Goal: Information Seeking & Learning: Learn about a topic

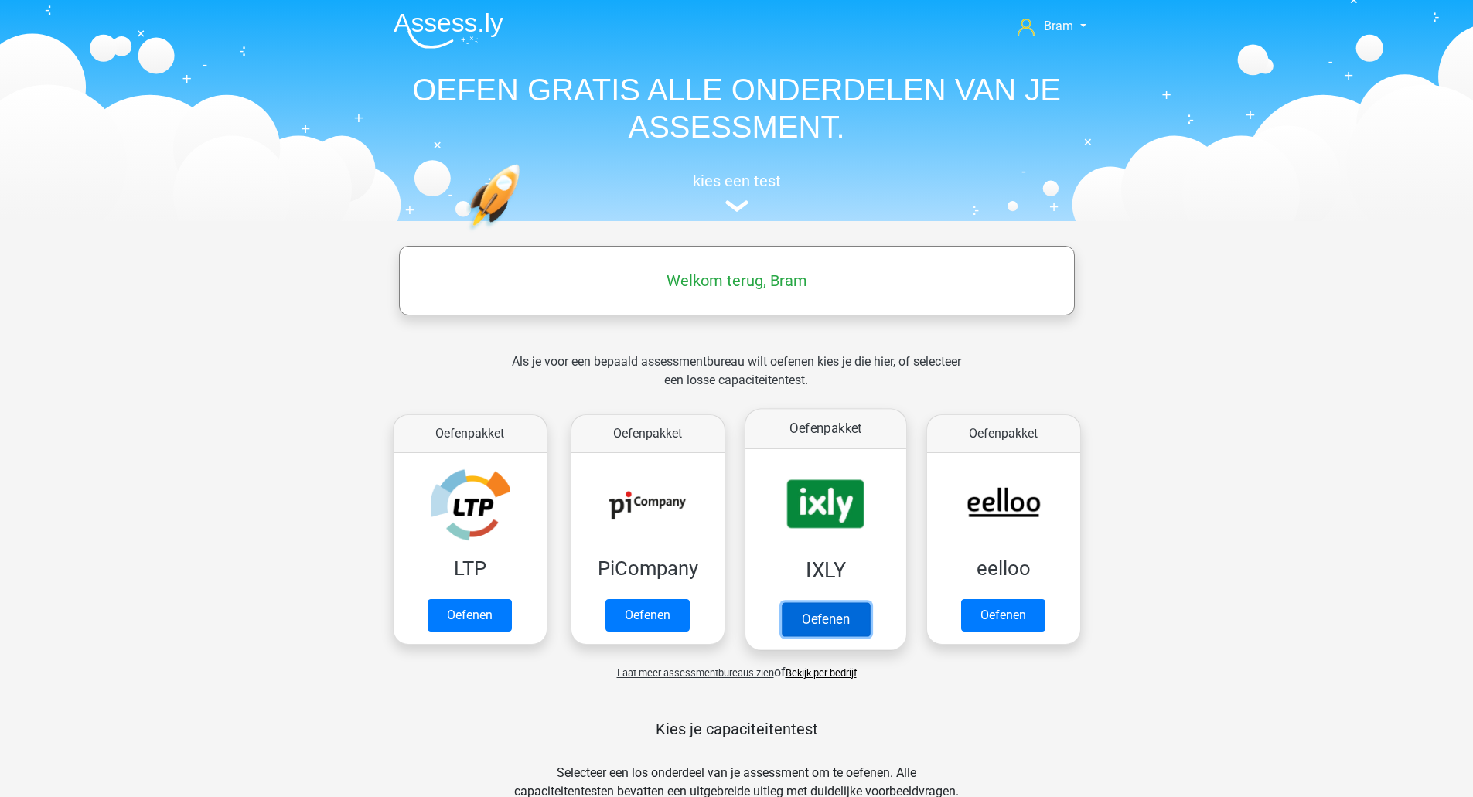
click at [843, 617] on link "Oefenen" at bounding box center [825, 619] width 88 height 34
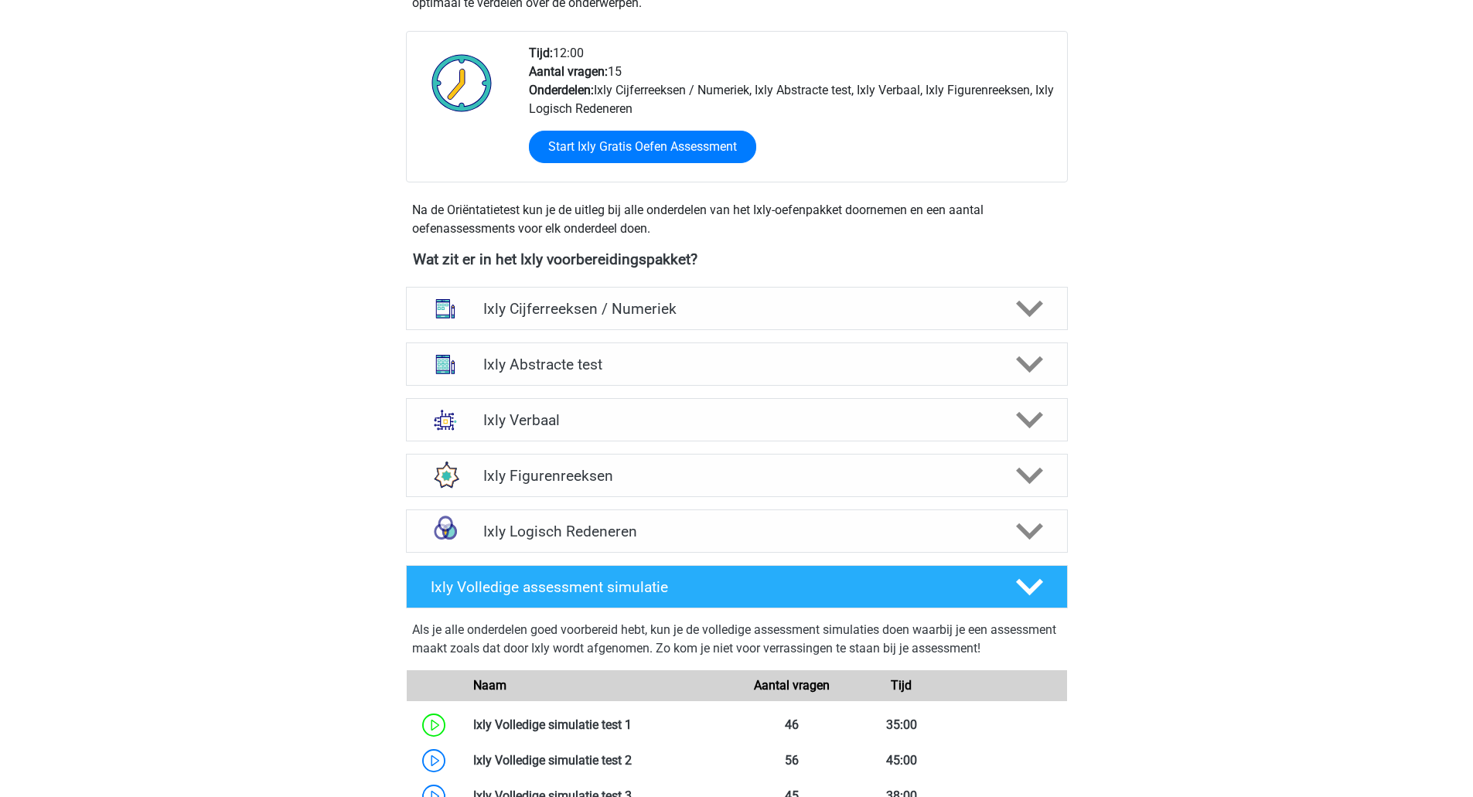
scroll to position [387, 0]
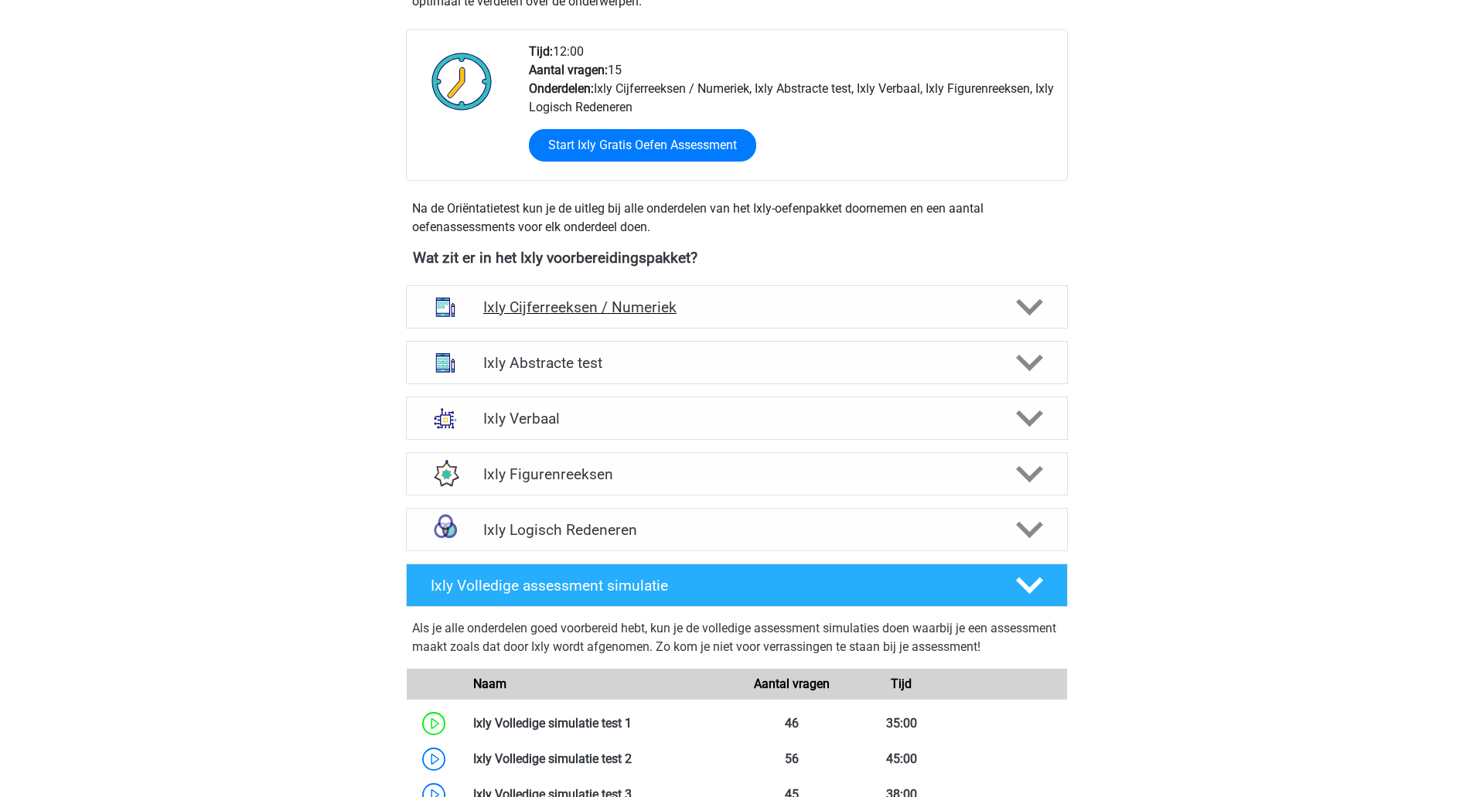
click at [1038, 299] on icon at bounding box center [1029, 307] width 27 height 27
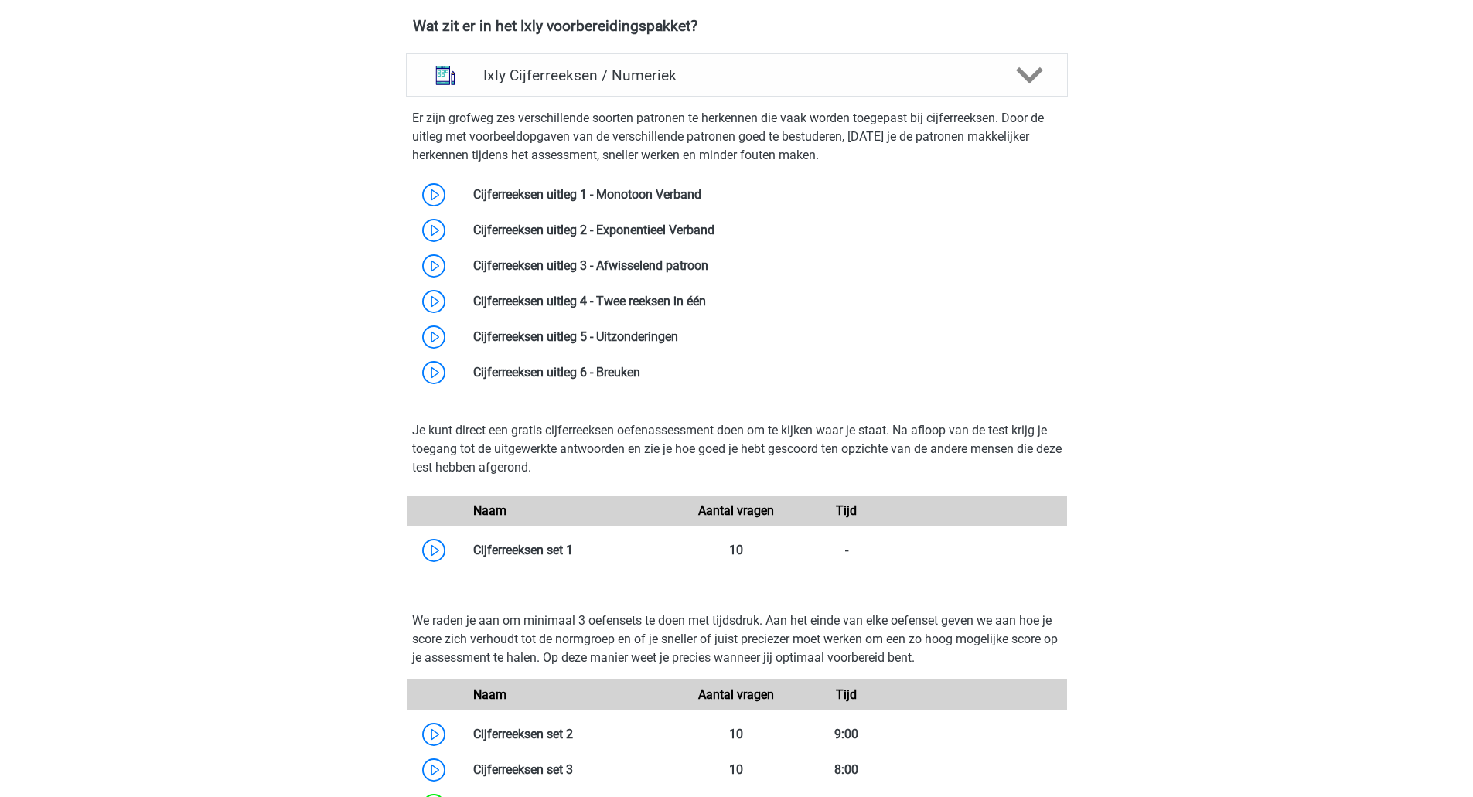
scroll to position [696, 0]
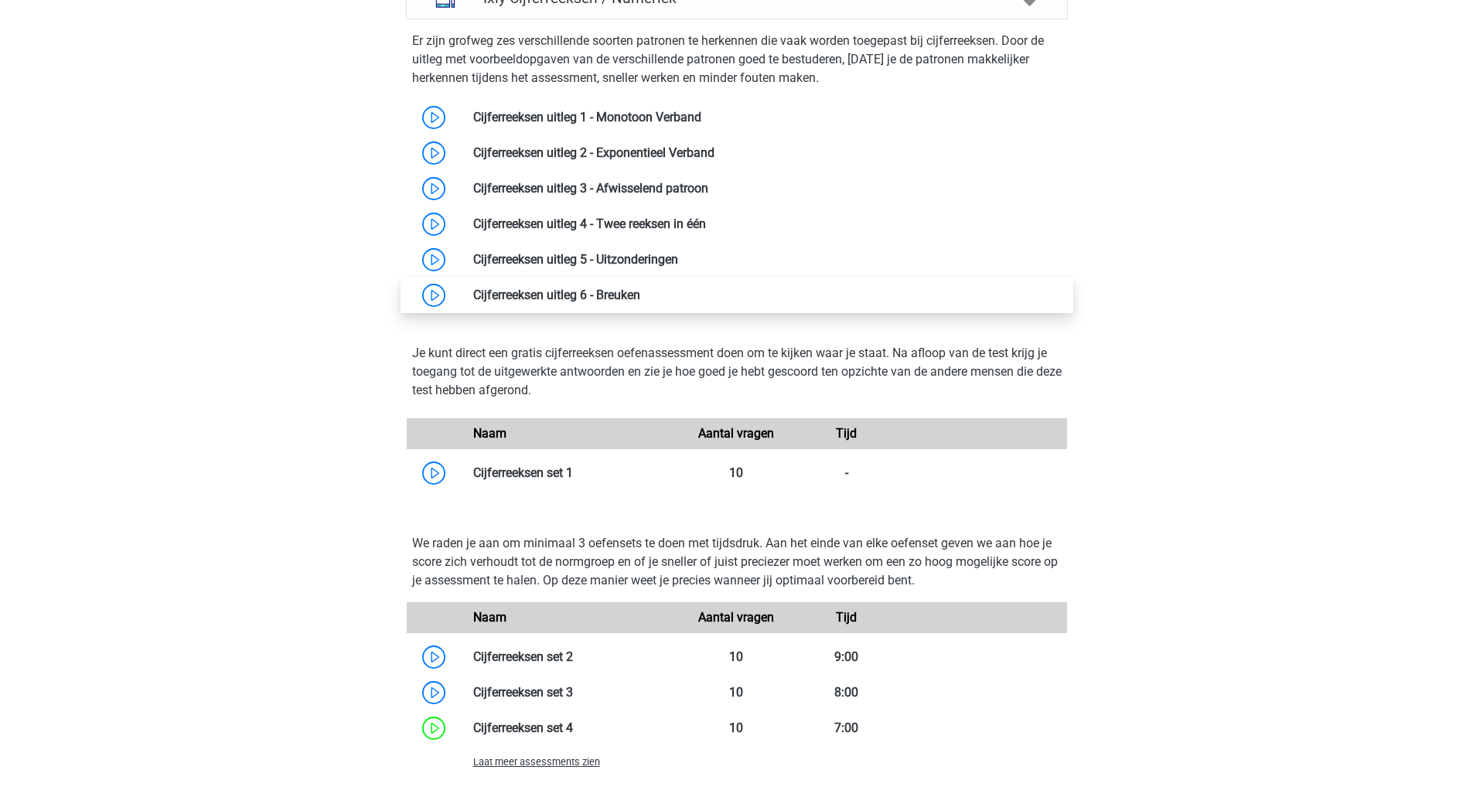
click at [640, 288] on link at bounding box center [640, 295] width 0 height 15
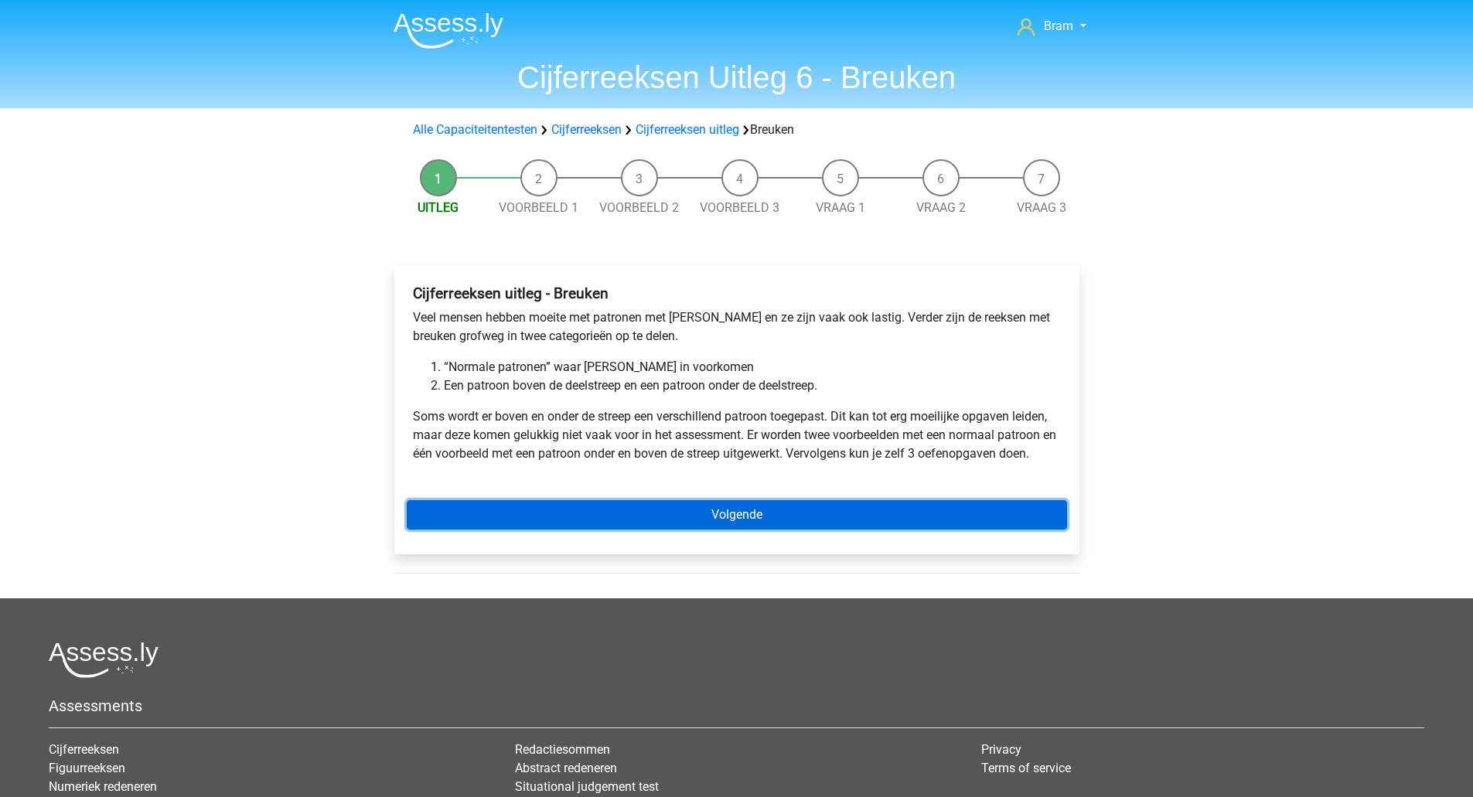
click at [796, 515] on link "Volgende" at bounding box center [737, 514] width 660 height 29
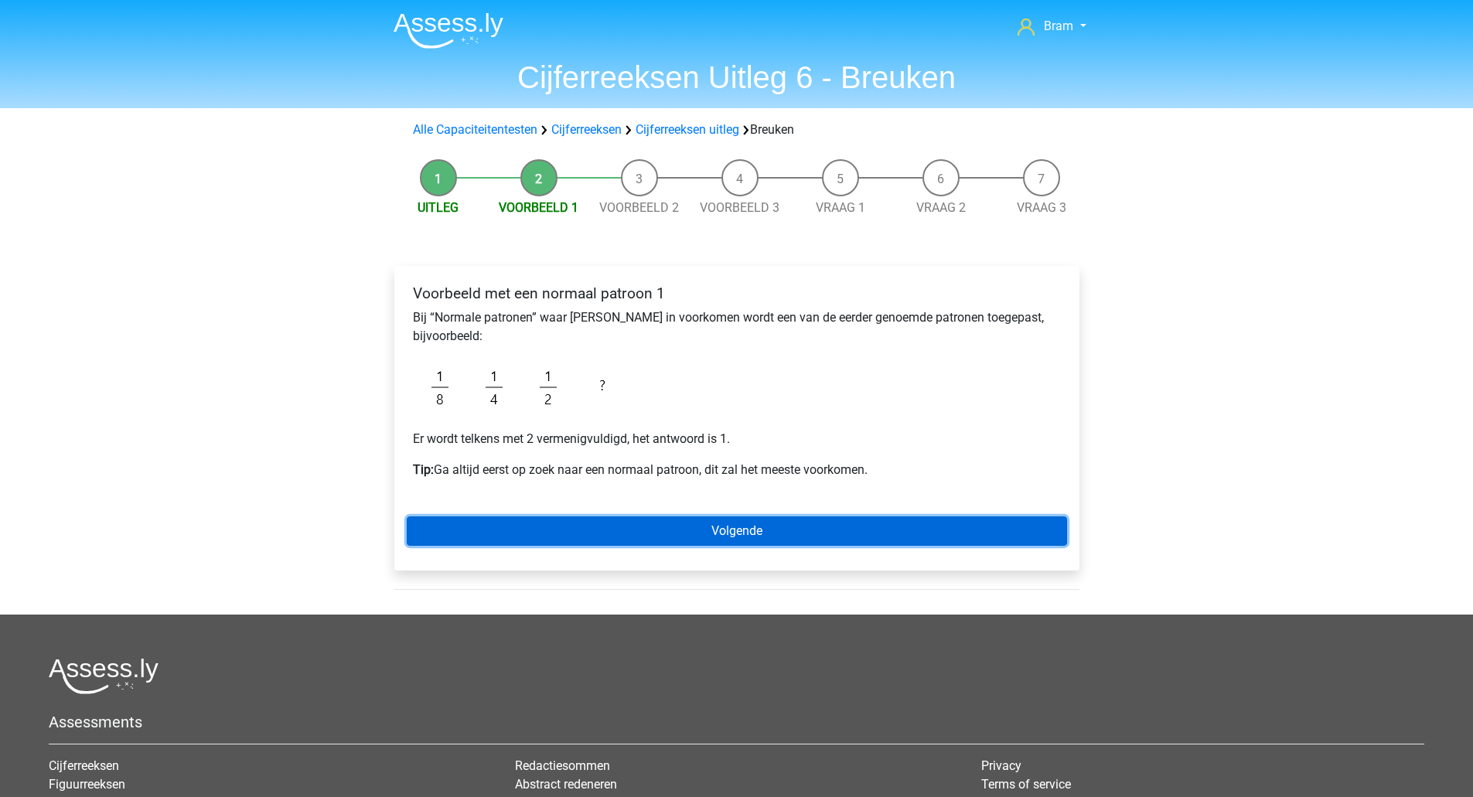
click at [619, 524] on link "Volgende" at bounding box center [737, 531] width 660 height 29
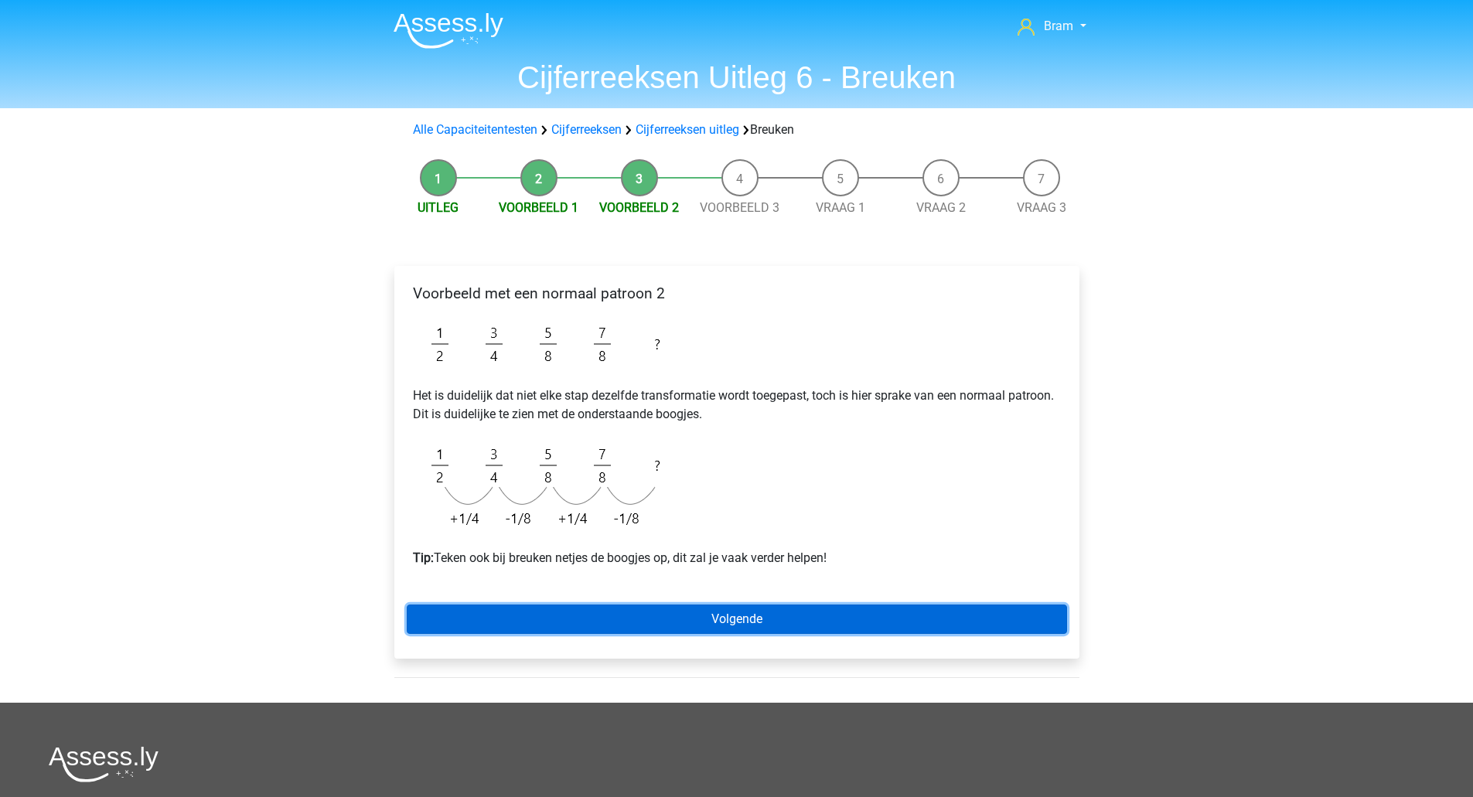
click at [591, 616] on link "Volgende" at bounding box center [737, 619] width 660 height 29
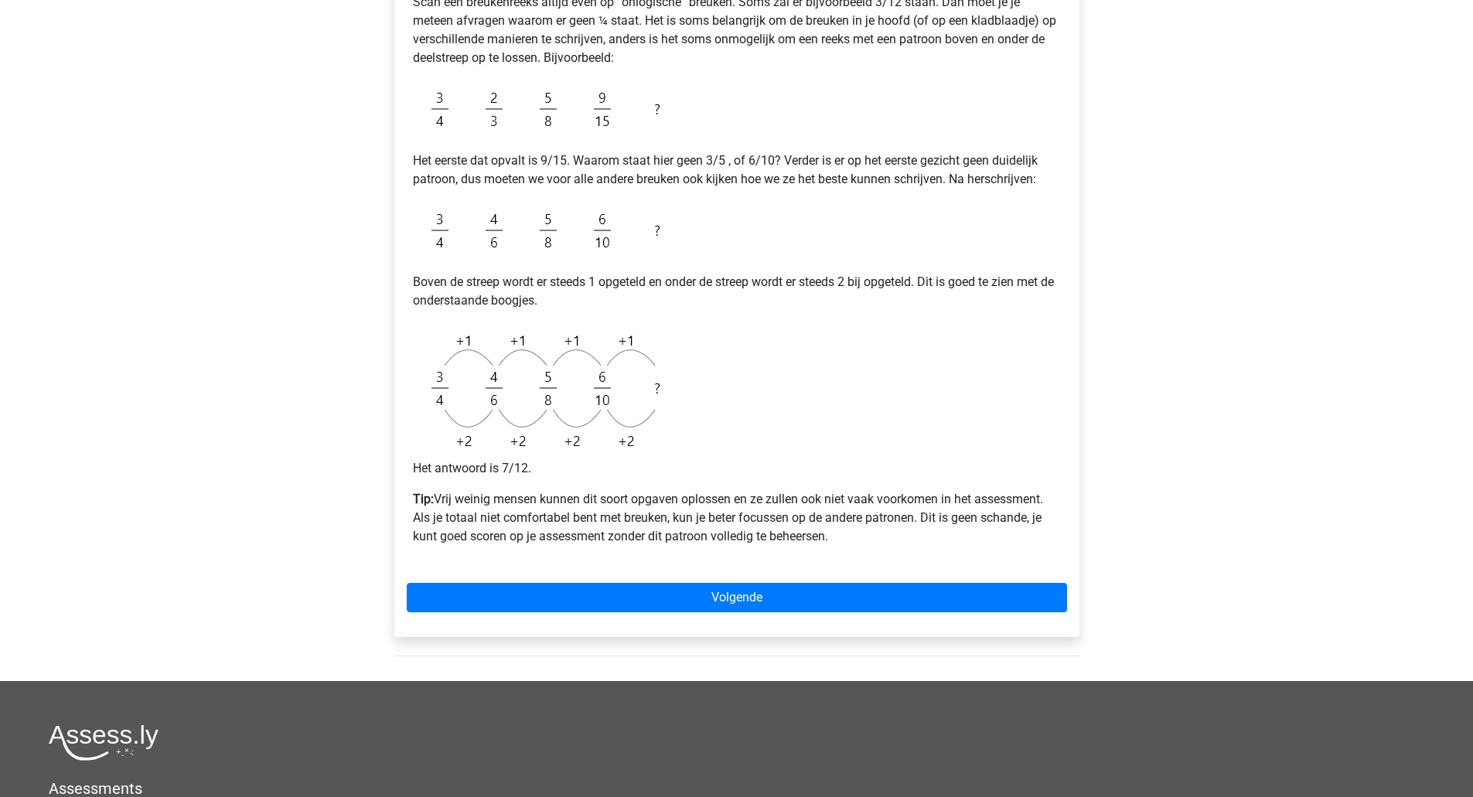
scroll to position [464, 0]
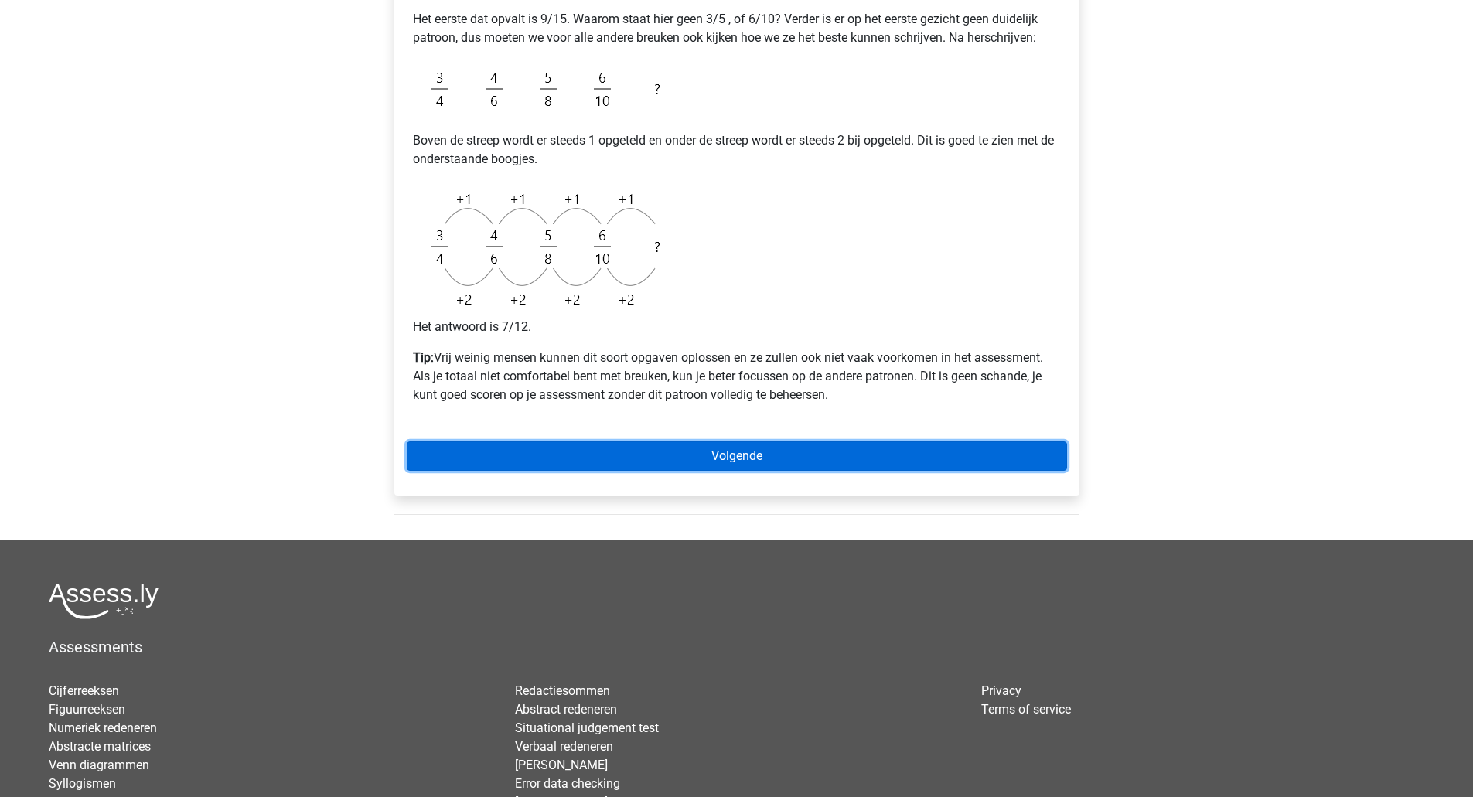
click at [790, 453] on link "Volgende" at bounding box center [737, 456] width 660 height 29
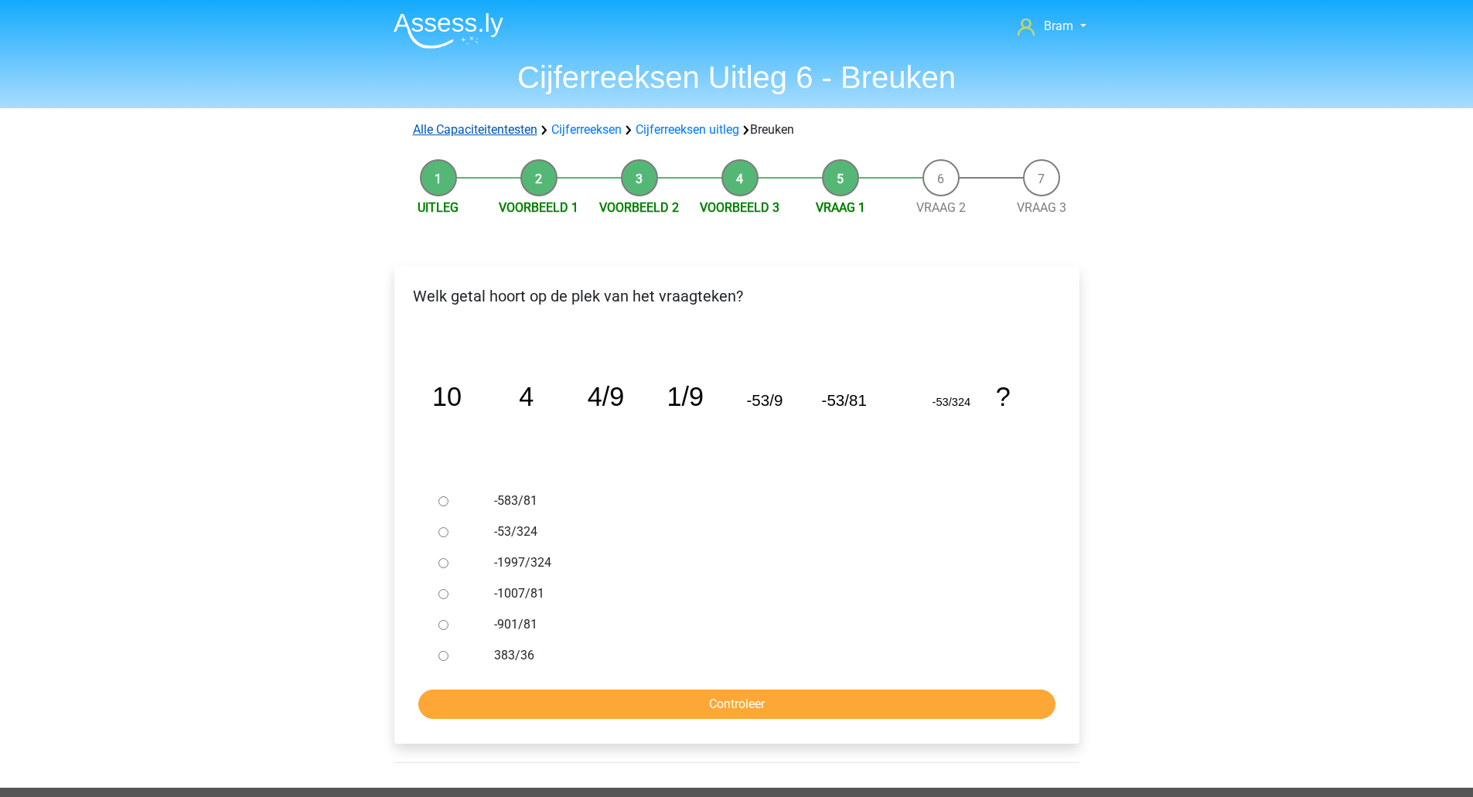
click at [496, 128] on link "Alle Capaciteitentesten" at bounding box center [475, 129] width 124 height 15
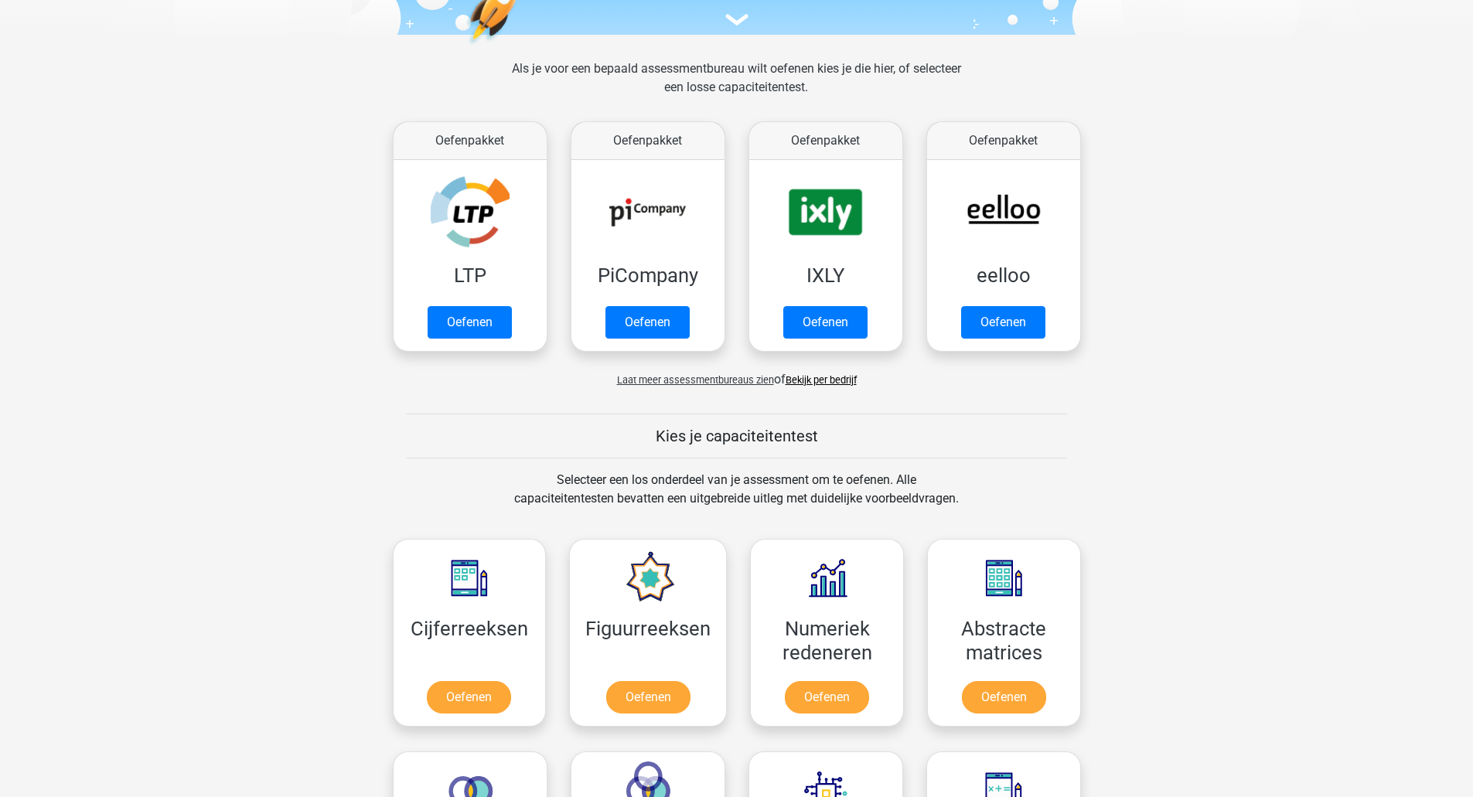
scroll to position [39, 0]
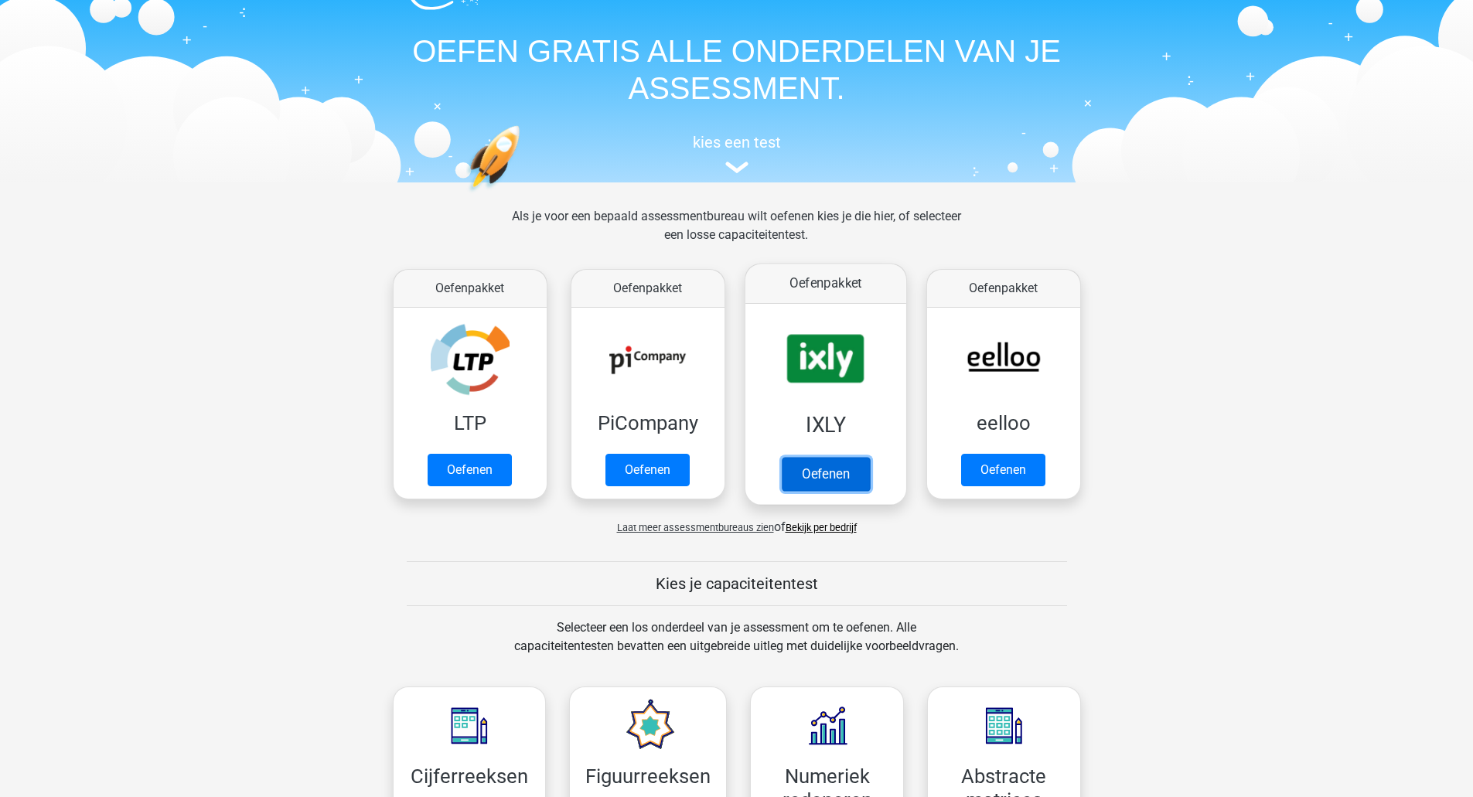
click at [825, 478] on link "Oefenen" at bounding box center [825, 474] width 88 height 34
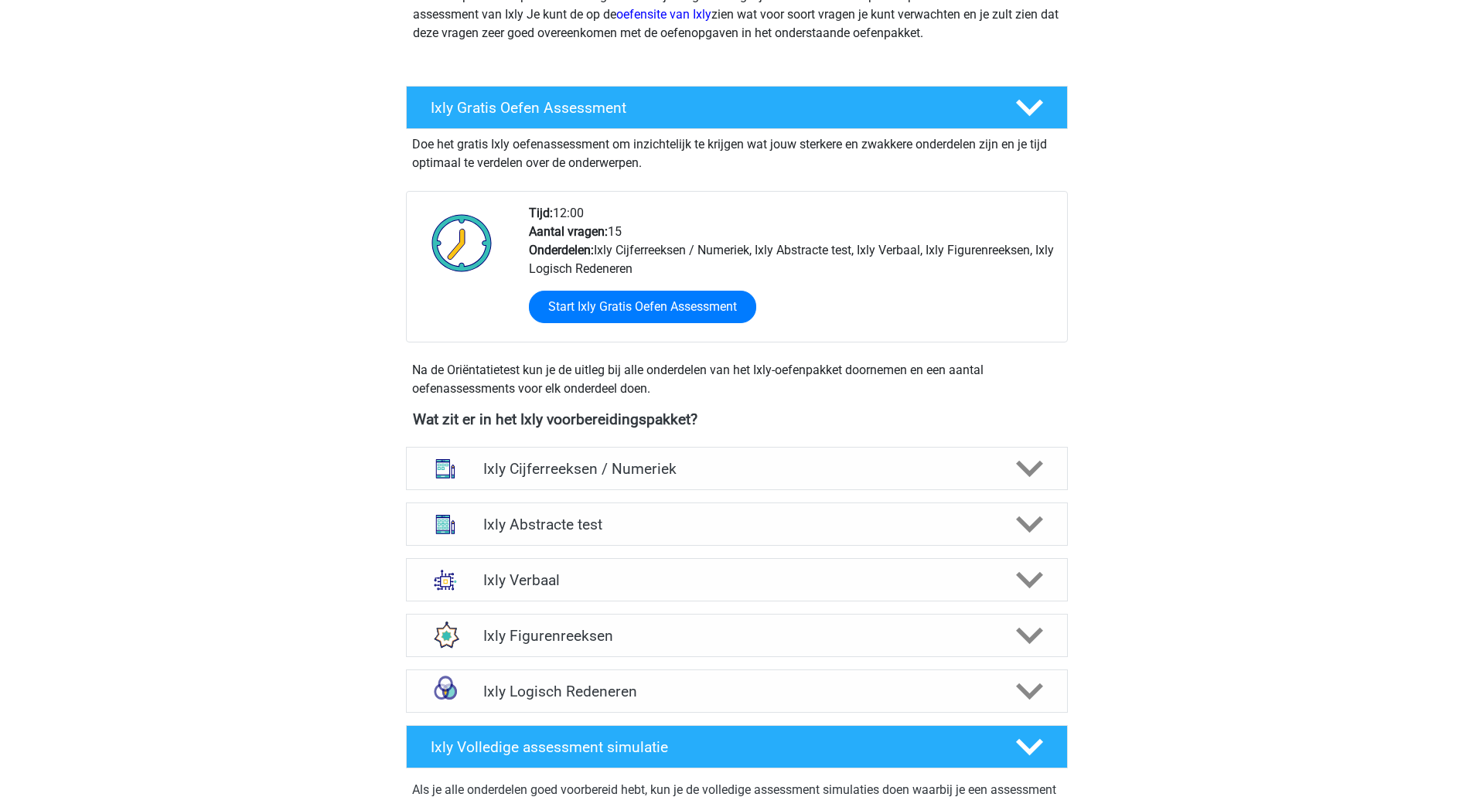
scroll to position [309, 0]
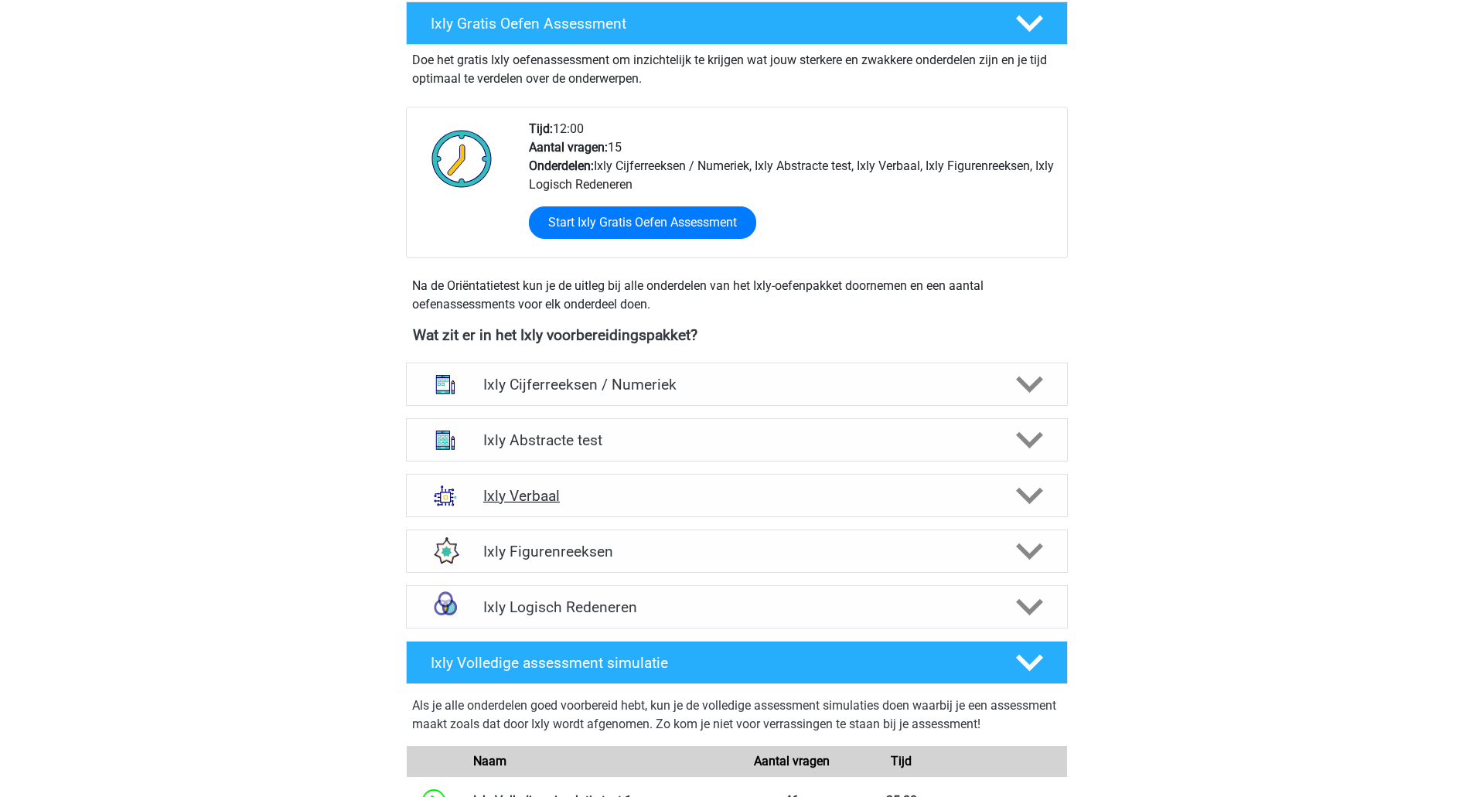
click at [605, 498] on h4 "Ixly Verbaal" at bounding box center [736, 496] width 506 height 18
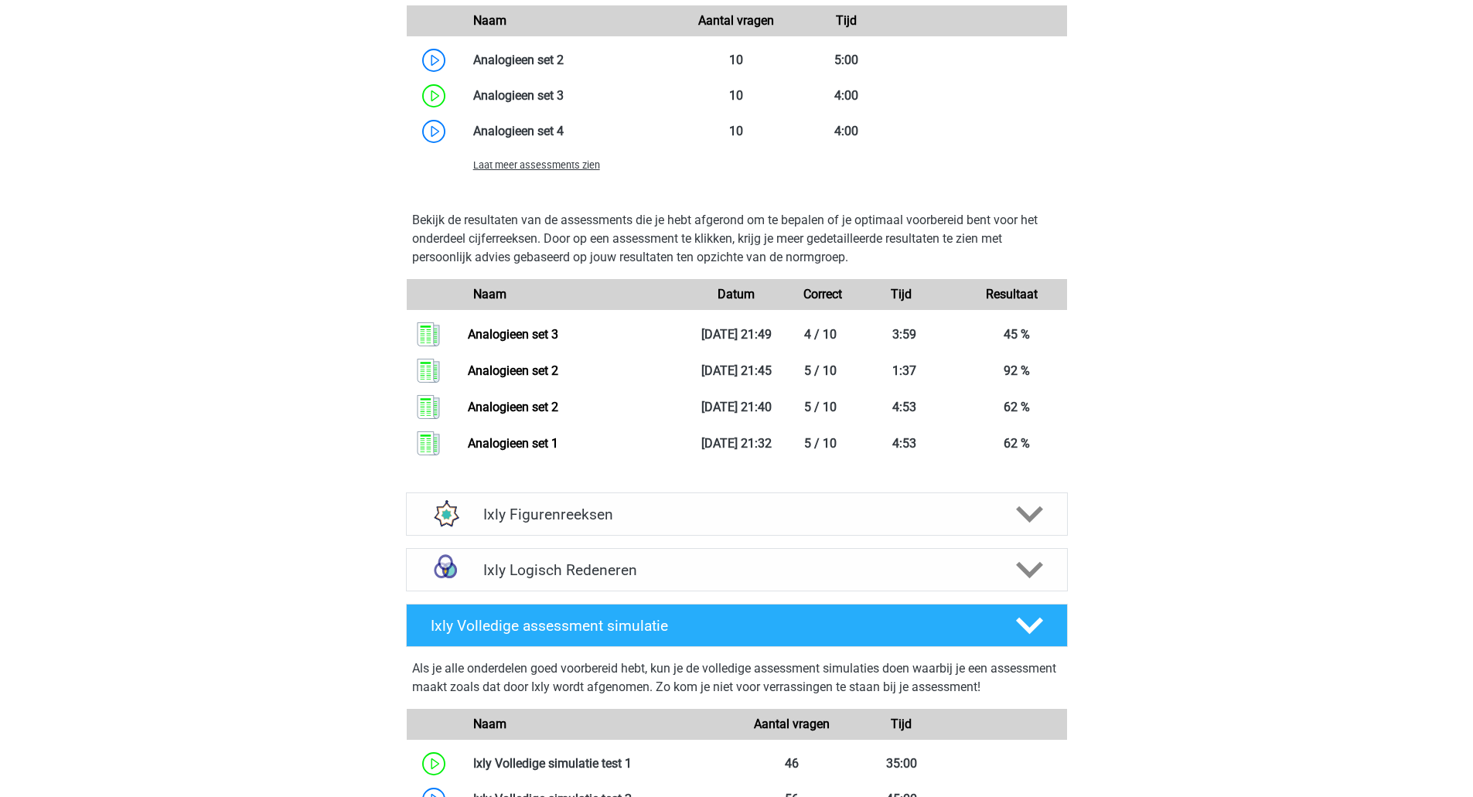
scroll to position [1547, 0]
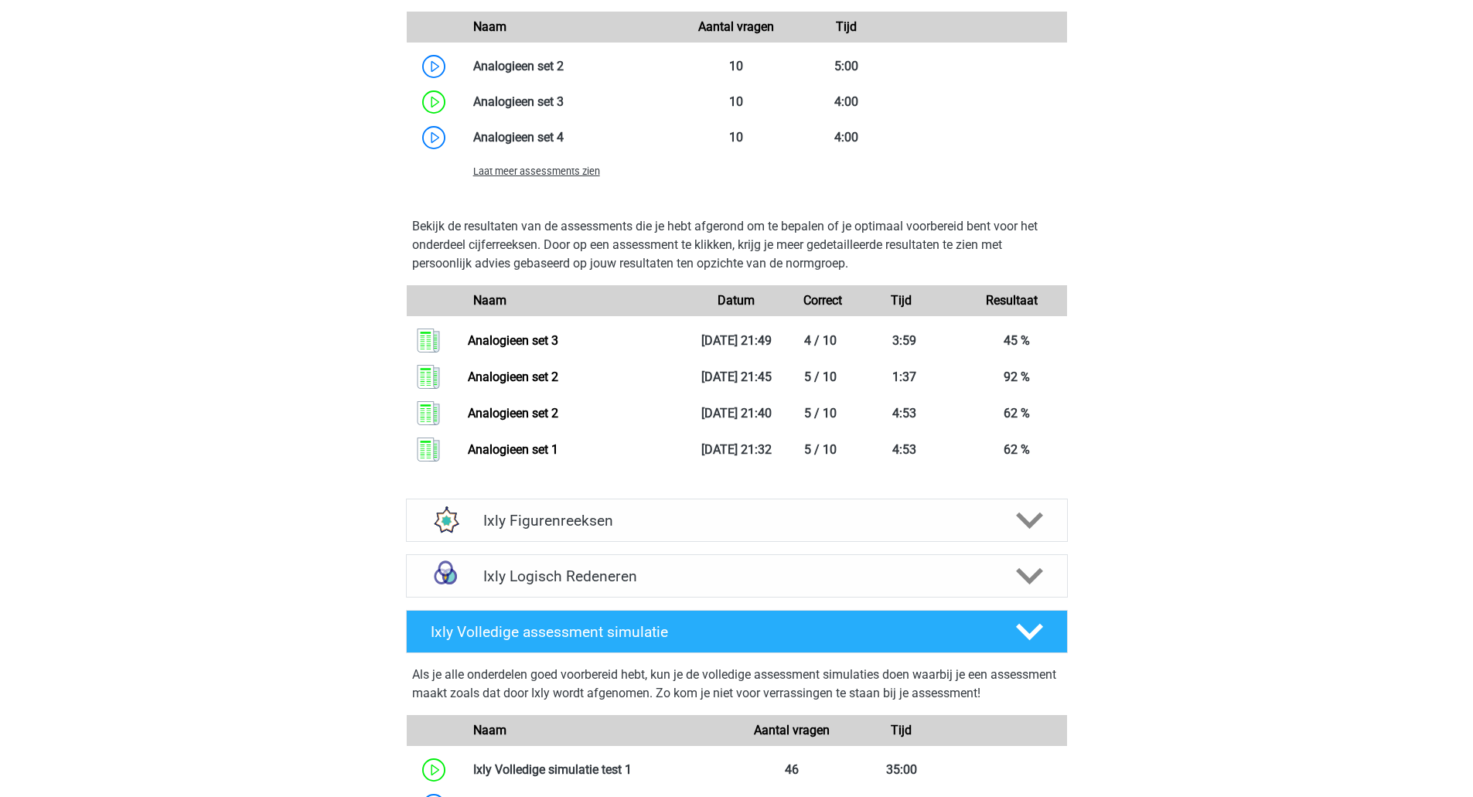
click at [591, 173] on span "Laat meer assessments zien" at bounding box center [536, 171] width 127 height 12
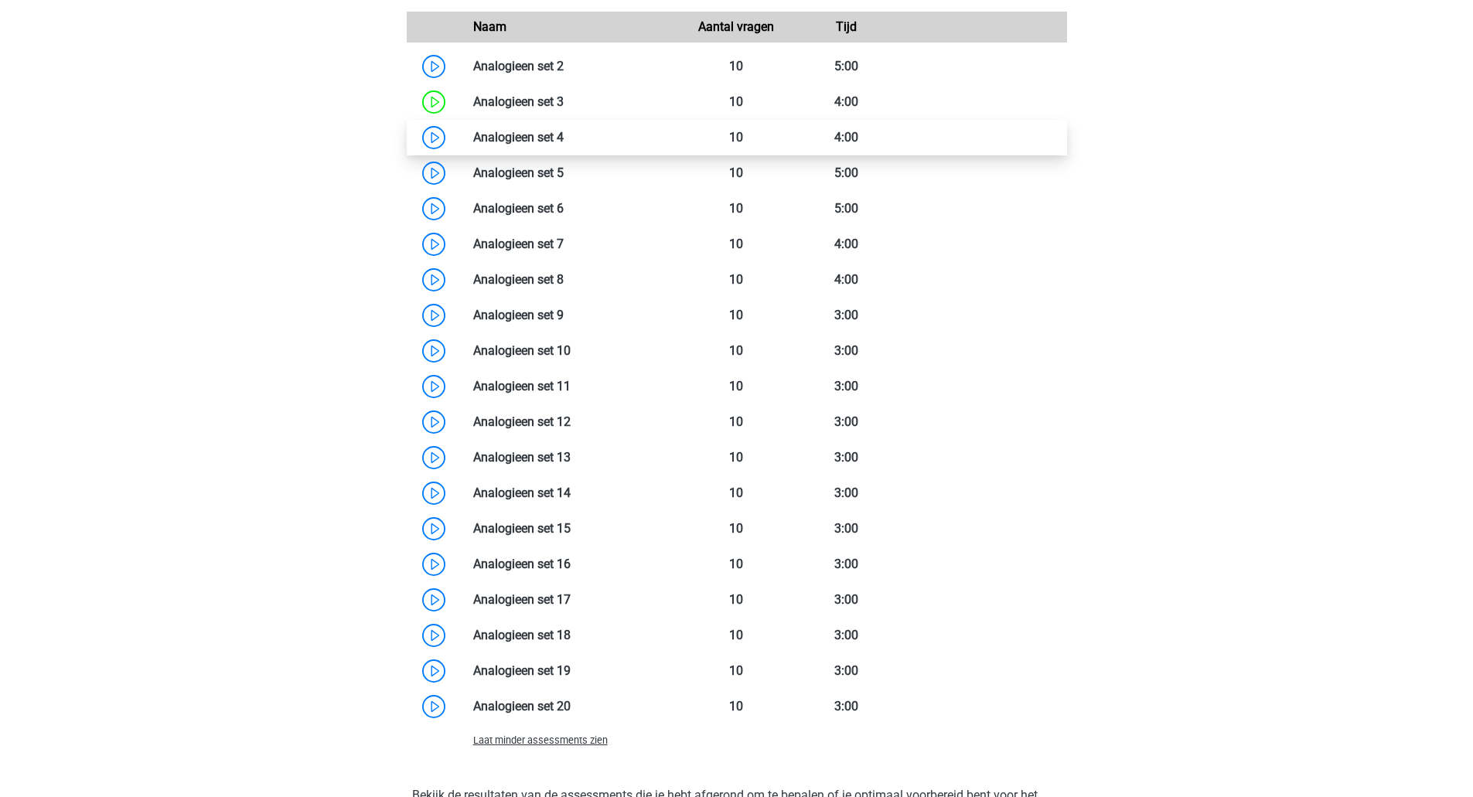
click at [564, 140] on link at bounding box center [564, 137] width 0 height 15
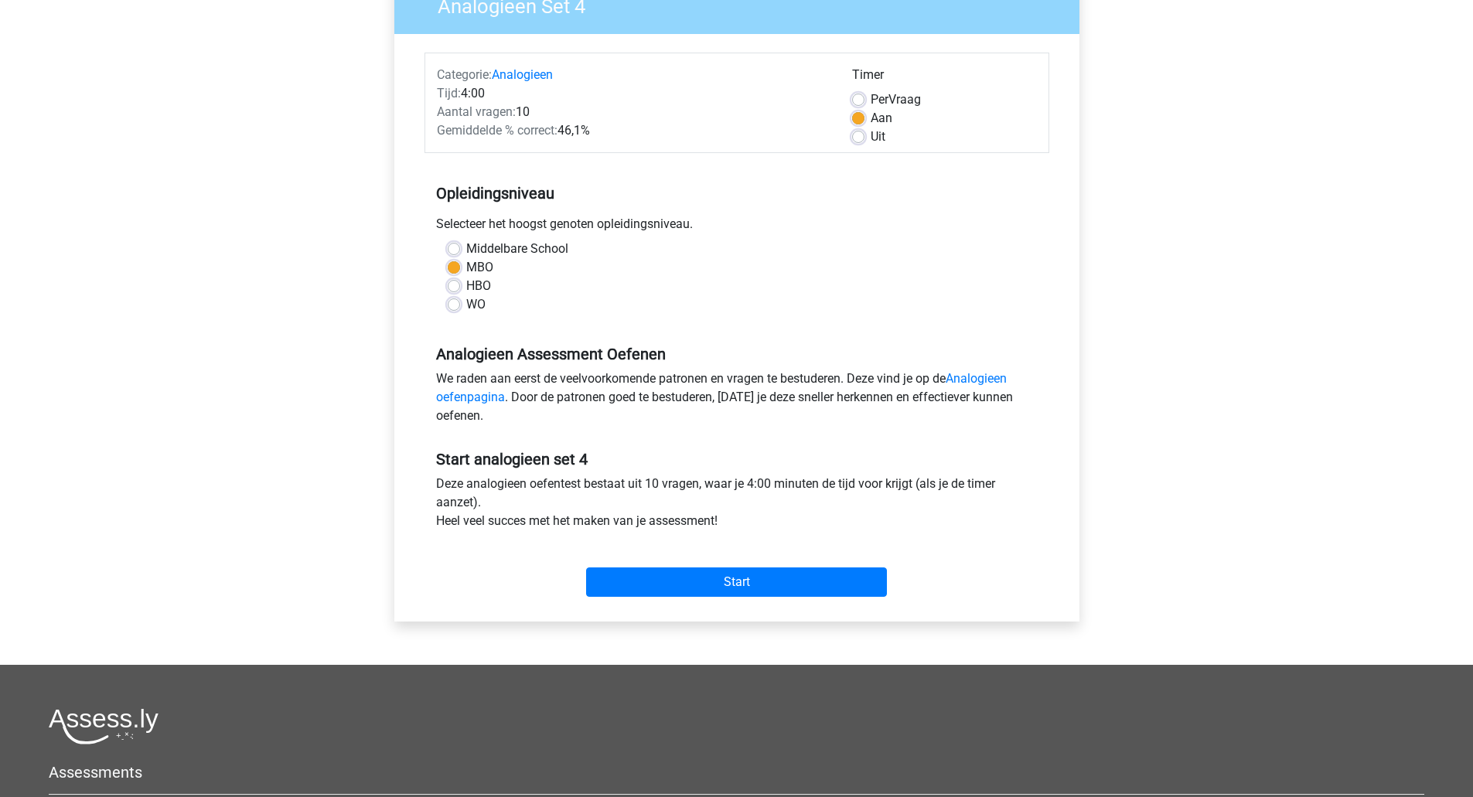
scroll to position [155, 0]
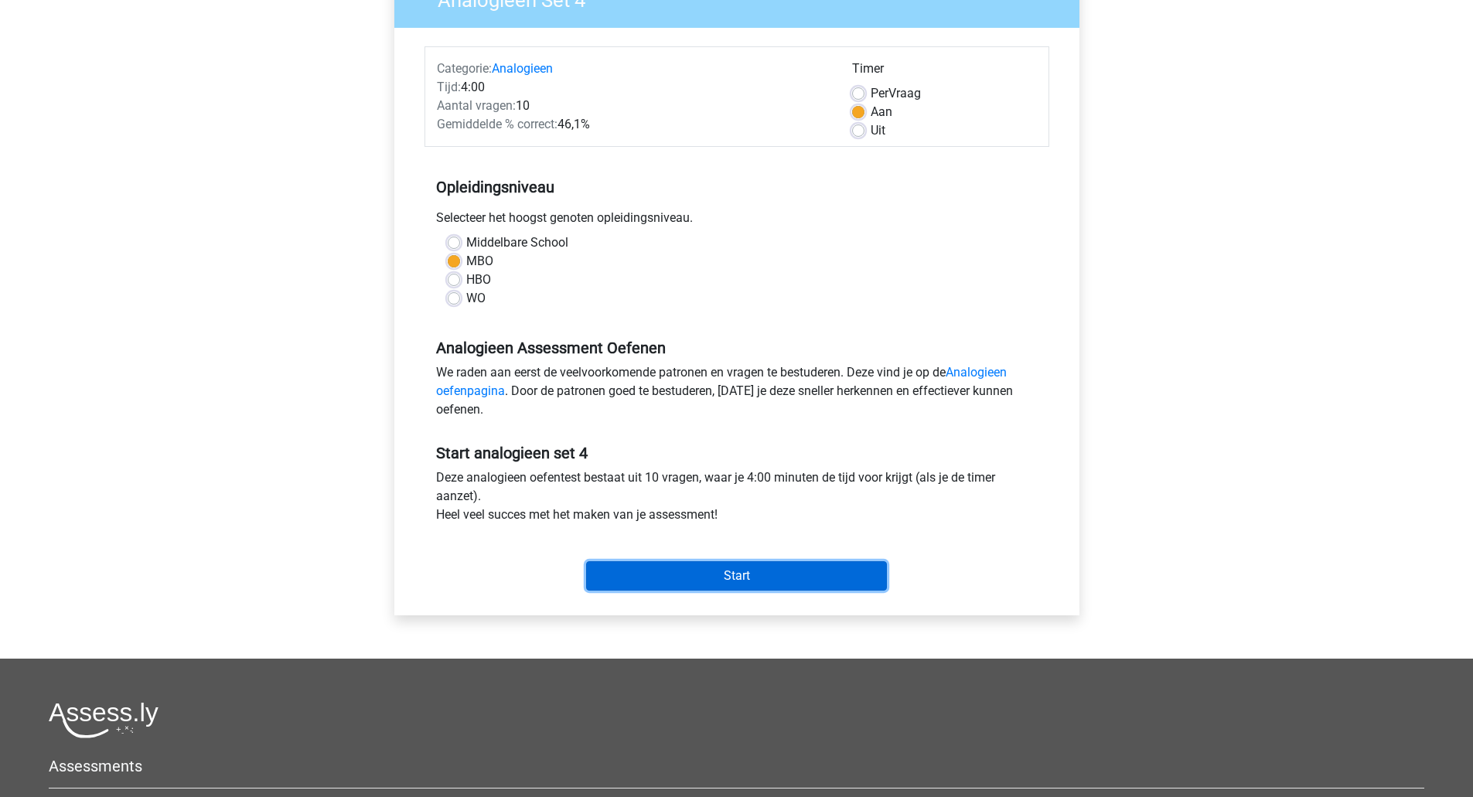
drag, startPoint x: 810, startPoint y: 565, endPoint x: 791, endPoint y: 544, distance: 28.5
click at [810, 564] on input "Start" at bounding box center [736, 575] width 301 height 29
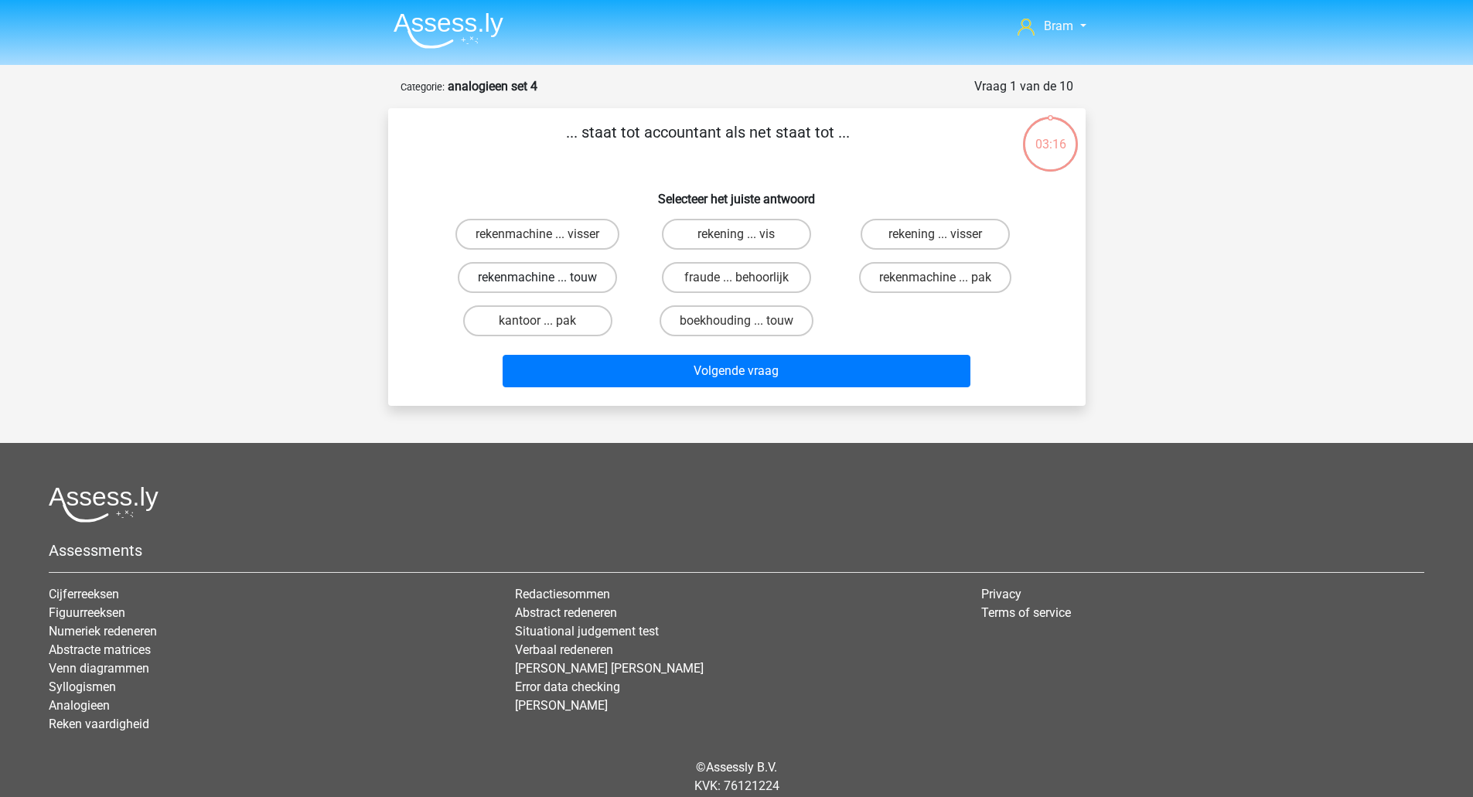
click at [471, 271] on label "rekenmachine ... touw" at bounding box center [537, 277] width 159 height 31
click at [537, 278] on input "rekenmachine ... touw" at bounding box center [542, 283] width 10 height 10
radio input "true"
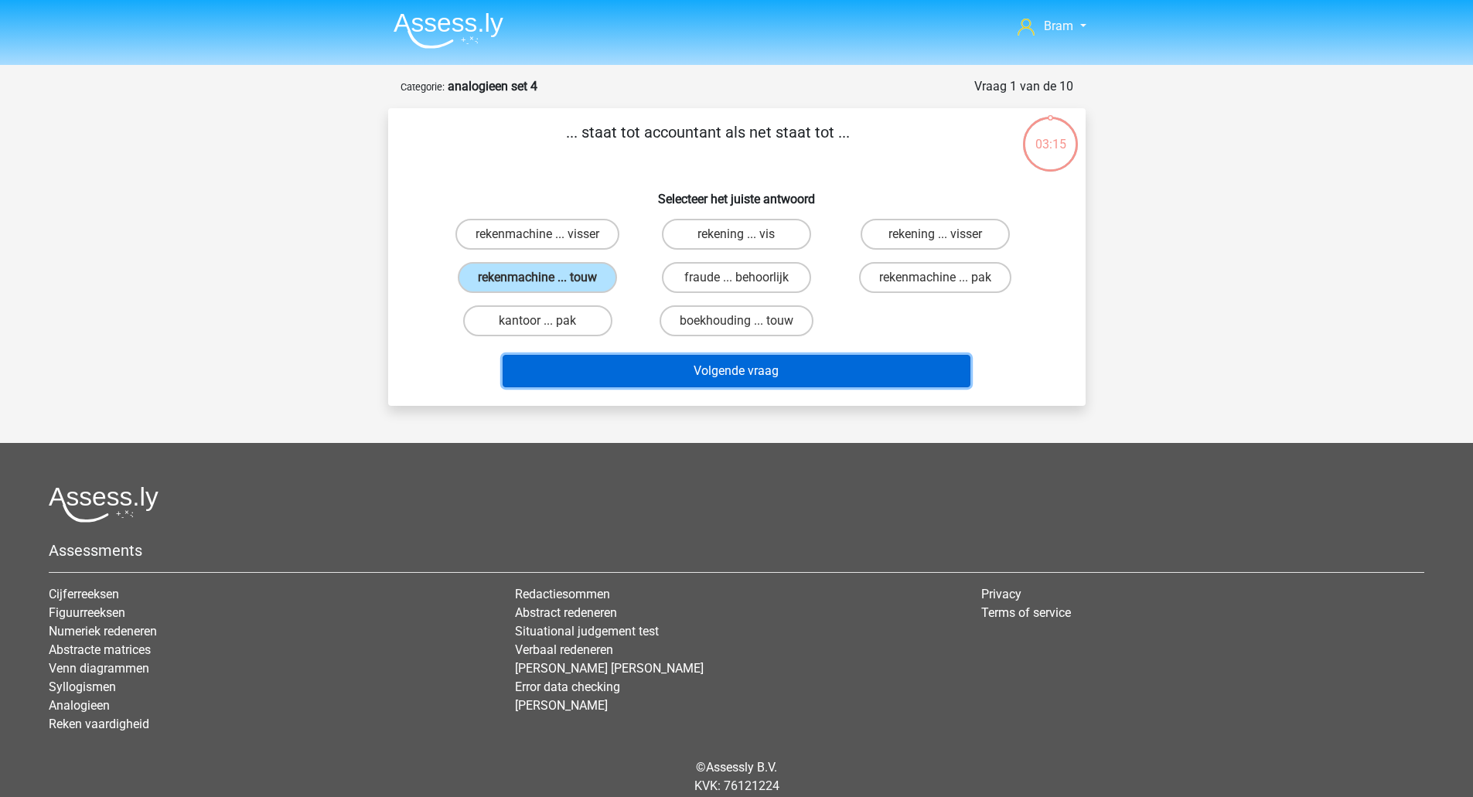
click at [563, 384] on button "Volgende vraag" at bounding box center [737, 371] width 468 height 32
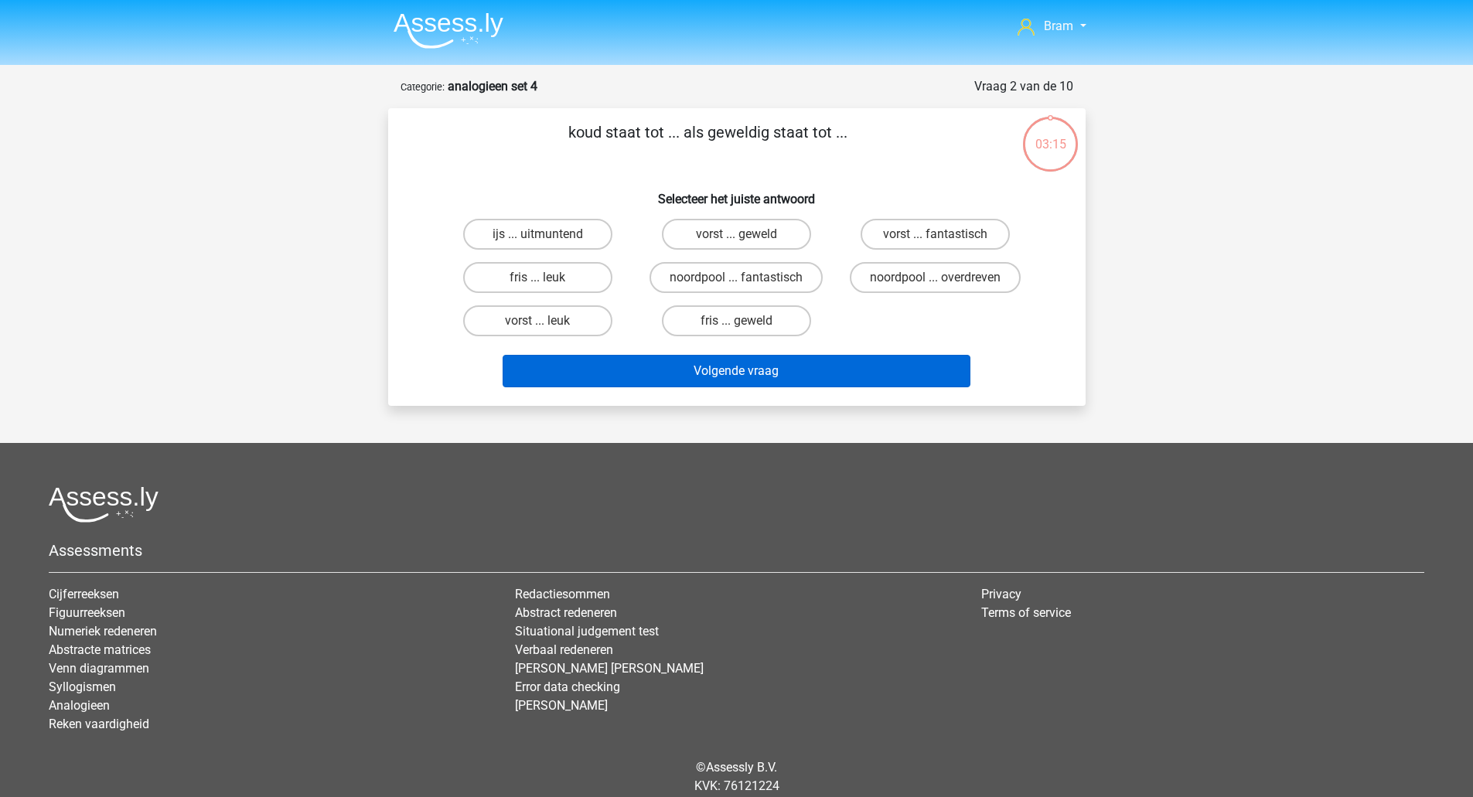
scroll to position [54, 0]
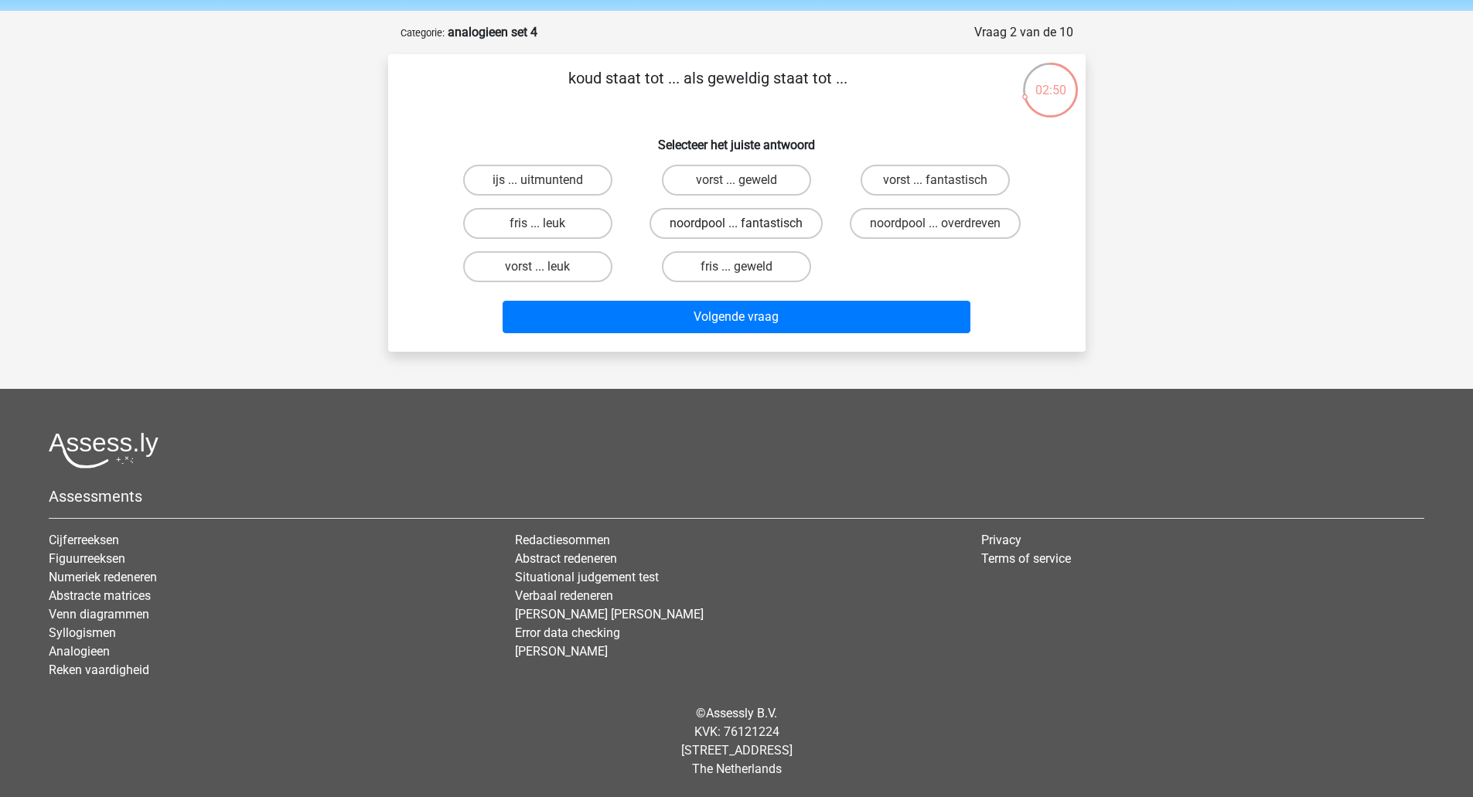
click at [660, 220] on label "noordpool ... fantastisch" at bounding box center [736, 223] width 173 height 31
click at [736, 223] on input "noordpool ... fantastisch" at bounding box center [741, 228] width 10 height 10
radio input "true"
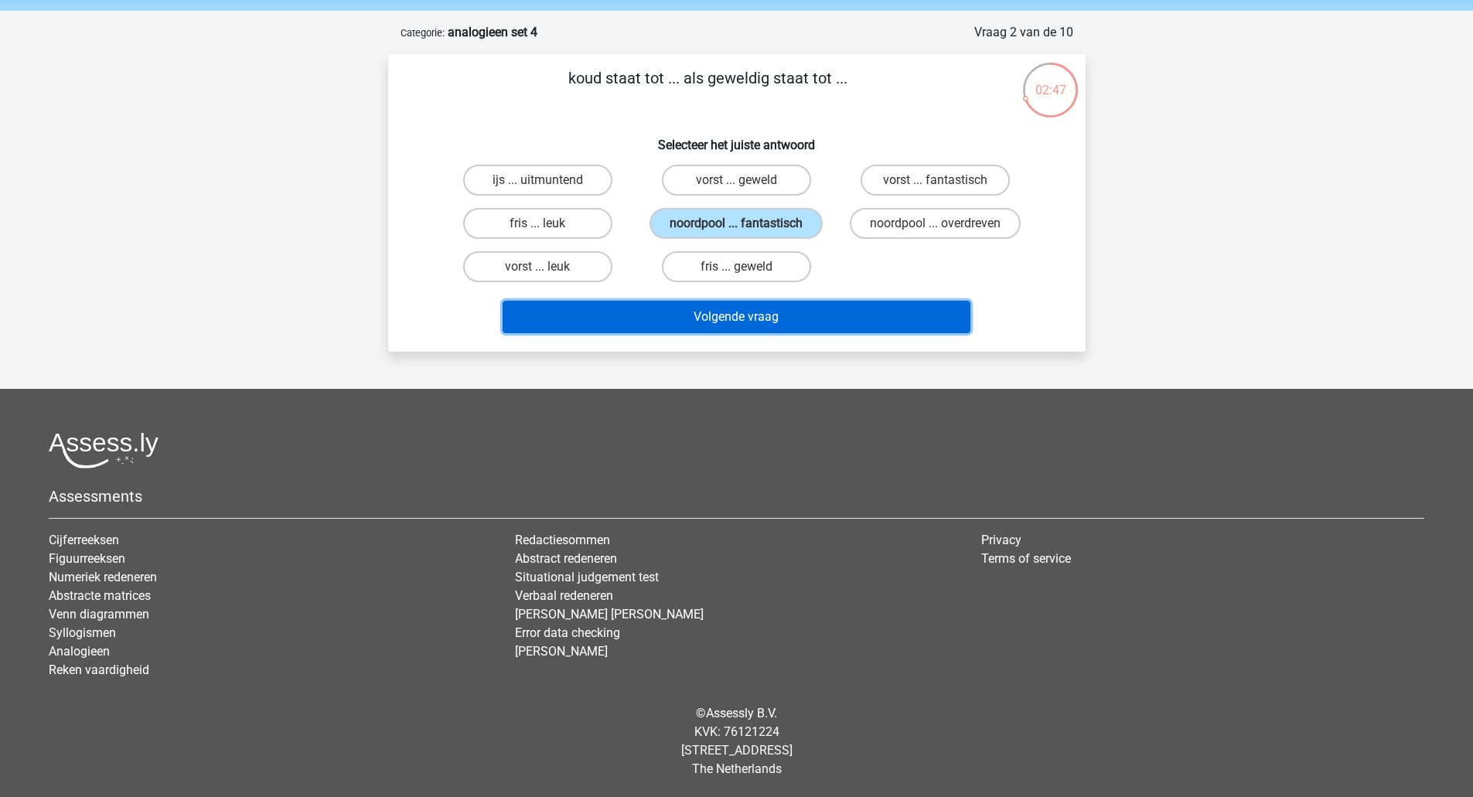
click at [633, 305] on button "Volgende vraag" at bounding box center [737, 317] width 468 height 32
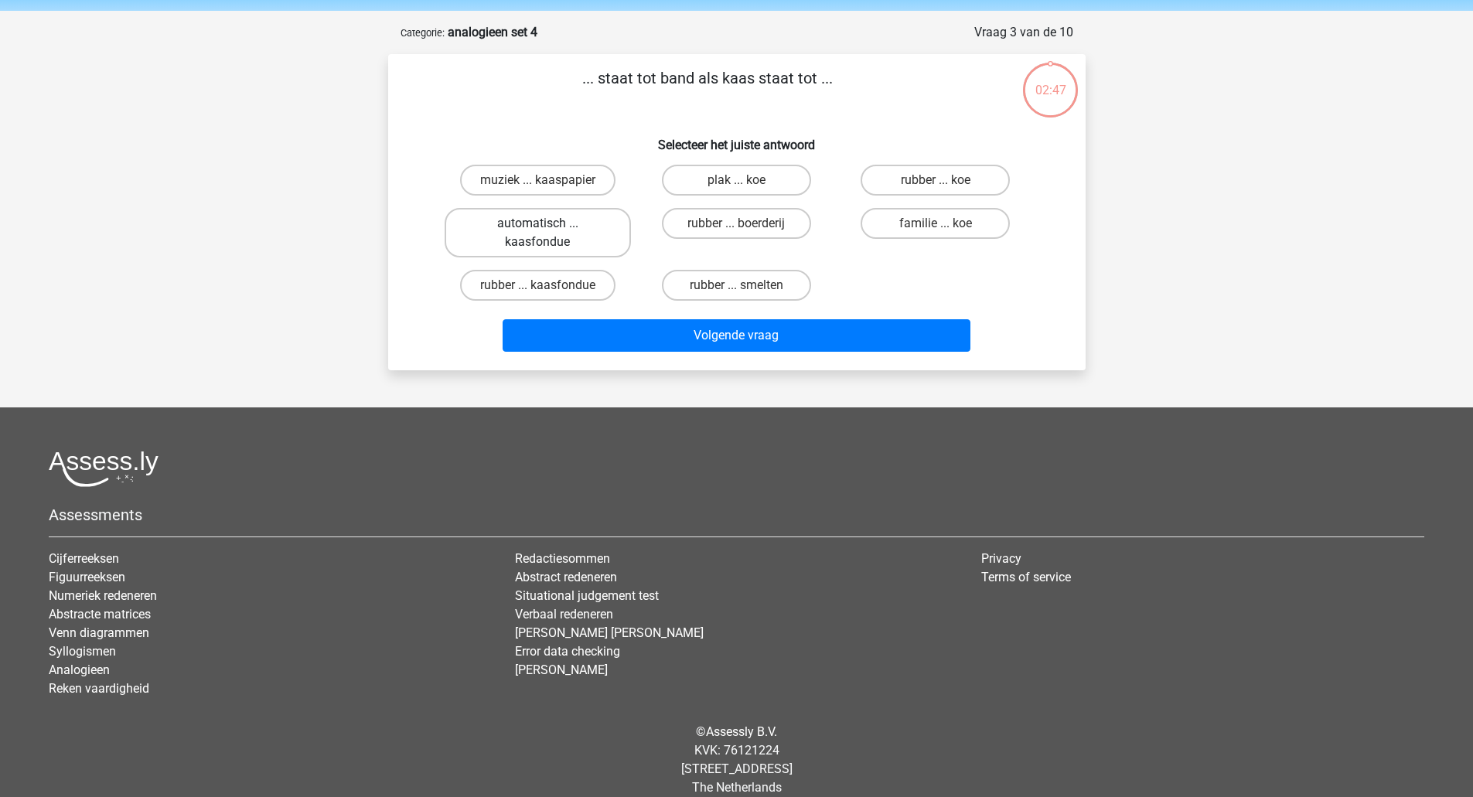
scroll to position [73, 0]
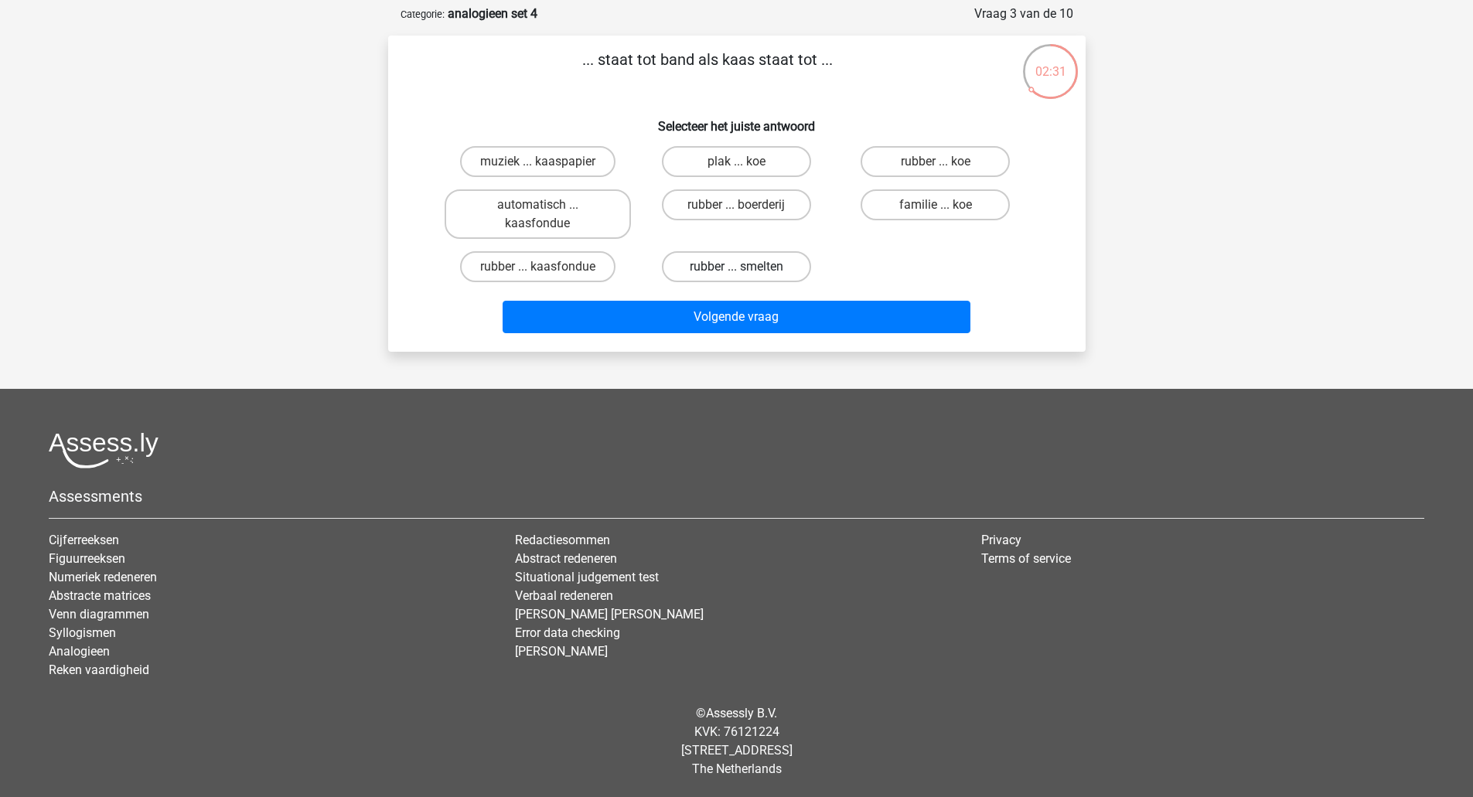
click at [698, 259] on label "rubber ... smelten" at bounding box center [736, 266] width 149 height 31
click at [736, 267] on input "rubber ... smelten" at bounding box center [741, 272] width 10 height 10
radio input "true"
click at [597, 273] on label "rubber ... kaasfondue" at bounding box center [537, 266] width 155 height 31
click at [547, 273] on input "rubber ... kaasfondue" at bounding box center [542, 272] width 10 height 10
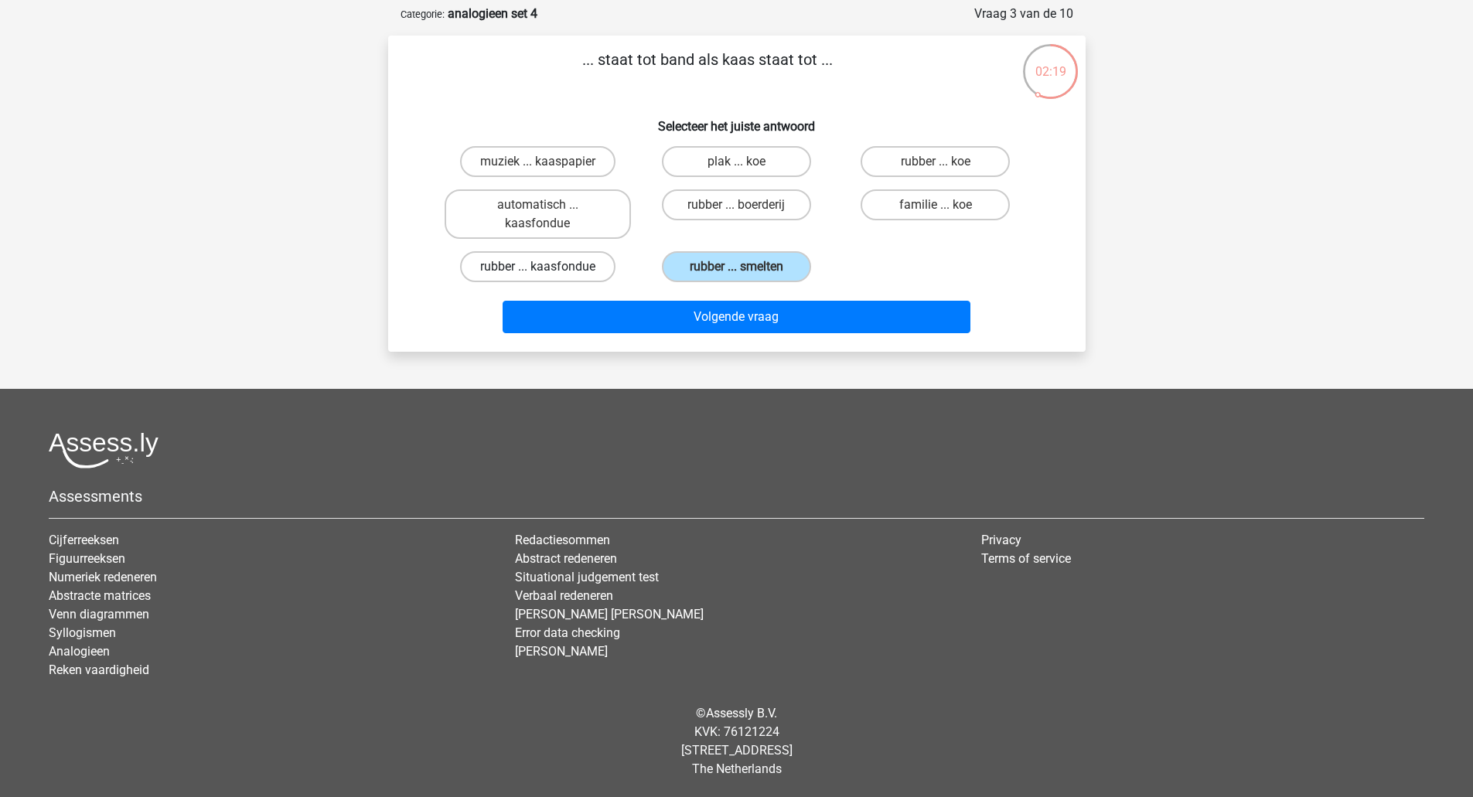
radio input "true"
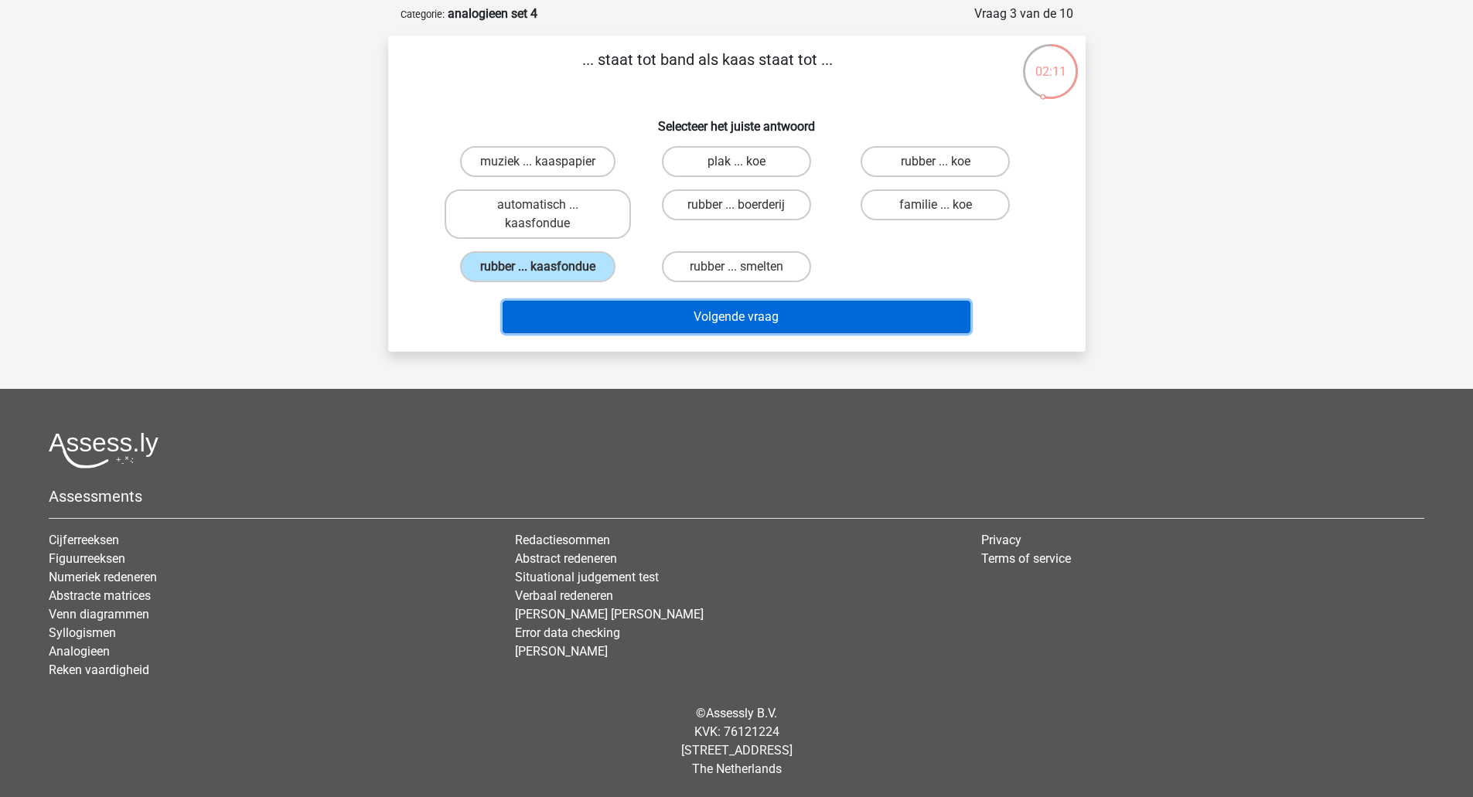
drag, startPoint x: 660, startPoint y: 314, endPoint x: 665, endPoint y: 323, distance: 10.4
click at [665, 323] on button "Volgende vraag" at bounding box center [737, 317] width 468 height 32
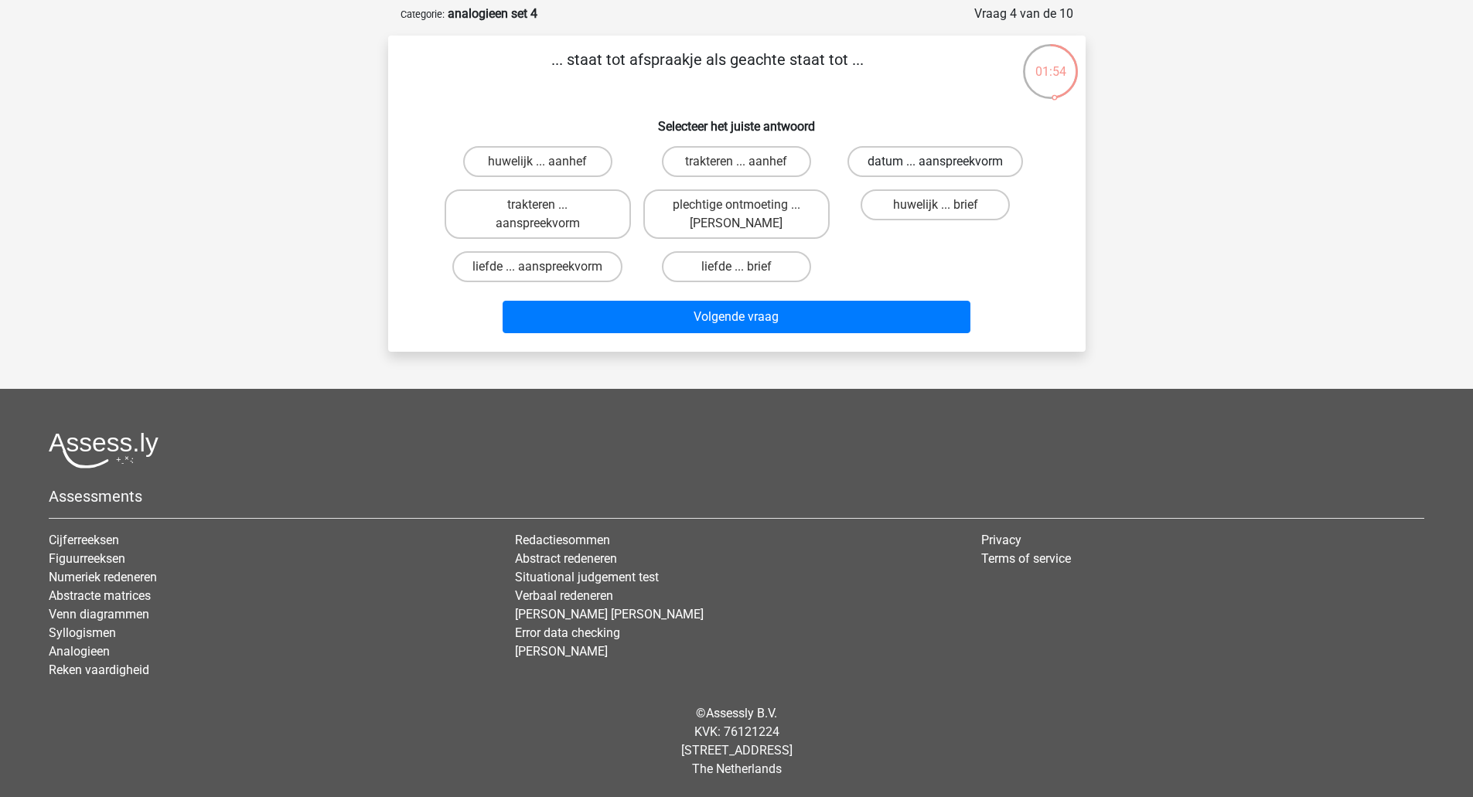
click at [857, 160] on label "datum ... aanspreekvorm" at bounding box center [936, 161] width 176 height 31
click at [936, 162] on input "datum ... aanspreekvorm" at bounding box center [941, 167] width 10 height 10
radio input "true"
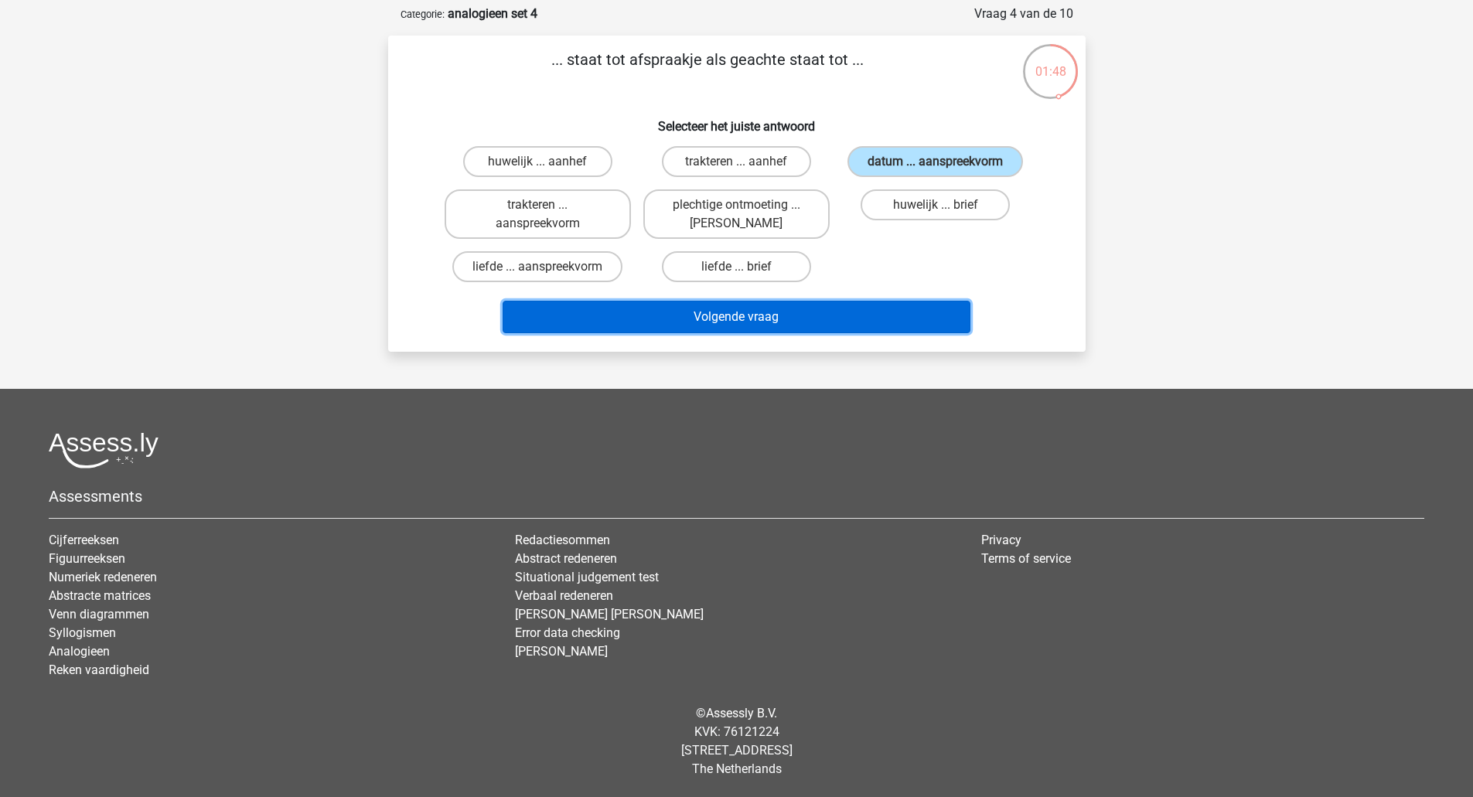
click at [919, 309] on button "Volgende vraag" at bounding box center [737, 317] width 468 height 32
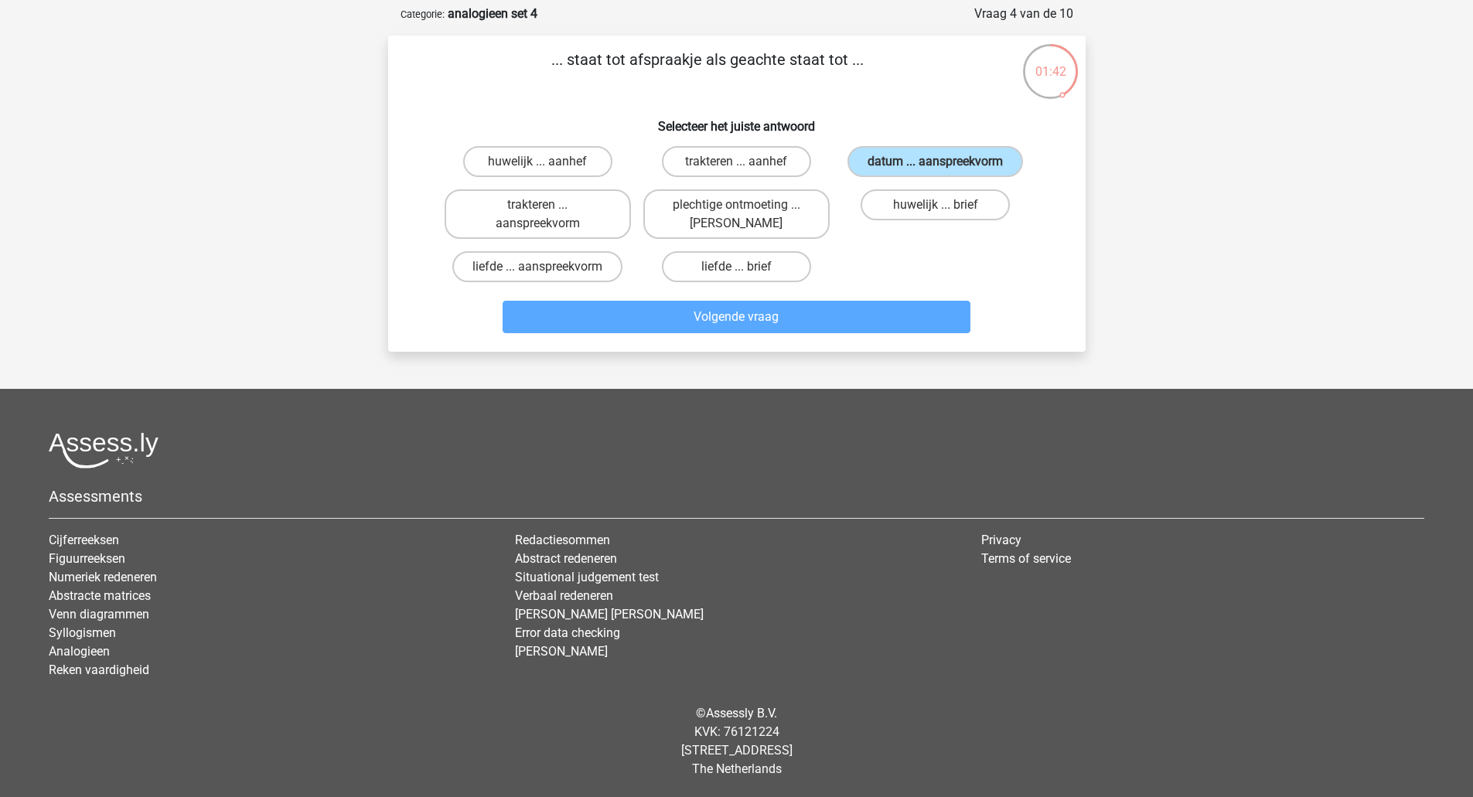
scroll to position [54, 0]
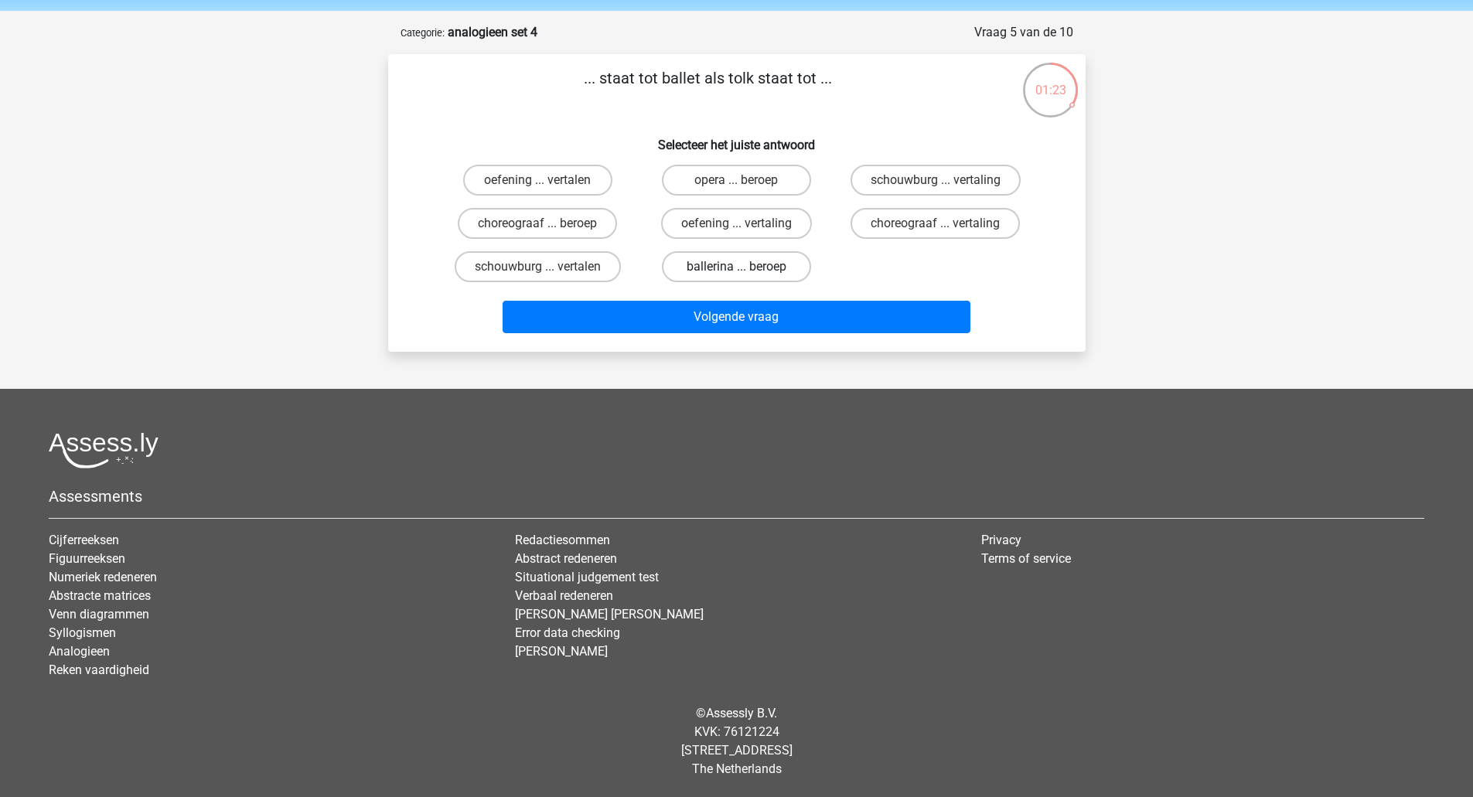
click at [764, 258] on label "ballerina ... beroep" at bounding box center [736, 266] width 149 height 31
click at [746, 267] on input "ballerina ... beroep" at bounding box center [741, 272] width 10 height 10
radio input "true"
click at [799, 299] on div "Volgende vraag" at bounding box center [737, 313] width 648 height 51
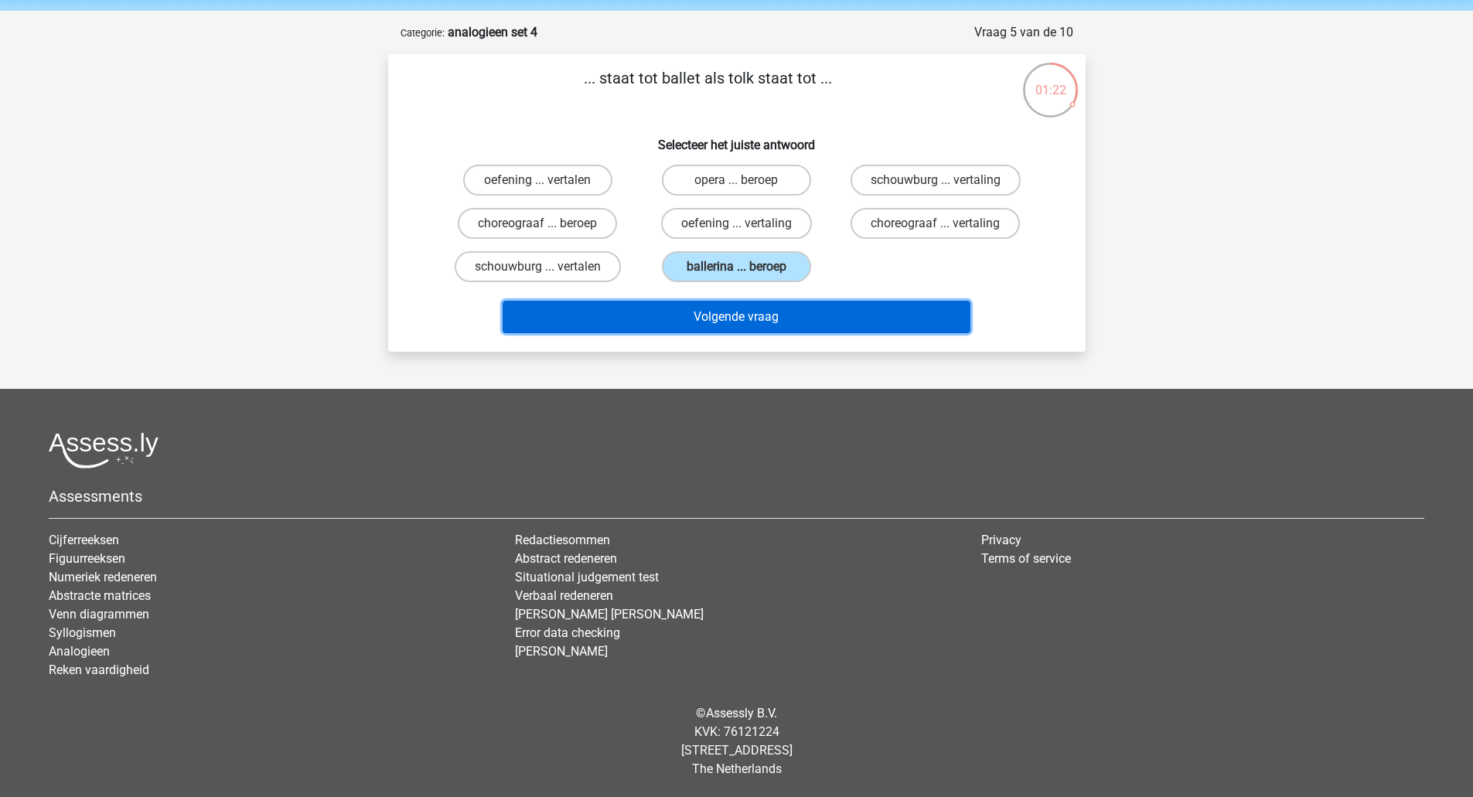
click at [799, 313] on button "Volgende vraag" at bounding box center [737, 317] width 468 height 32
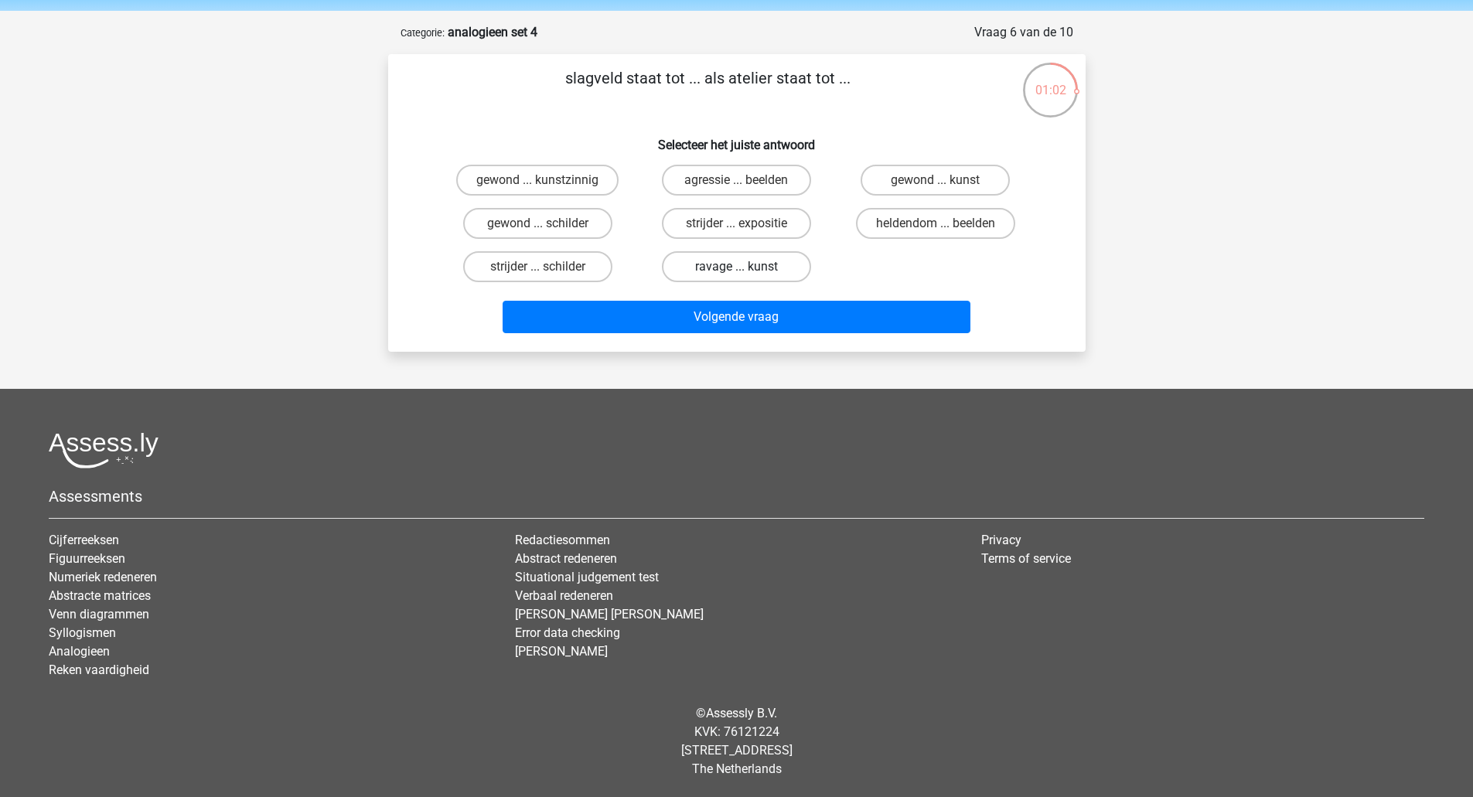
click at [781, 273] on label "ravage ... kunst" at bounding box center [736, 266] width 149 height 31
click at [746, 273] on input "ravage ... kunst" at bounding box center [741, 272] width 10 height 10
radio input "true"
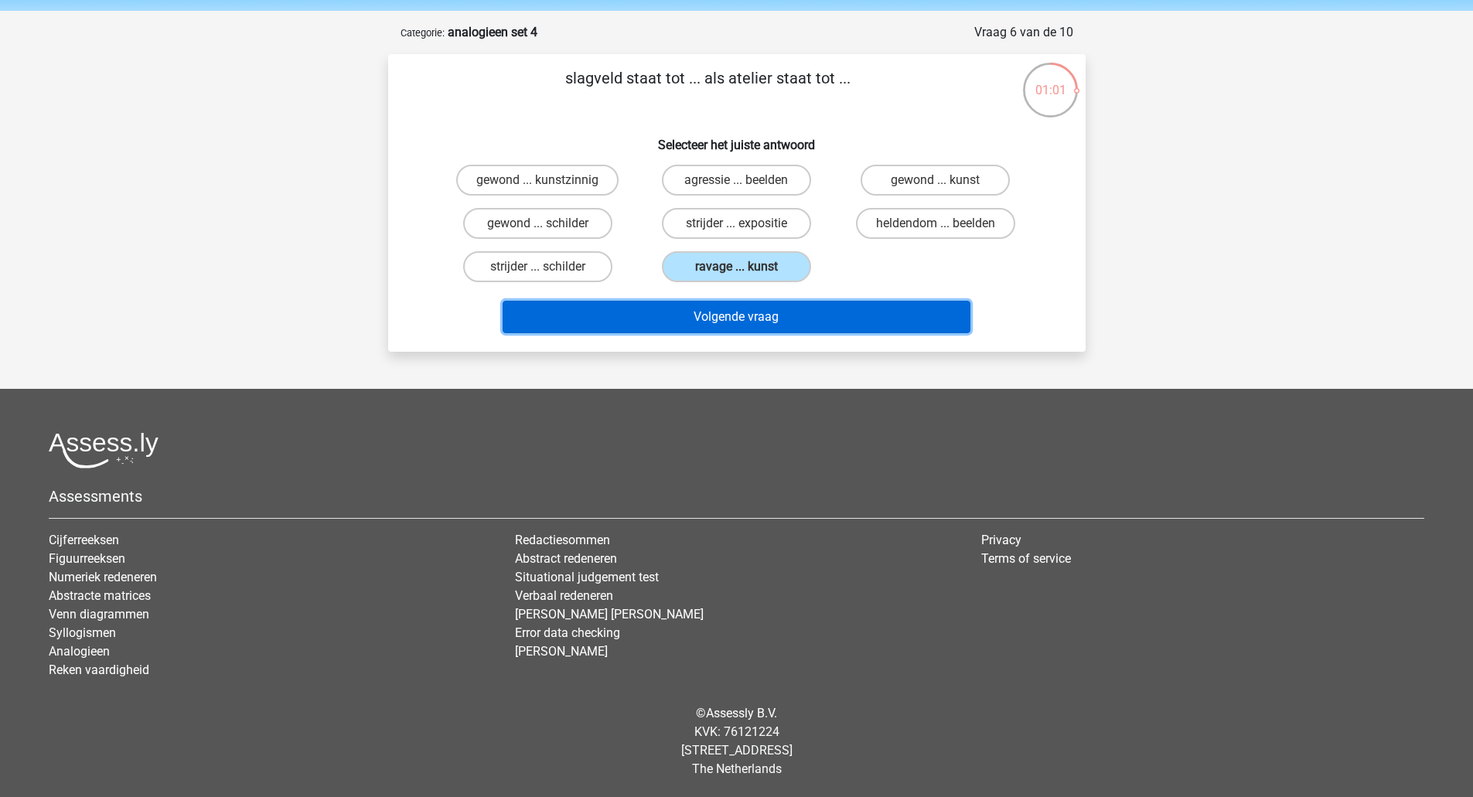
click at [808, 310] on button "Volgende vraag" at bounding box center [737, 317] width 468 height 32
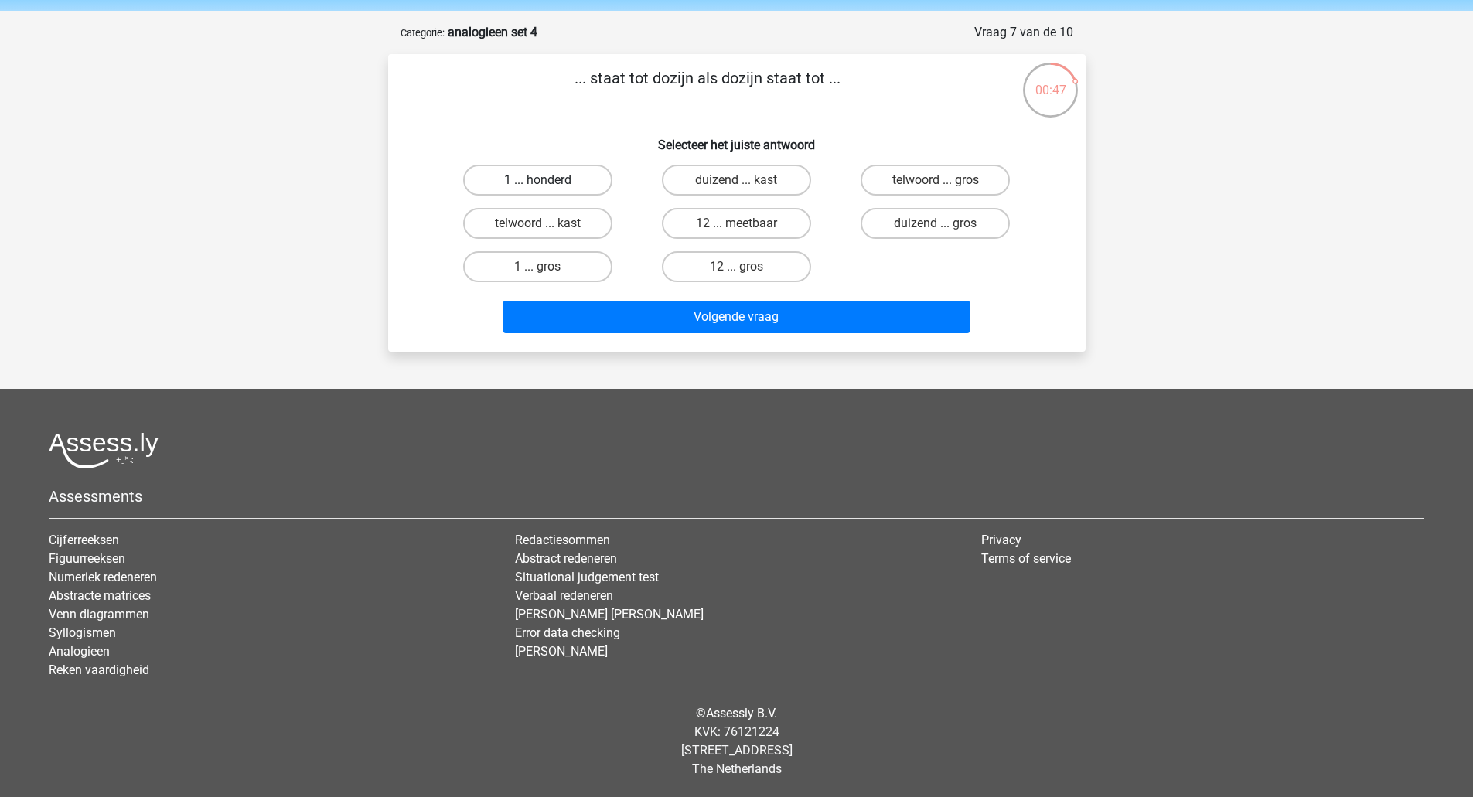
click at [578, 175] on label "1 ... honderd" at bounding box center [537, 180] width 149 height 31
click at [547, 180] on input "1 ... honderd" at bounding box center [542, 185] width 10 height 10
radio input "true"
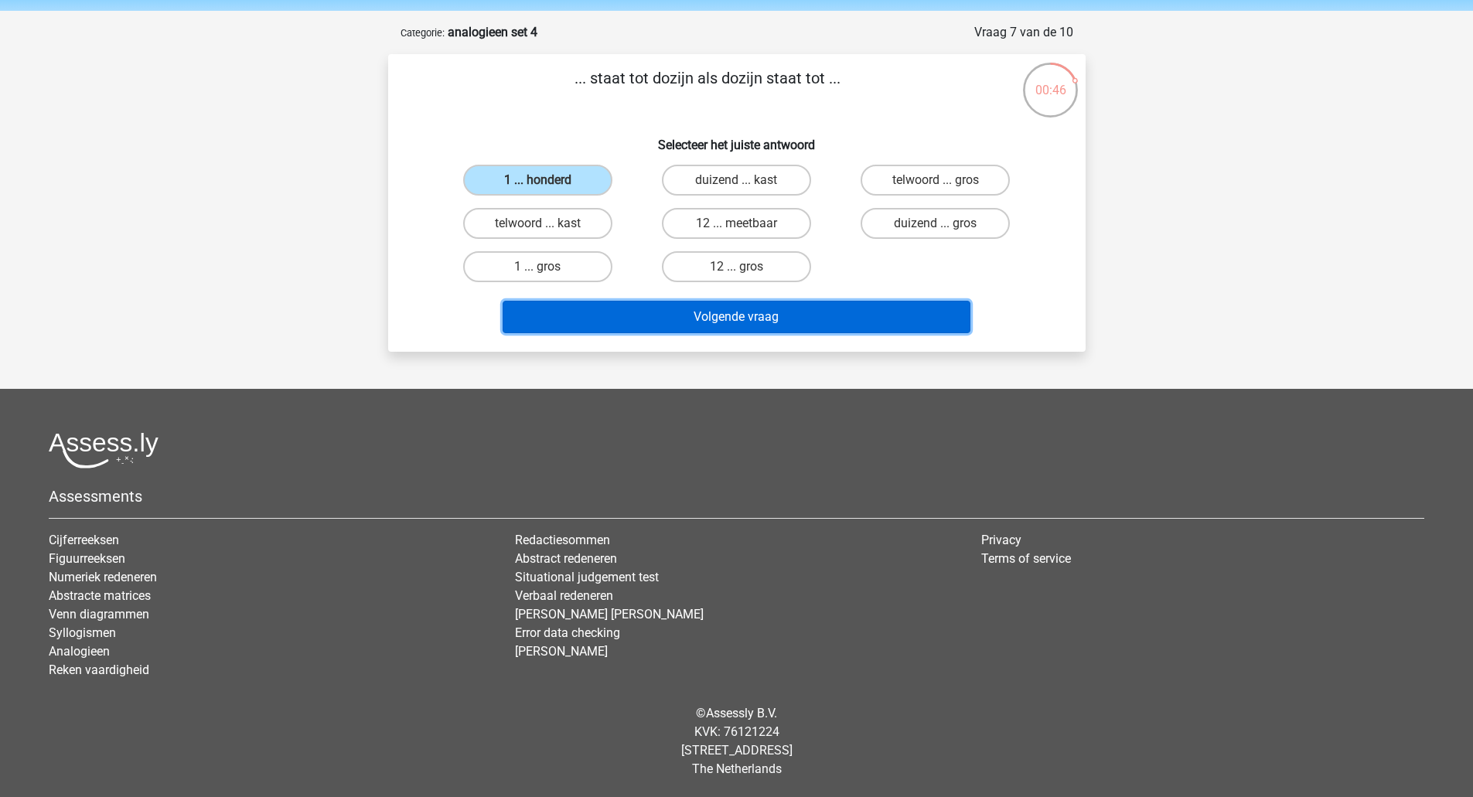
click at [670, 315] on button "Volgende vraag" at bounding box center [737, 317] width 468 height 32
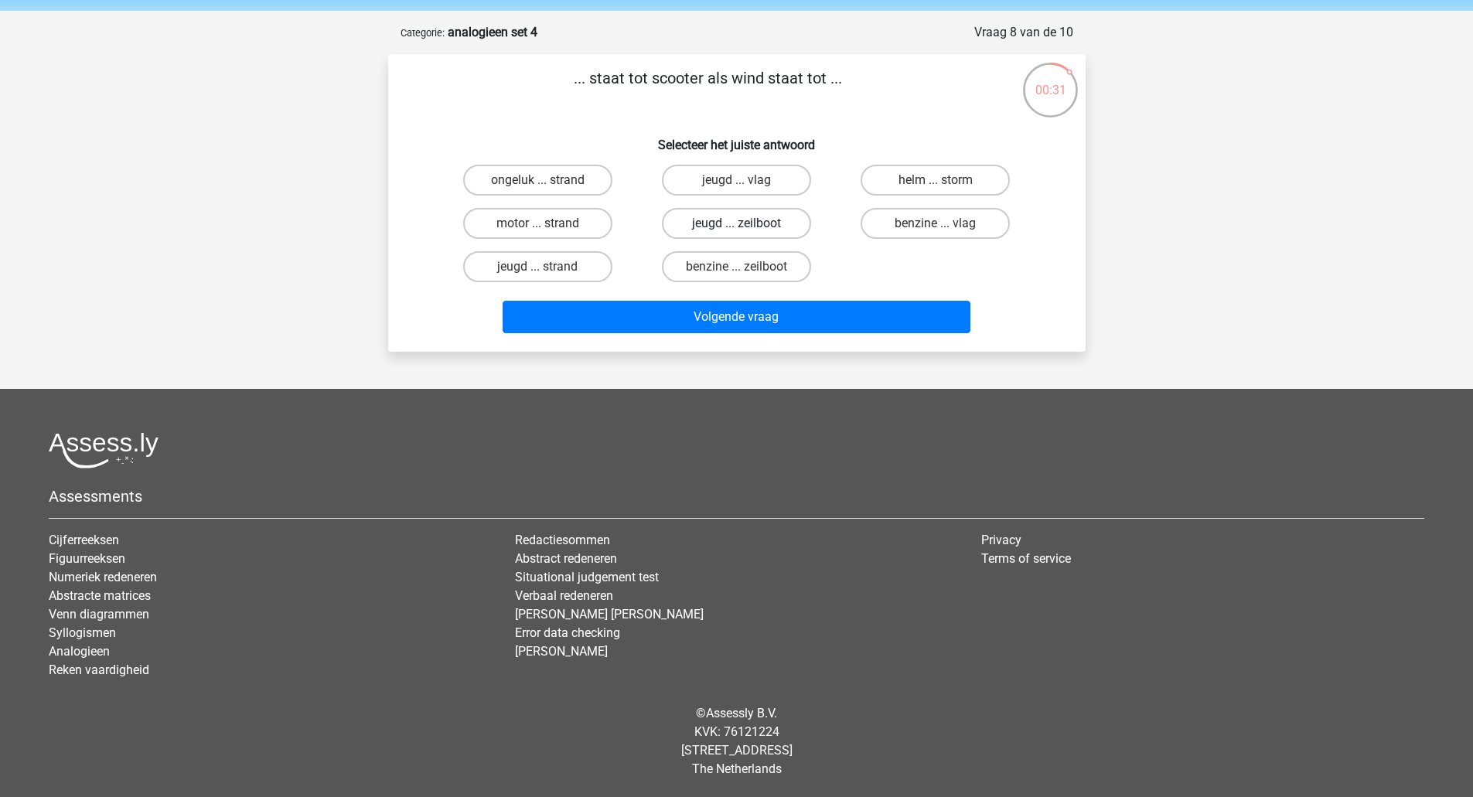
click at [800, 223] on label "jeugd ... zeilboot" at bounding box center [736, 223] width 149 height 31
click at [746, 223] on input "jeugd ... zeilboot" at bounding box center [741, 228] width 10 height 10
radio input "true"
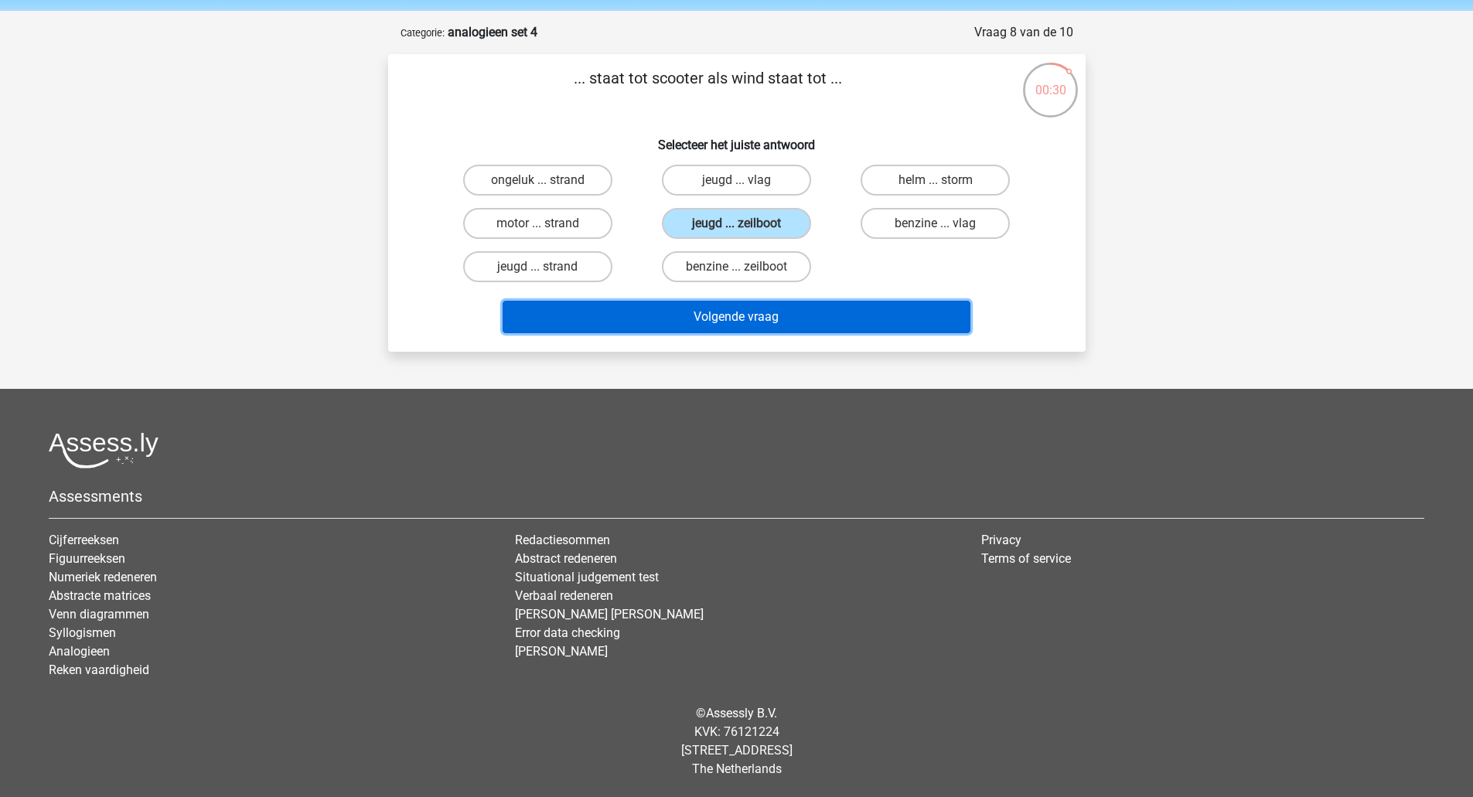
drag, startPoint x: 851, startPoint y: 320, endPoint x: 843, endPoint y: 328, distance: 11.5
click at [840, 339] on div "Volgende vraag" at bounding box center [736, 320] width 597 height 39
click at [799, 322] on button "Volgende vraag" at bounding box center [737, 317] width 468 height 32
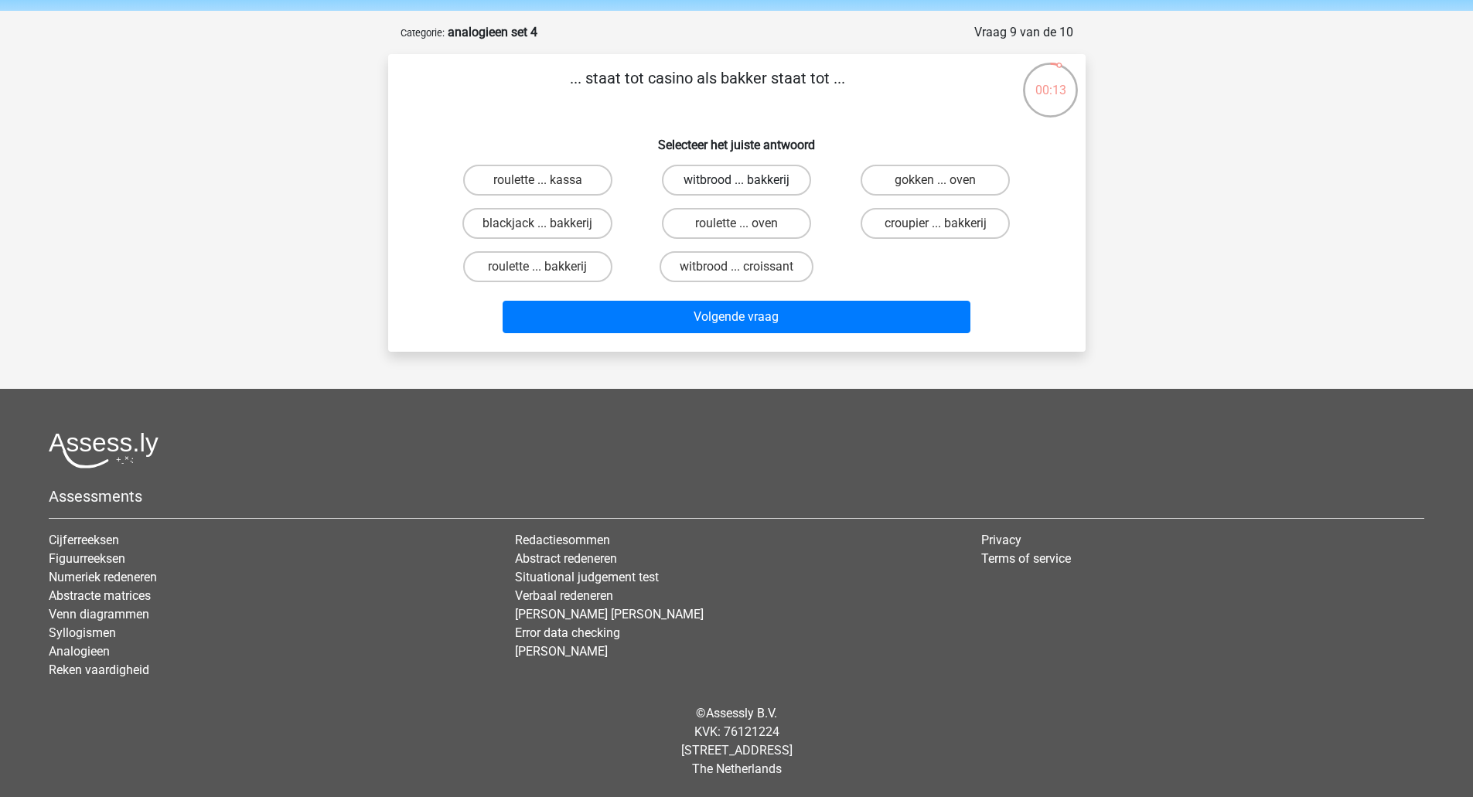
click at [674, 179] on label "witbrood ... bakkerij" at bounding box center [736, 180] width 149 height 31
click at [736, 180] on input "witbrood ... bakkerij" at bounding box center [741, 185] width 10 height 10
radio input "true"
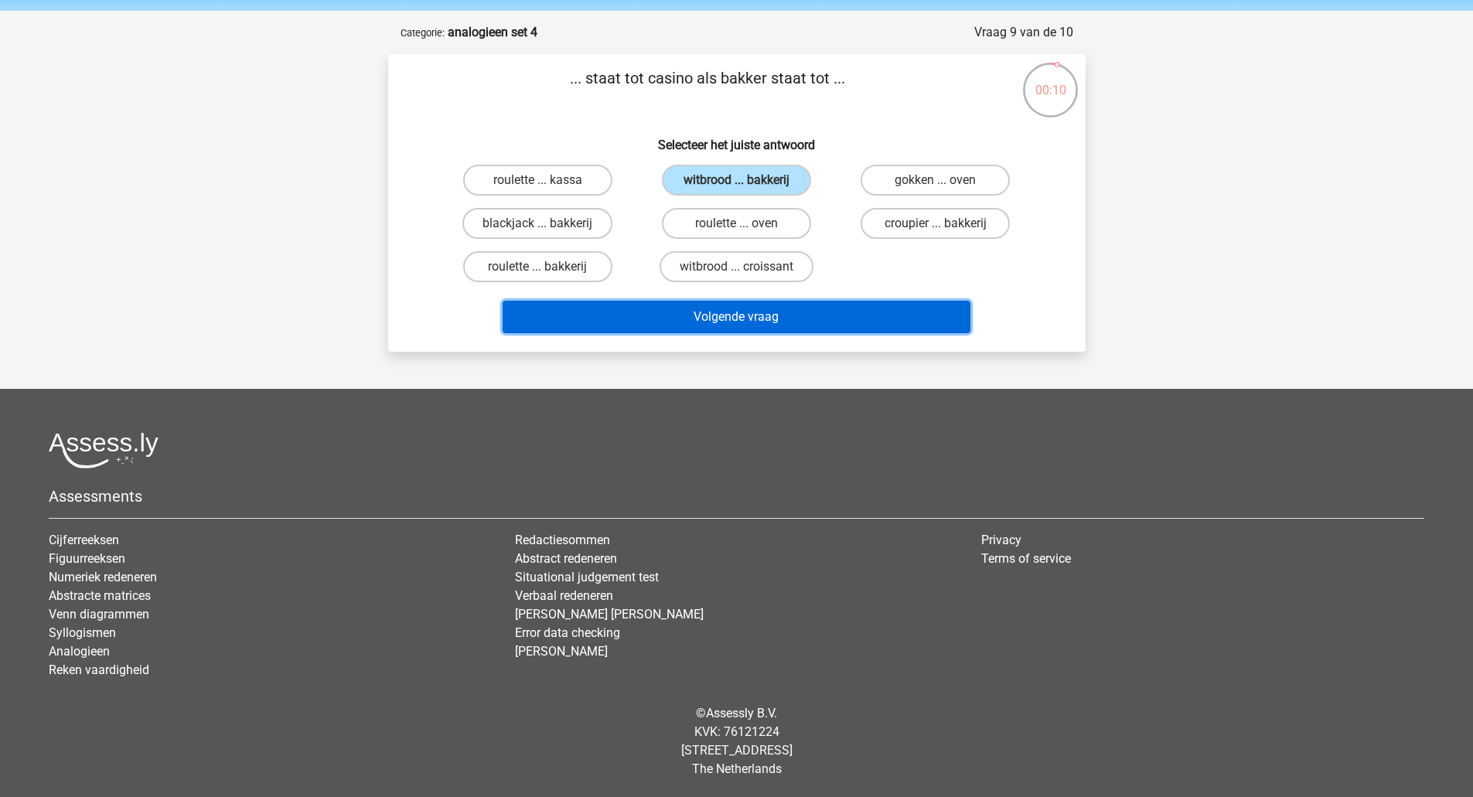
drag, startPoint x: 682, startPoint y: 315, endPoint x: 691, endPoint y: 310, distance: 9.7
click at [687, 313] on button "Volgende vraag" at bounding box center [737, 317] width 468 height 32
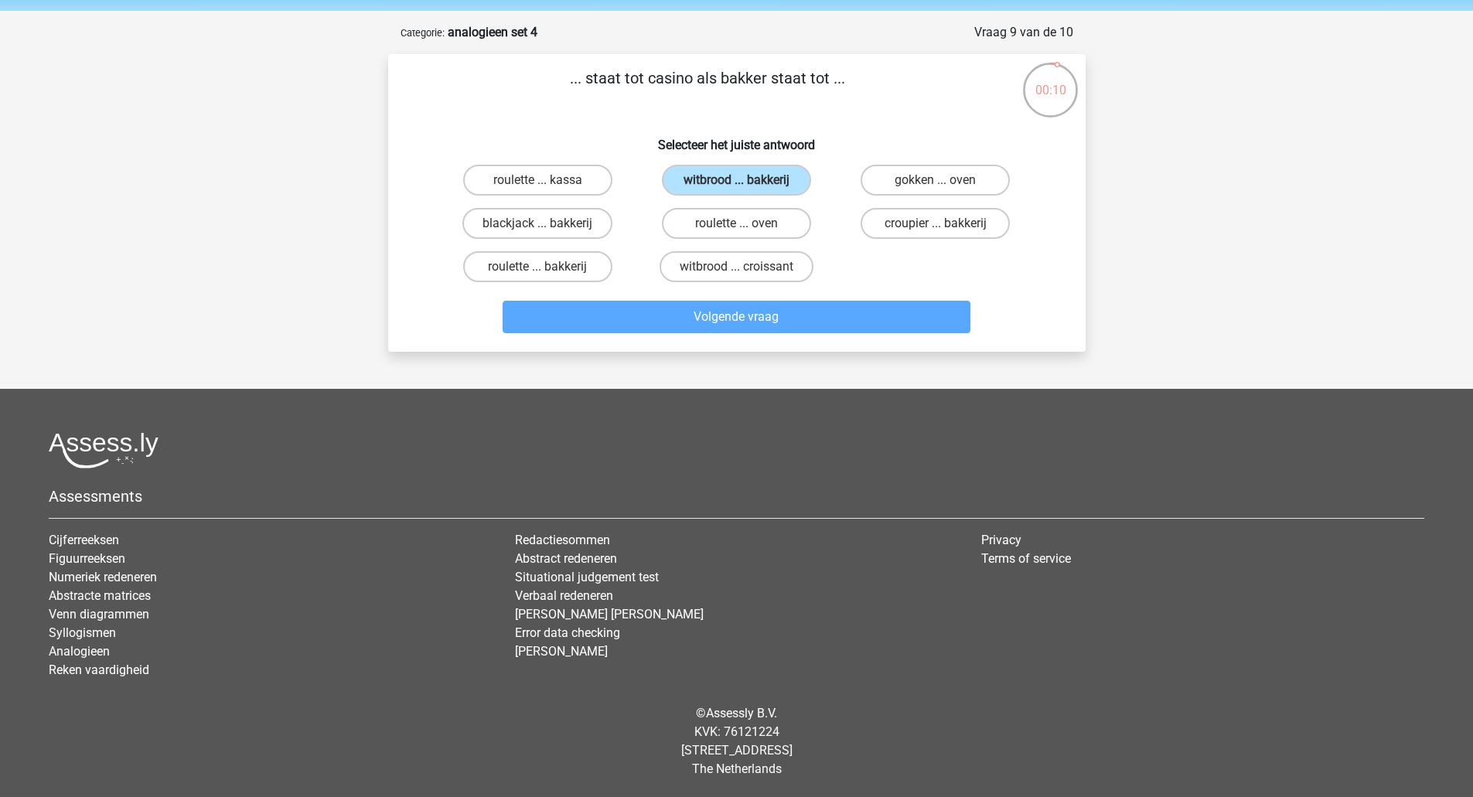
scroll to position [73, 0]
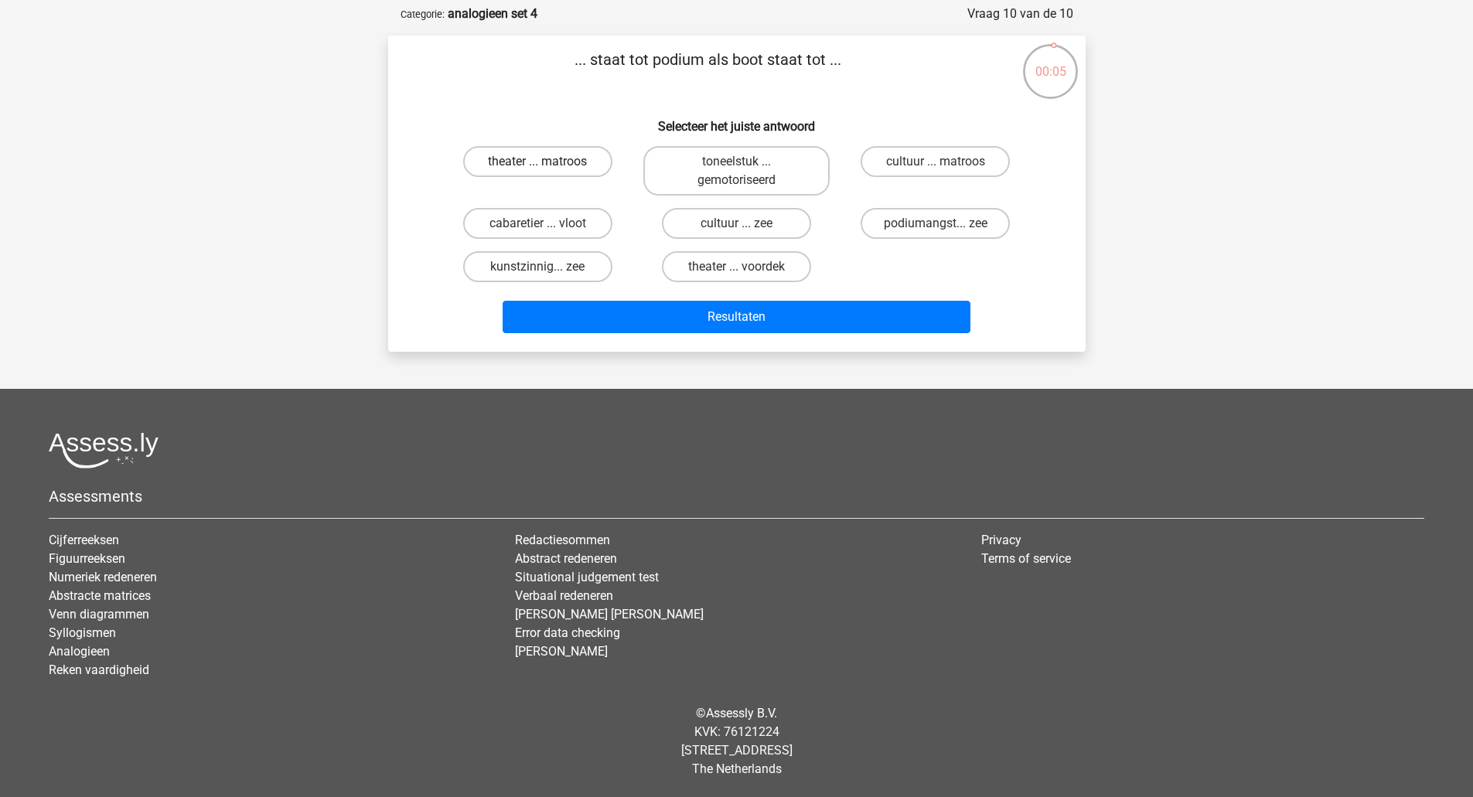
click at [592, 160] on label "theater ... matroos" at bounding box center [537, 161] width 149 height 31
click at [547, 162] on input "theater ... matroos" at bounding box center [542, 167] width 10 height 10
radio input "true"
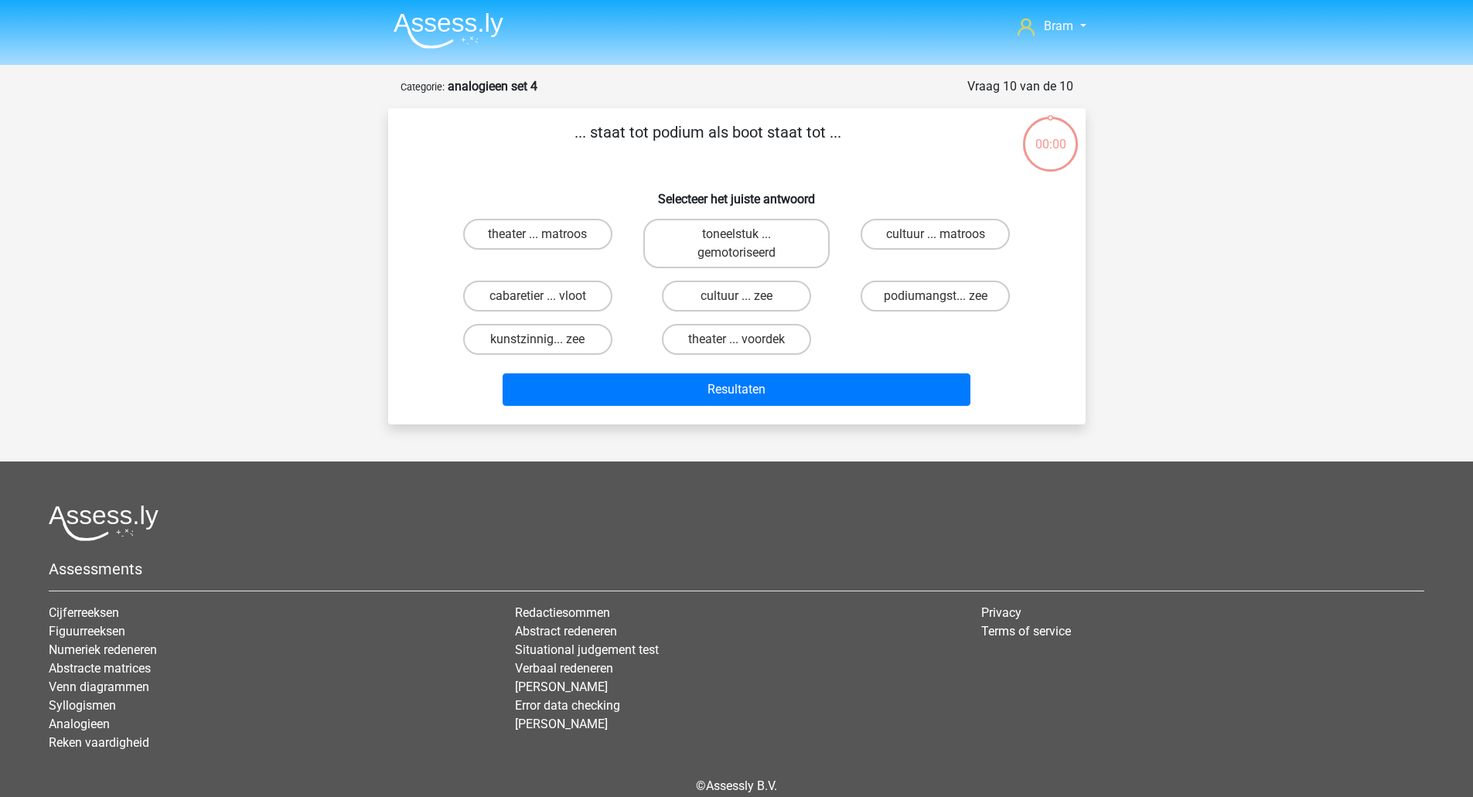
scroll to position [73, 0]
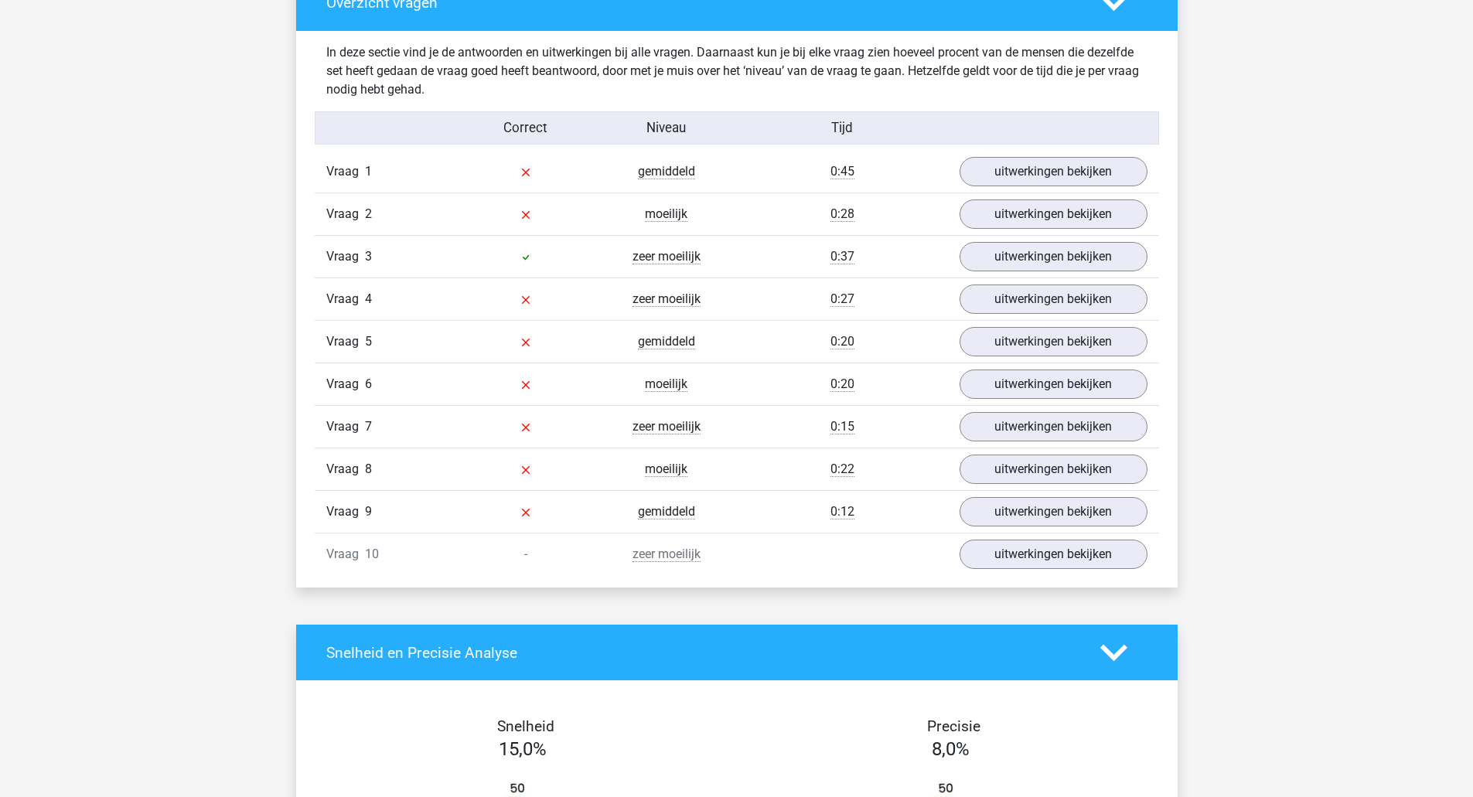
scroll to position [851, 0]
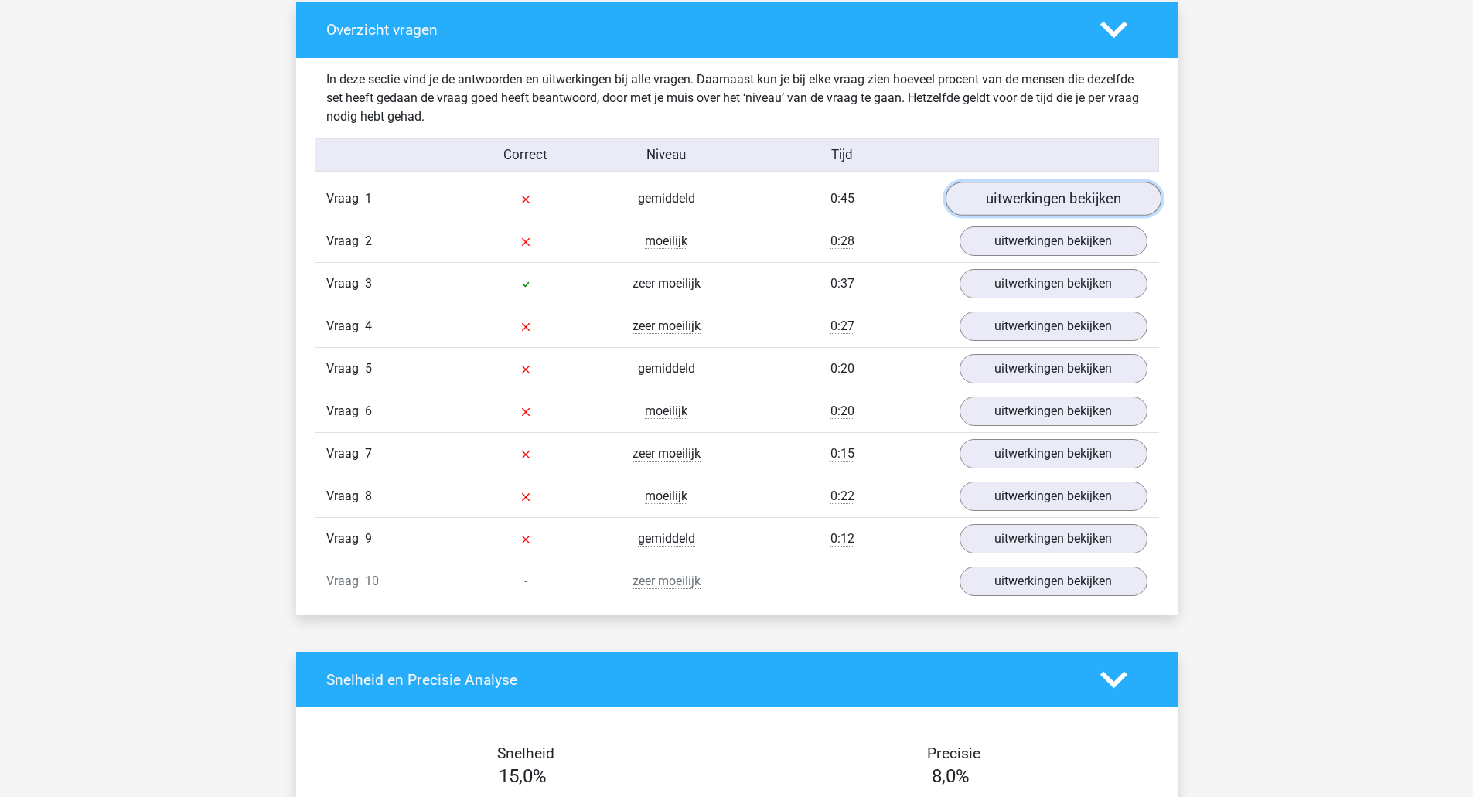
click at [992, 208] on link "uitwerkingen bekijken" at bounding box center [1053, 199] width 216 height 34
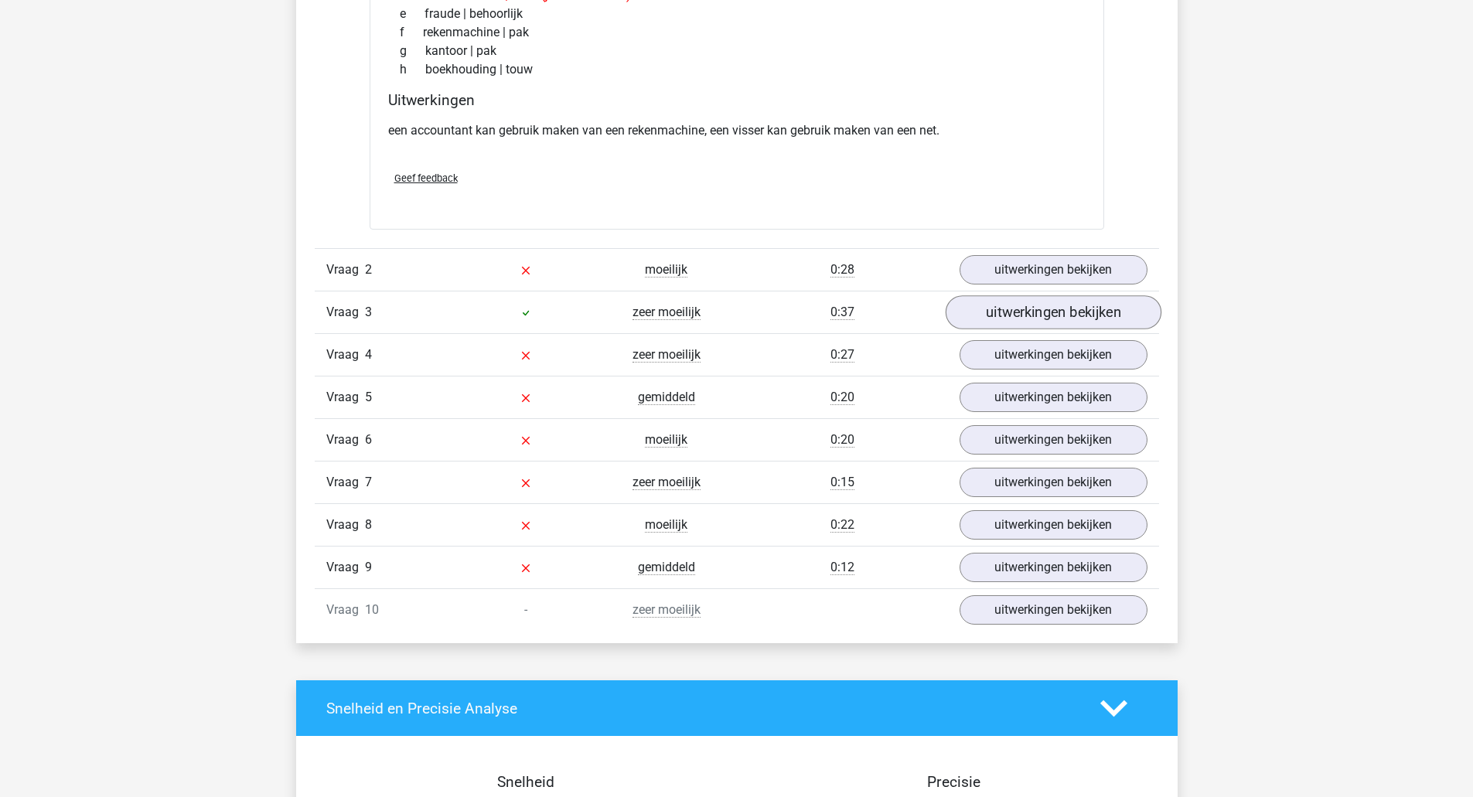
scroll to position [1237, 0]
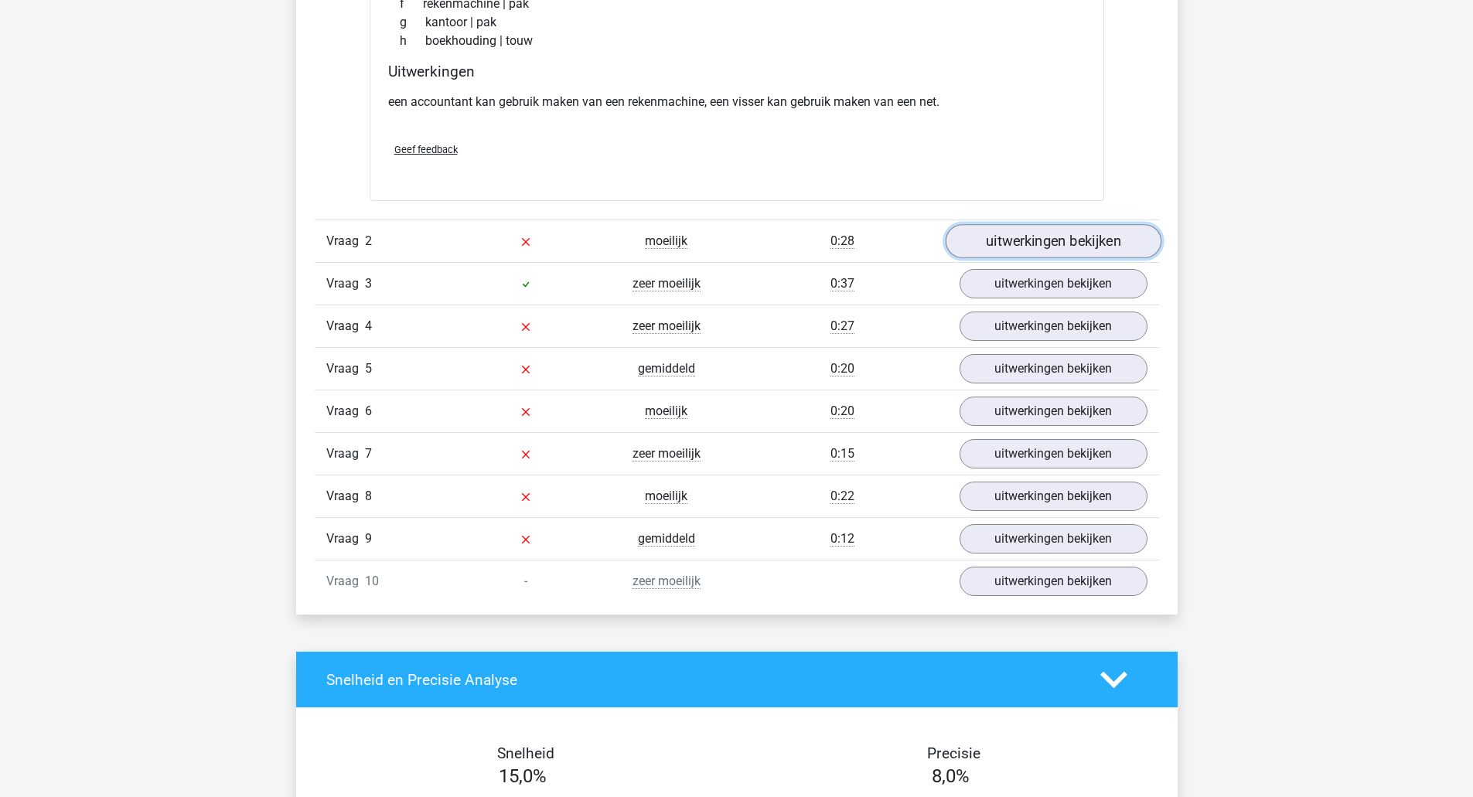
click at [1003, 239] on link "uitwerkingen bekijken" at bounding box center [1053, 242] width 216 height 34
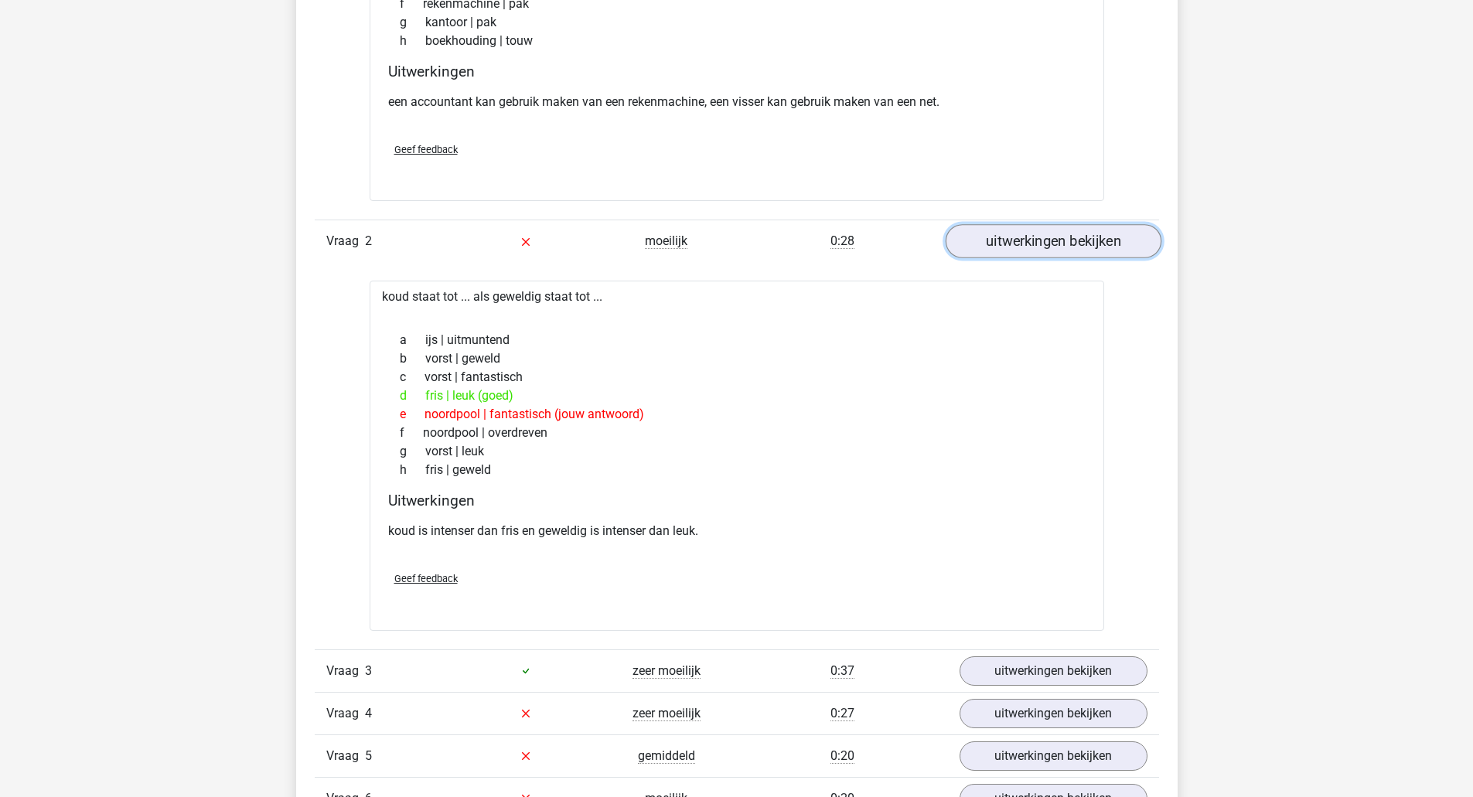
click at [1067, 245] on link "uitwerkingen bekijken" at bounding box center [1053, 242] width 216 height 34
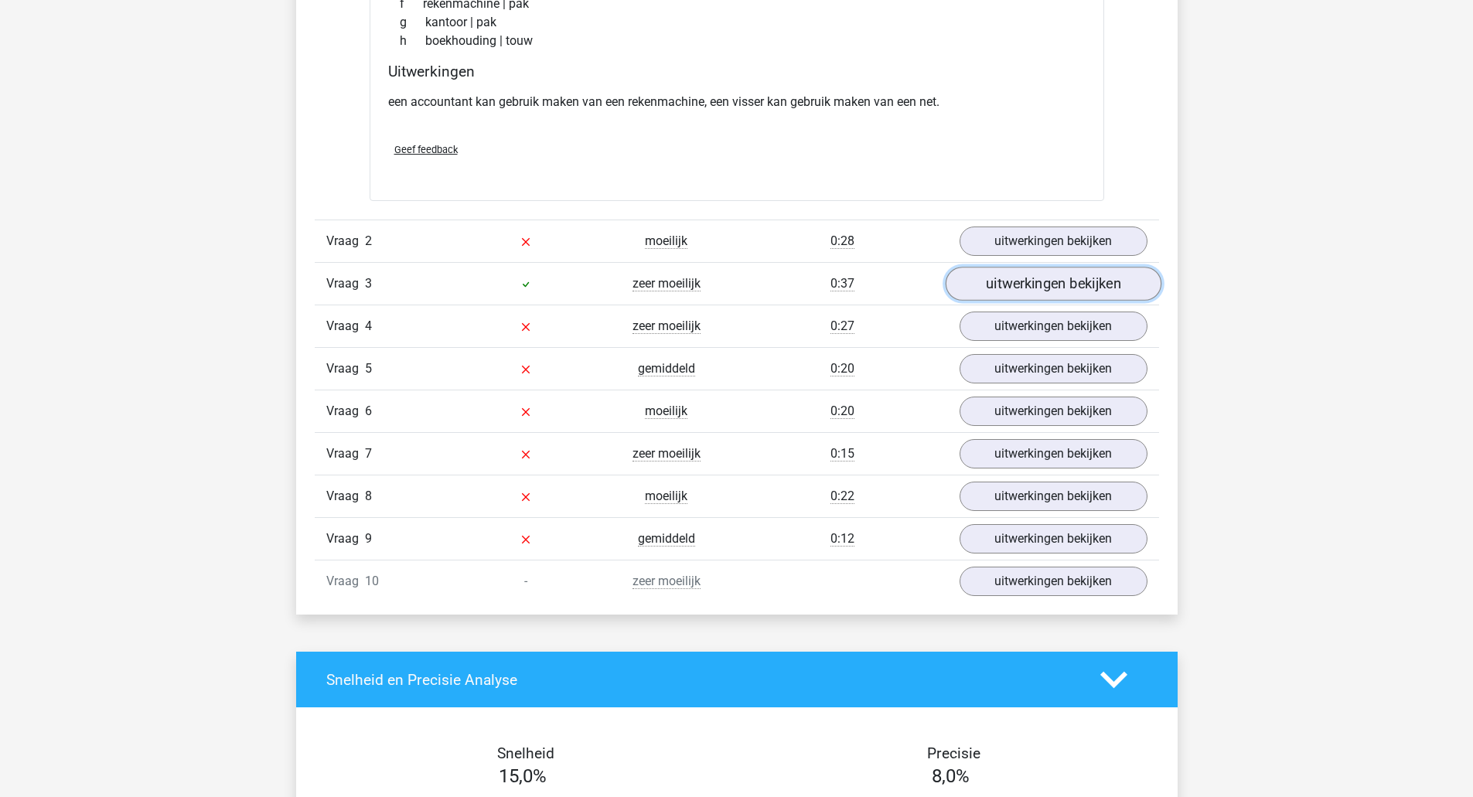
click at [1033, 288] on link "uitwerkingen bekijken" at bounding box center [1053, 285] width 216 height 34
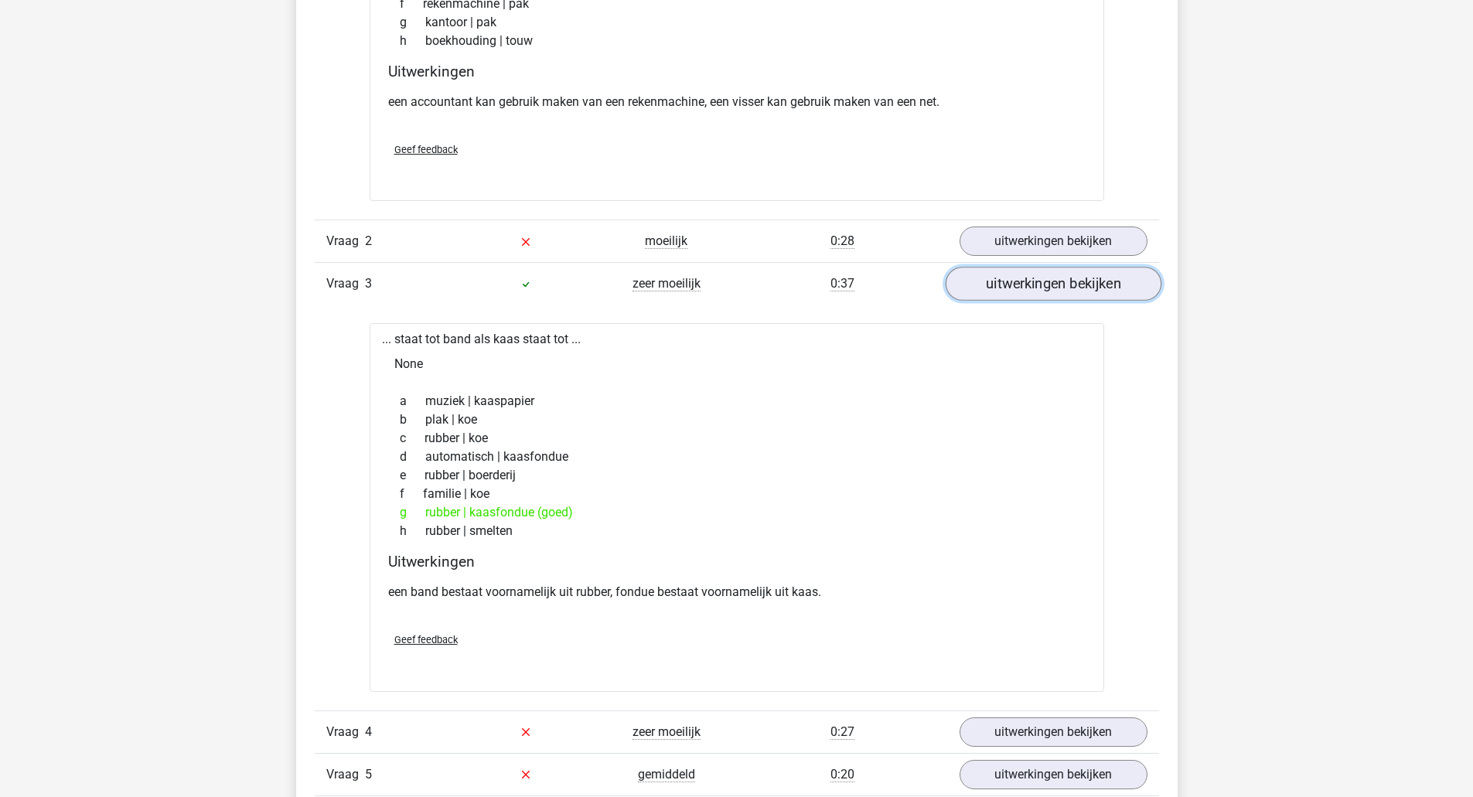
click at [1032, 288] on link "uitwerkingen bekijken" at bounding box center [1053, 285] width 216 height 34
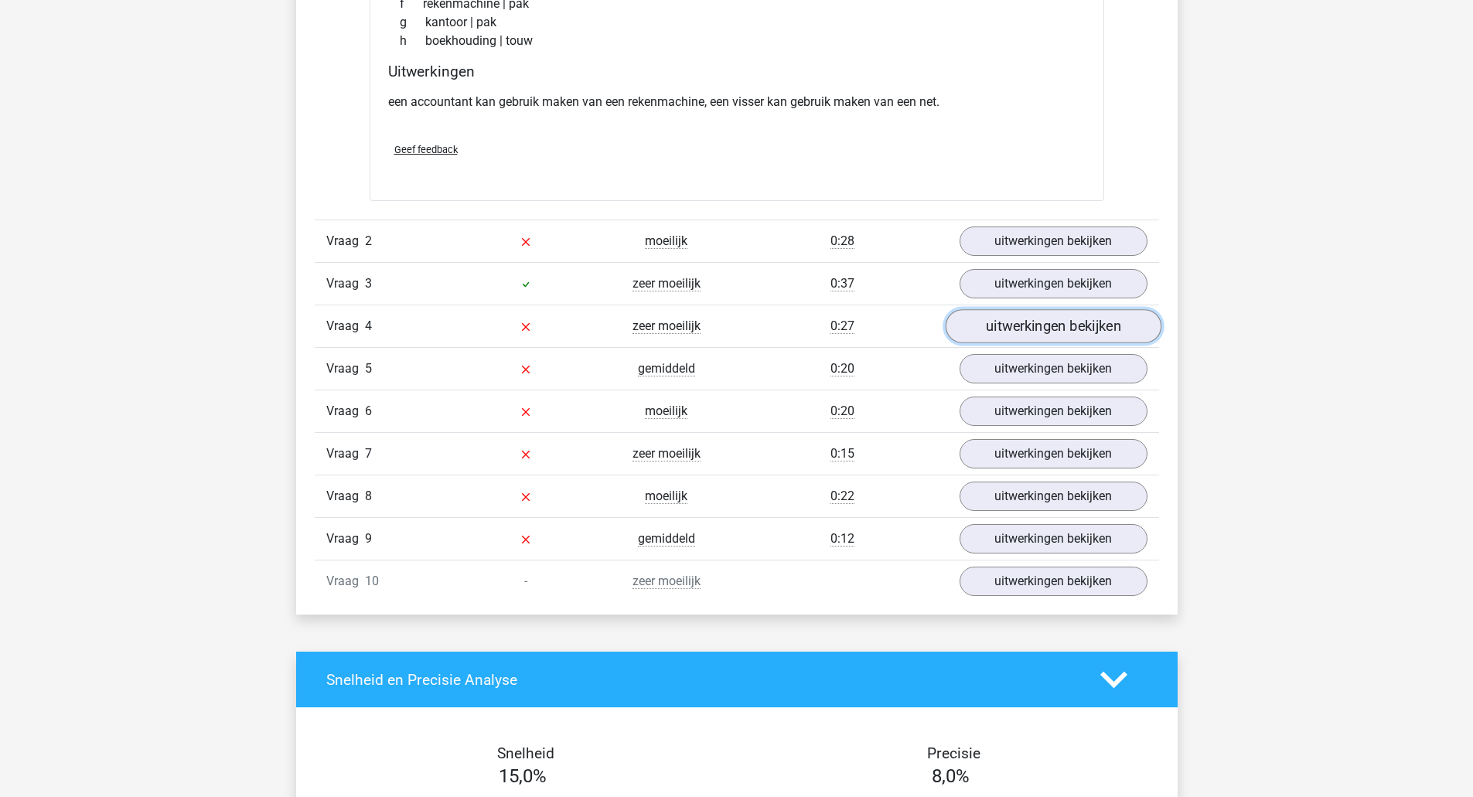
click at [1002, 334] on link "uitwerkingen bekijken" at bounding box center [1053, 327] width 216 height 34
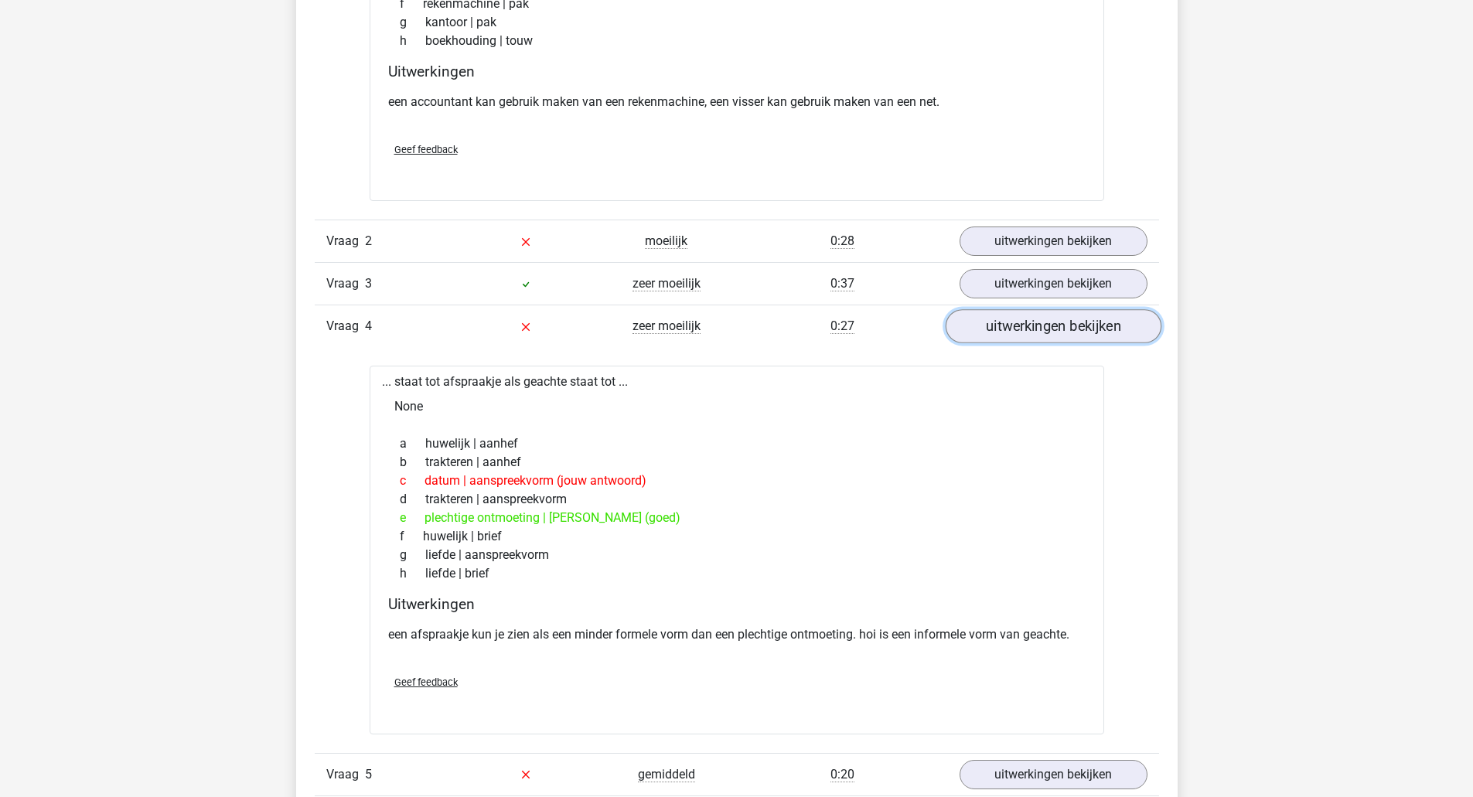
click at [987, 322] on link "uitwerkingen bekijken" at bounding box center [1053, 327] width 216 height 34
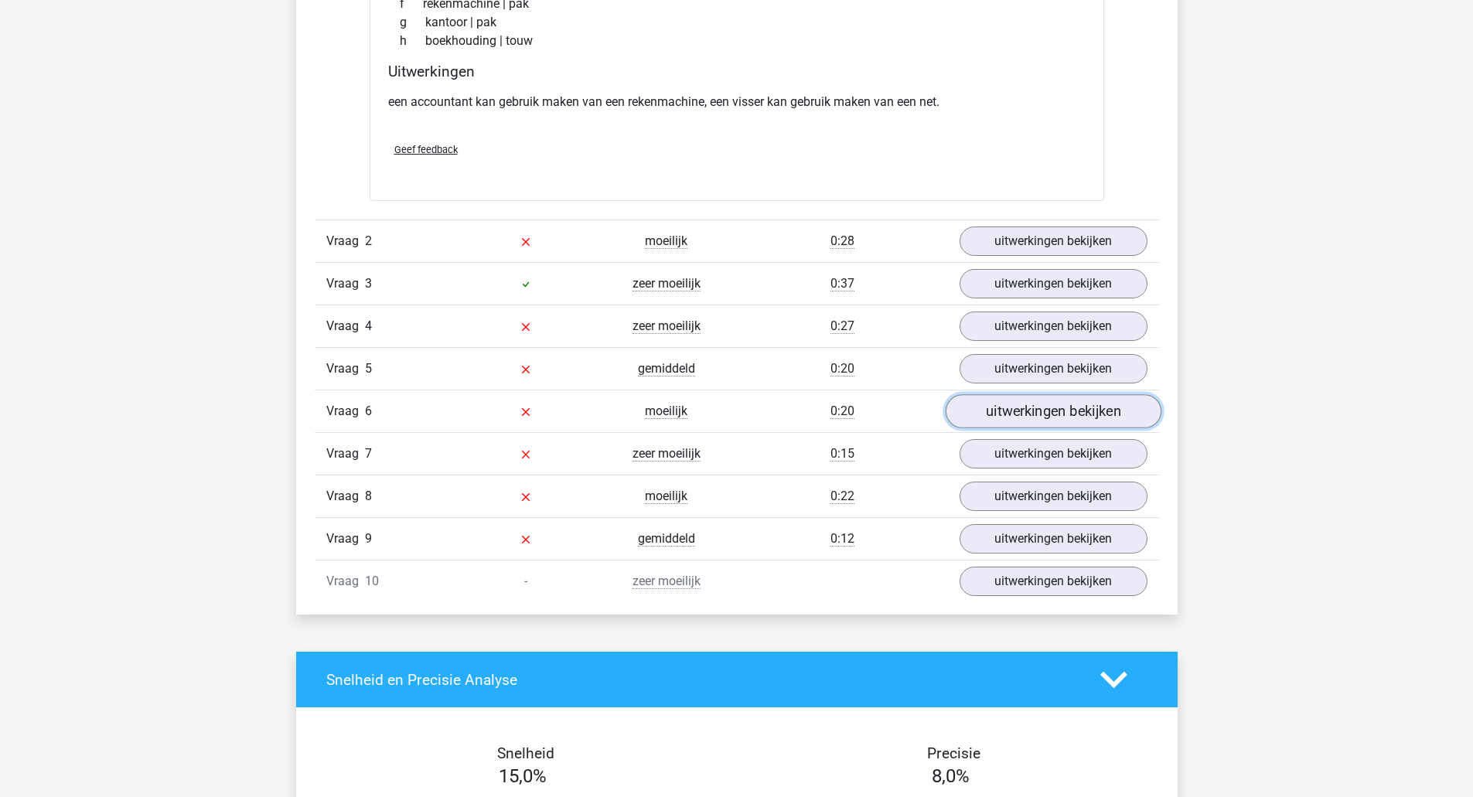
click at [992, 414] on link "uitwerkingen bekijken" at bounding box center [1053, 412] width 216 height 34
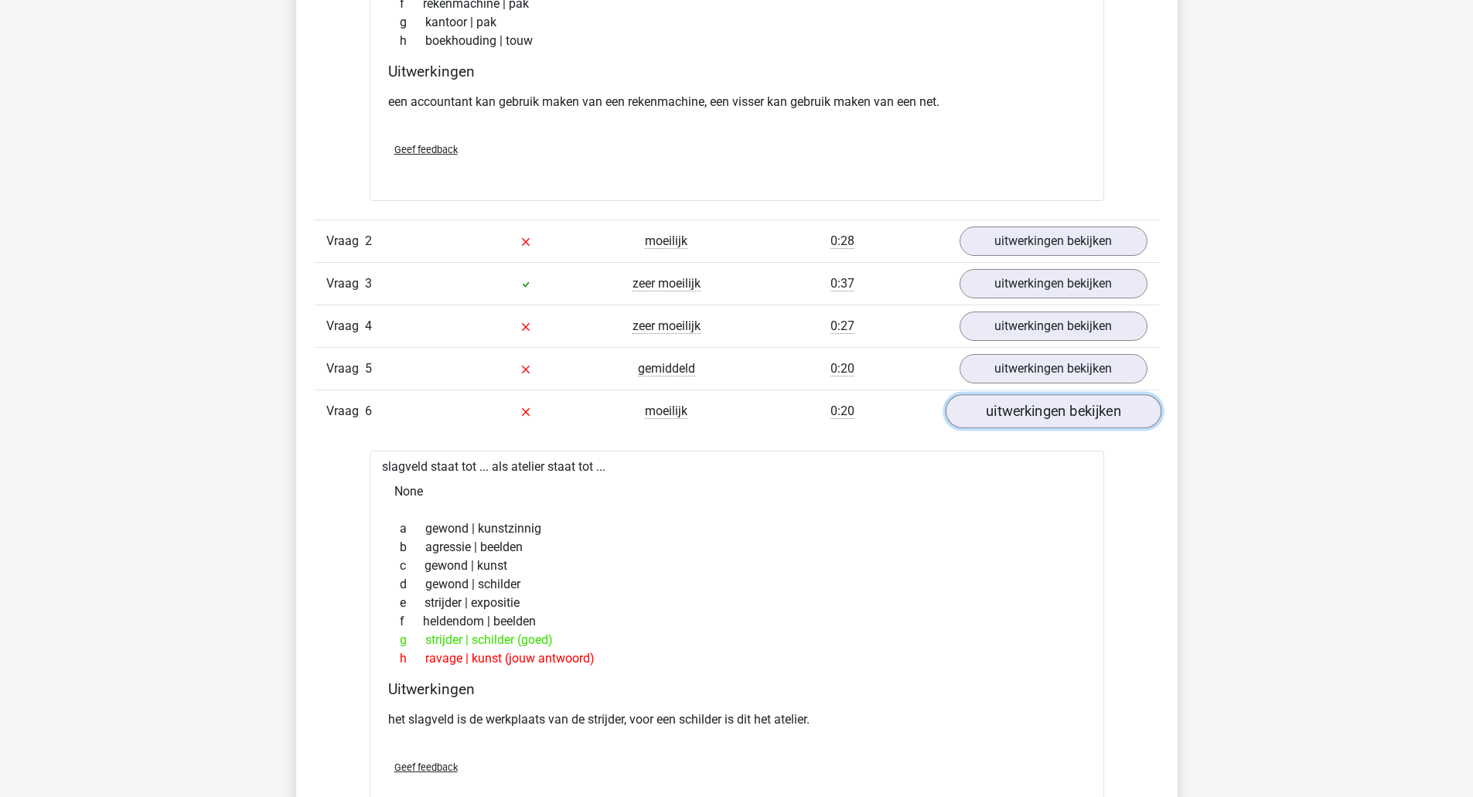
click at [1000, 407] on link "uitwerkingen bekijken" at bounding box center [1053, 412] width 216 height 34
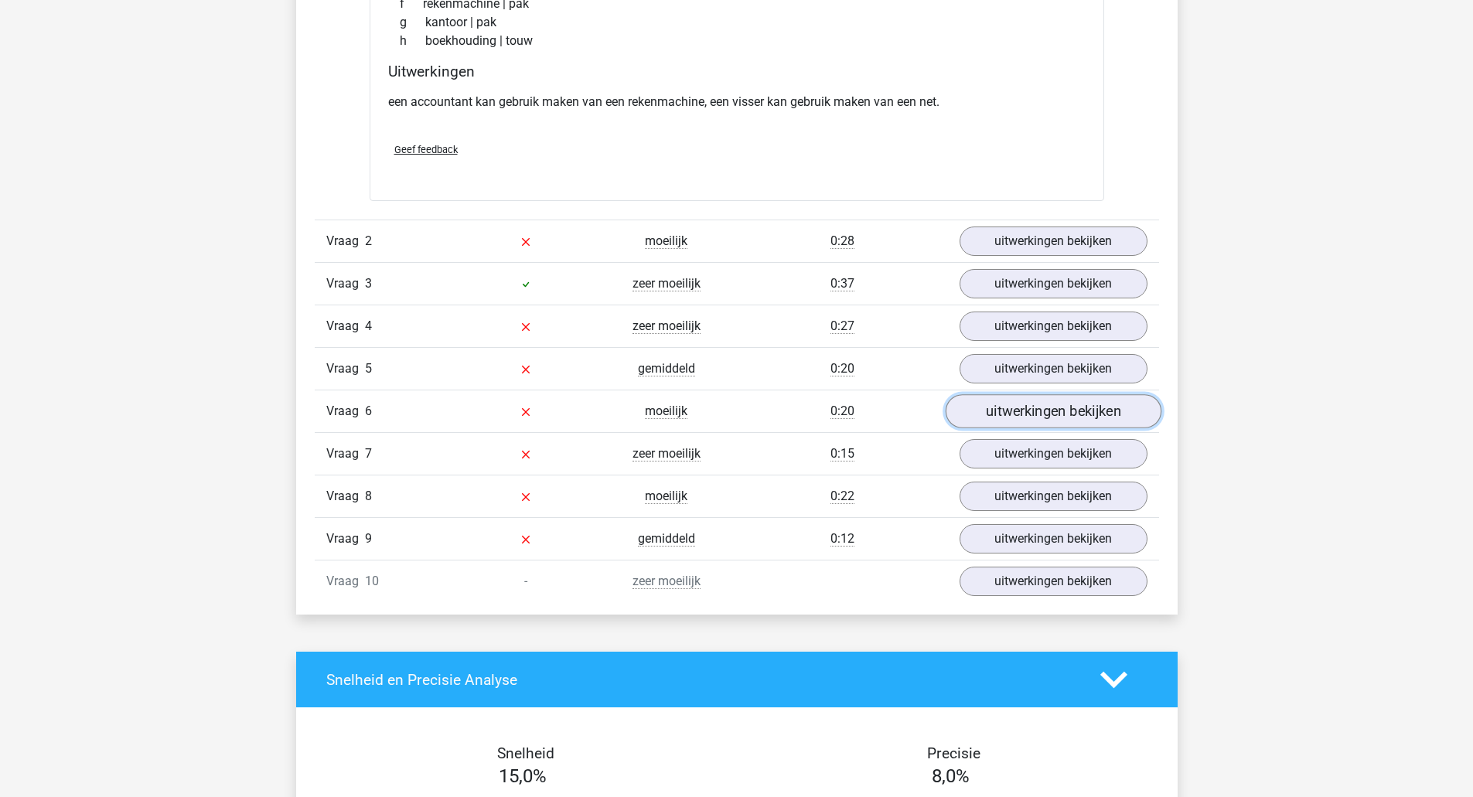
scroll to position [1315, 0]
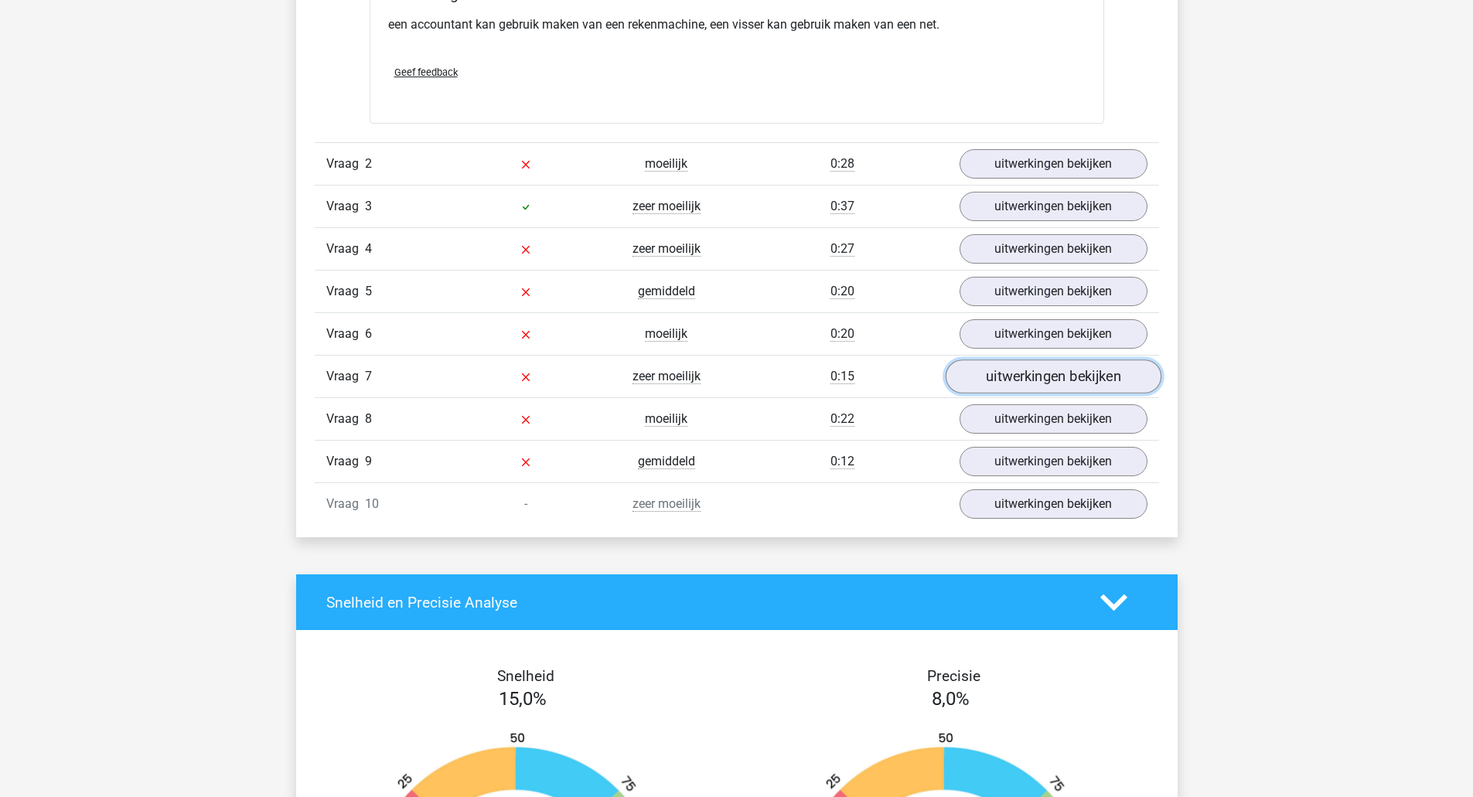
click at [1015, 383] on link "uitwerkingen bekijken" at bounding box center [1053, 377] width 216 height 34
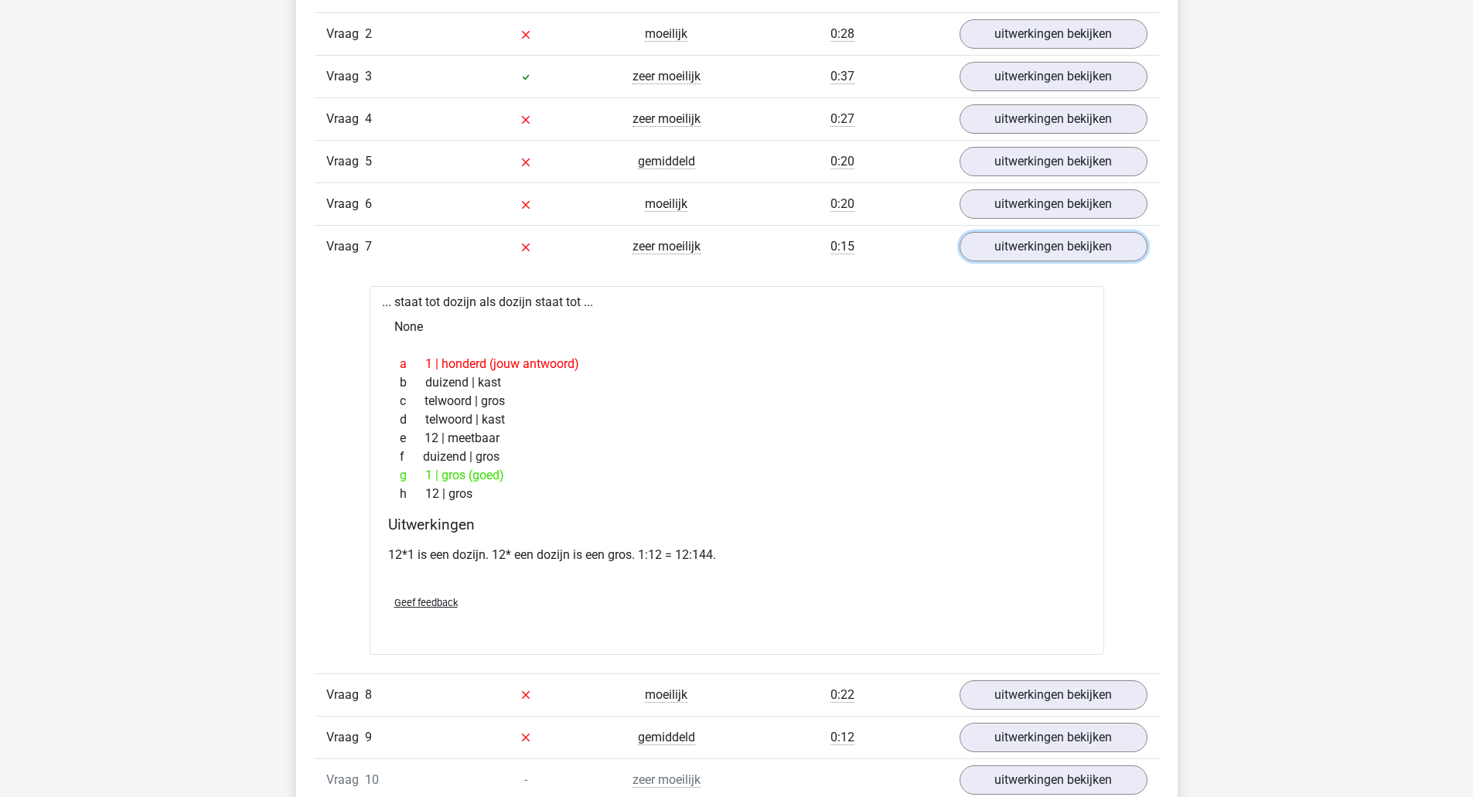
scroll to position [1469, 0]
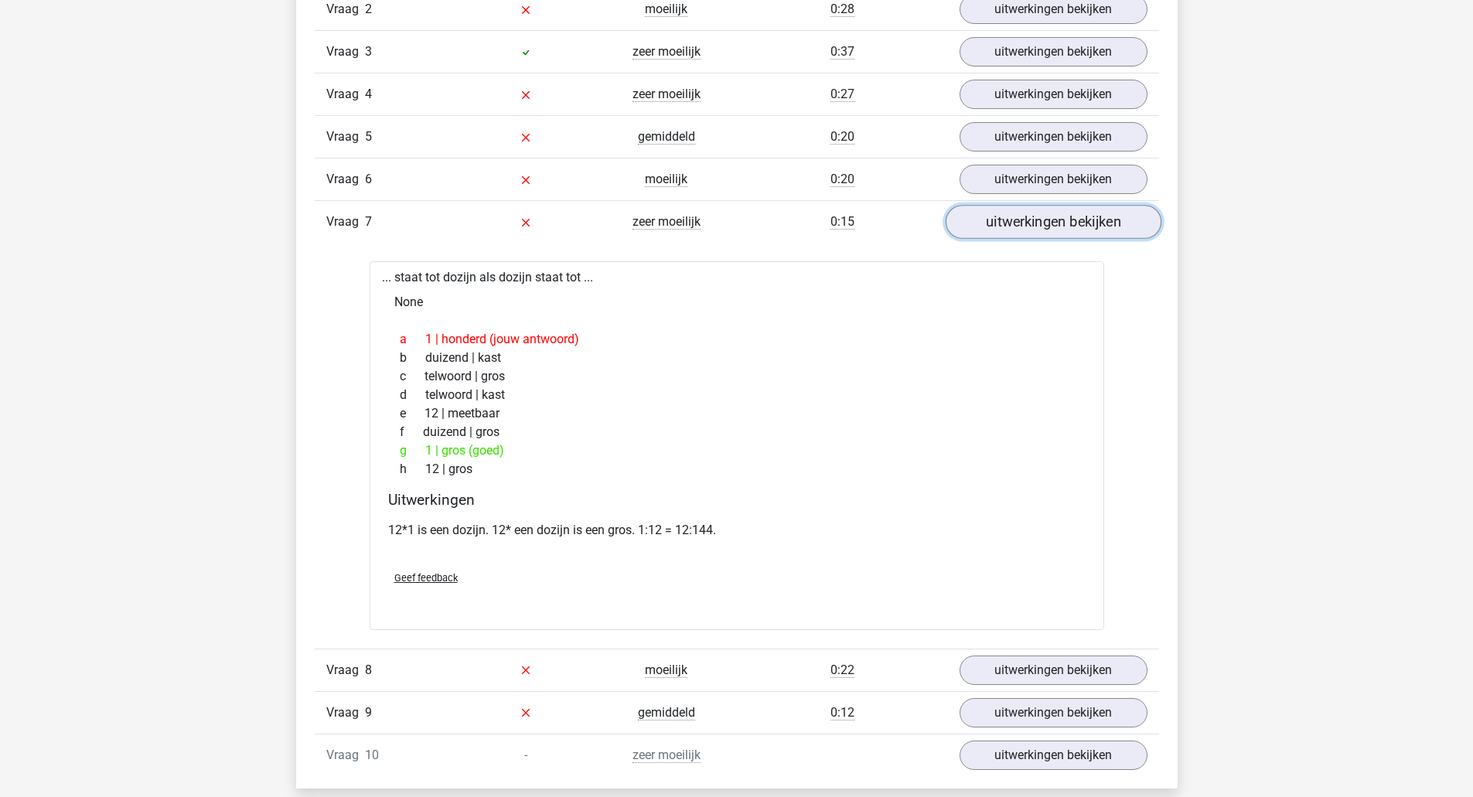
click at [1005, 213] on link "uitwerkingen bekijken" at bounding box center [1053, 223] width 216 height 34
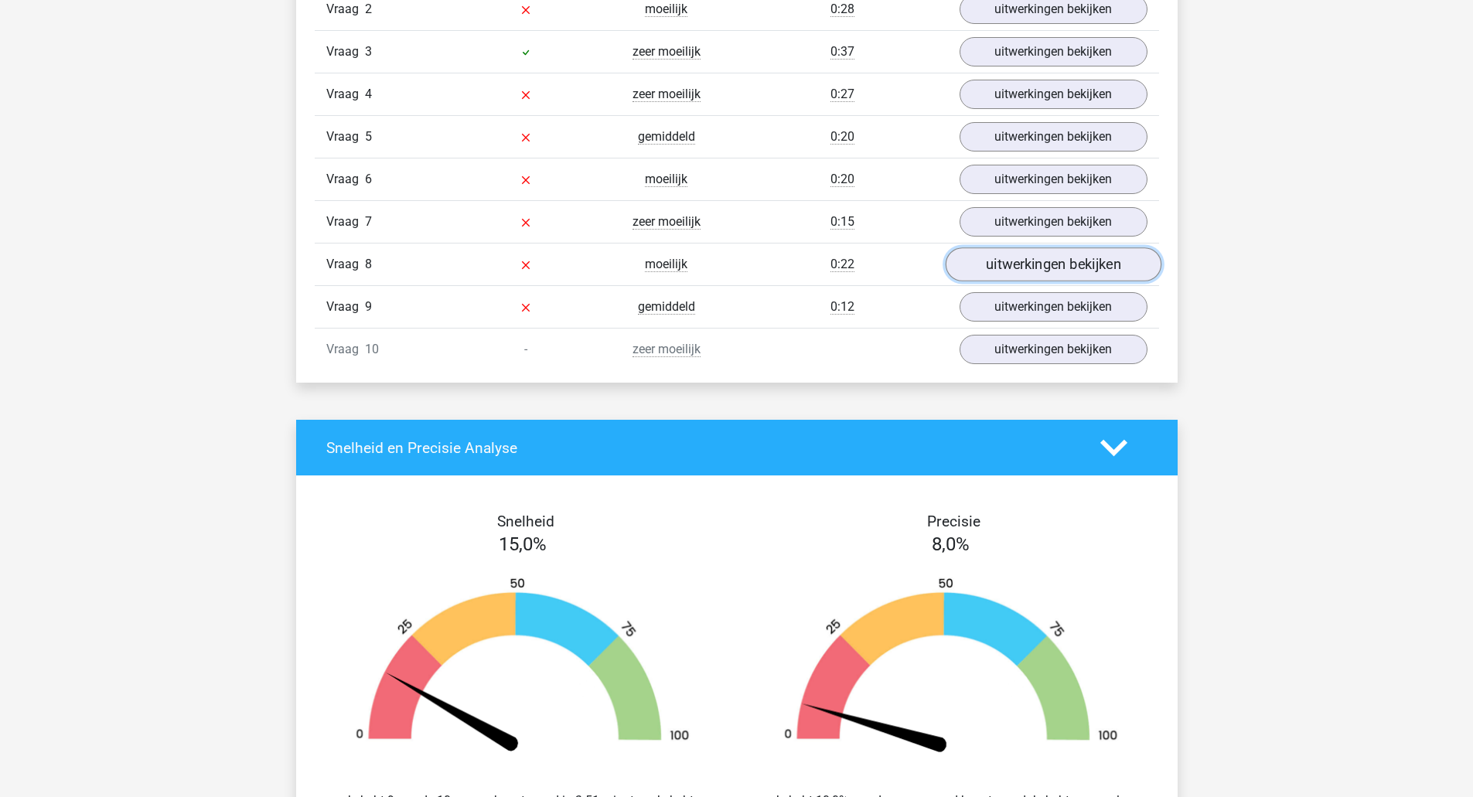
click at [1016, 261] on link "uitwerkingen bekijken" at bounding box center [1053, 265] width 216 height 34
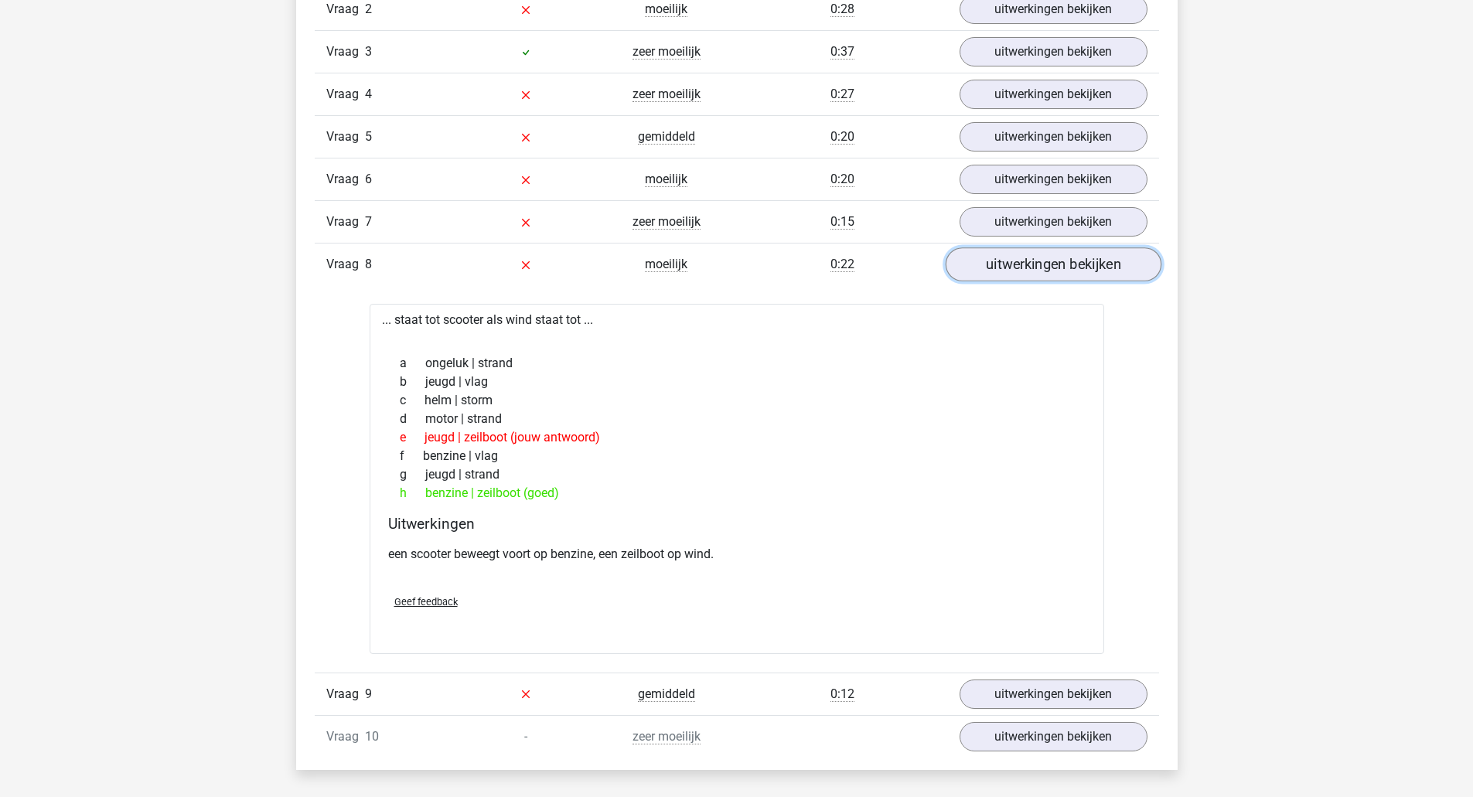
click at [1043, 275] on link "uitwerkingen bekijken" at bounding box center [1053, 265] width 216 height 34
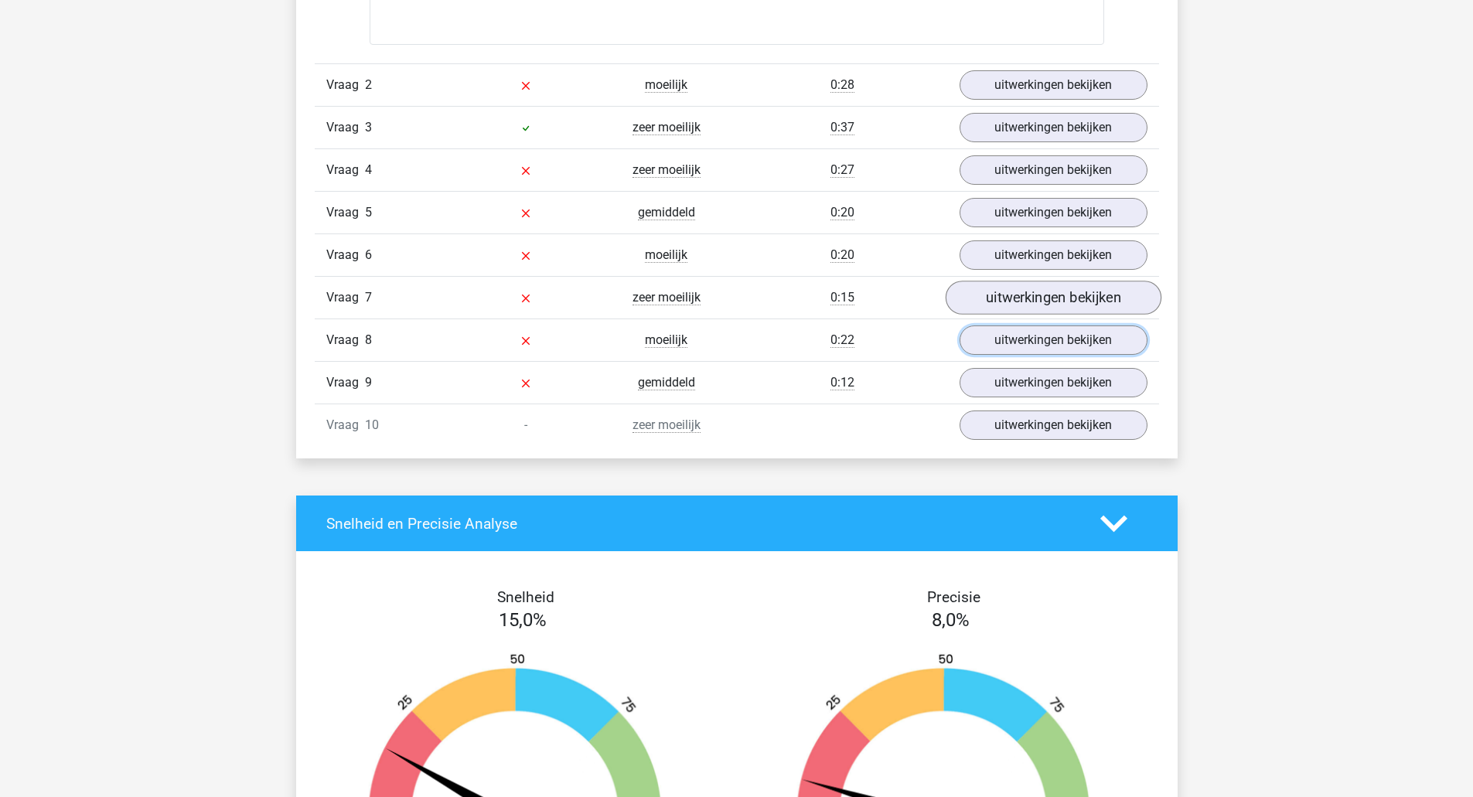
scroll to position [1392, 0]
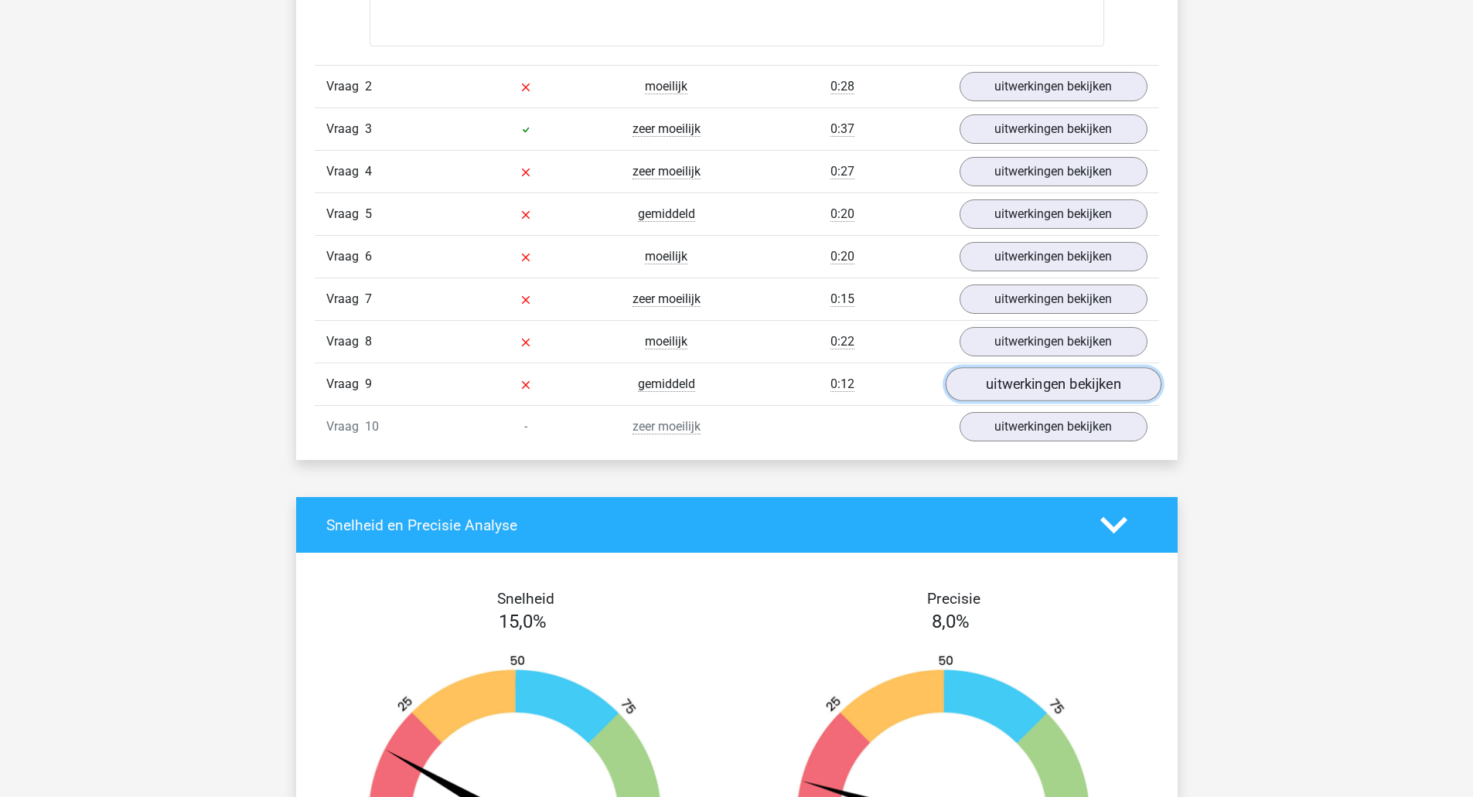
click at [994, 389] on link "uitwerkingen bekijken" at bounding box center [1053, 385] width 216 height 34
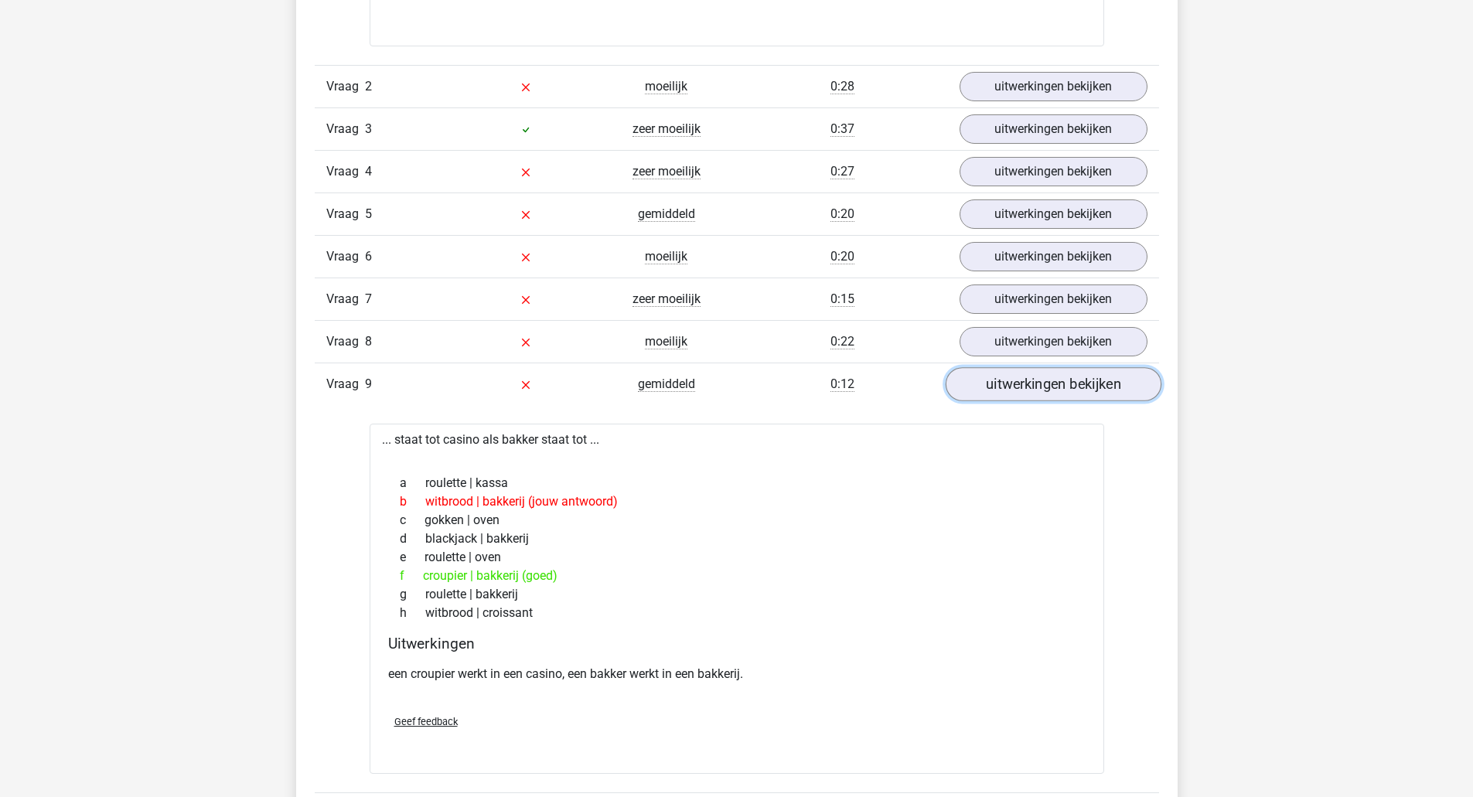
click at [1127, 387] on link "uitwerkingen bekijken" at bounding box center [1053, 385] width 216 height 34
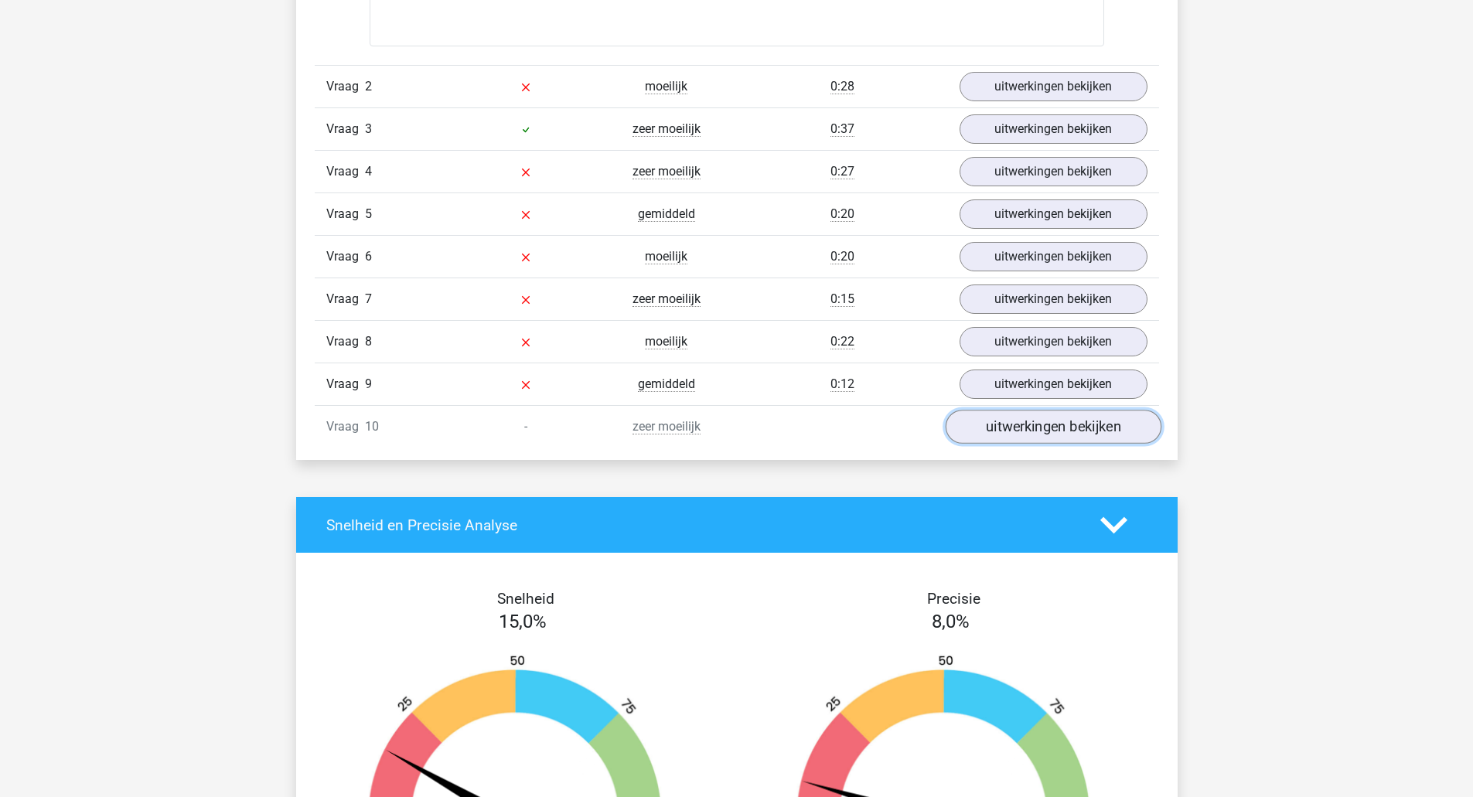
click at [1093, 425] on link "uitwerkingen bekijken" at bounding box center [1053, 428] width 216 height 34
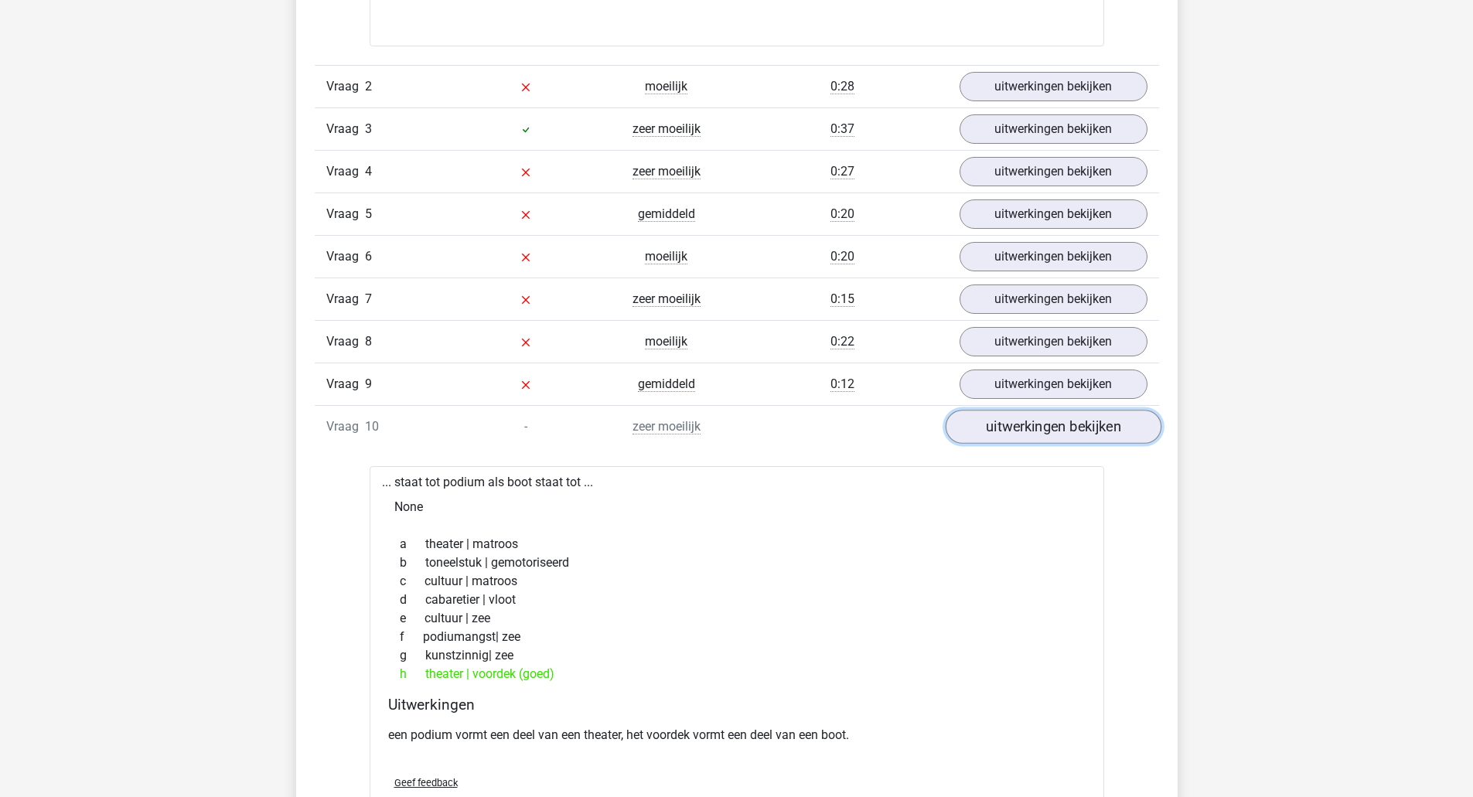
click at [1076, 426] on link "uitwerkingen bekijken" at bounding box center [1053, 428] width 216 height 34
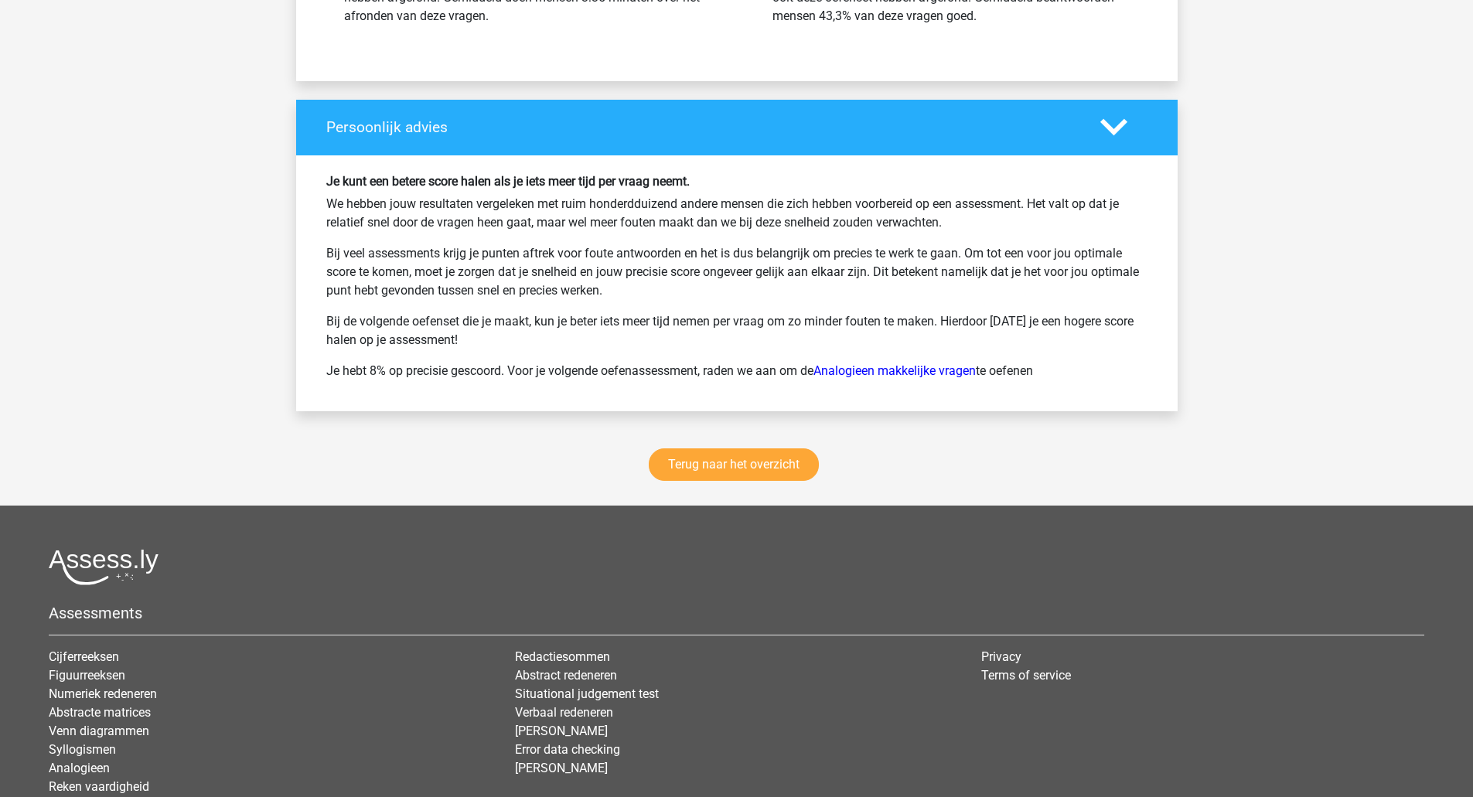
scroll to position [2320, 0]
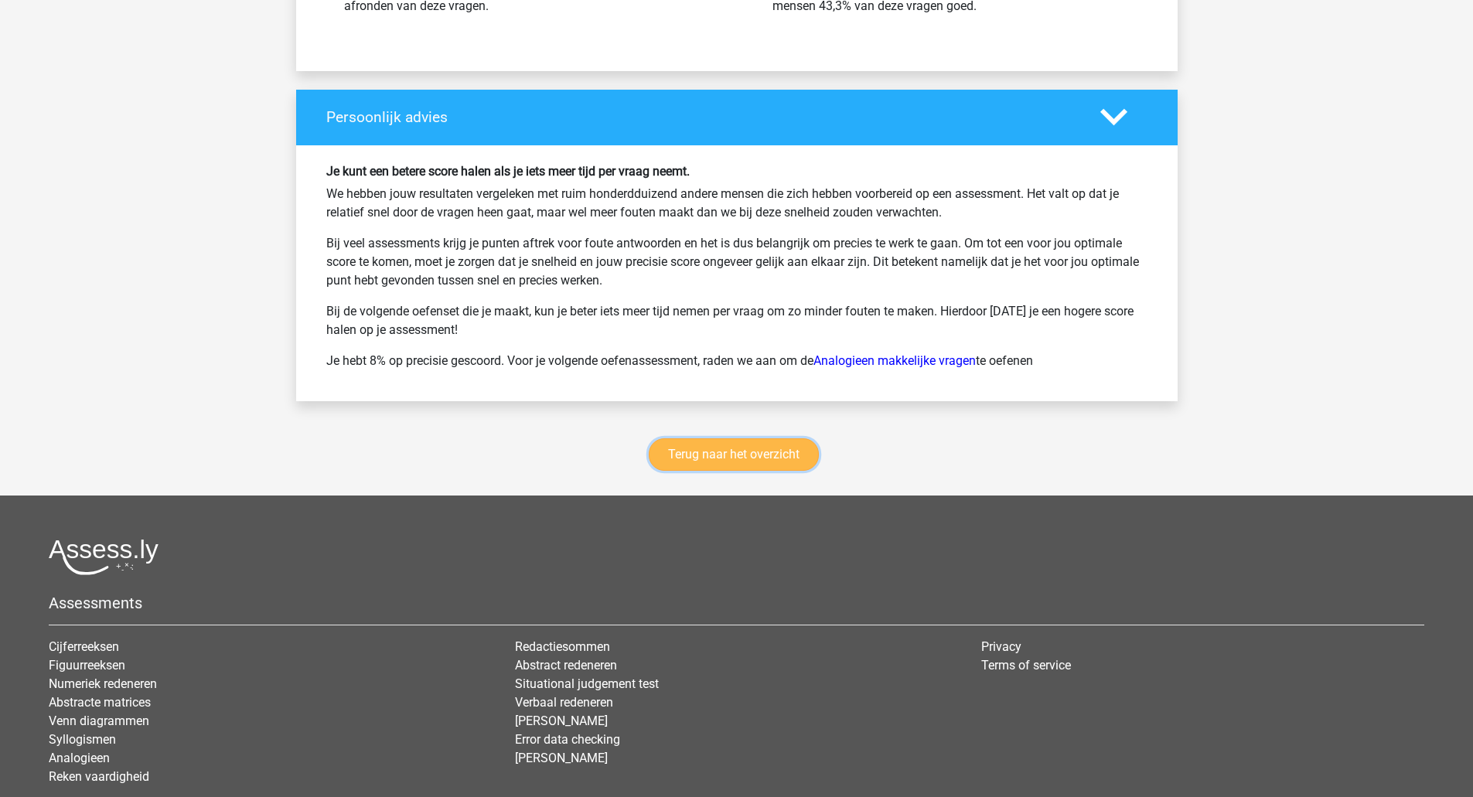
click at [783, 448] on link "Terug naar het overzicht" at bounding box center [734, 454] width 170 height 32
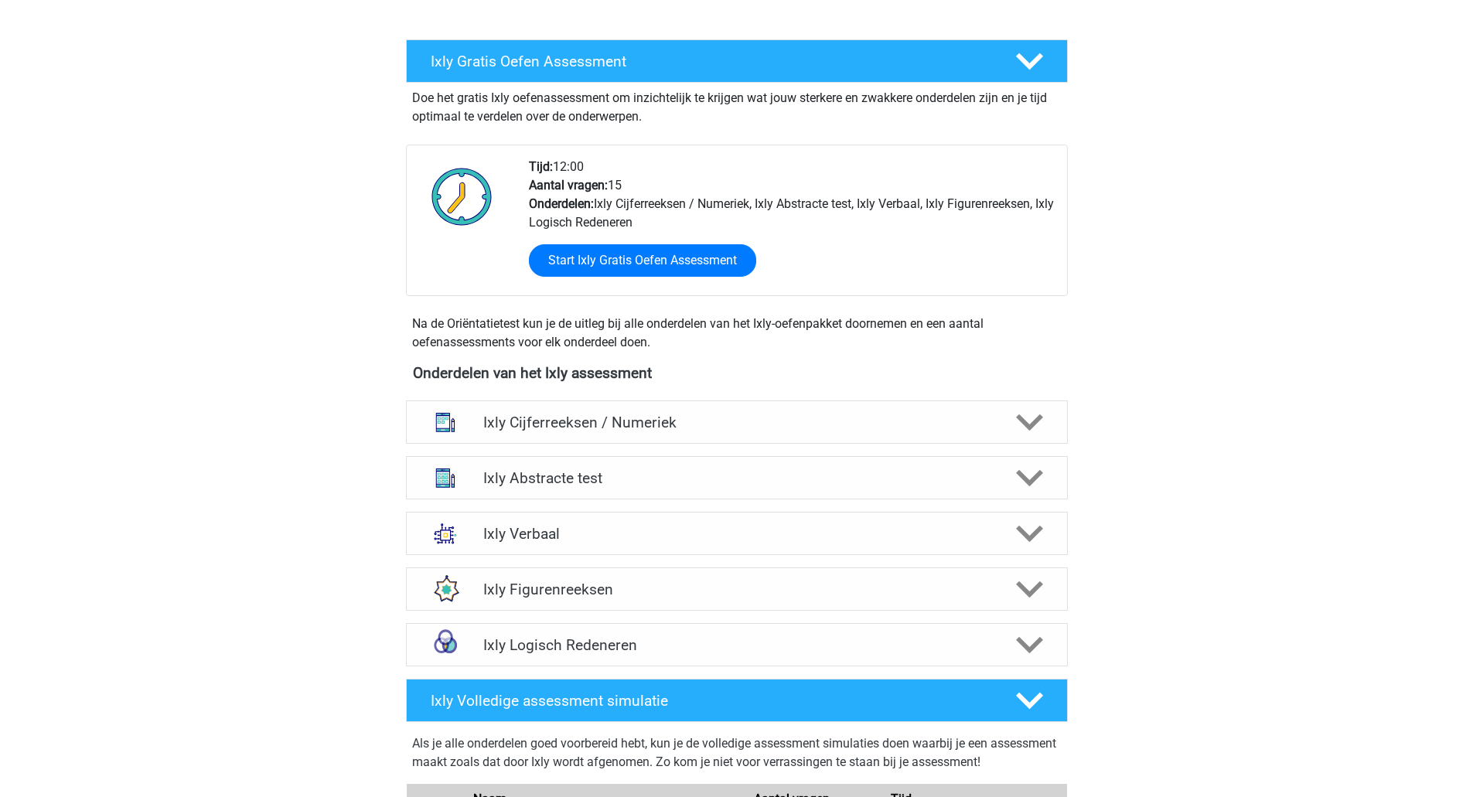
scroll to position [309, 0]
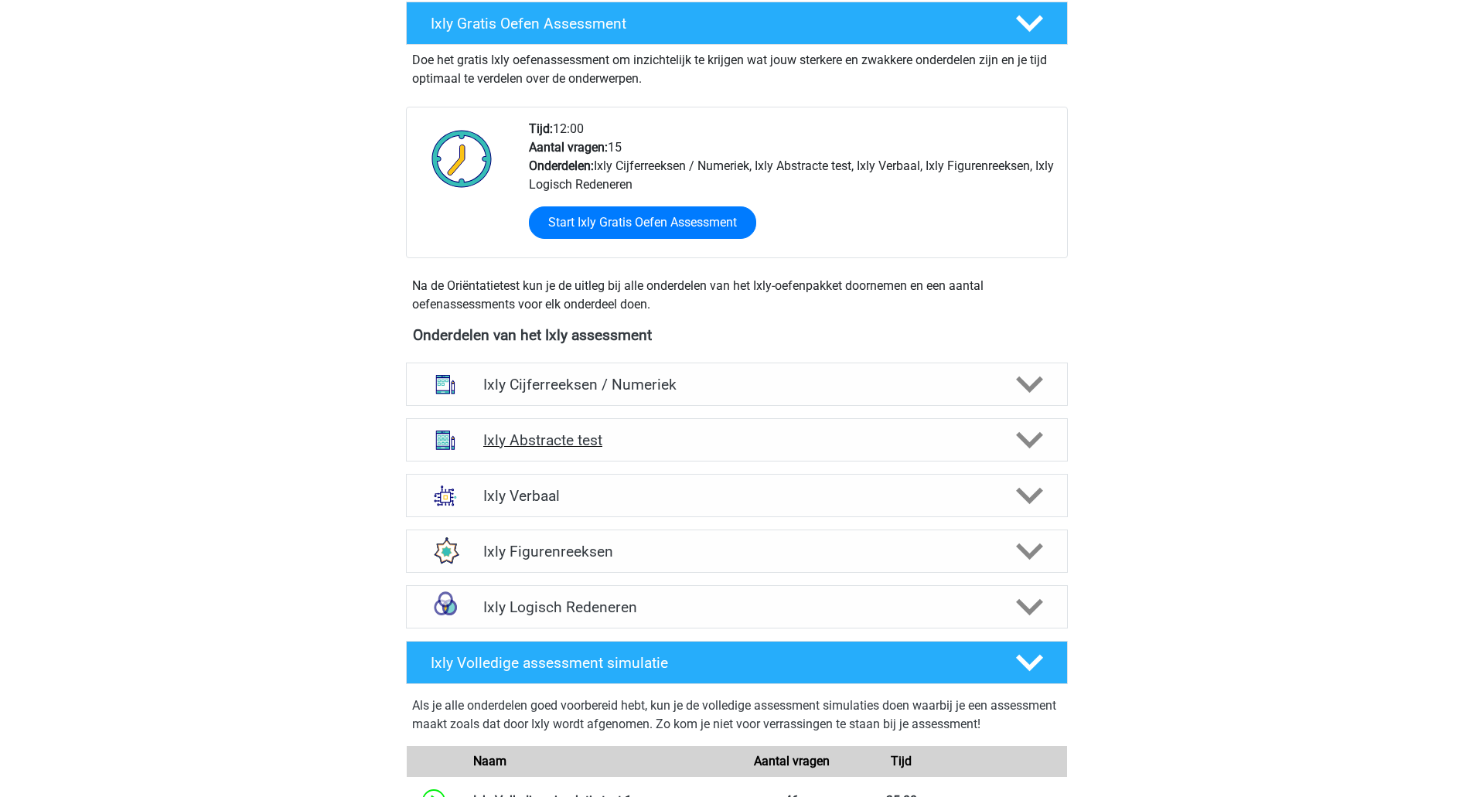
click at [799, 420] on div "Ixly Abstracte test" at bounding box center [737, 439] width 662 height 43
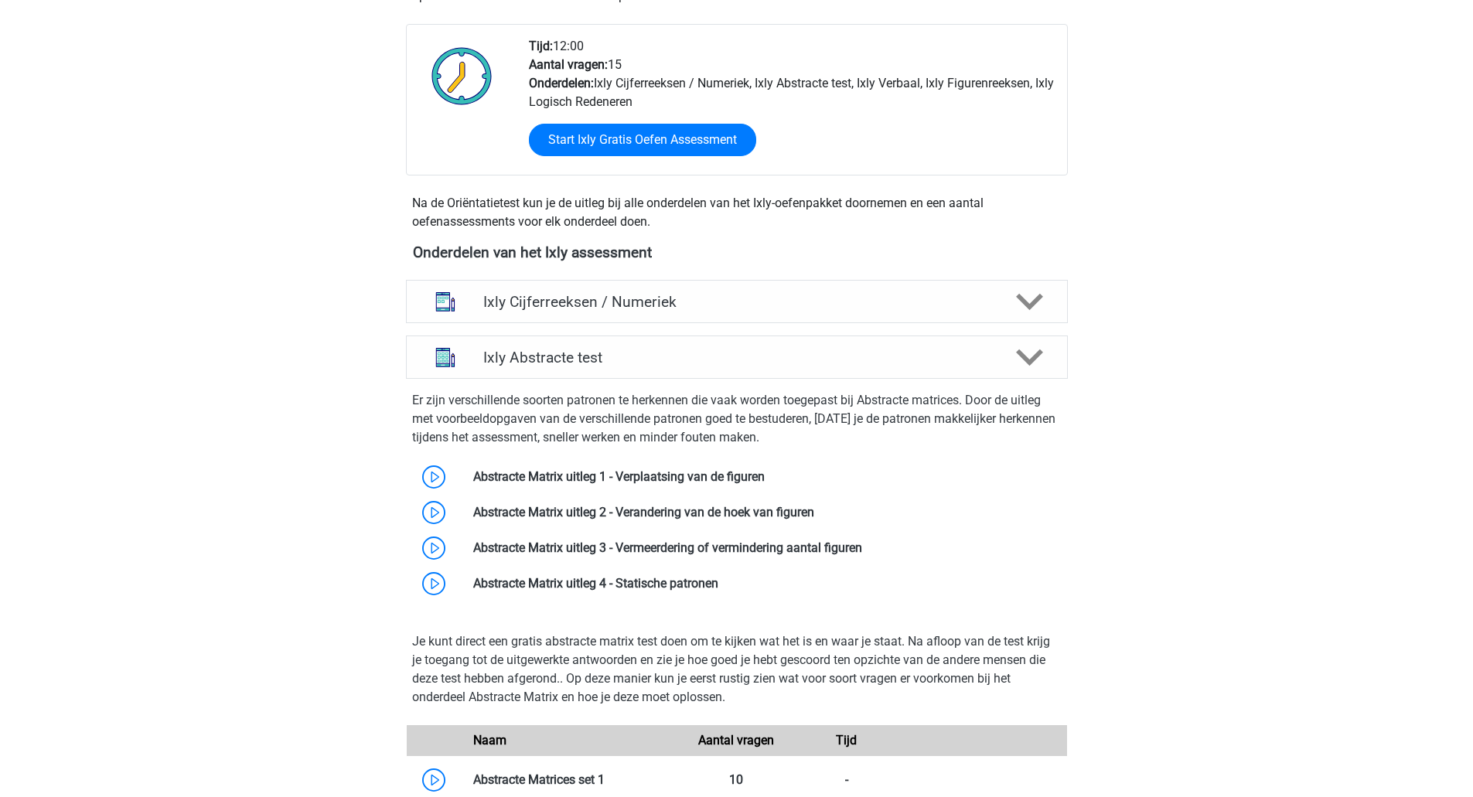
scroll to position [387, 0]
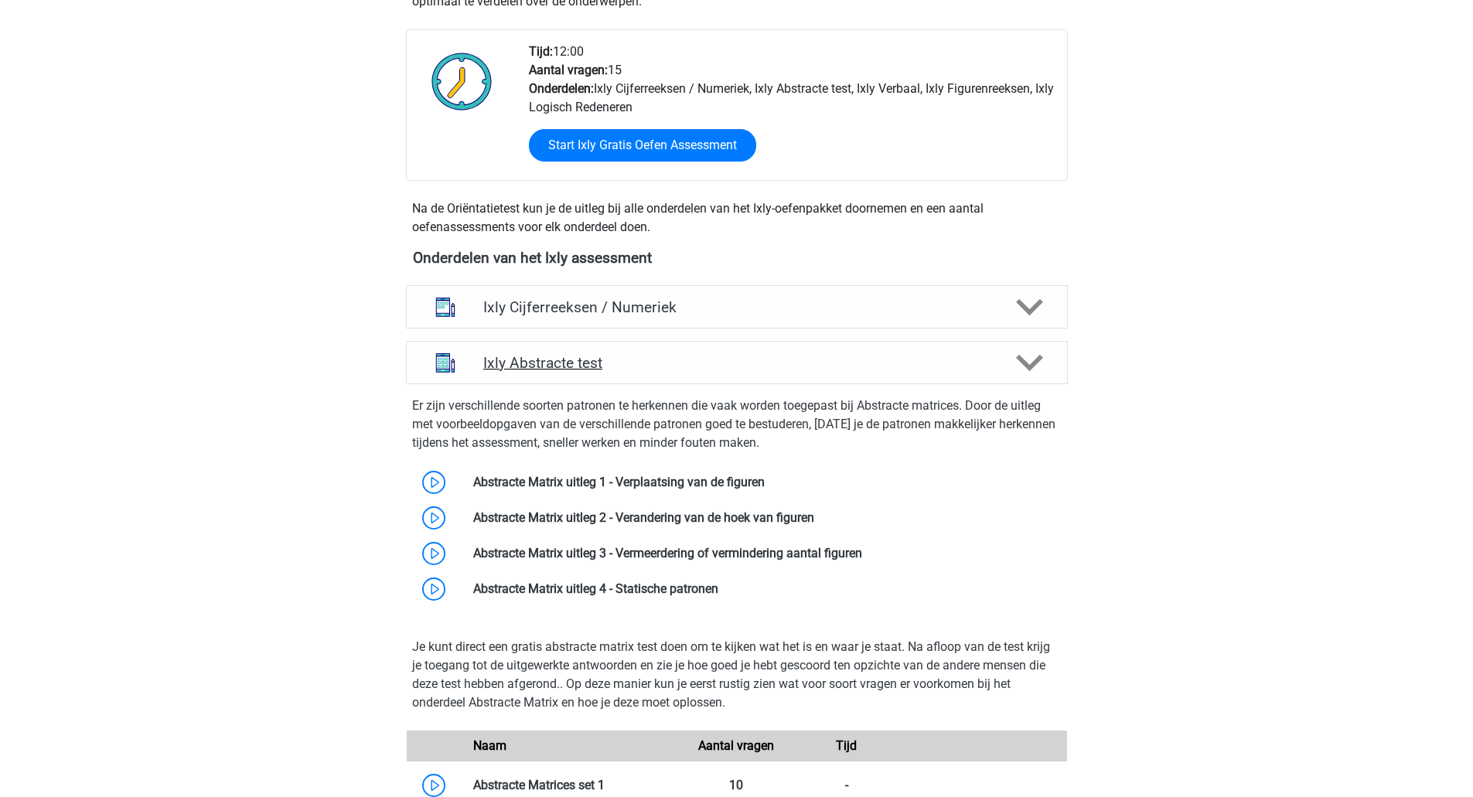
click at [990, 350] on div "Ixly Abstracte test" at bounding box center [737, 362] width 662 height 43
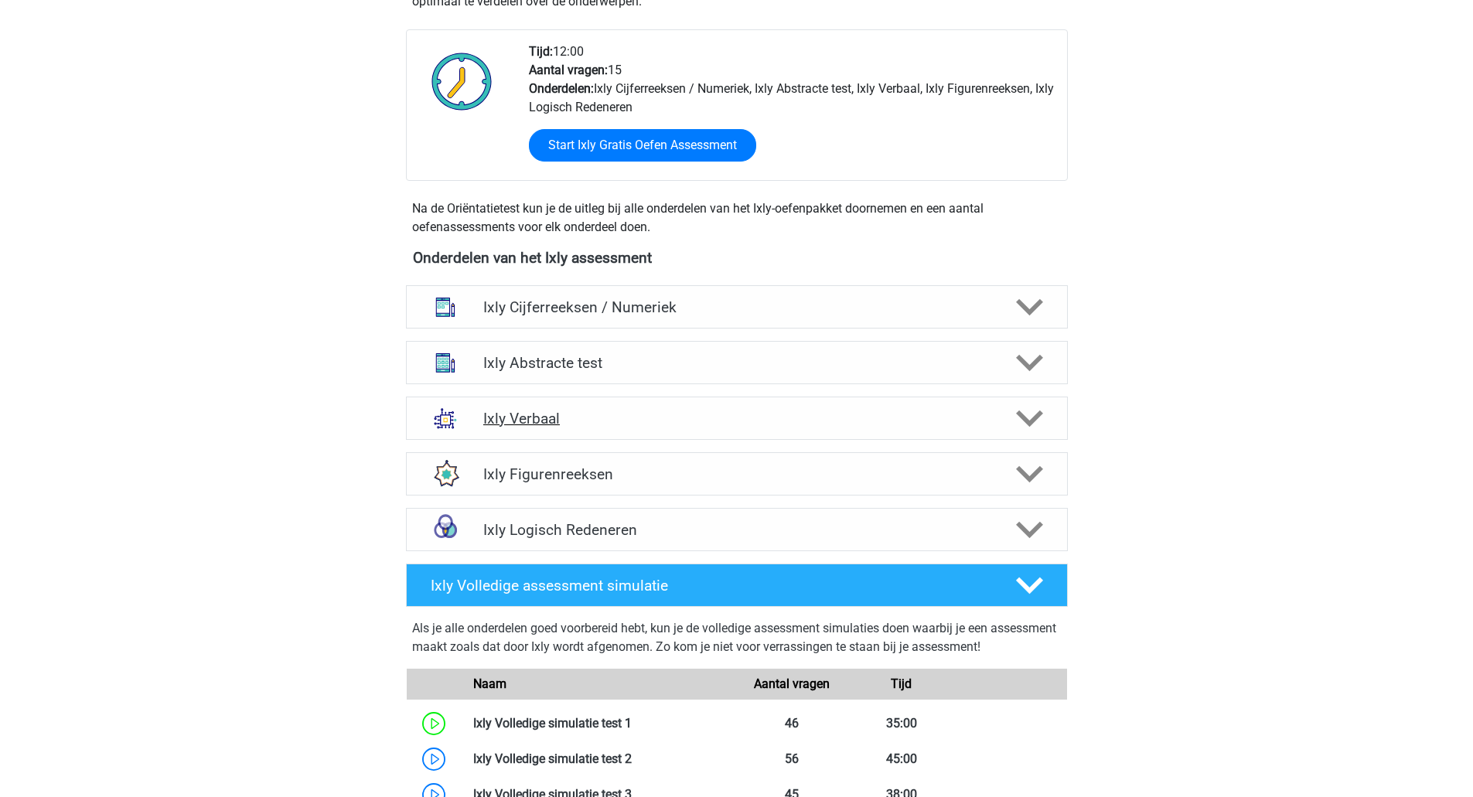
click at [1019, 413] on polygon at bounding box center [1029, 419] width 27 height 17
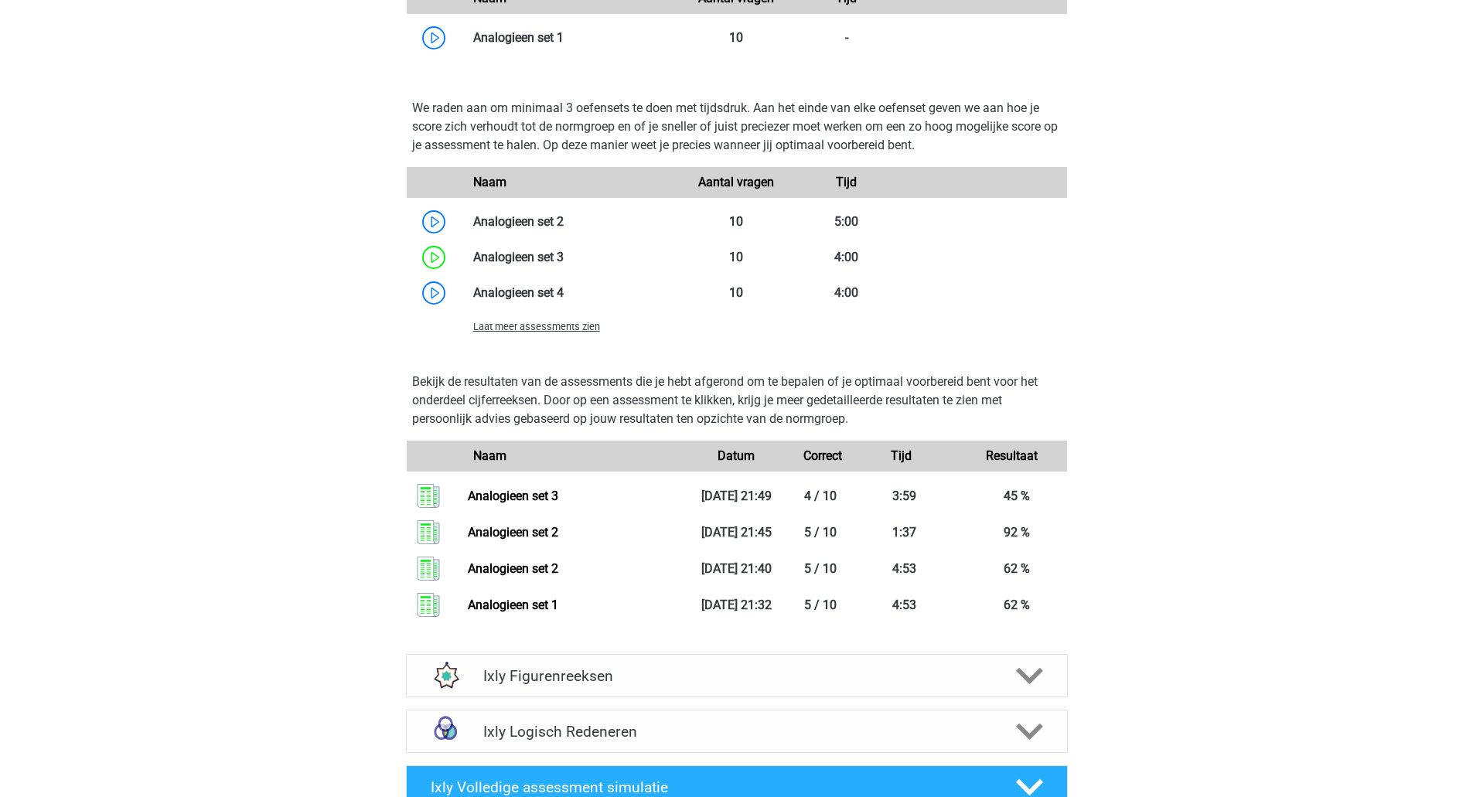
scroll to position [1392, 0]
click at [582, 334] on div "Laat meer assessments zien" at bounding box center [572, 325] width 220 height 19
click at [575, 327] on span "Laat meer assessments zien" at bounding box center [536, 326] width 127 height 12
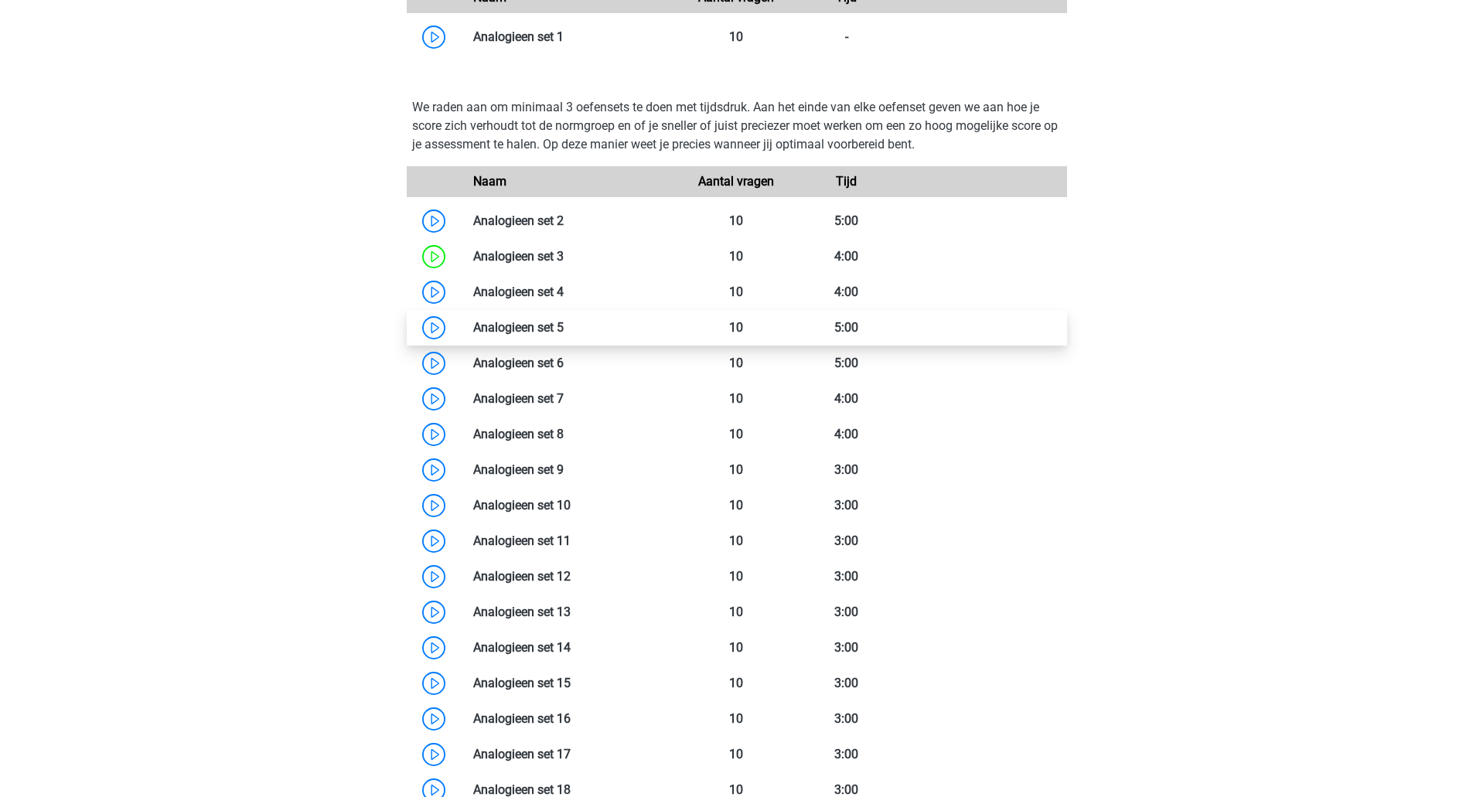
click at [564, 324] on link at bounding box center [564, 327] width 0 height 15
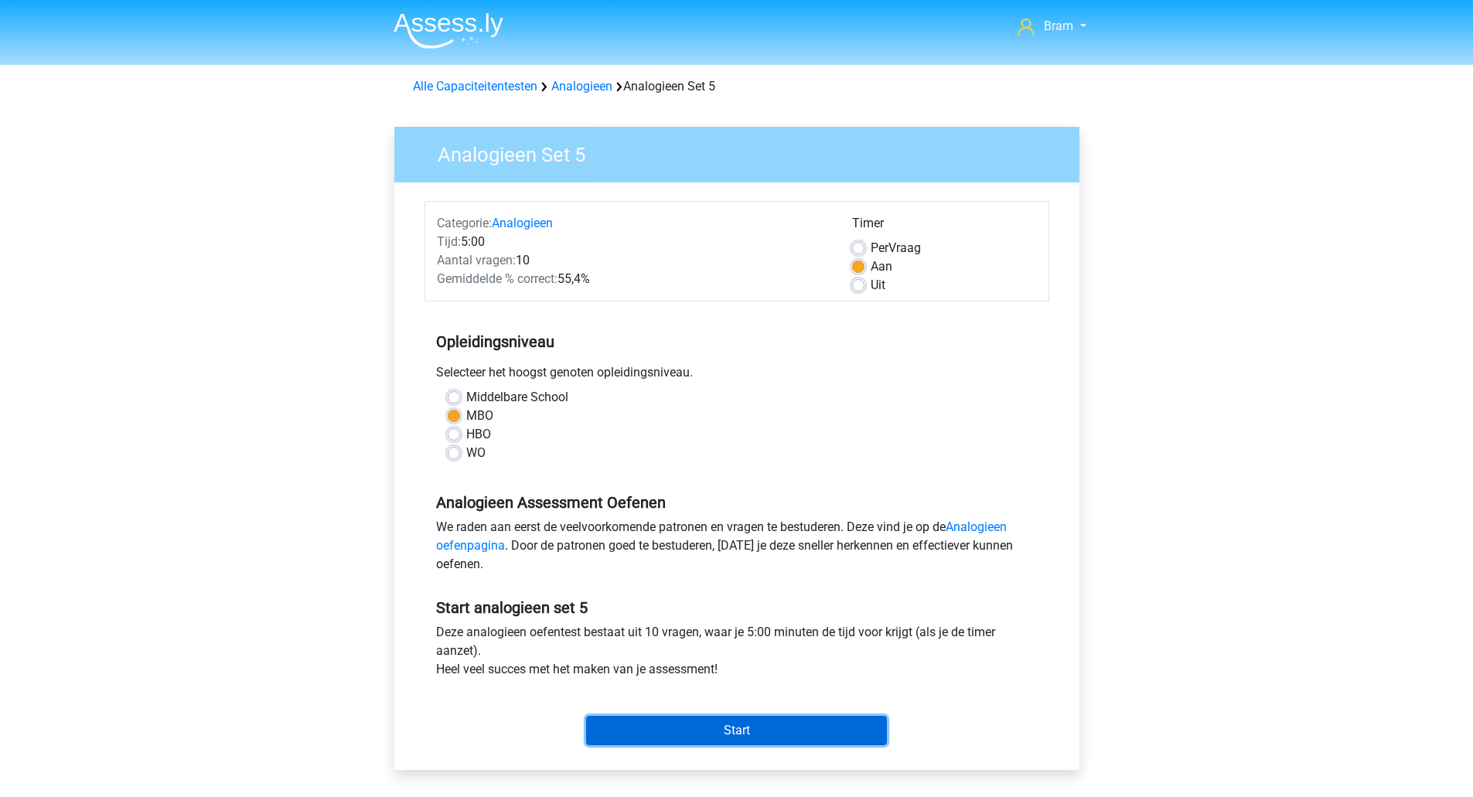
click at [659, 727] on input "Start" at bounding box center [736, 730] width 301 height 29
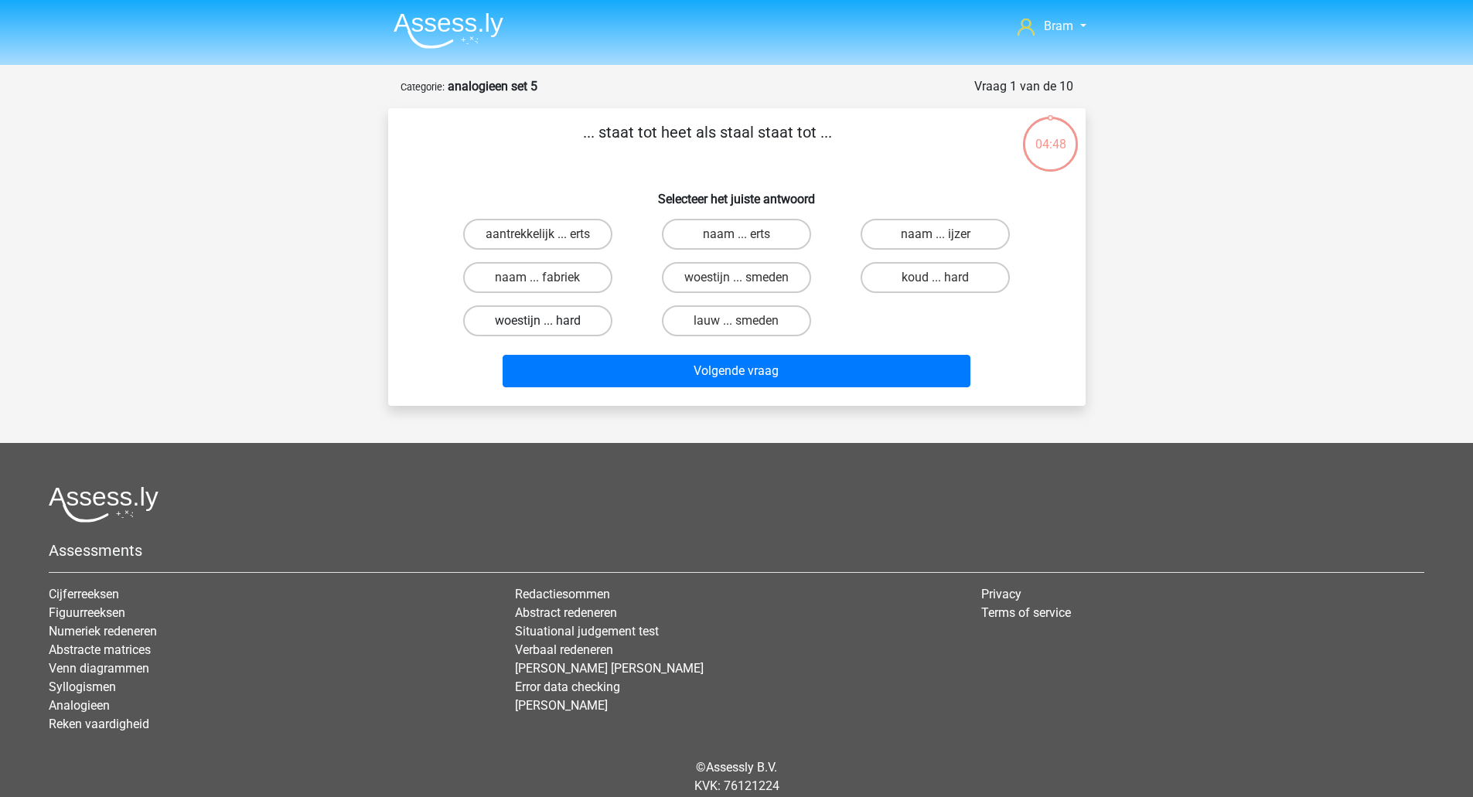
click at [578, 326] on label "woestijn ... hard" at bounding box center [537, 320] width 149 height 31
click at [547, 326] on input "woestijn ... hard" at bounding box center [542, 326] width 10 height 10
radio input "true"
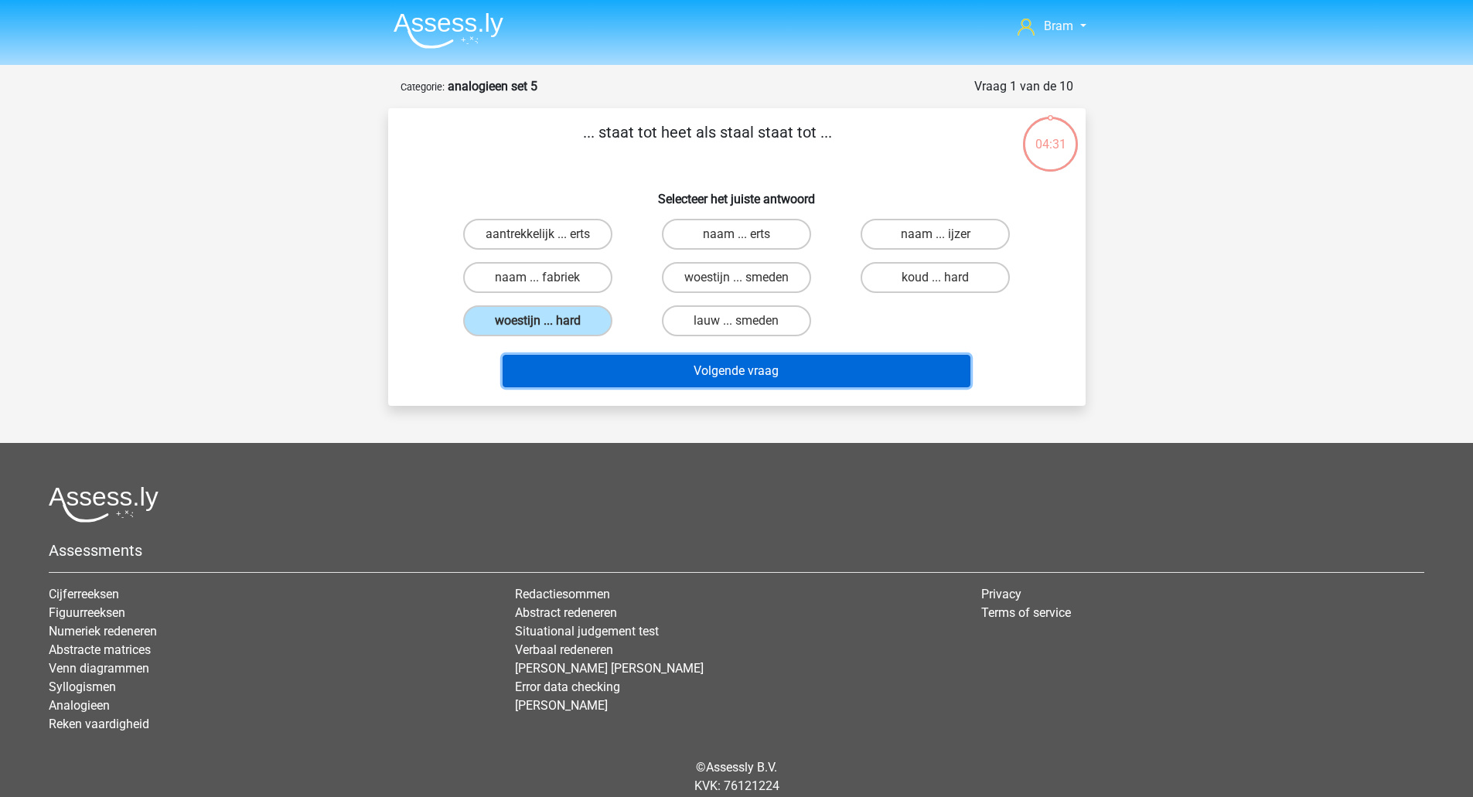
click at [825, 360] on button "Volgende vraag" at bounding box center [737, 371] width 468 height 32
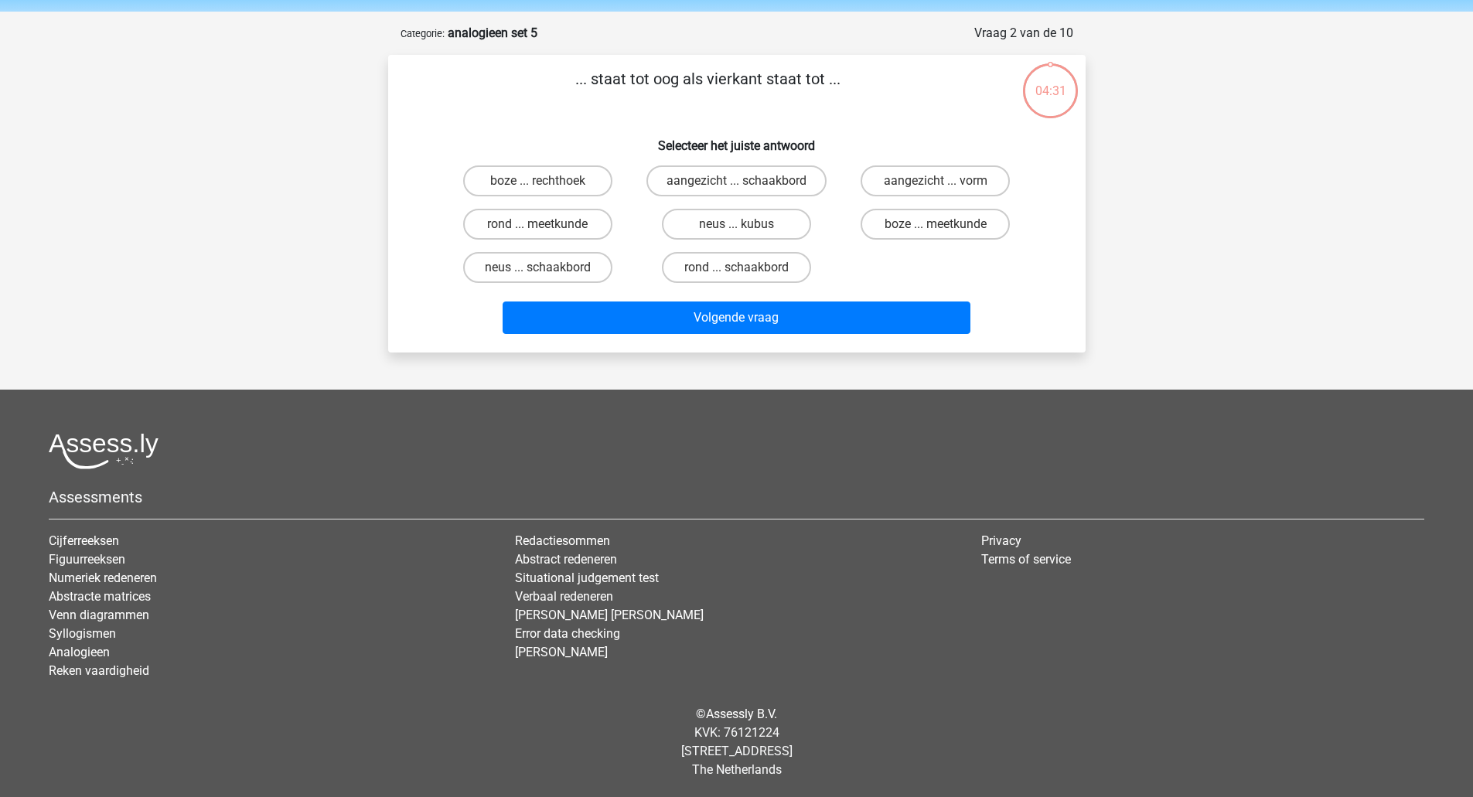
scroll to position [54, 0]
click at [586, 220] on label "rond ... meetkunde" at bounding box center [537, 223] width 149 height 31
click at [547, 223] on input "rond ... meetkunde" at bounding box center [542, 228] width 10 height 10
radio input "true"
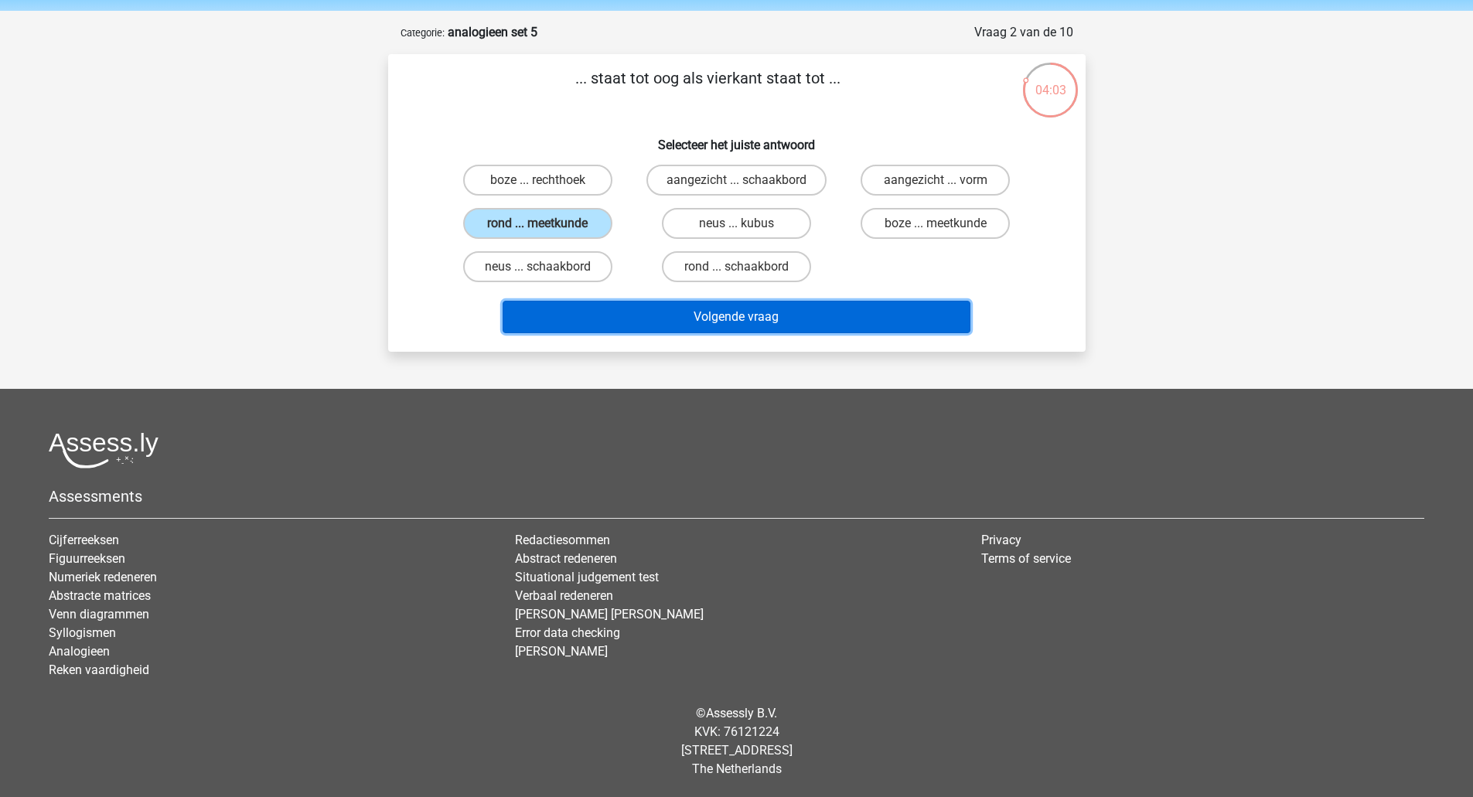
click at [632, 325] on button "Volgende vraag" at bounding box center [737, 317] width 468 height 32
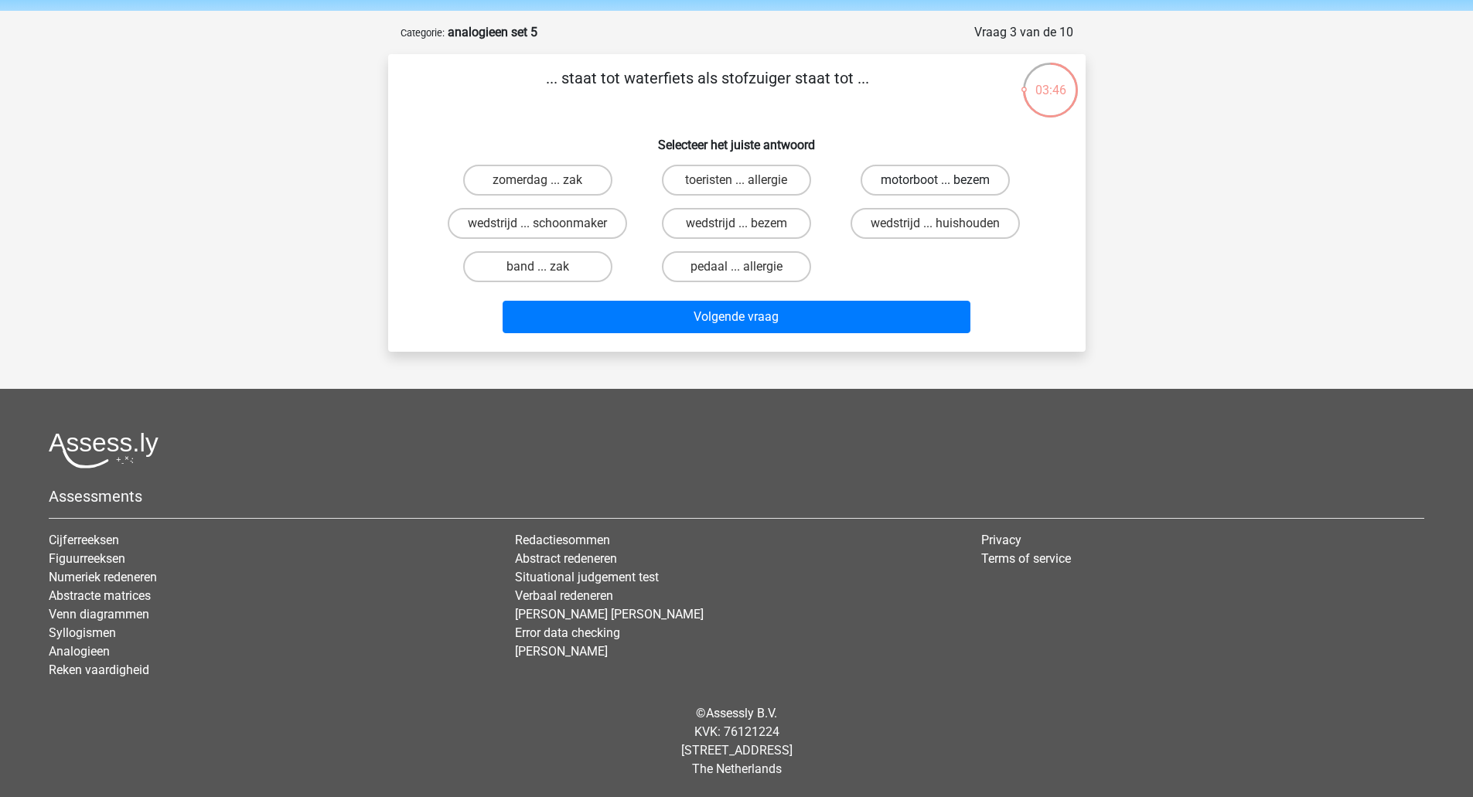
click at [876, 179] on label "motorboot ... bezem" at bounding box center [935, 180] width 149 height 31
click at [936, 180] on input "motorboot ... bezem" at bounding box center [941, 185] width 10 height 10
radio input "true"
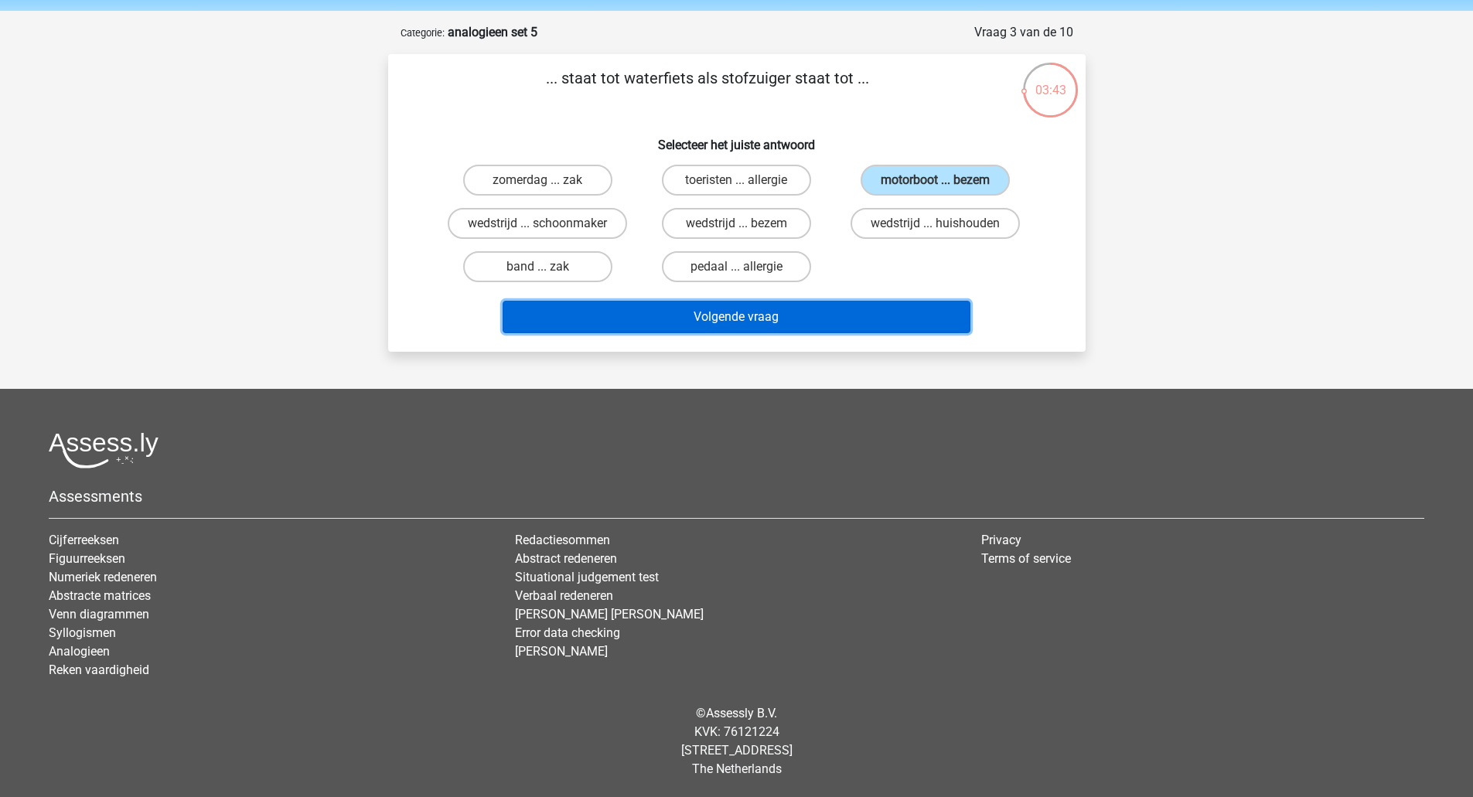
click at [820, 305] on button "Volgende vraag" at bounding box center [737, 317] width 468 height 32
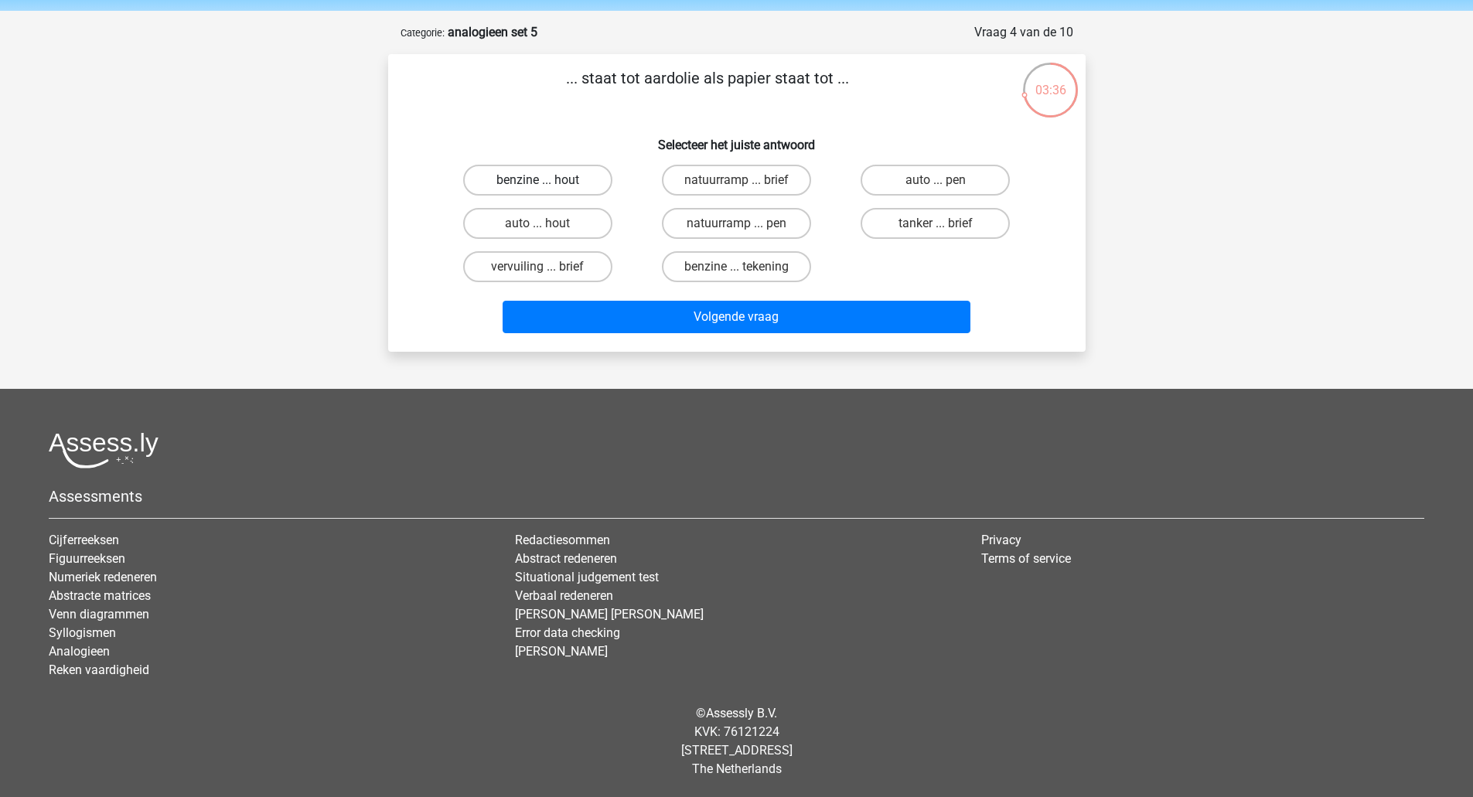
click at [587, 179] on label "benzine ... hout" at bounding box center [537, 180] width 149 height 31
click at [547, 180] on input "benzine ... hout" at bounding box center [542, 185] width 10 height 10
radio input "true"
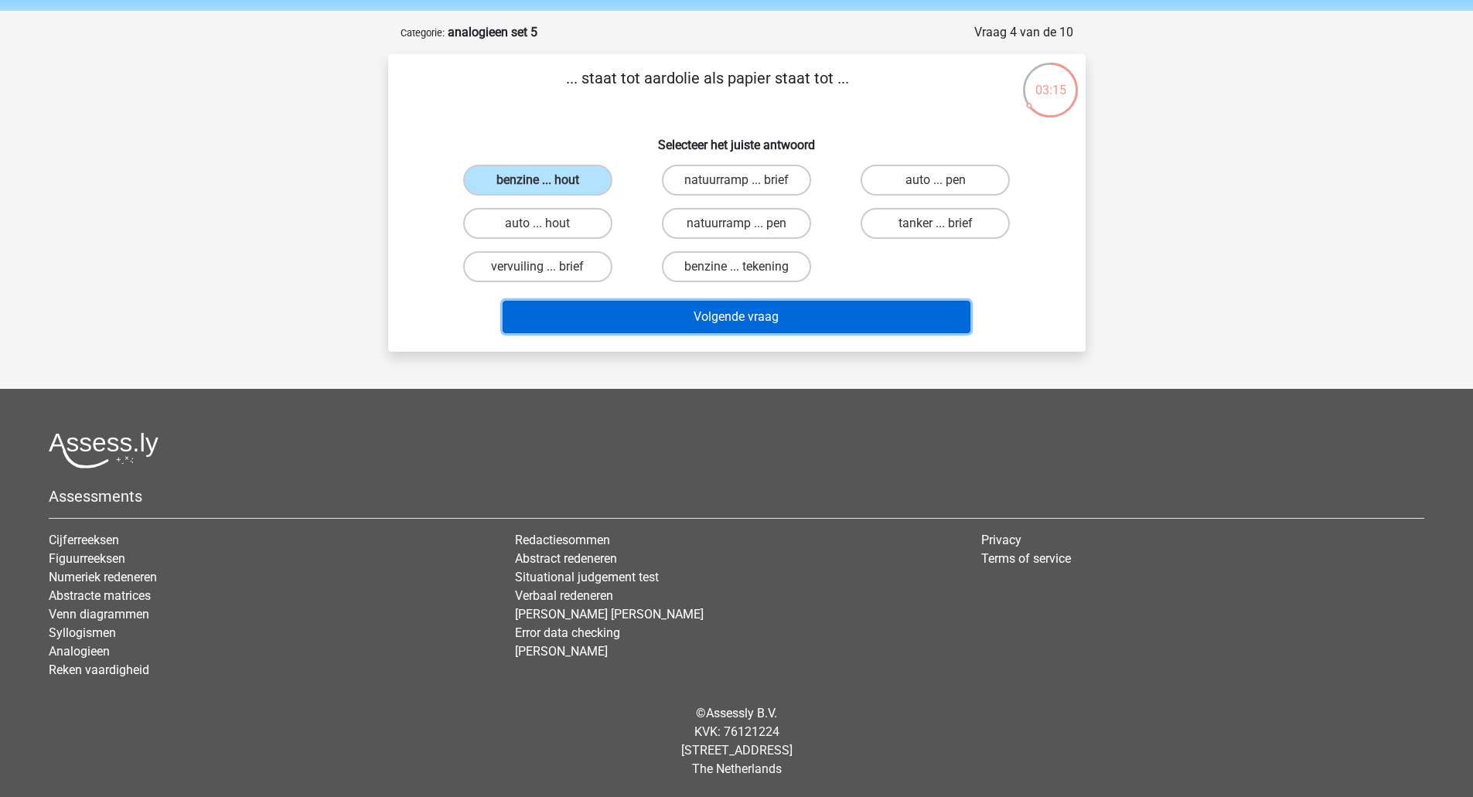
click at [675, 322] on button "Volgende vraag" at bounding box center [737, 317] width 468 height 32
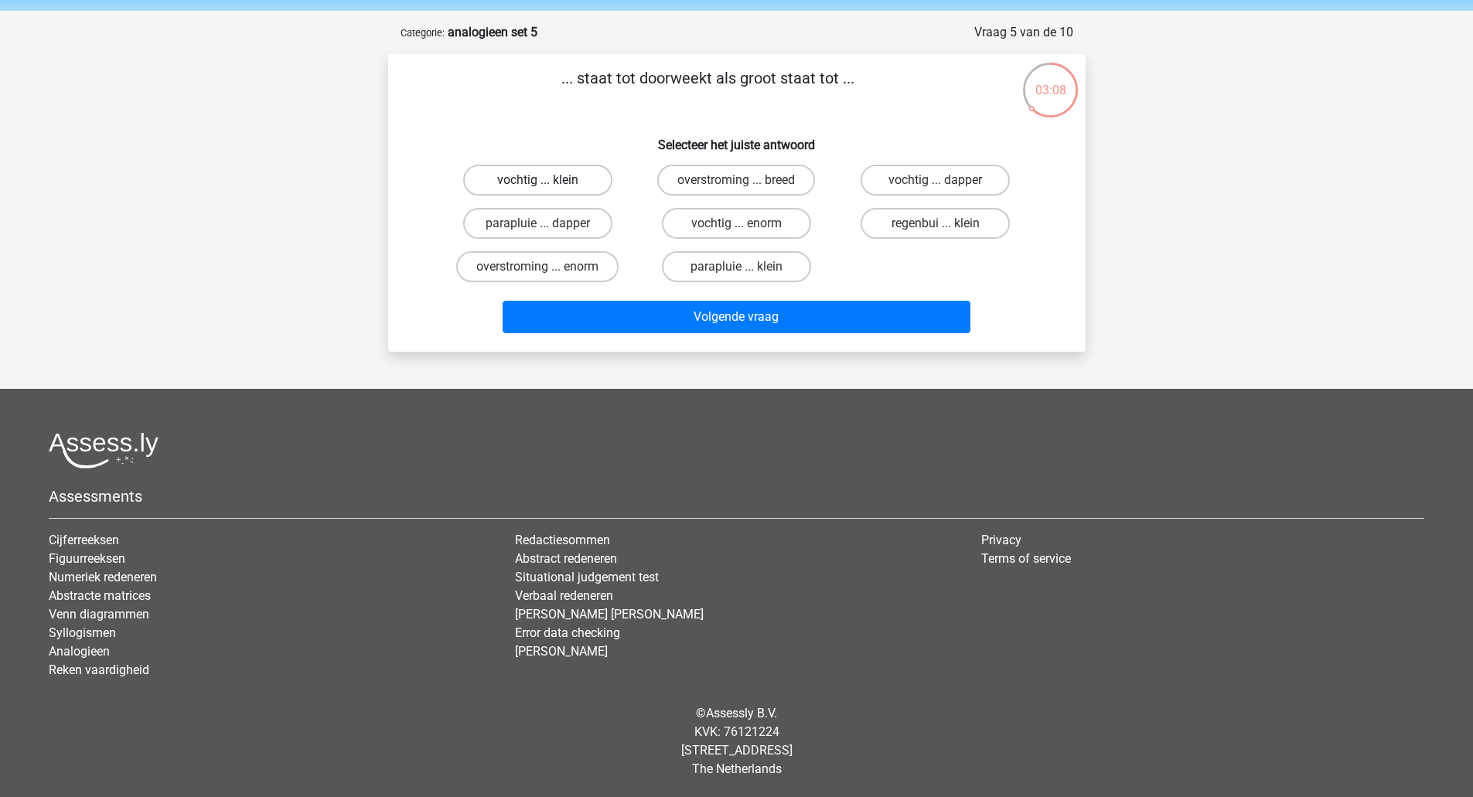
click at [599, 176] on label "vochtig ... klein" at bounding box center [537, 180] width 149 height 31
click at [547, 180] on input "vochtig ... klein" at bounding box center [542, 185] width 10 height 10
radio input "true"
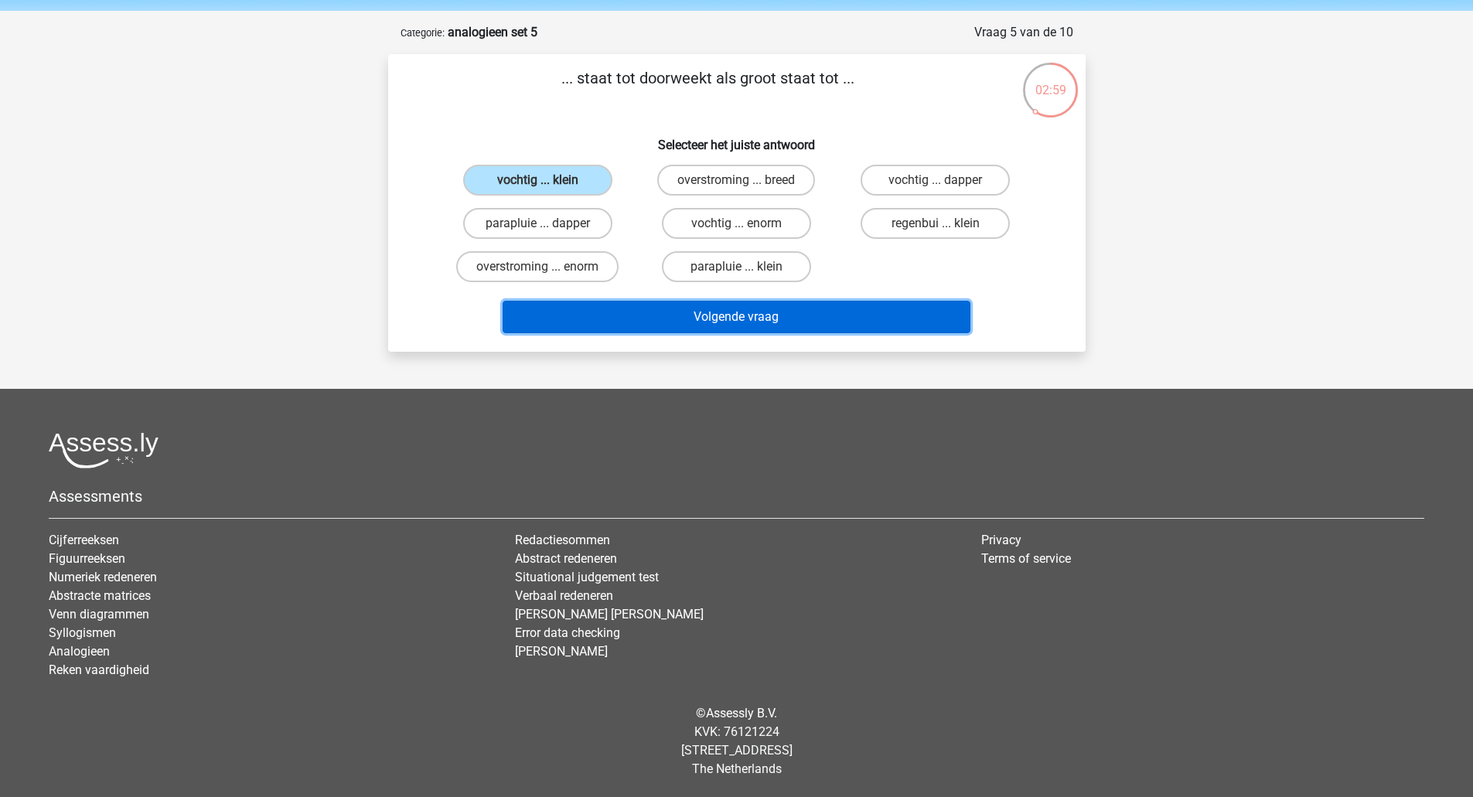
click at [630, 323] on button "Volgende vraag" at bounding box center [737, 317] width 468 height 32
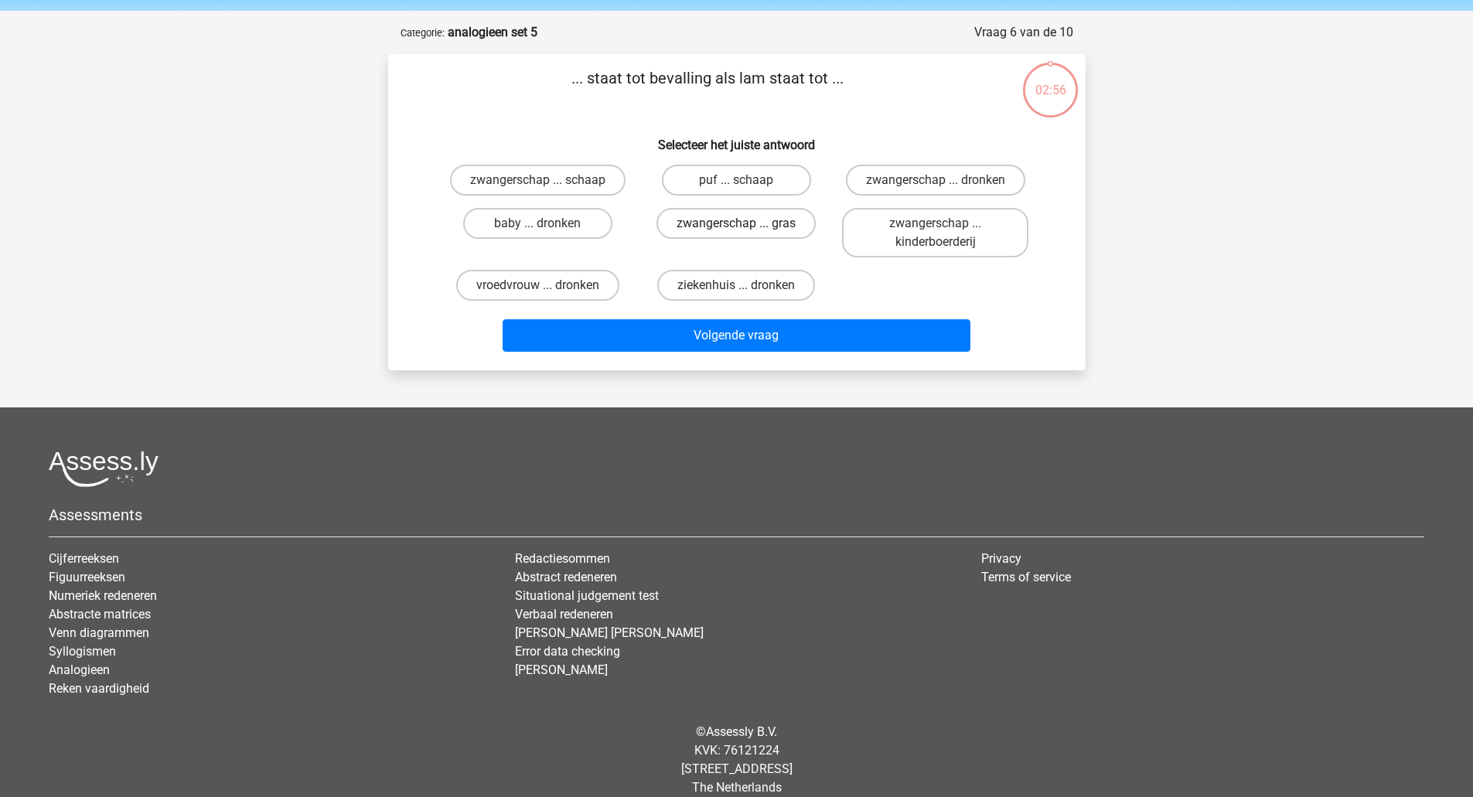
scroll to position [73, 0]
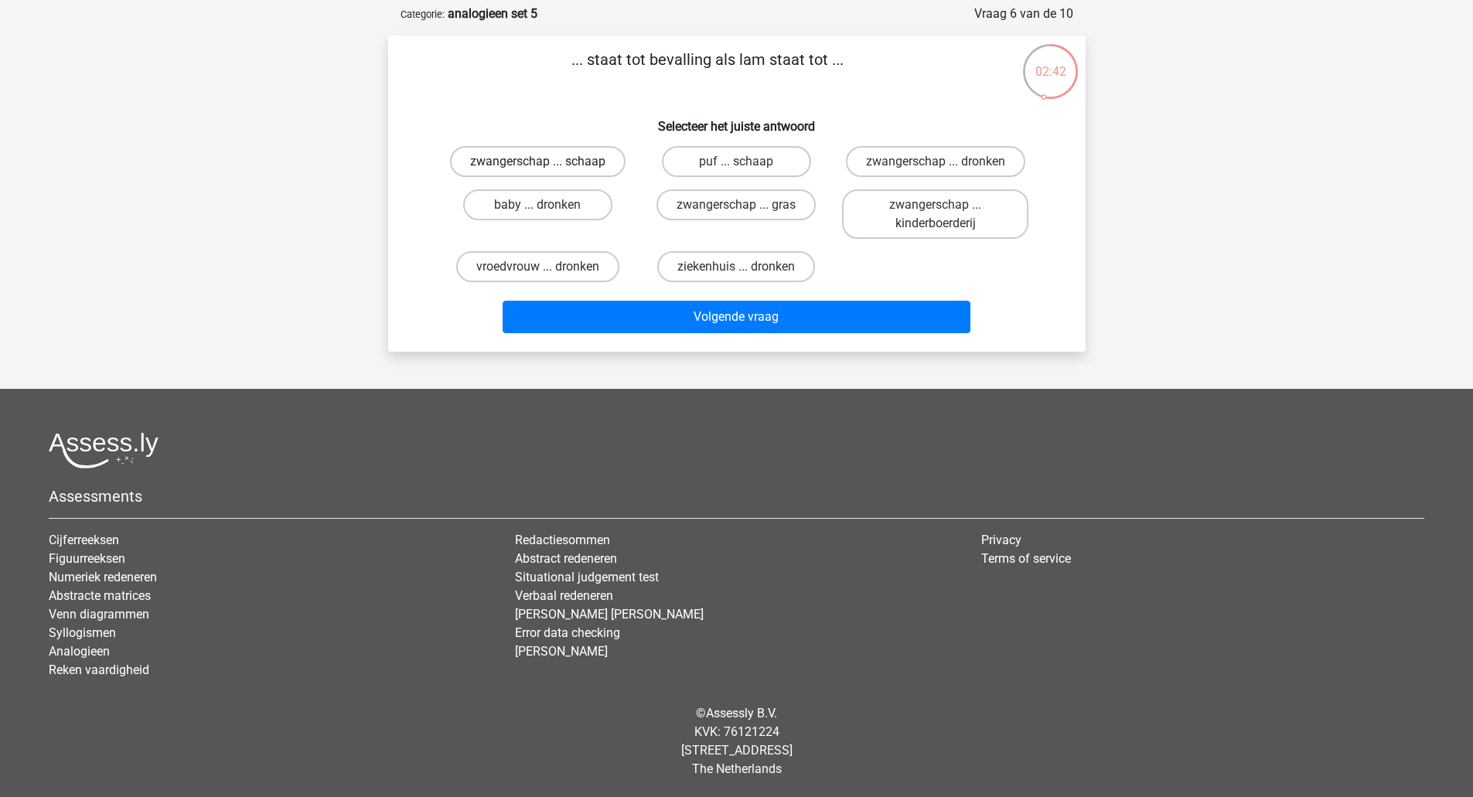
click at [577, 156] on label "zwangerschap ... schaap" at bounding box center [538, 161] width 176 height 31
click at [547, 162] on input "zwangerschap ... schaap" at bounding box center [542, 167] width 10 height 10
radio input "true"
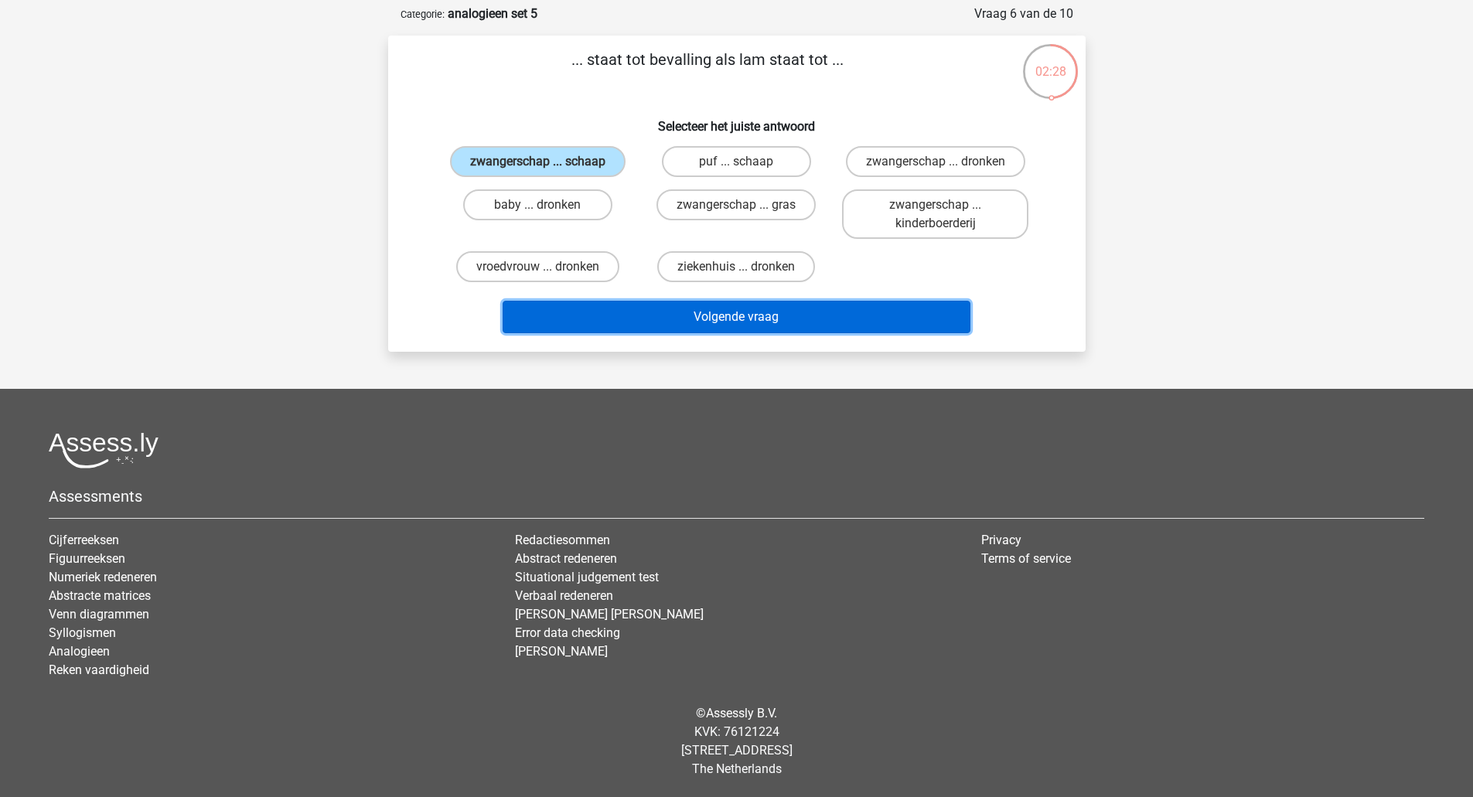
click at [653, 313] on button "Volgende vraag" at bounding box center [737, 317] width 468 height 32
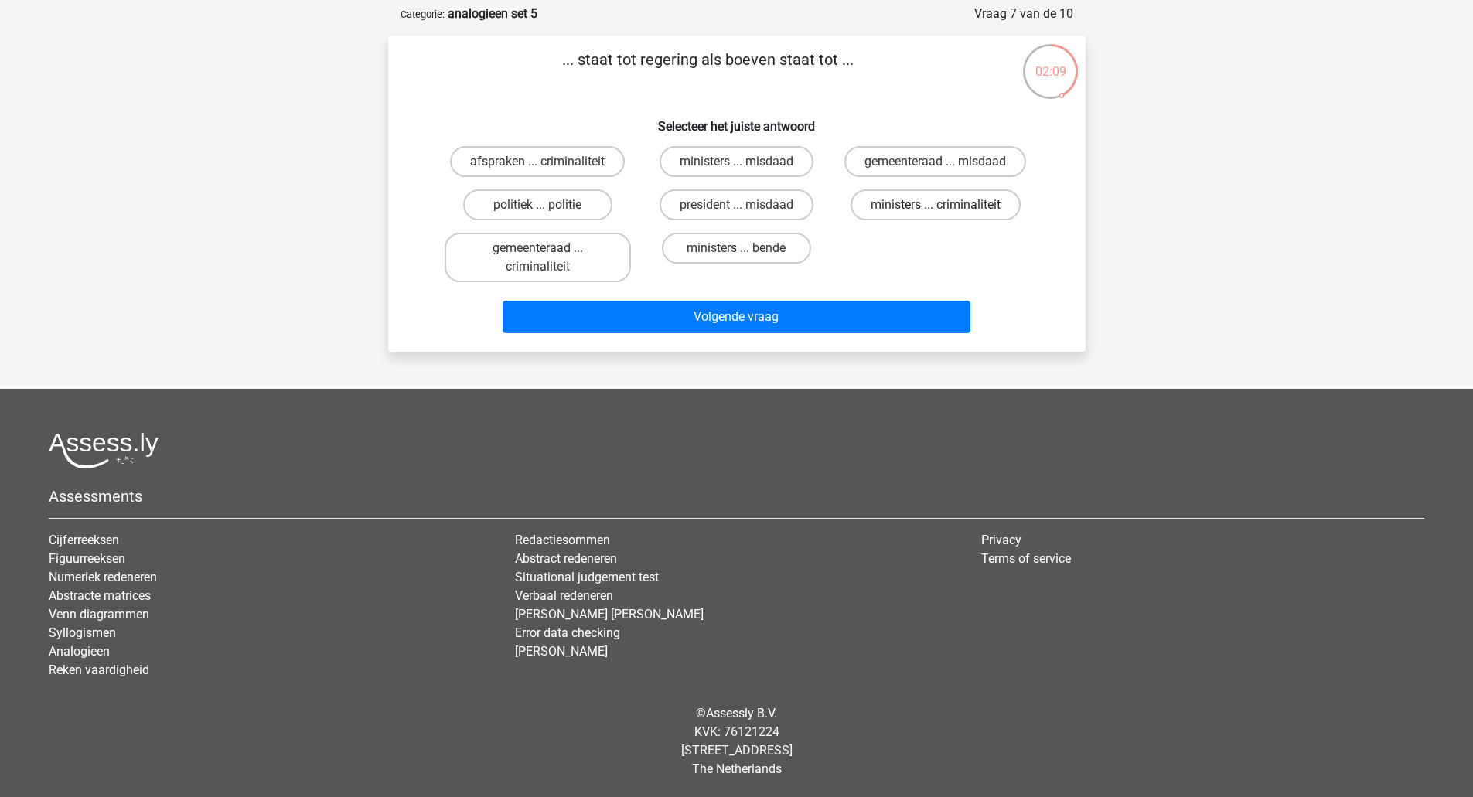
click at [877, 214] on label "ministers ... criminaliteit" at bounding box center [936, 204] width 170 height 31
click at [936, 214] on input "ministers ... criminaliteit" at bounding box center [941, 210] width 10 height 10
radio input "true"
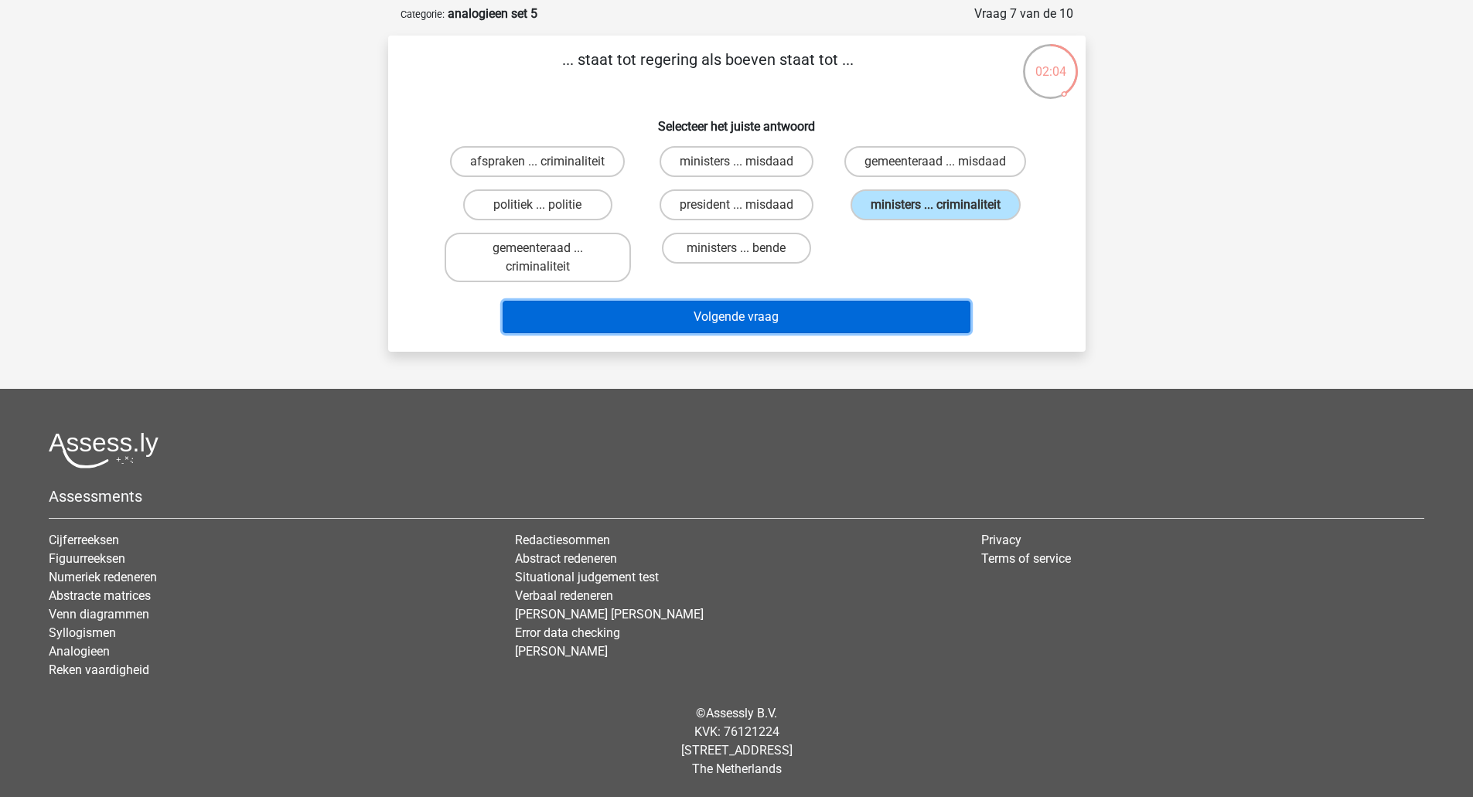
click at [838, 316] on button "Volgende vraag" at bounding box center [737, 317] width 468 height 32
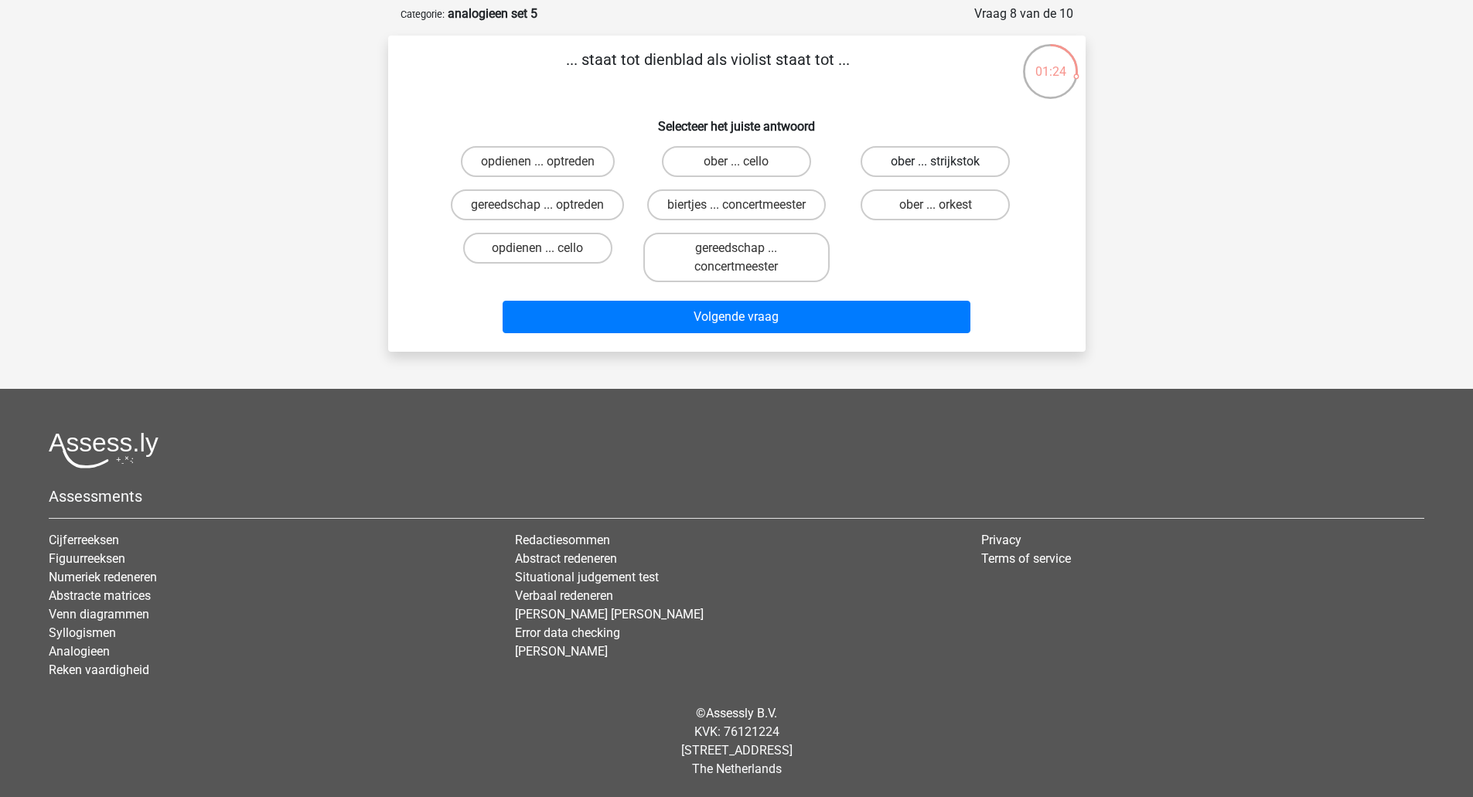
click at [889, 172] on label "ober ... strijkstok" at bounding box center [935, 161] width 149 height 31
click at [936, 172] on input "ober ... strijkstok" at bounding box center [941, 167] width 10 height 10
radio input "true"
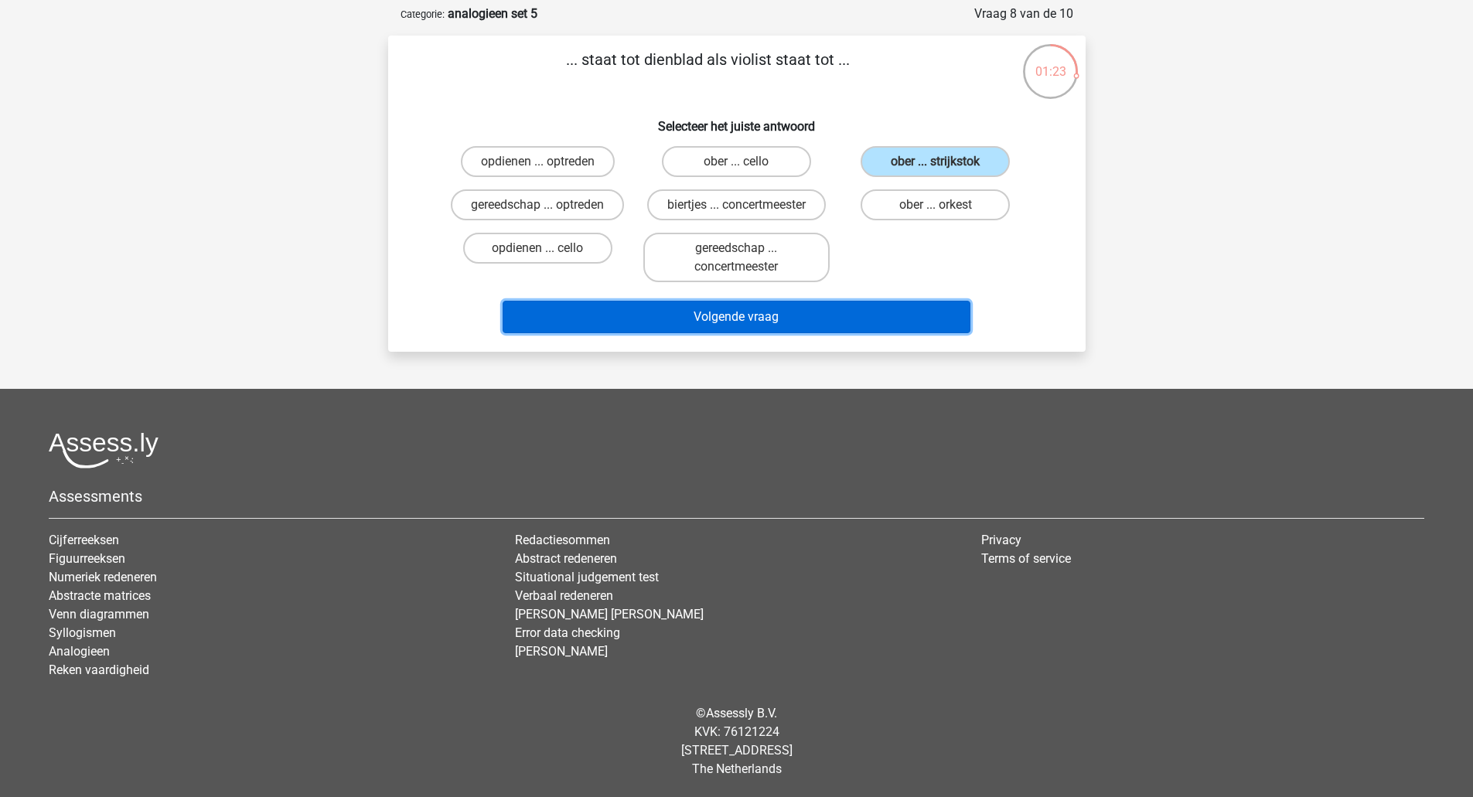
click at [834, 312] on button "Volgende vraag" at bounding box center [737, 317] width 468 height 32
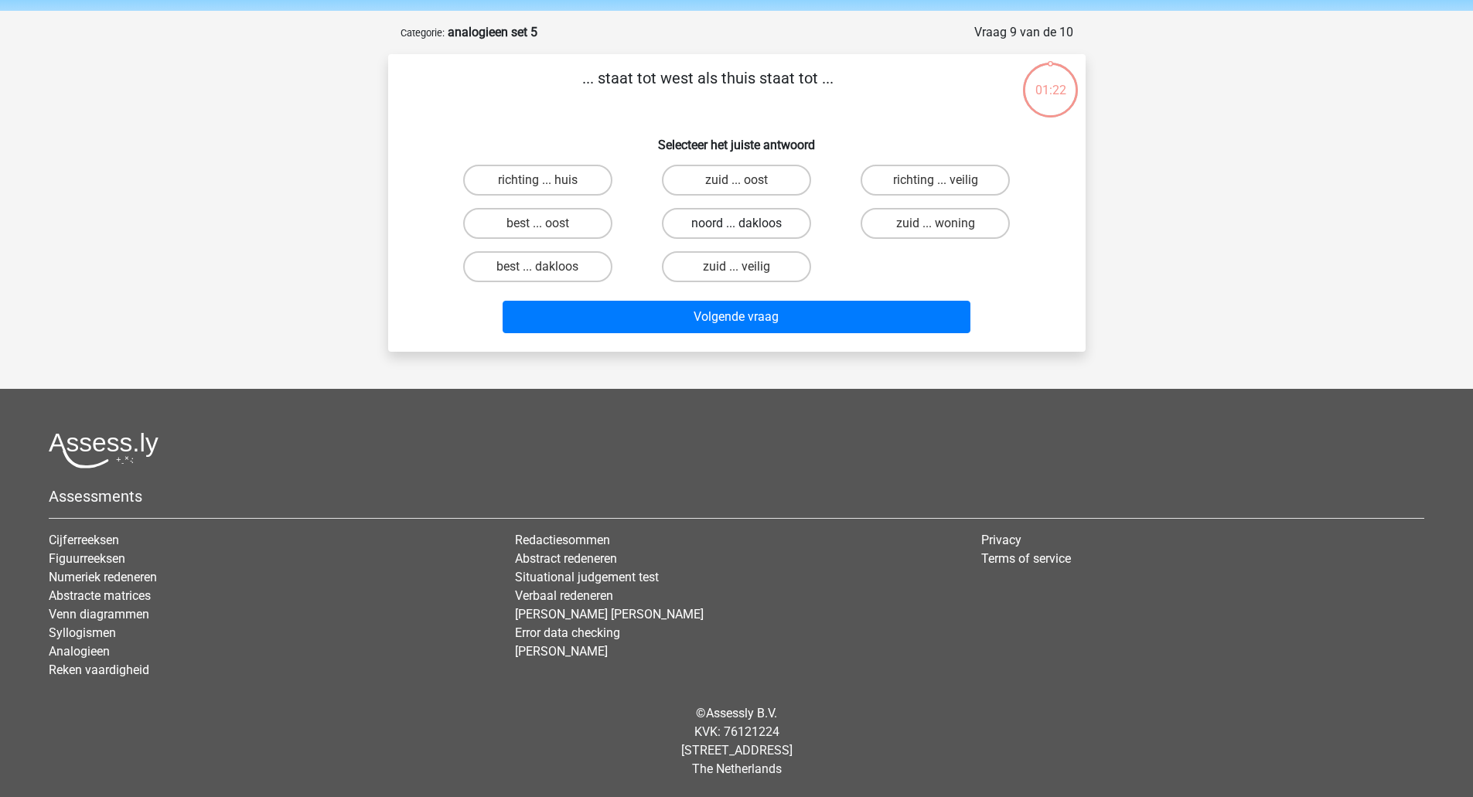
scroll to position [54, 0]
click at [585, 225] on label "best ... oost" at bounding box center [537, 223] width 149 height 31
click at [547, 225] on input "best ... oost" at bounding box center [542, 228] width 10 height 10
radio input "true"
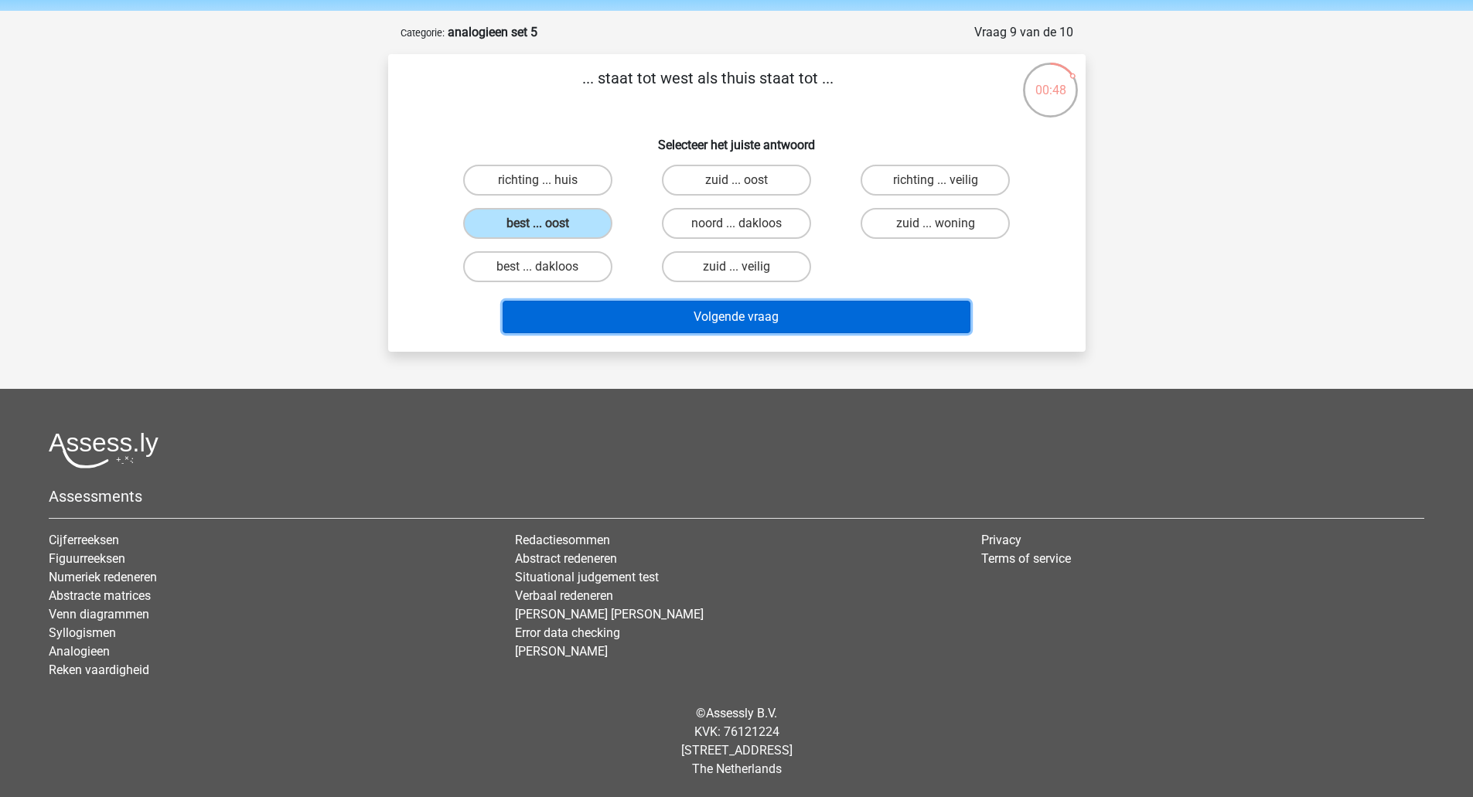
click at [631, 312] on button "Volgende vraag" at bounding box center [737, 317] width 468 height 32
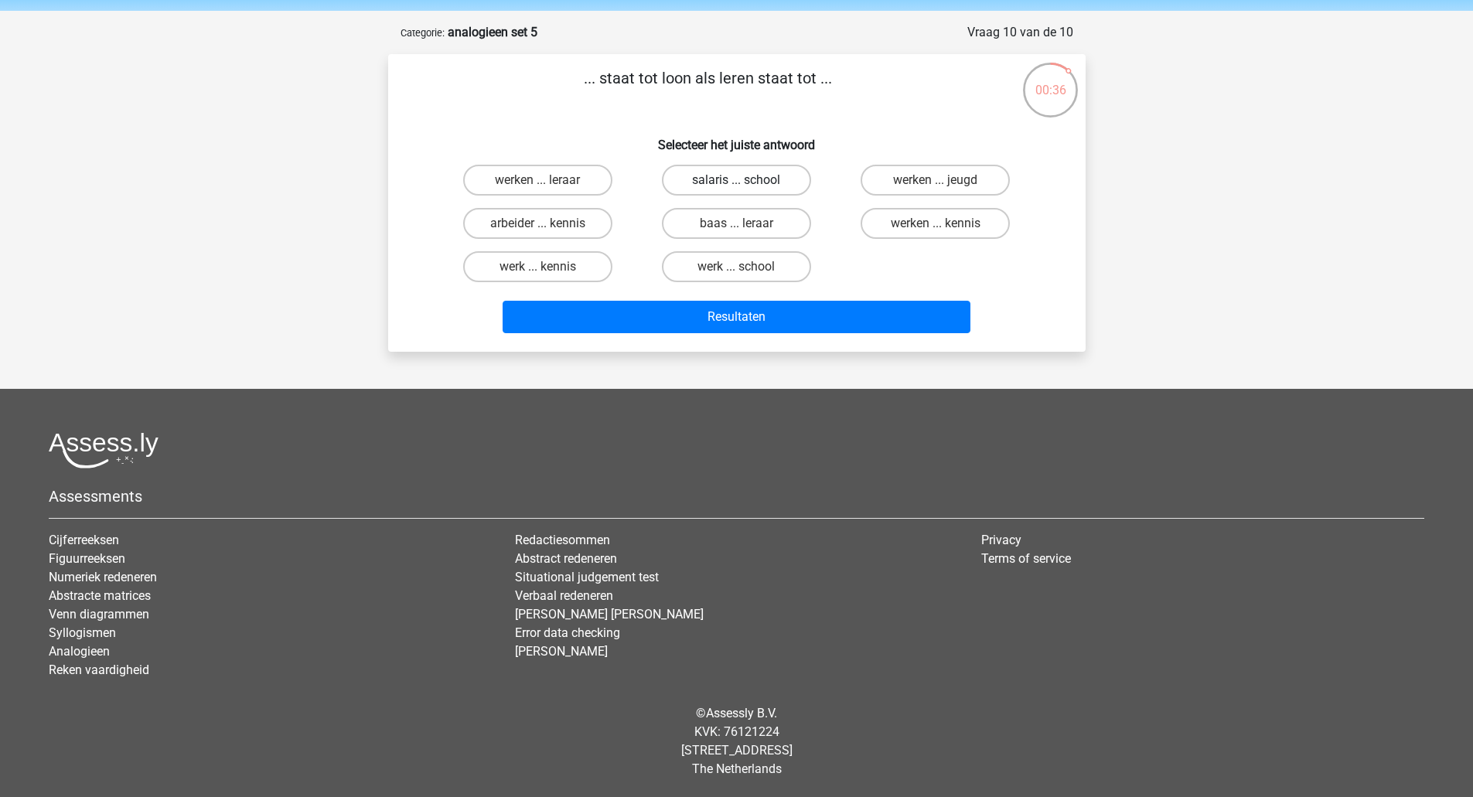
click at [674, 186] on label "salaris ... school" at bounding box center [736, 180] width 149 height 31
click at [736, 186] on input "salaris ... school" at bounding box center [741, 185] width 10 height 10
radio input "true"
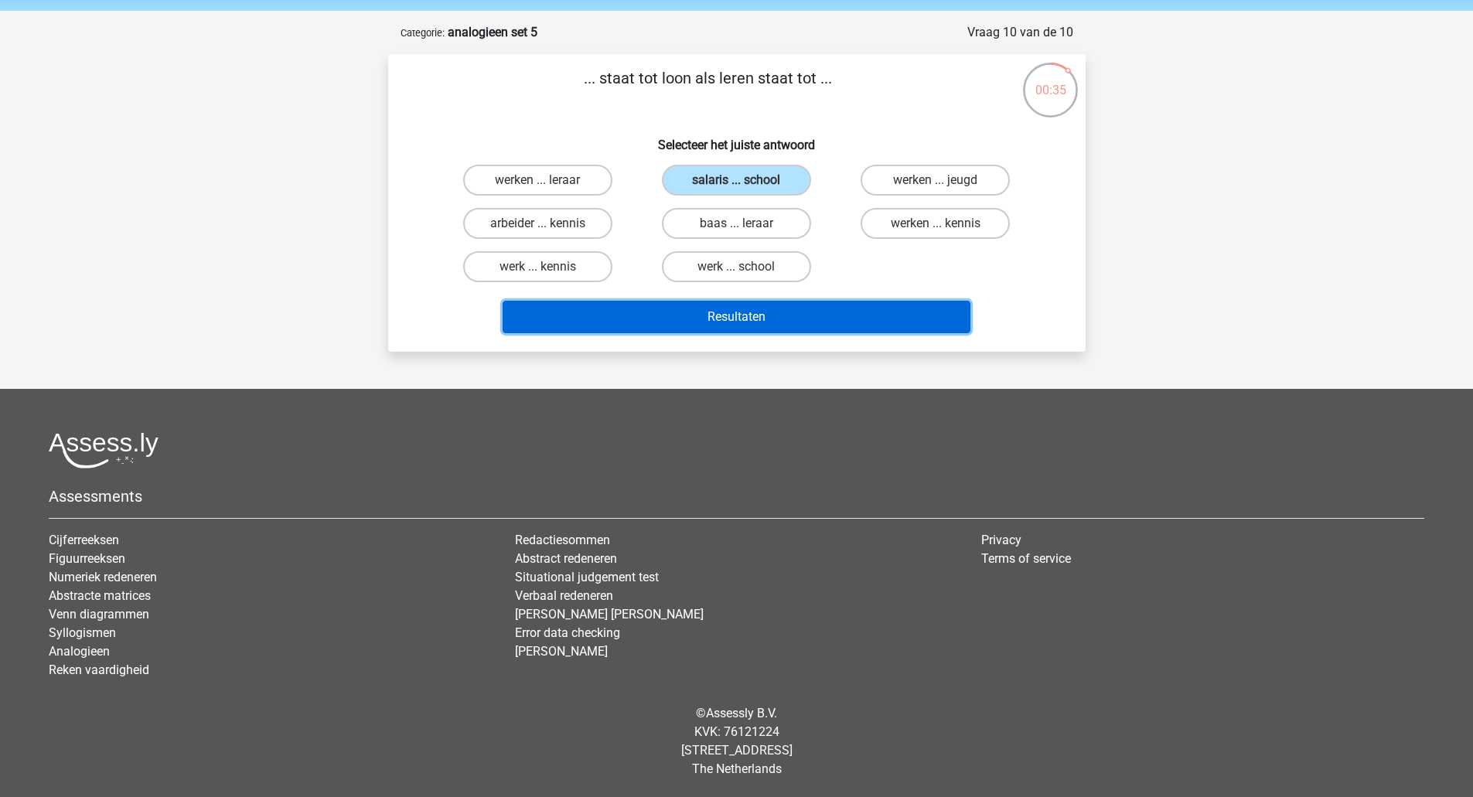
click at [635, 313] on button "Resultaten" at bounding box center [737, 317] width 468 height 32
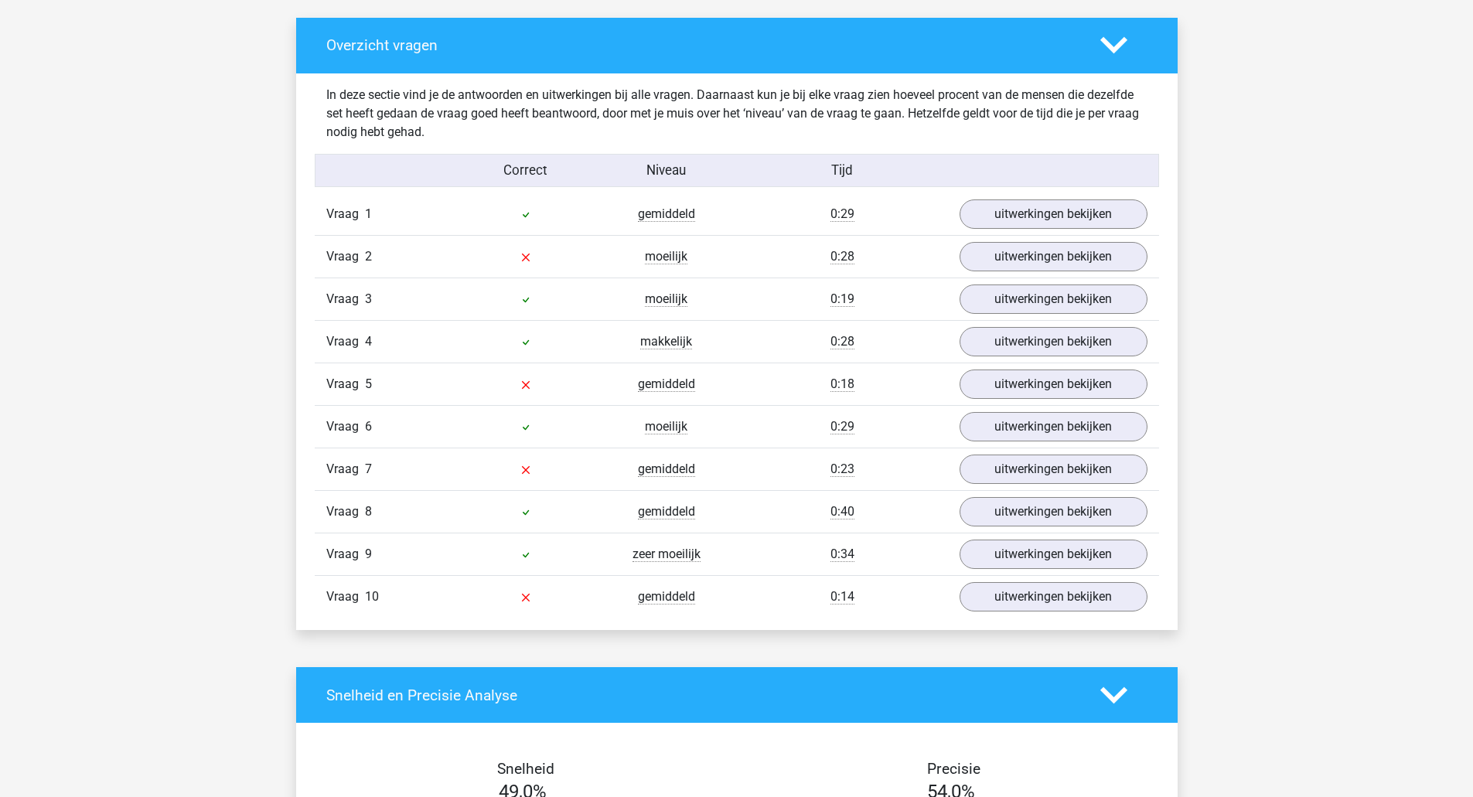
scroll to position [851, 0]
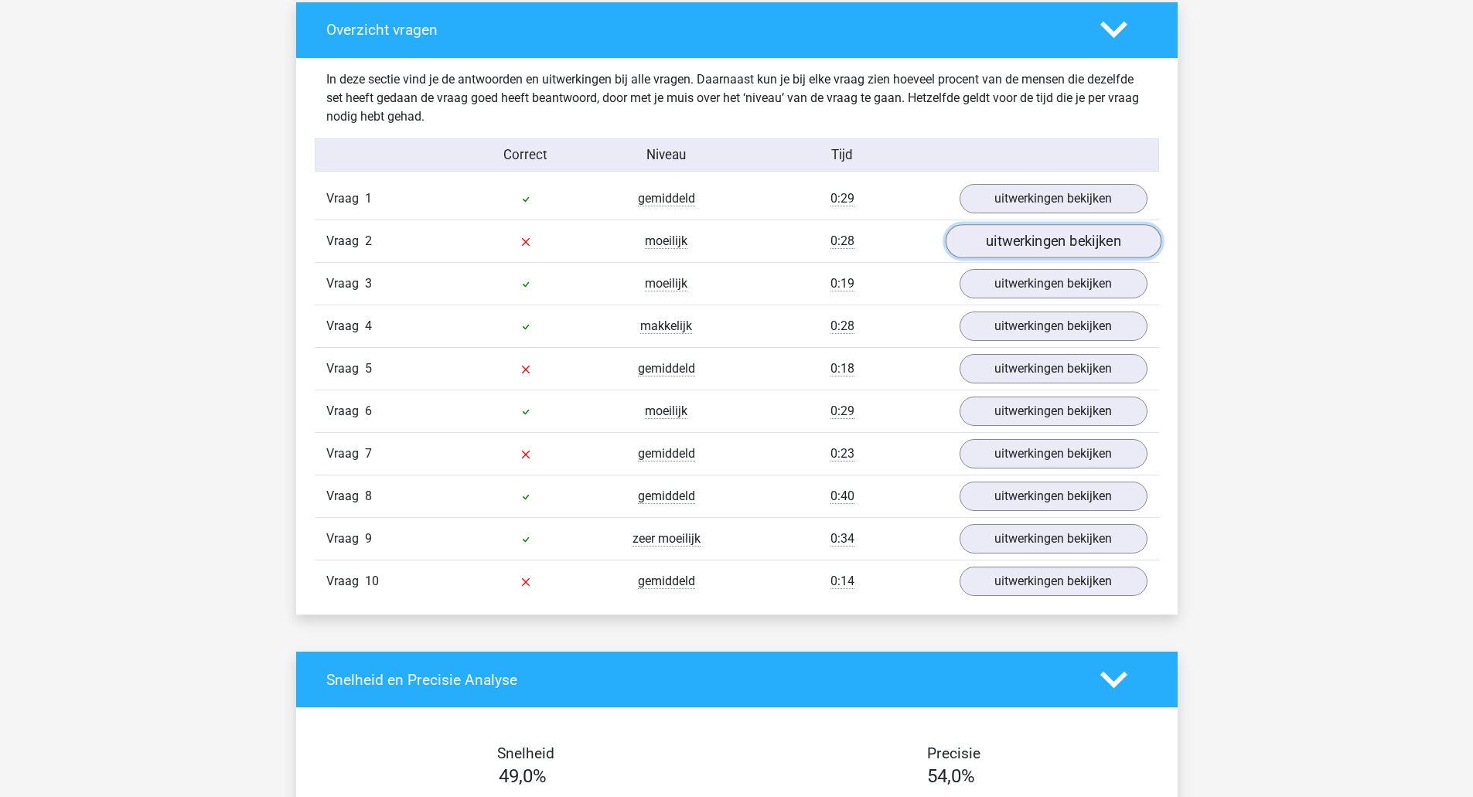
click at [1005, 250] on link "uitwerkingen bekijken" at bounding box center [1053, 241] width 216 height 34
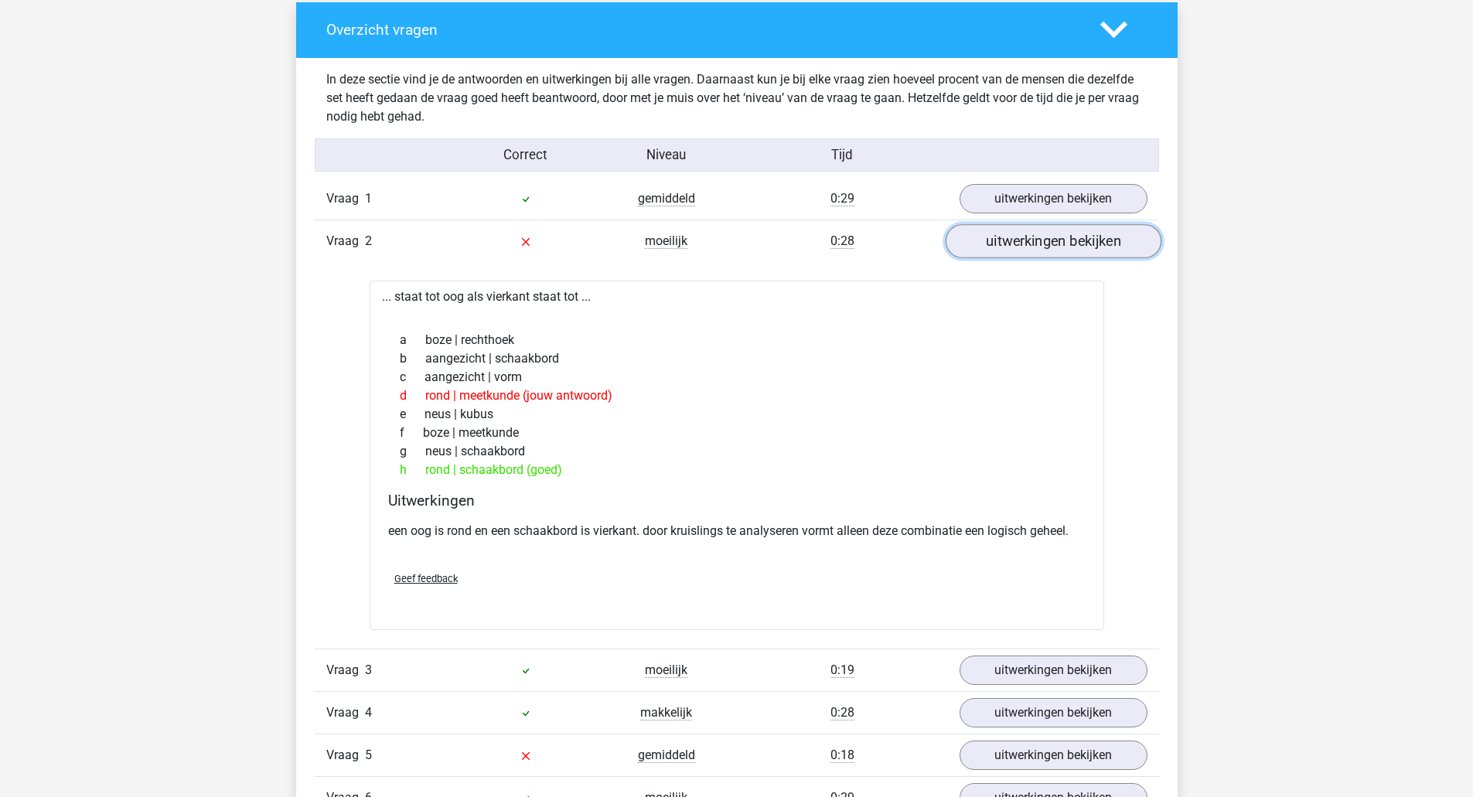
click at [1075, 251] on link "uitwerkingen bekijken" at bounding box center [1053, 241] width 216 height 34
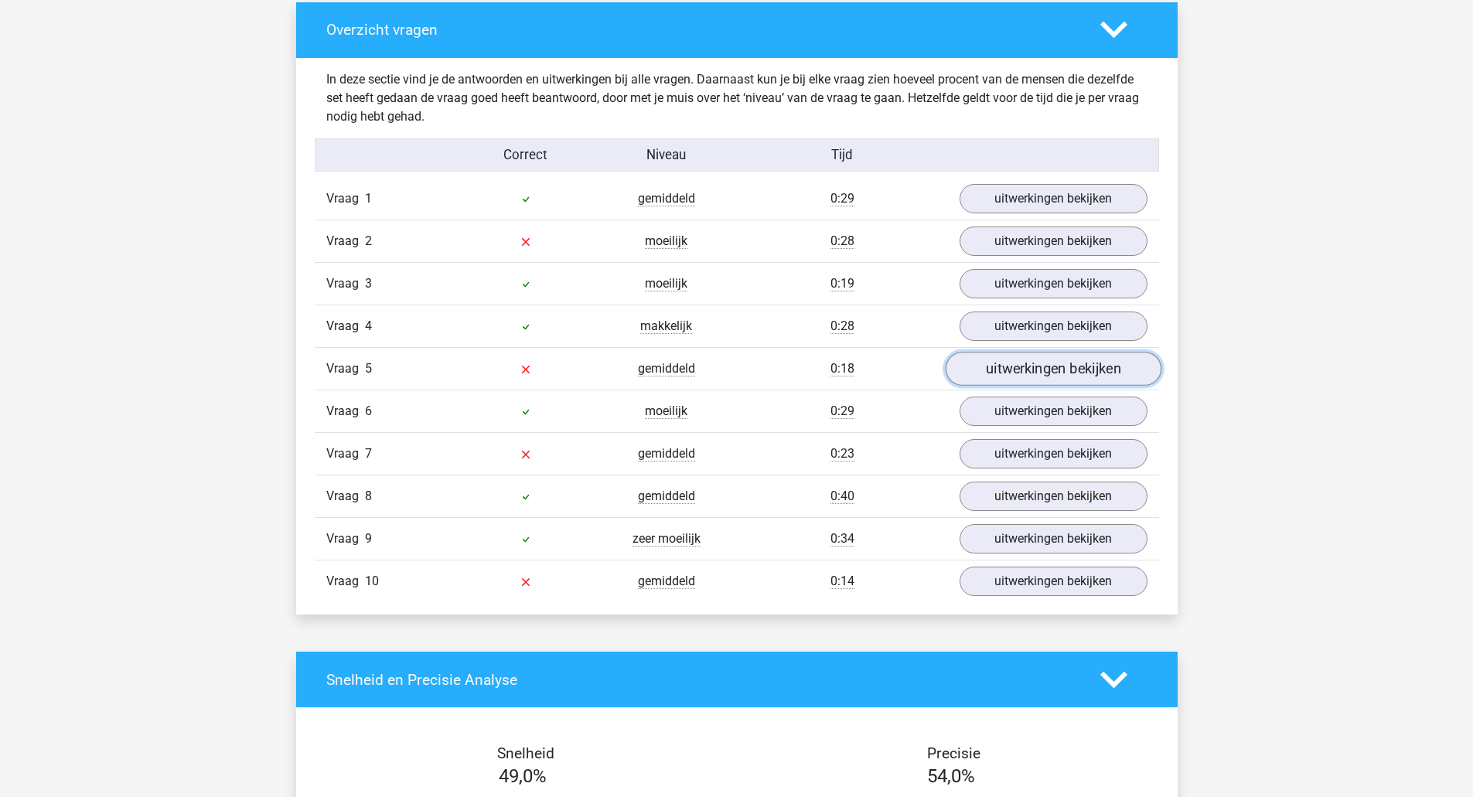
click at [964, 364] on link "uitwerkingen bekijken" at bounding box center [1053, 369] width 216 height 34
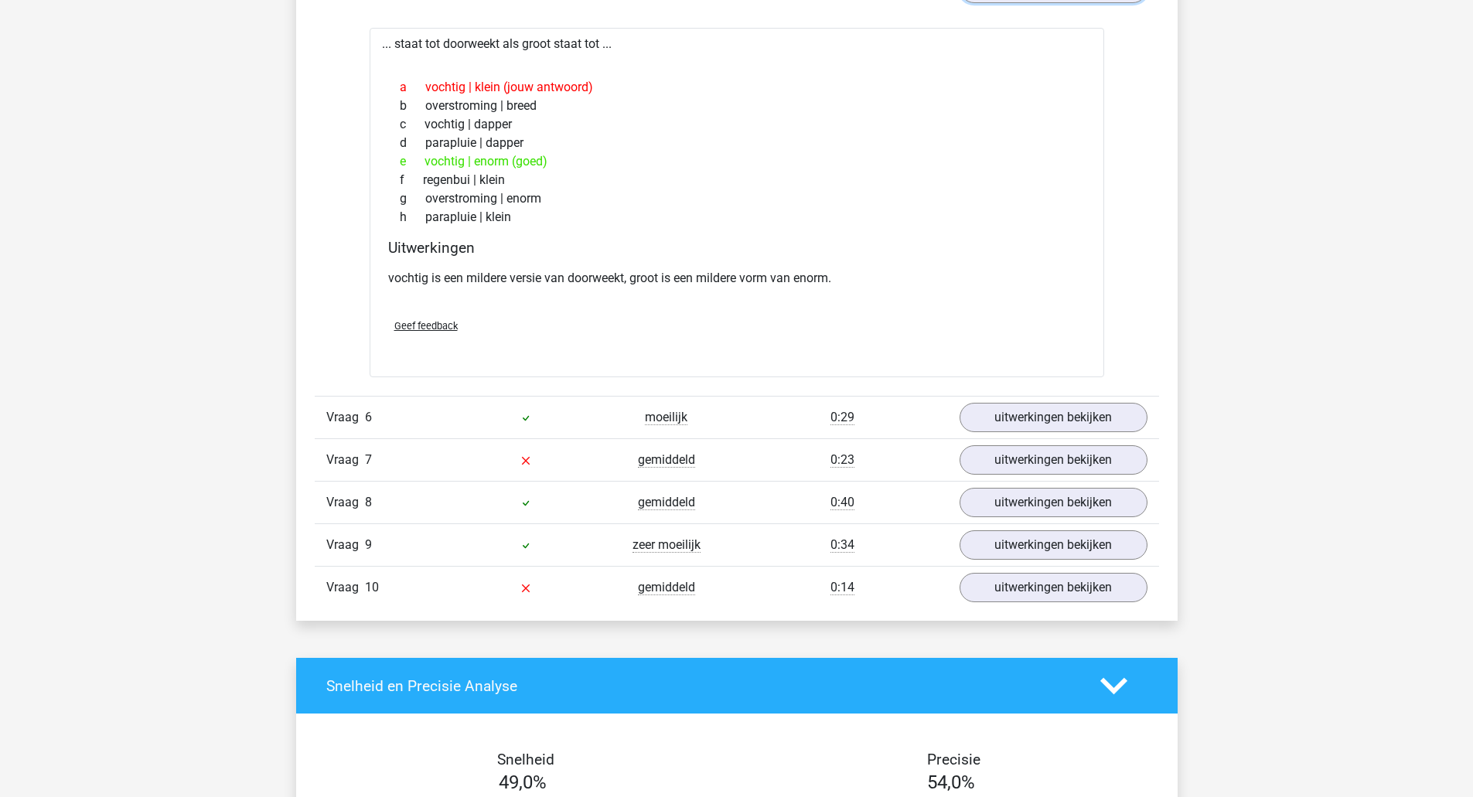
scroll to position [1237, 0]
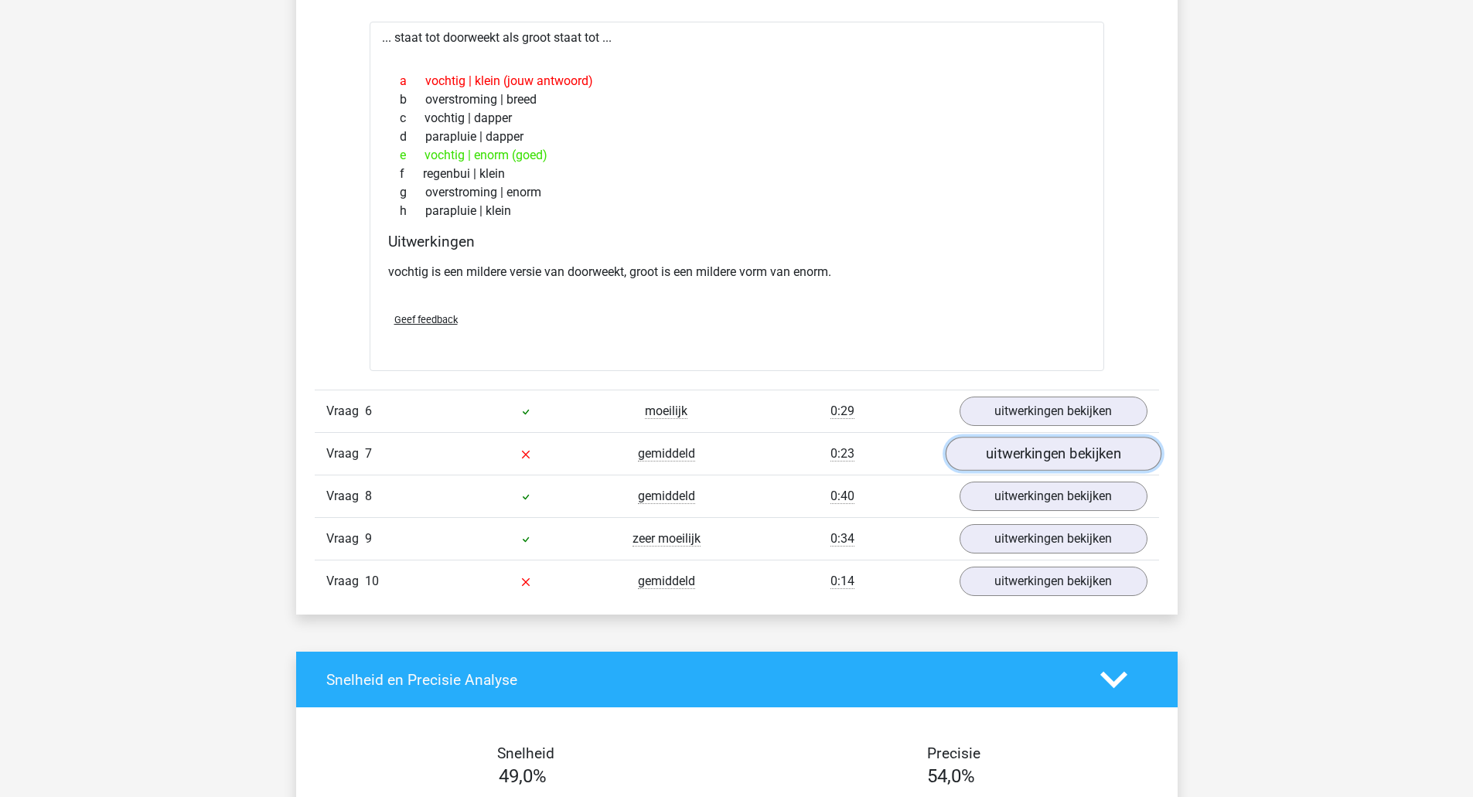
click at [975, 458] on link "uitwerkingen bekijken" at bounding box center [1053, 455] width 216 height 34
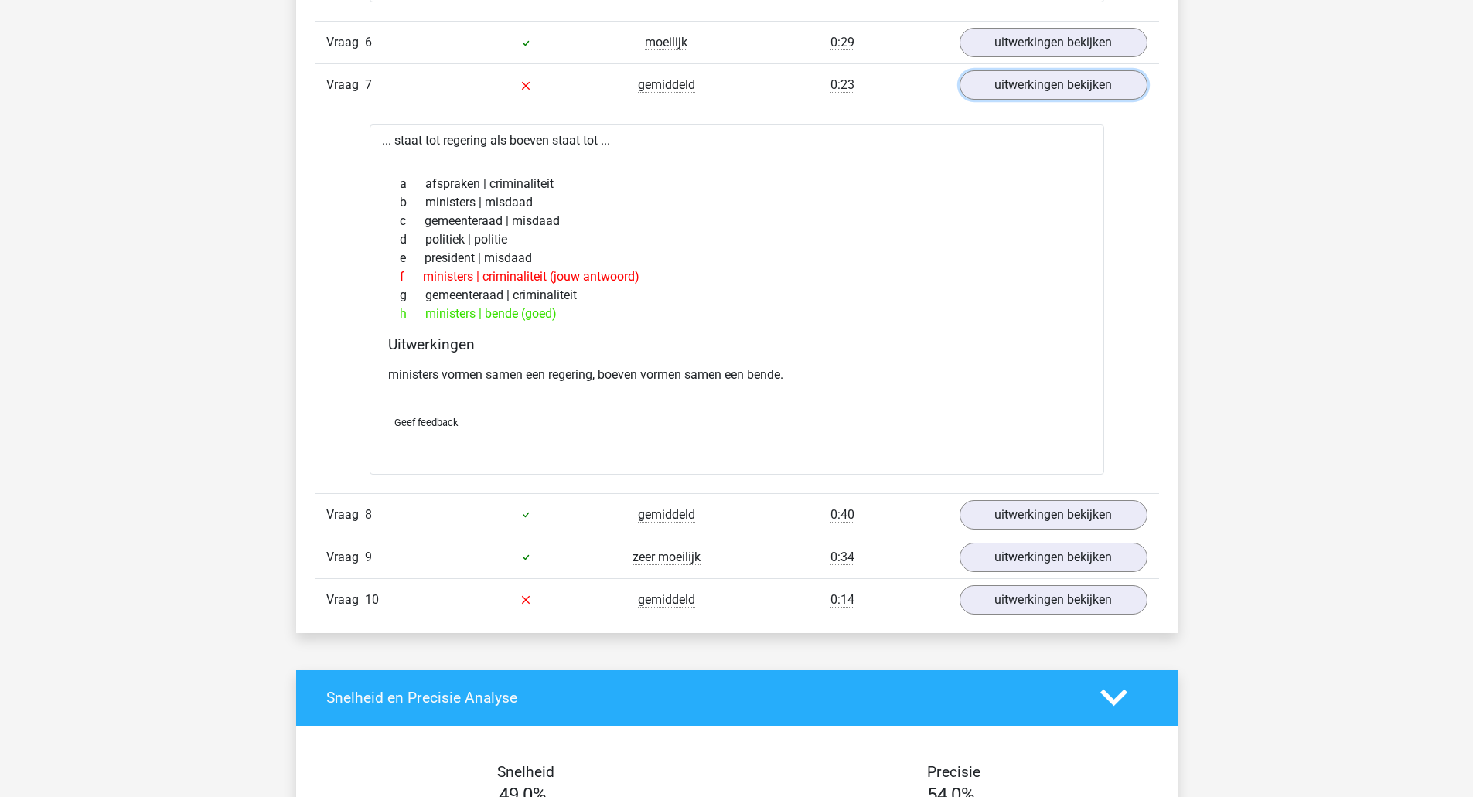
scroll to position [1624, 0]
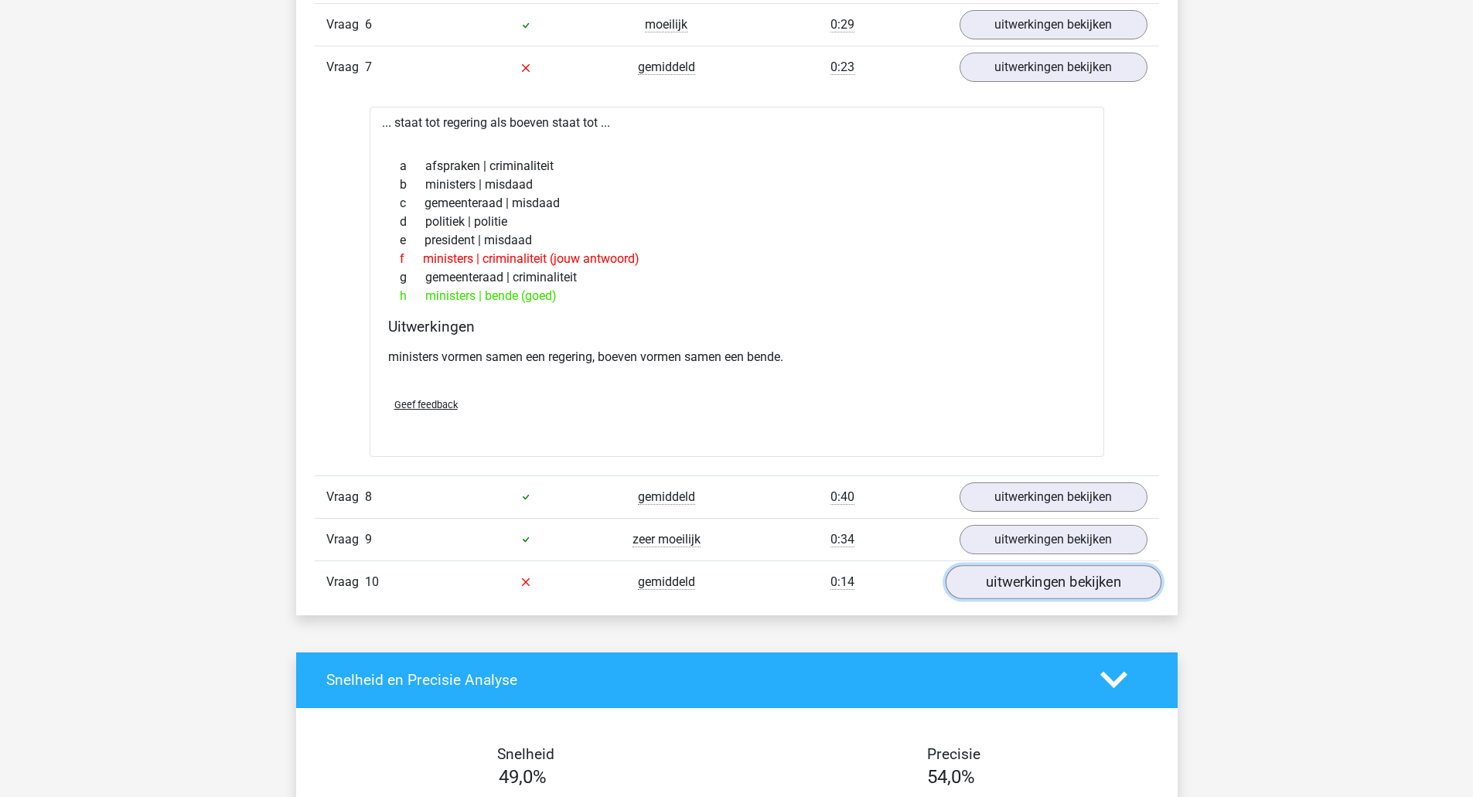
click at [994, 582] on link "uitwerkingen bekijken" at bounding box center [1053, 582] width 216 height 34
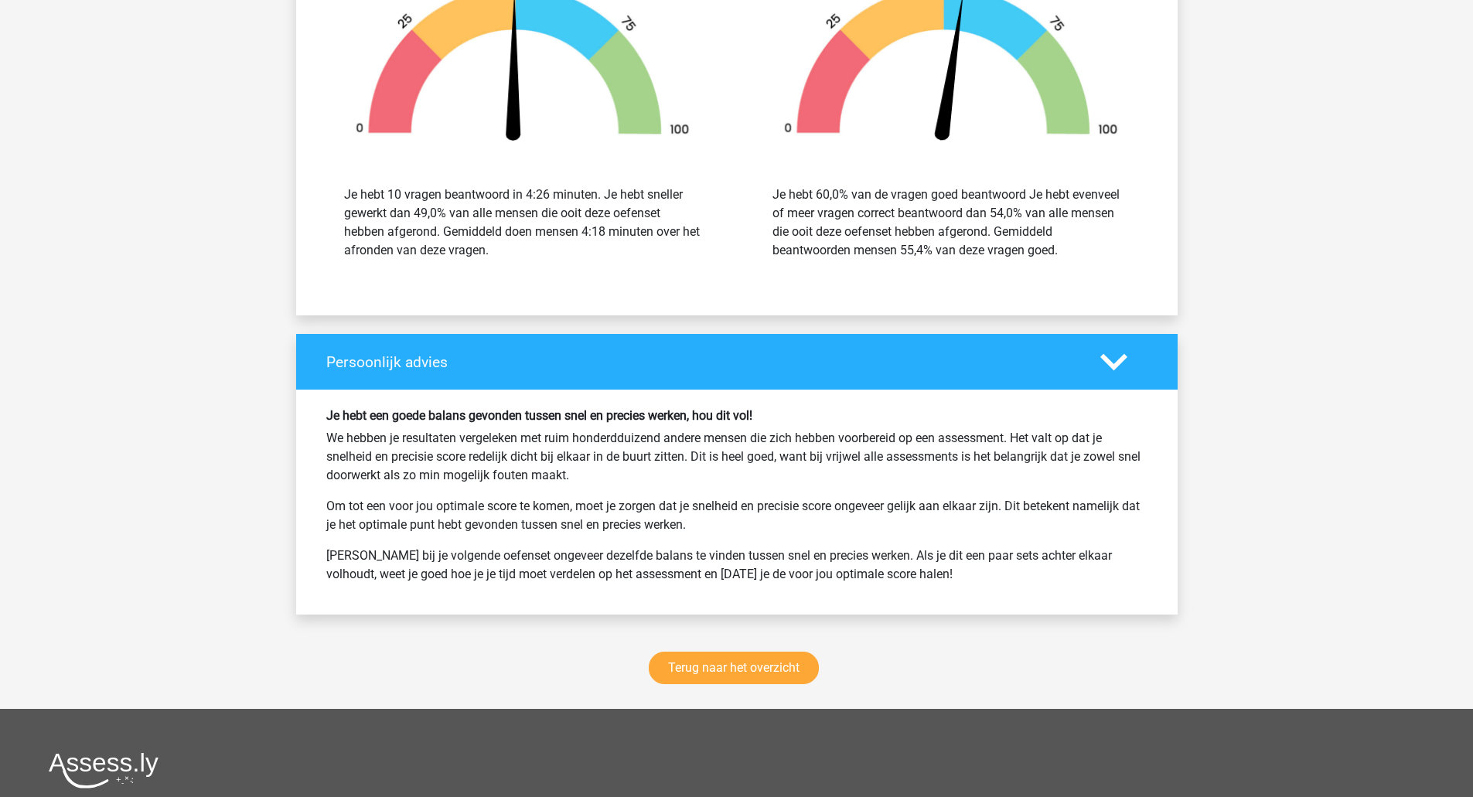
scroll to position [2861, 0]
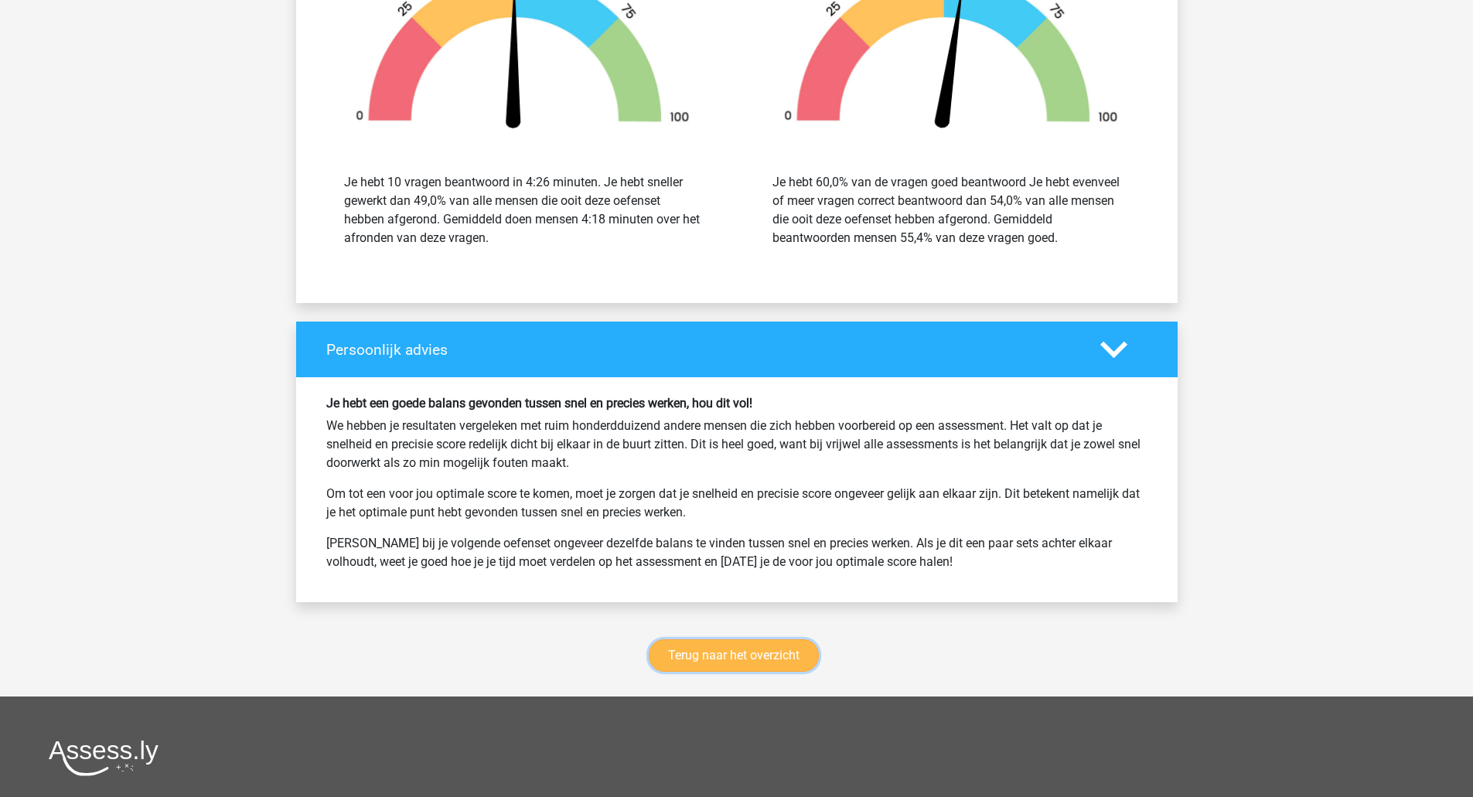
click at [736, 664] on link "Terug naar het overzicht" at bounding box center [734, 655] width 170 height 32
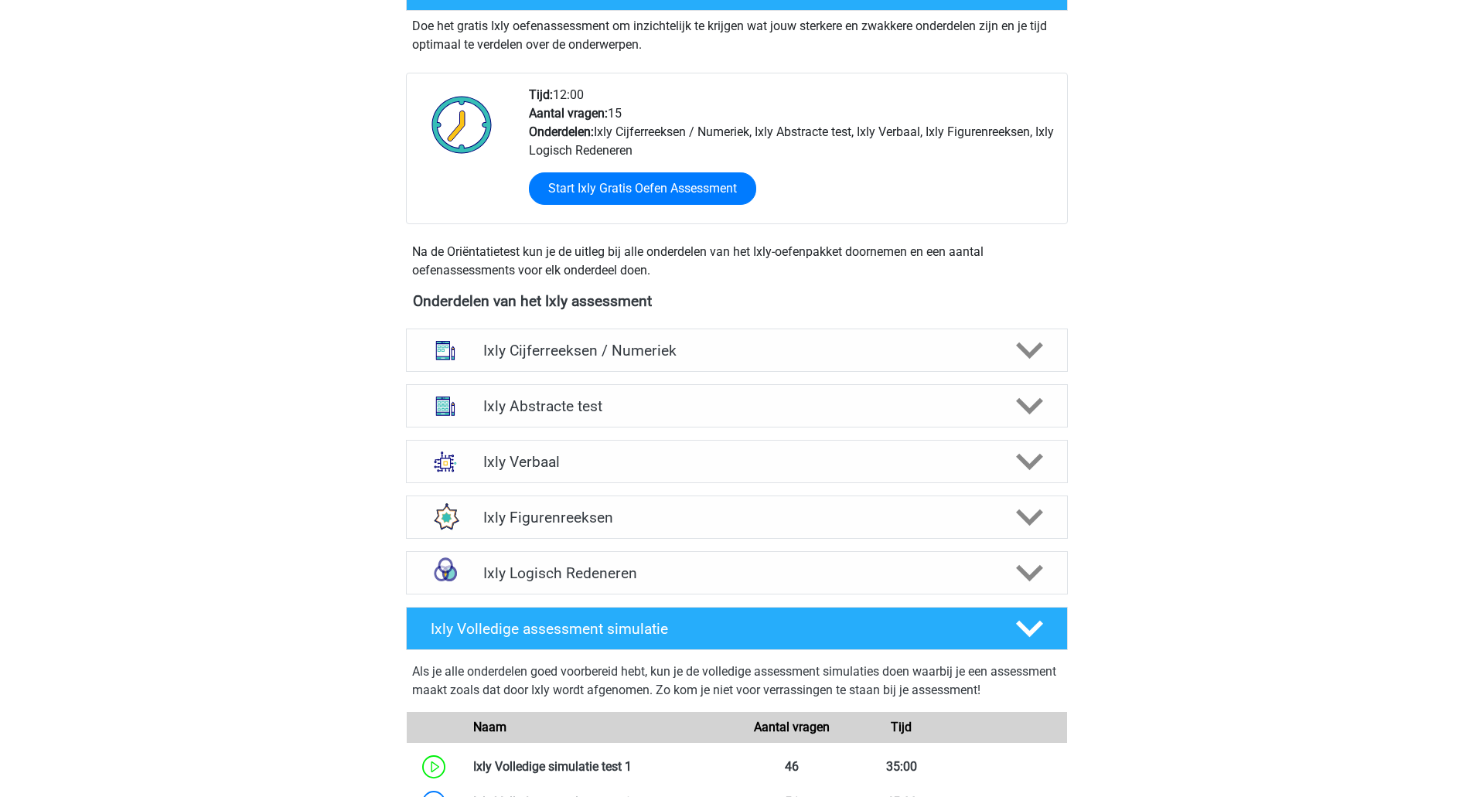
scroll to position [387, 0]
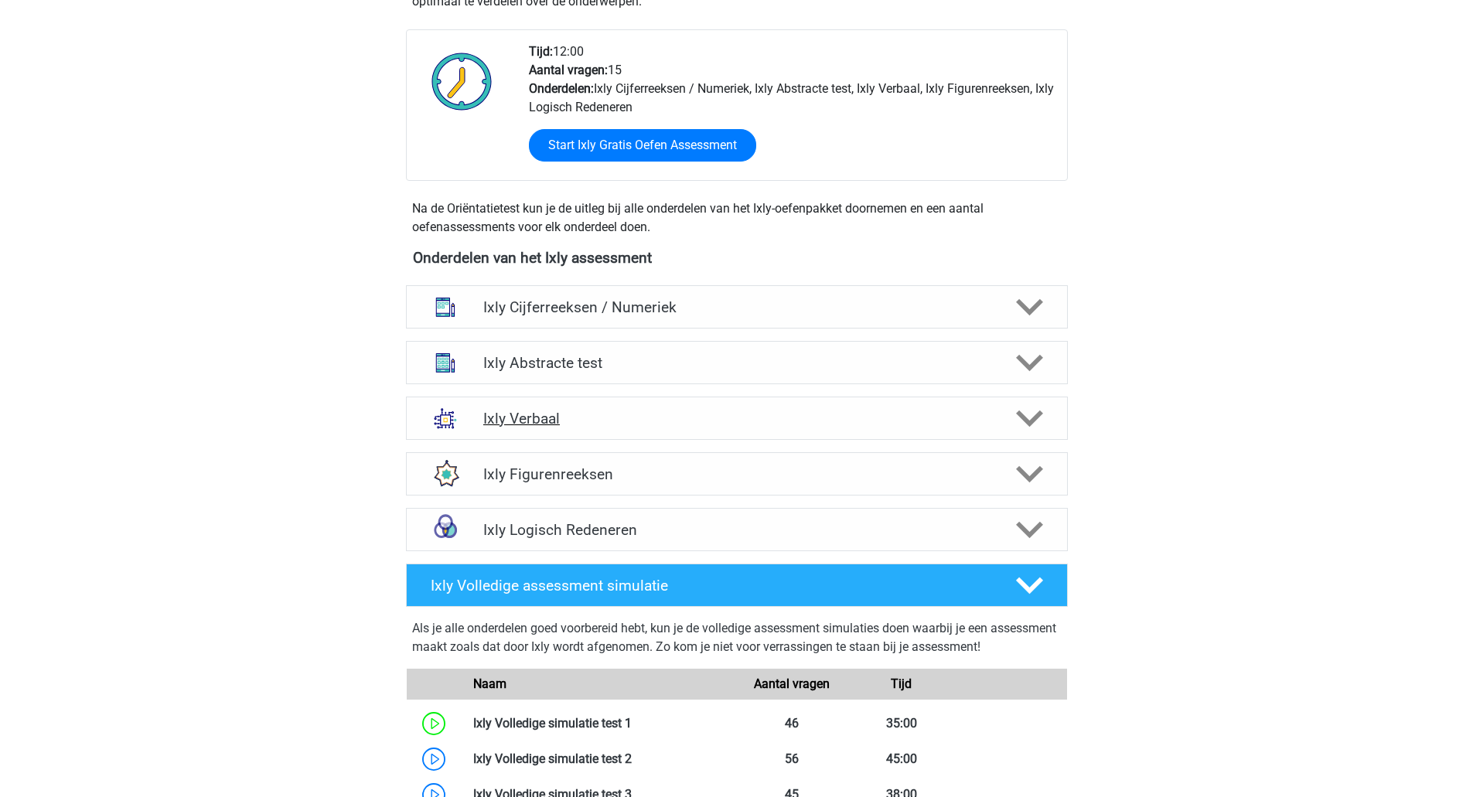
click at [603, 418] on h4 "Ixly Verbaal" at bounding box center [736, 419] width 506 height 18
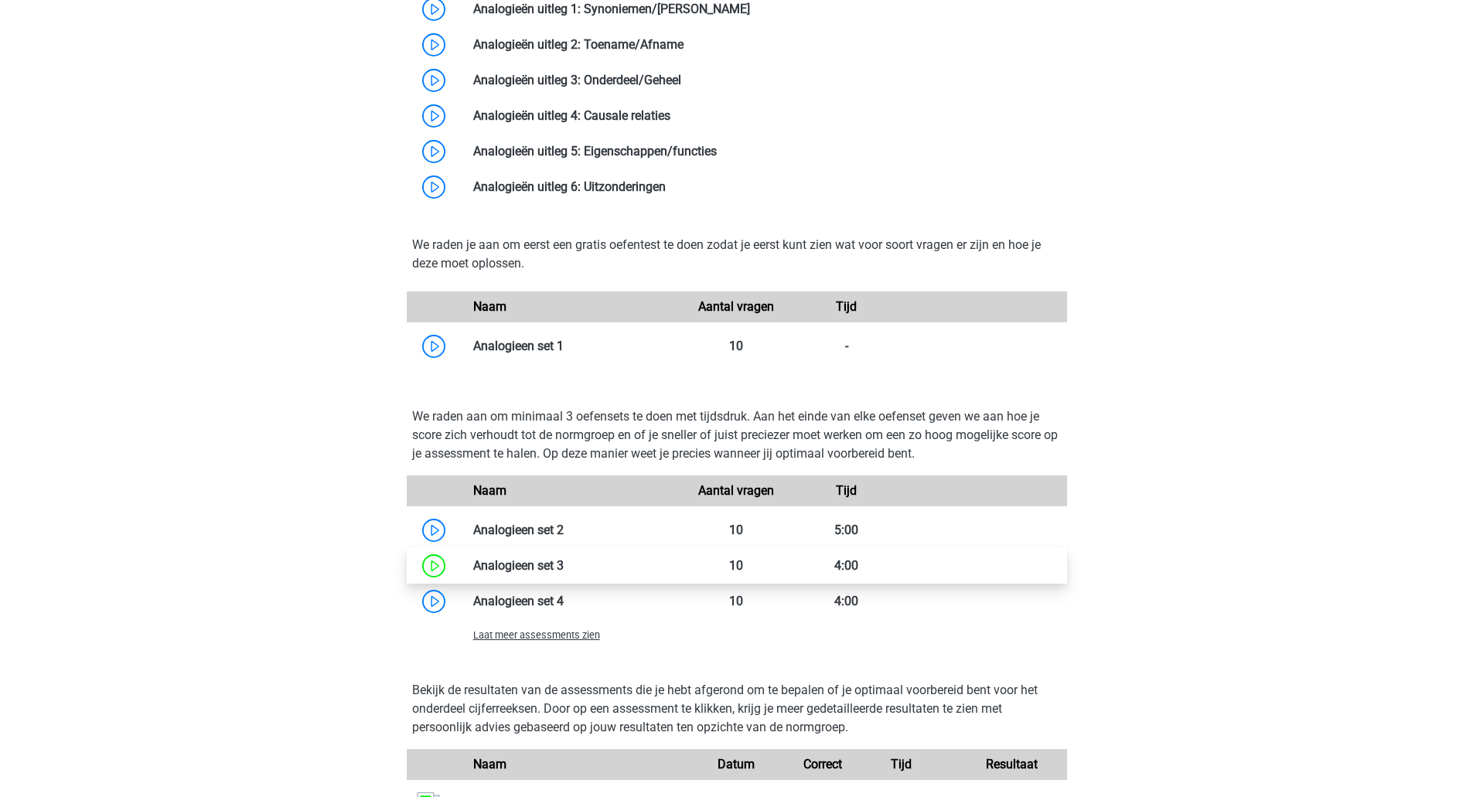
scroll to position [1237, 0]
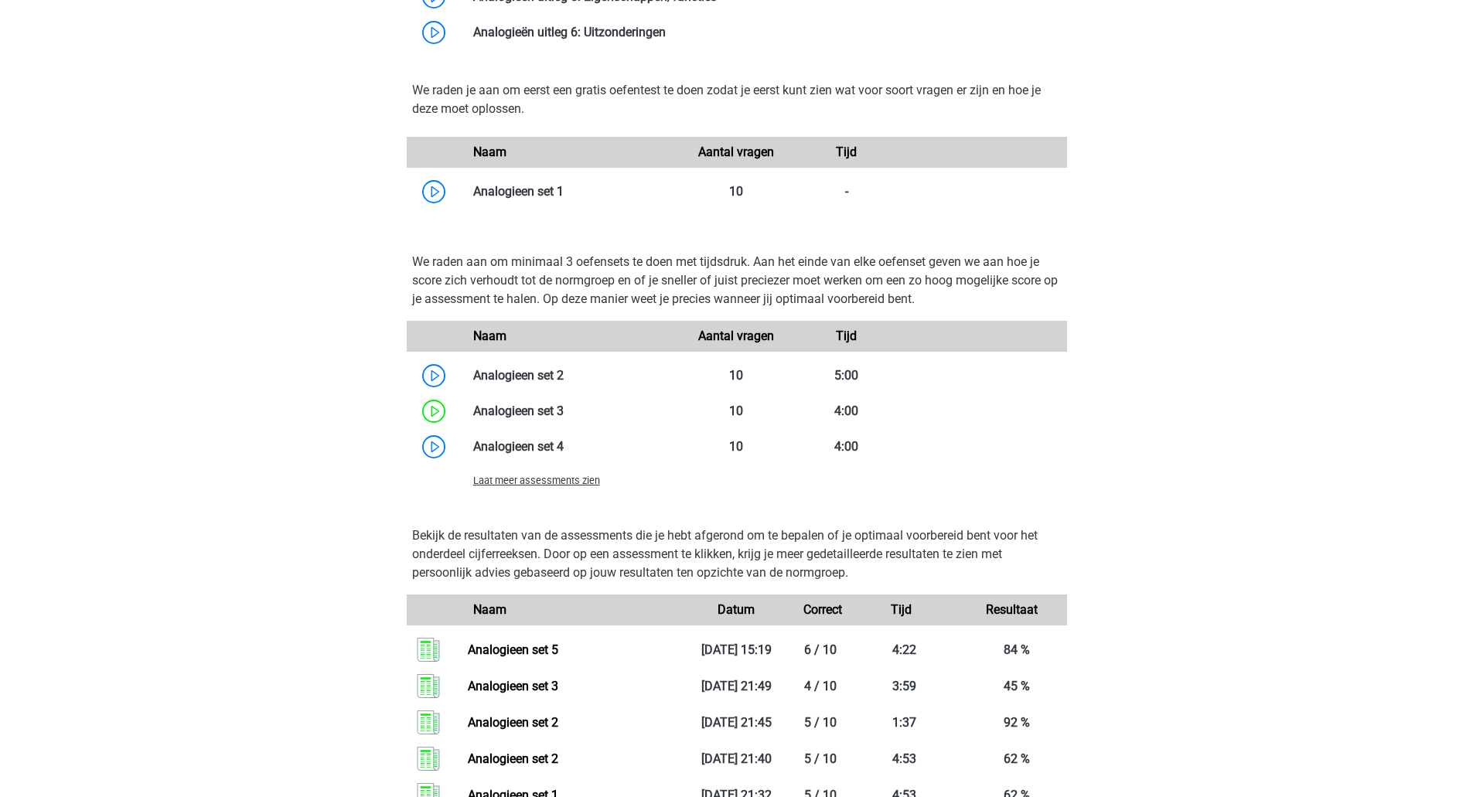
click at [523, 483] on span "Laat meer assessments zien" at bounding box center [536, 481] width 127 height 12
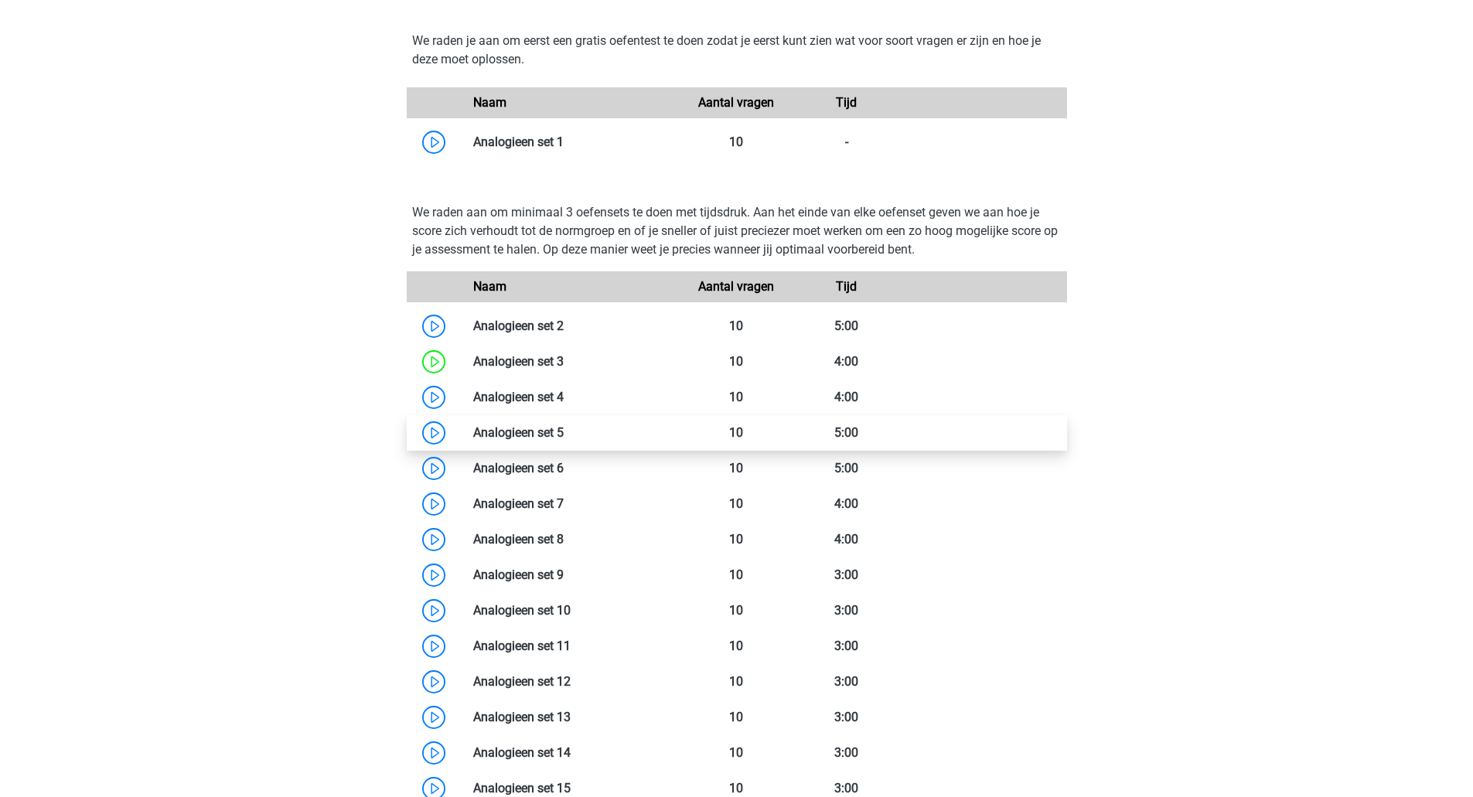
scroll to position [1315, 0]
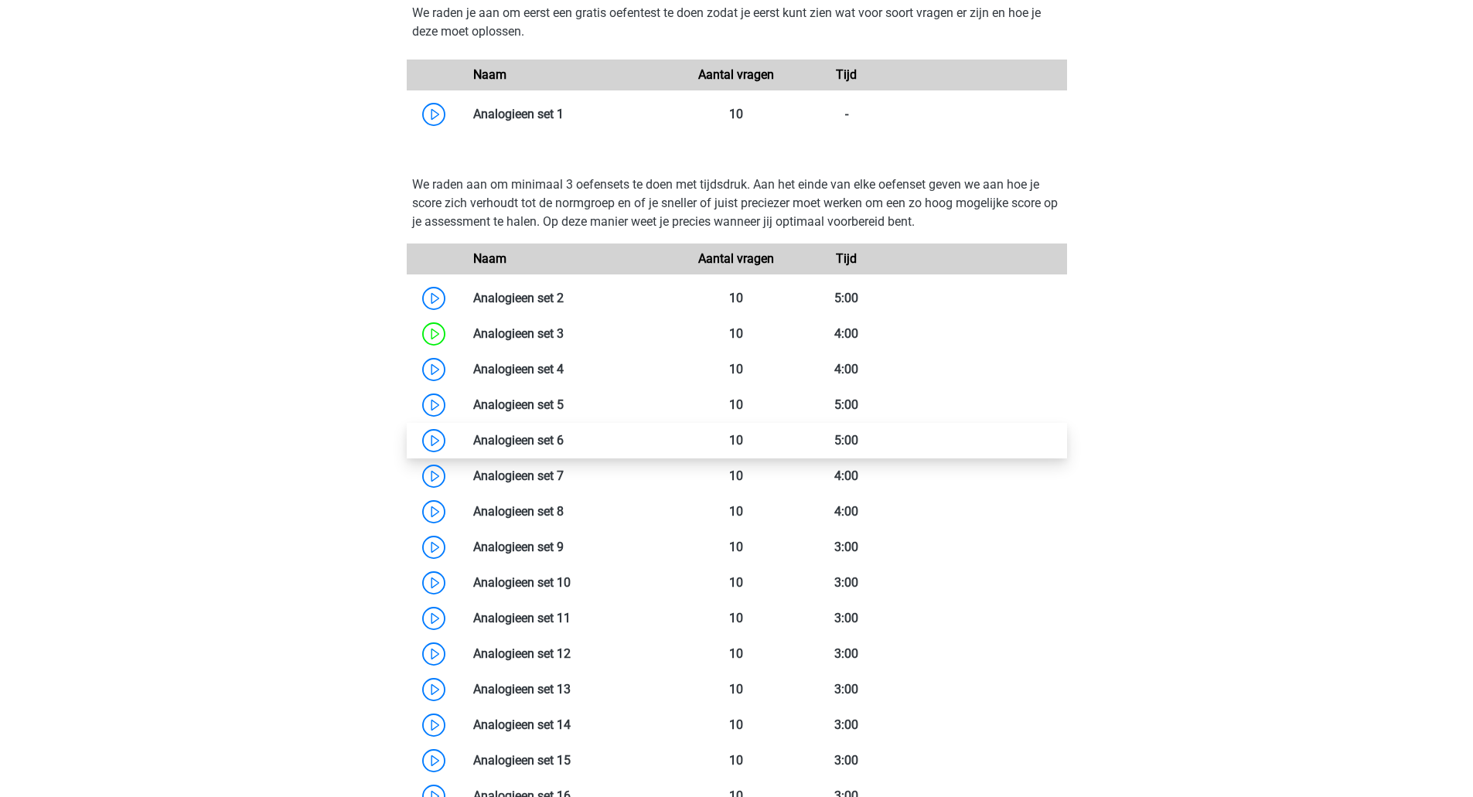
click at [564, 448] on link at bounding box center [564, 440] width 0 height 15
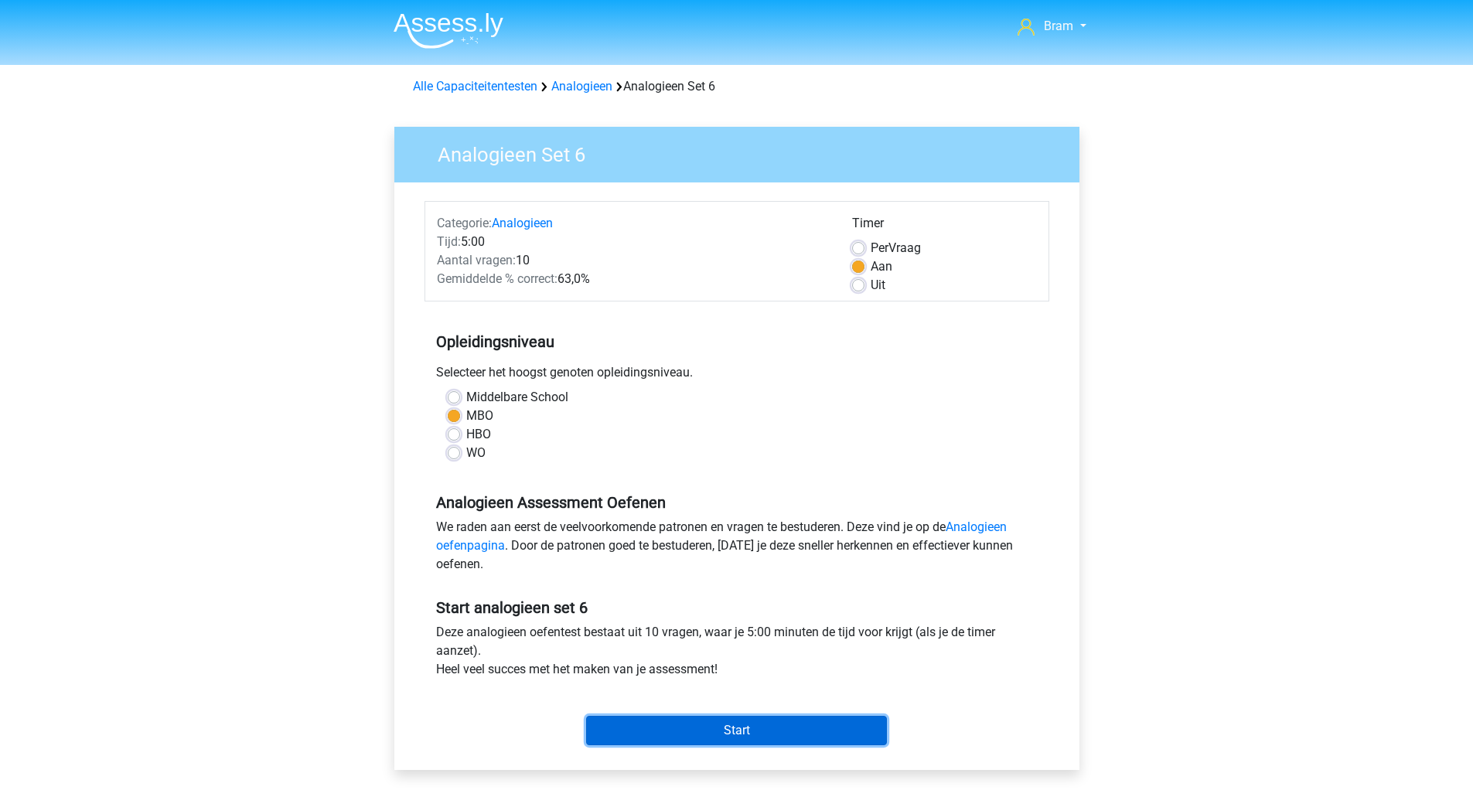
click at [720, 718] on input "Start" at bounding box center [736, 730] width 301 height 29
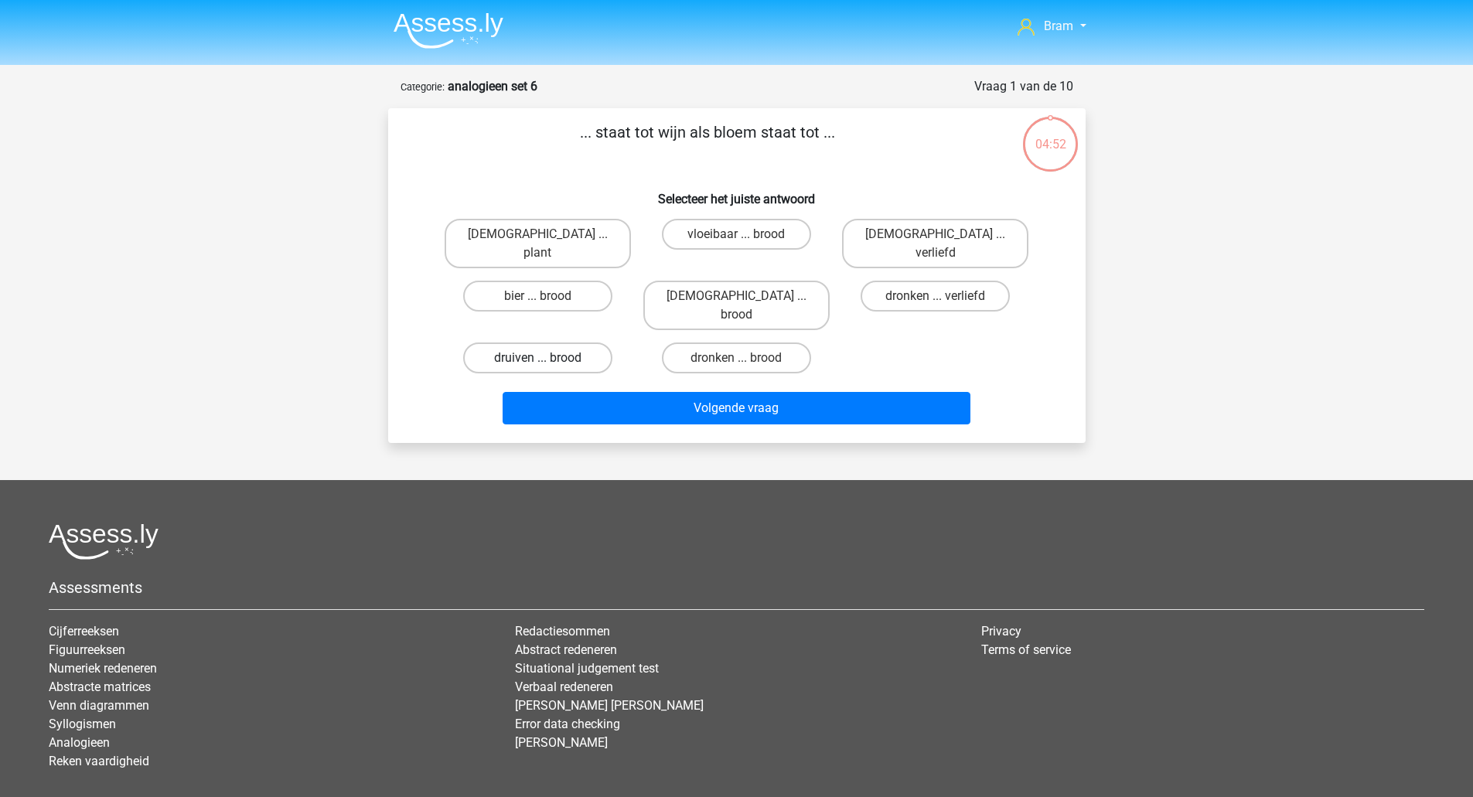
click at [576, 343] on label "druiven ... brood" at bounding box center [537, 358] width 149 height 31
click at [547, 358] on input "druiven ... brood" at bounding box center [542, 363] width 10 height 10
radio input "true"
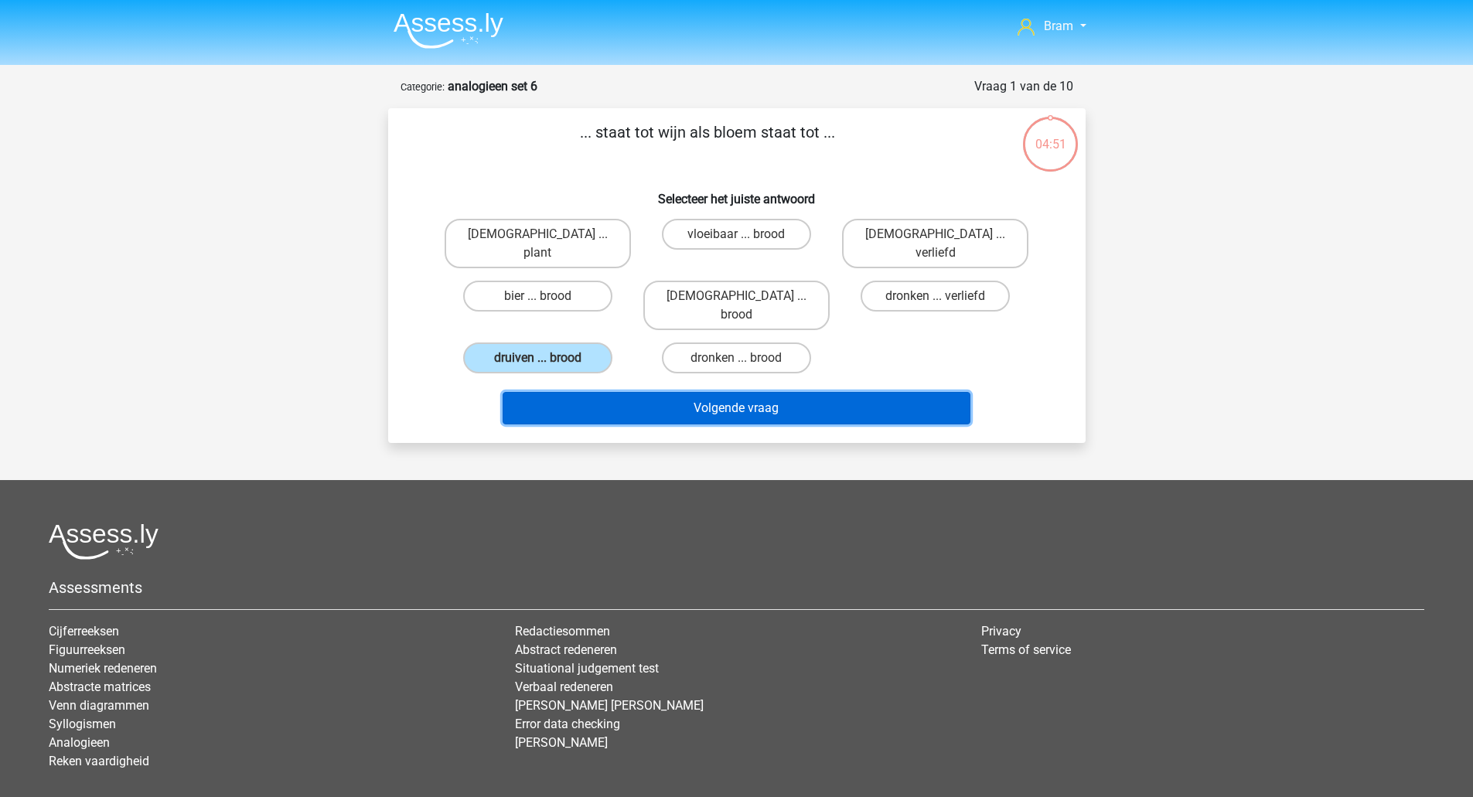
click at [615, 392] on button "Volgende vraag" at bounding box center [737, 408] width 468 height 32
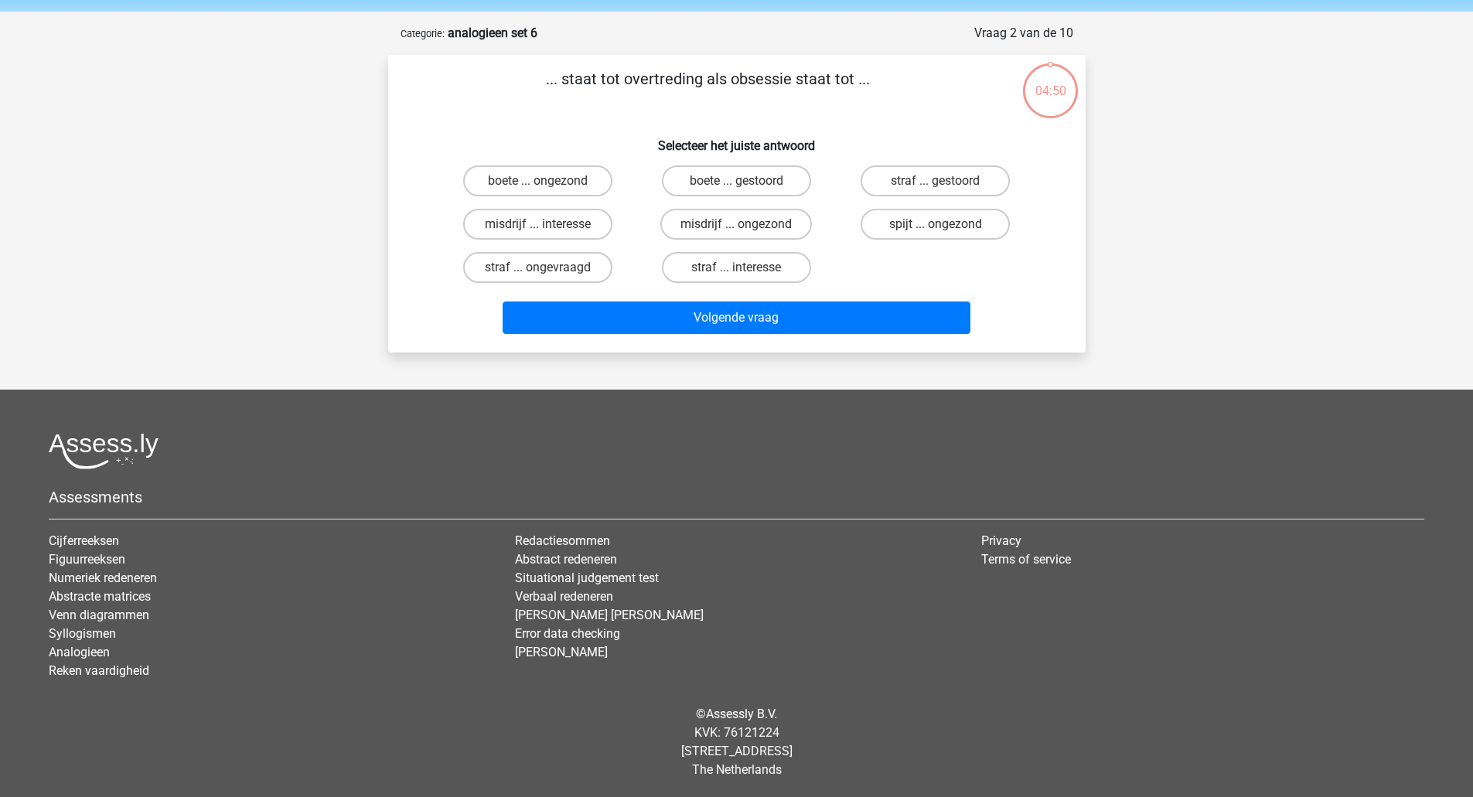
scroll to position [54, 0]
click at [595, 223] on label "misdrijf ... interesse" at bounding box center [537, 223] width 149 height 31
click at [547, 223] on input "misdrijf ... interesse" at bounding box center [542, 228] width 10 height 10
radio input "true"
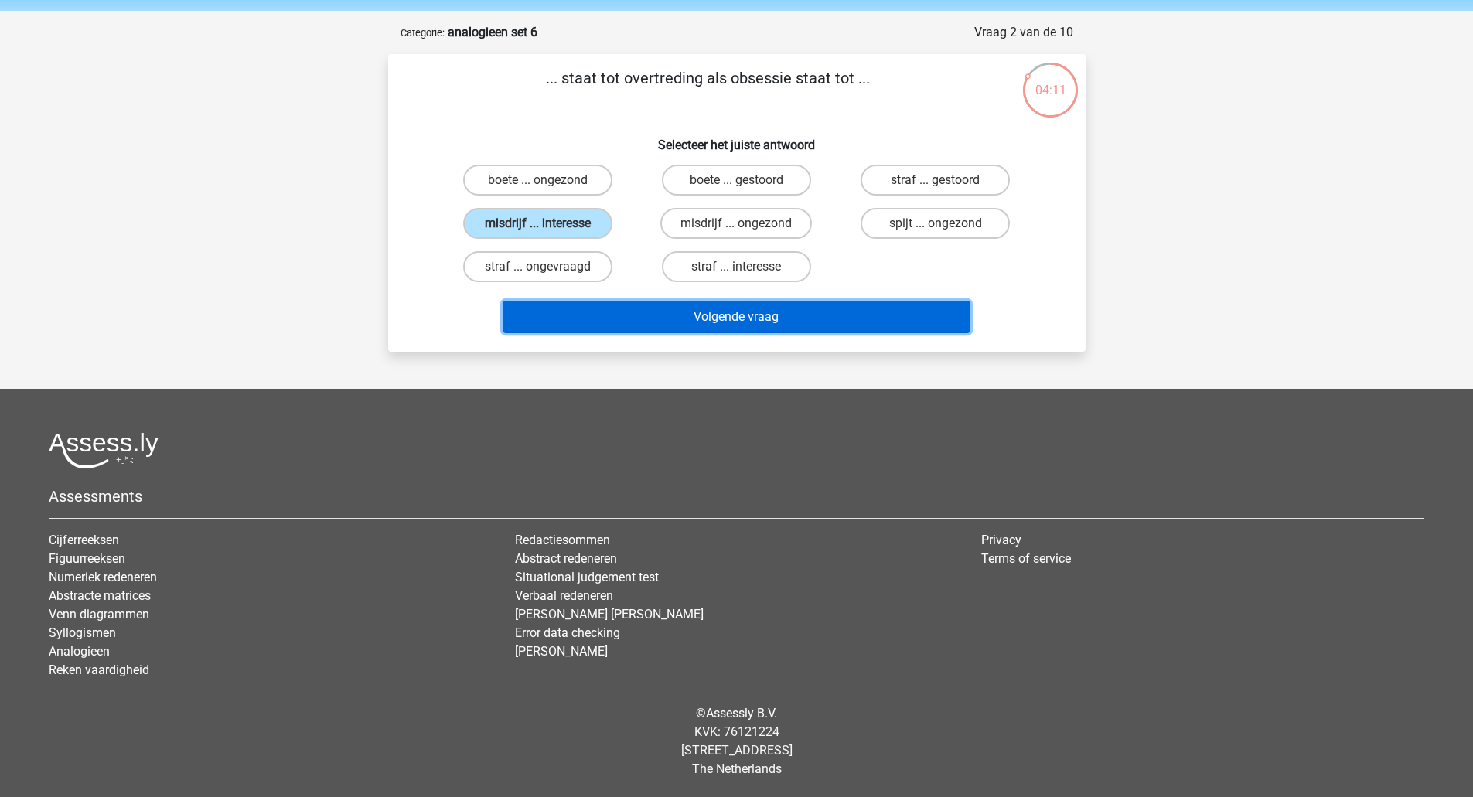
click at [622, 308] on button "Volgende vraag" at bounding box center [737, 317] width 468 height 32
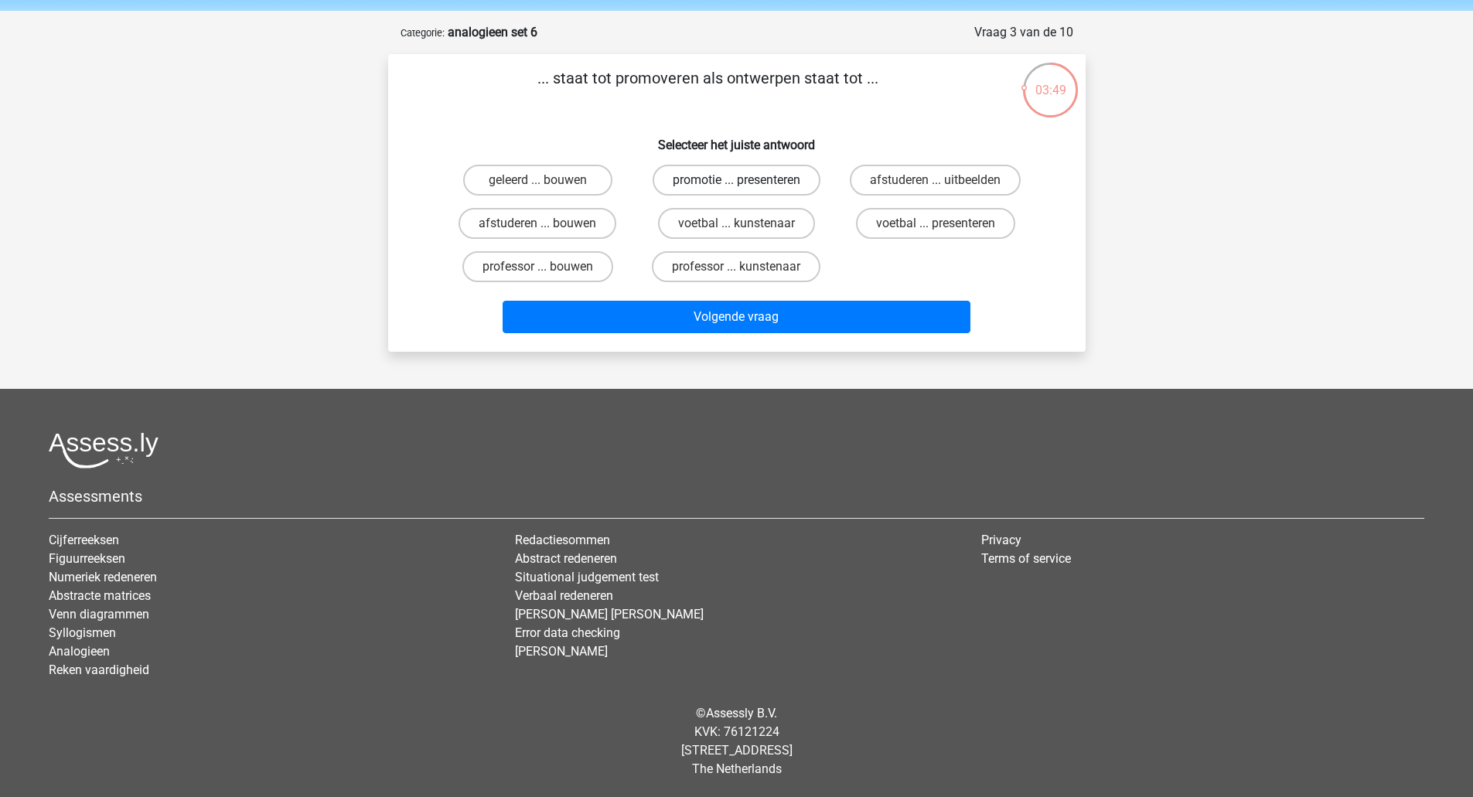
click at [680, 179] on label "promotie ... presenteren" at bounding box center [737, 180] width 168 height 31
click at [736, 180] on input "promotie ... presenteren" at bounding box center [741, 185] width 10 height 10
radio input "true"
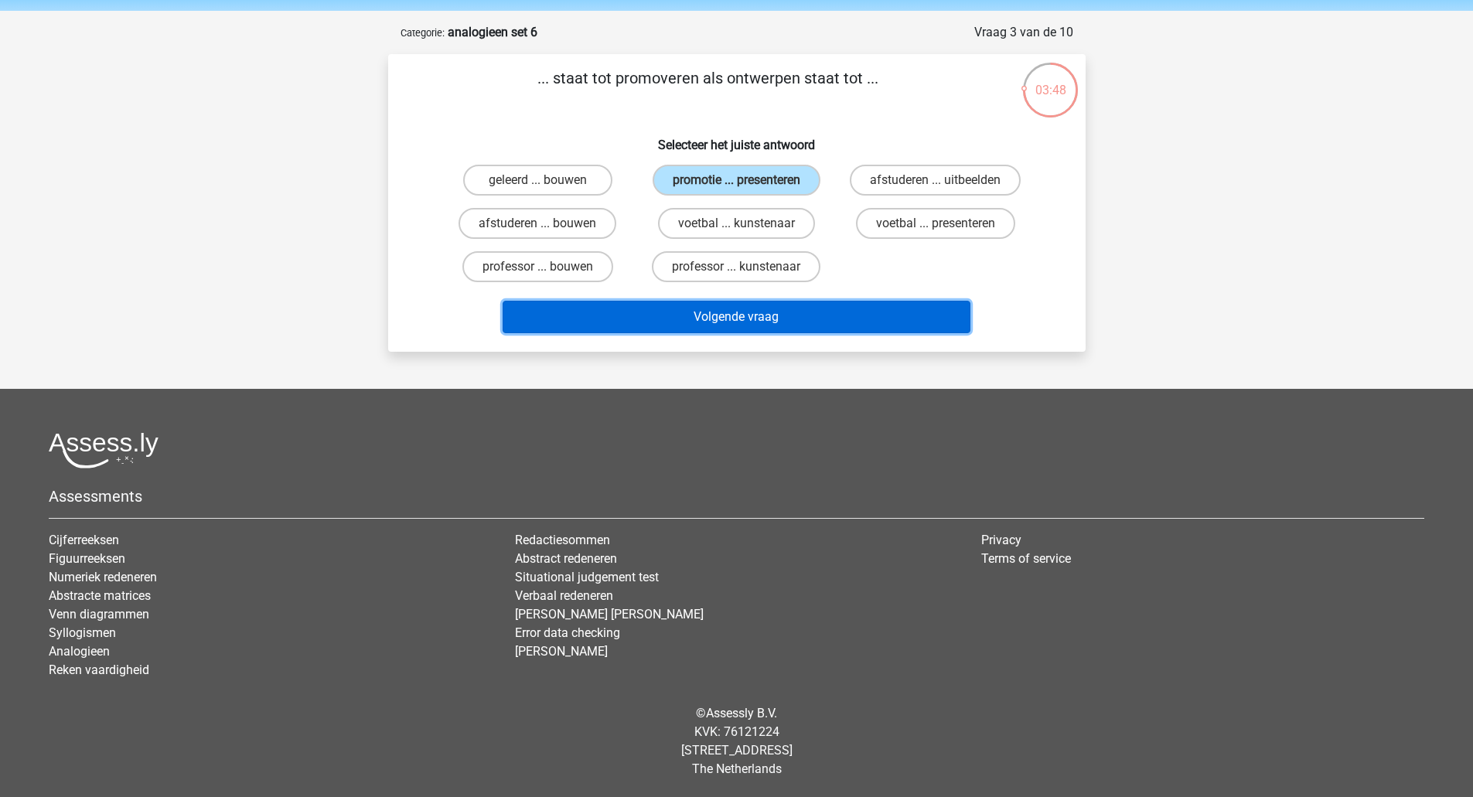
click at [626, 305] on button "Volgende vraag" at bounding box center [737, 317] width 468 height 32
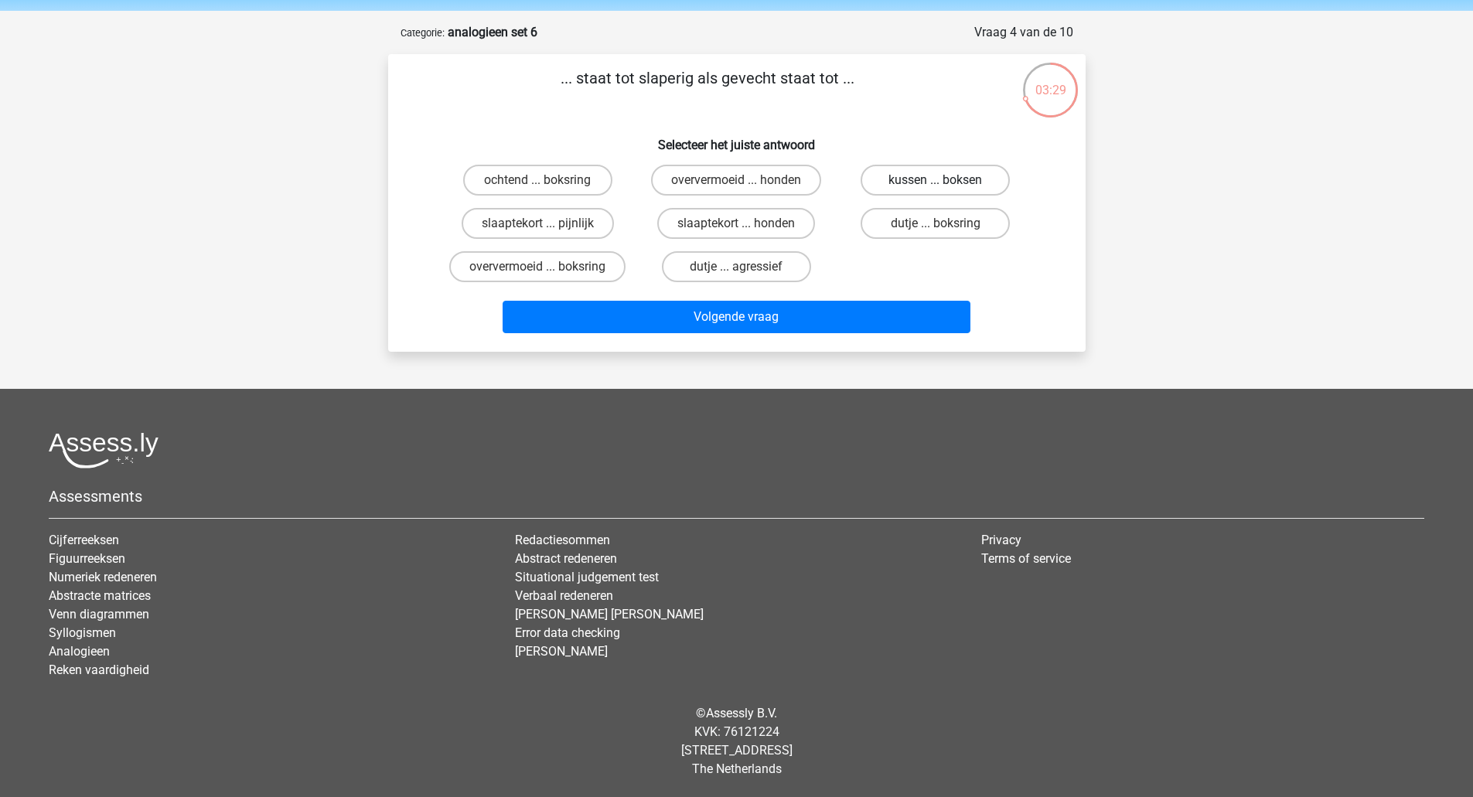
click at [973, 176] on label "kussen ... boksen" at bounding box center [935, 180] width 149 height 31
click at [946, 180] on input "kussen ... boksen" at bounding box center [941, 185] width 10 height 10
radio input "true"
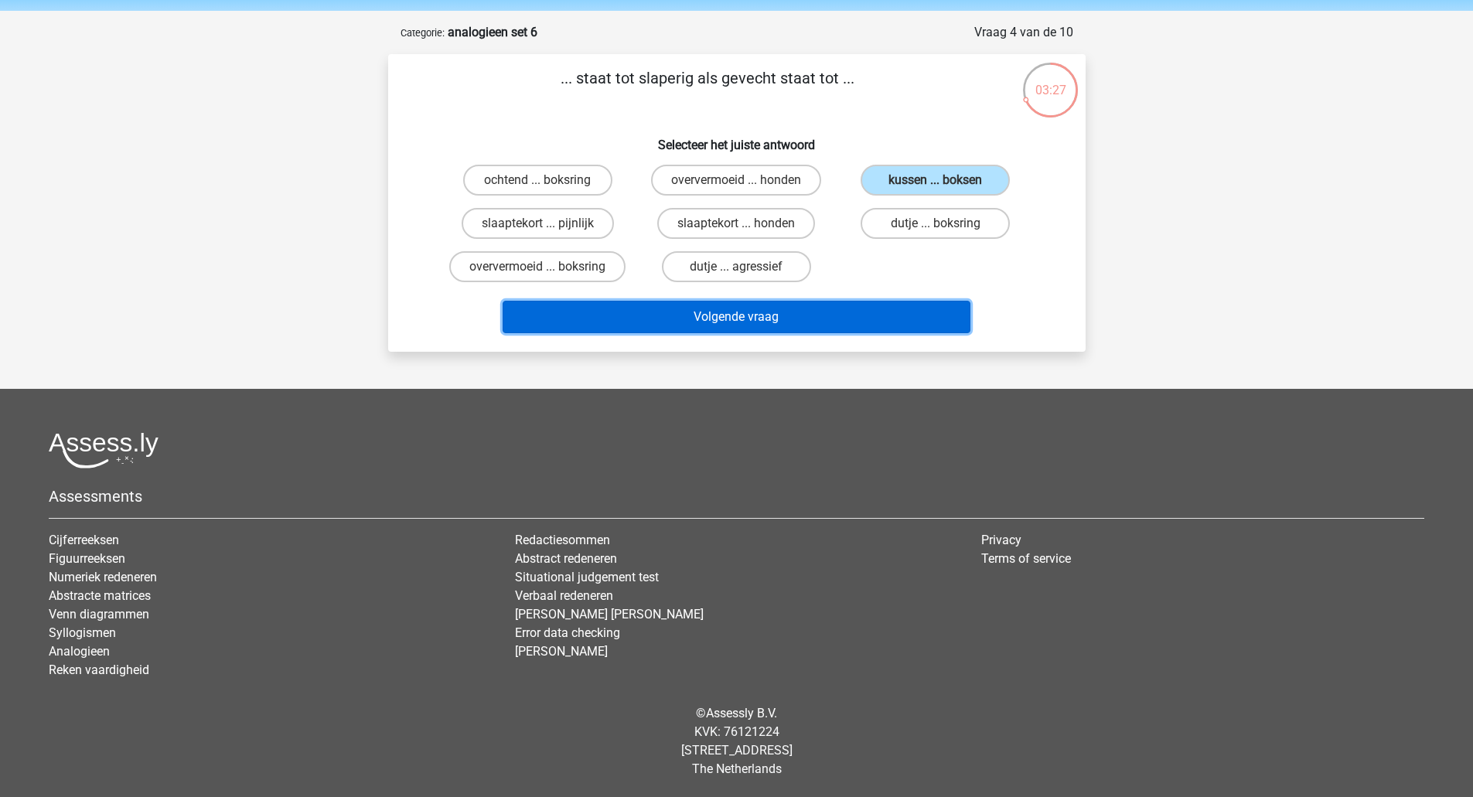
click at [827, 311] on button "Volgende vraag" at bounding box center [737, 317] width 468 height 32
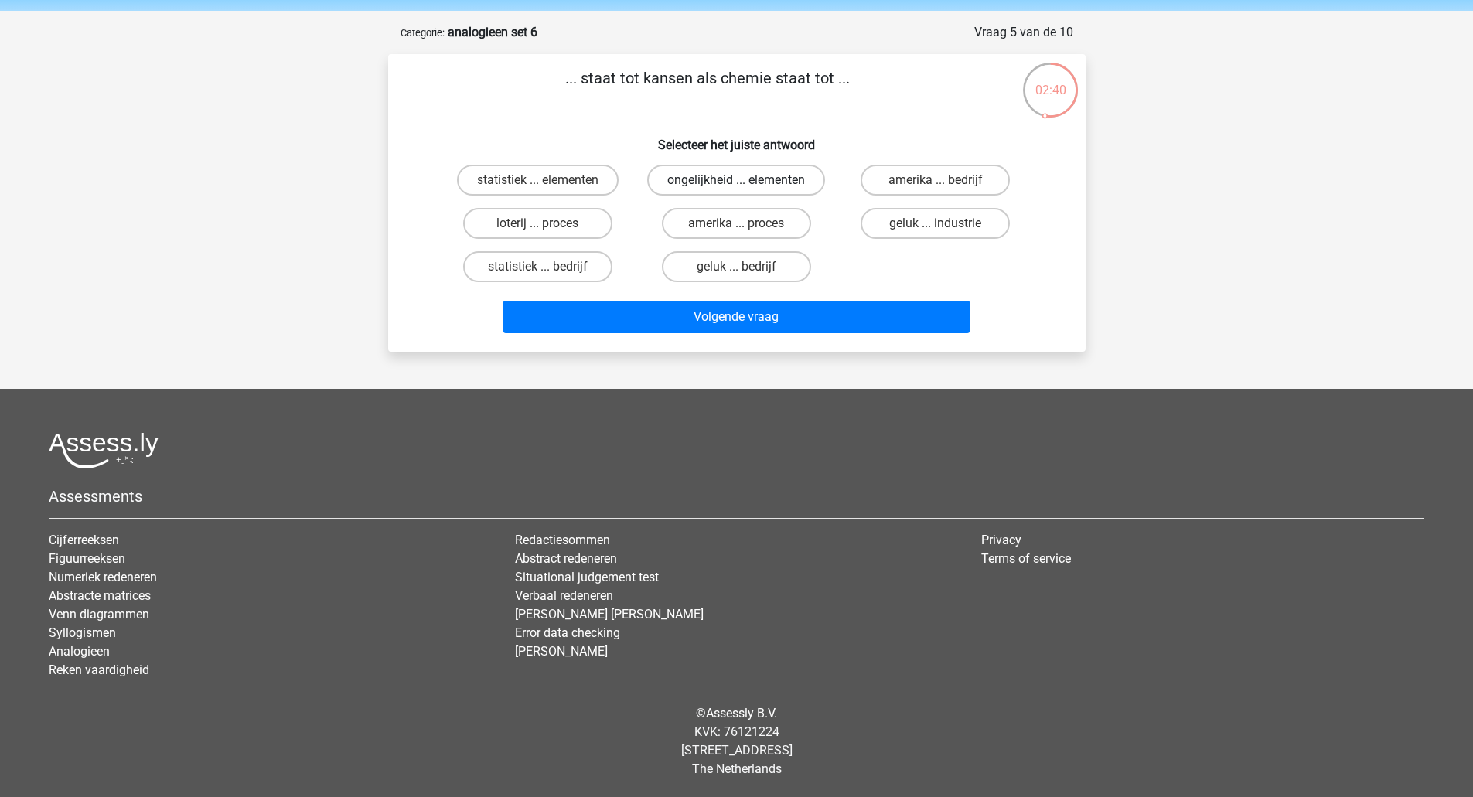
click at [660, 179] on label "ongelijkheid ... elementen" at bounding box center [736, 180] width 178 height 31
click at [736, 180] on input "ongelijkheid ... elementen" at bounding box center [741, 185] width 10 height 10
radio input "true"
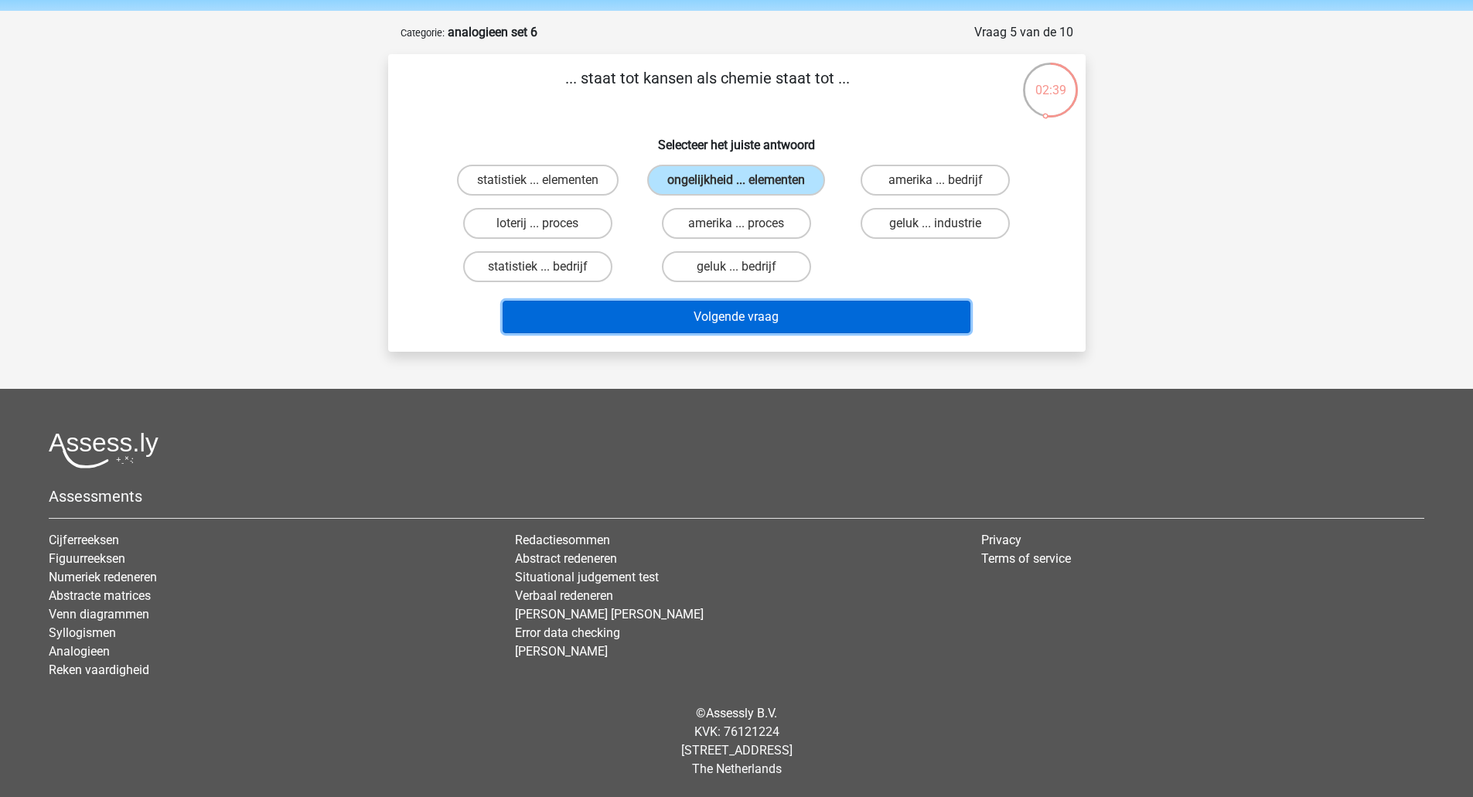
click at [622, 307] on button "Volgende vraag" at bounding box center [737, 317] width 468 height 32
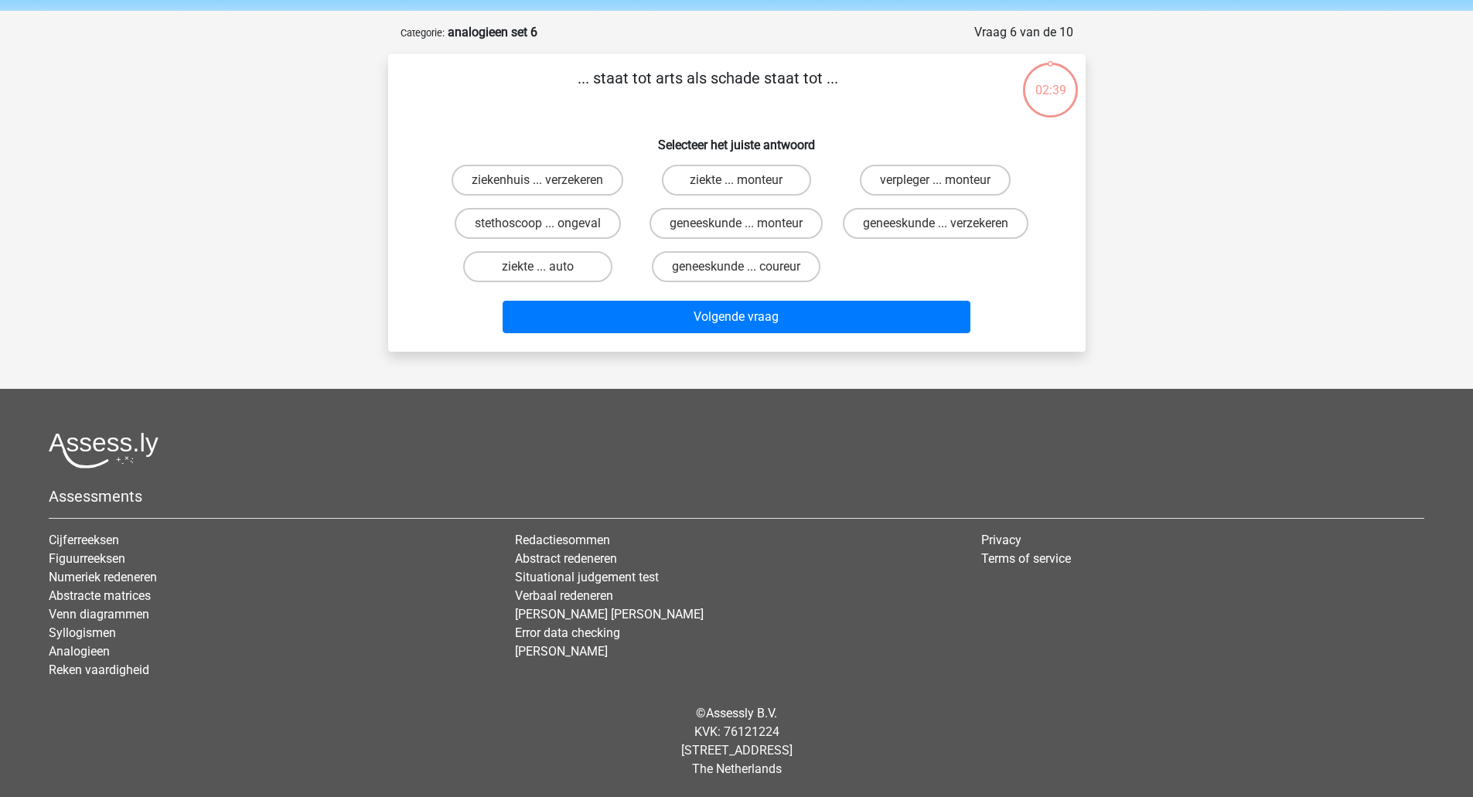
scroll to position [73, 0]
click at [597, 165] on label "ziekenhuis ... verzekeren" at bounding box center [538, 180] width 172 height 31
click at [547, 180] on input "ziekenhuis ... verzekeren" at bounding box center [542, 185] width 10 height 10
radio input "true"
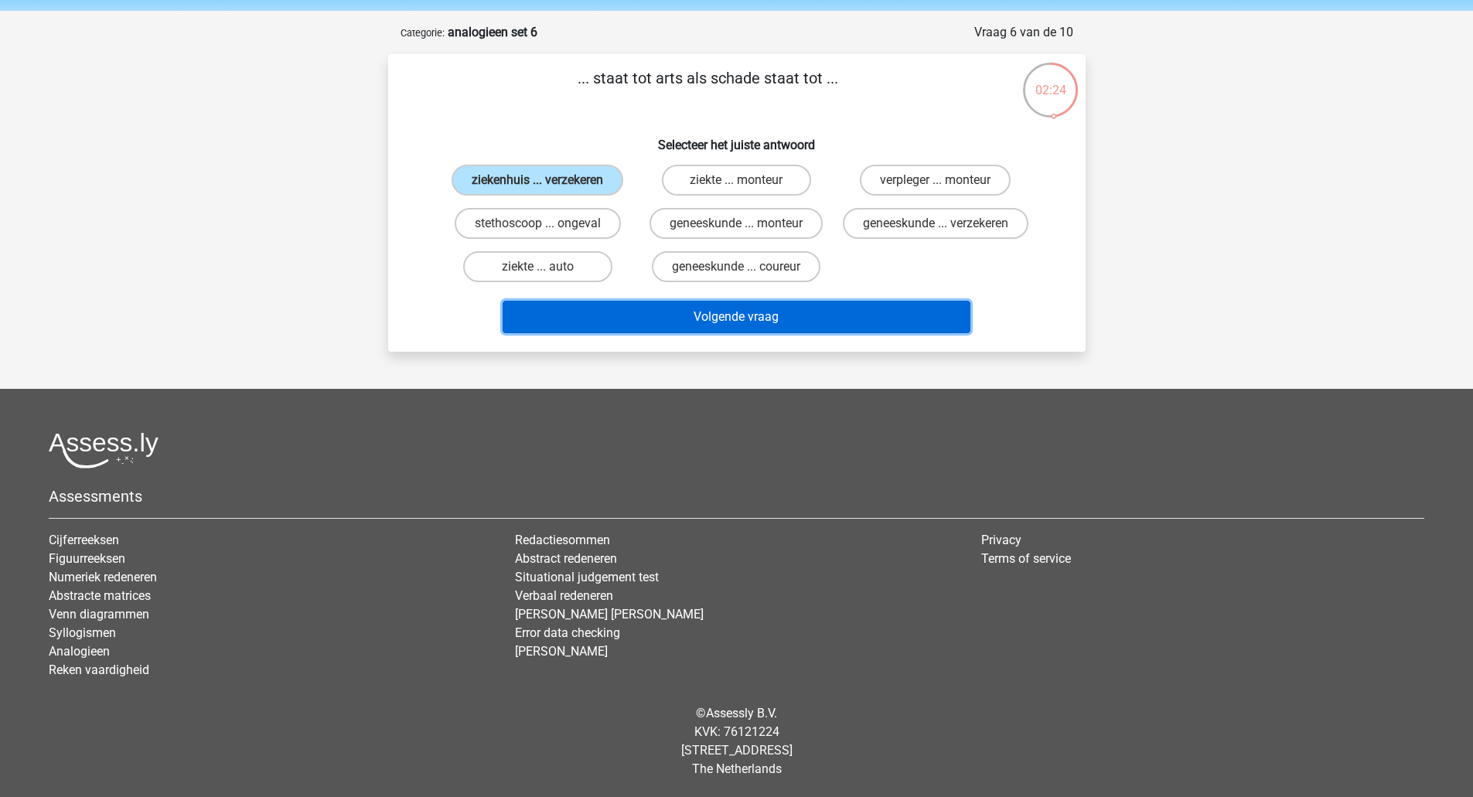
click at [626, 305] on button "Volgende vraag" at bounding box center [737, 317] width 468 height 32
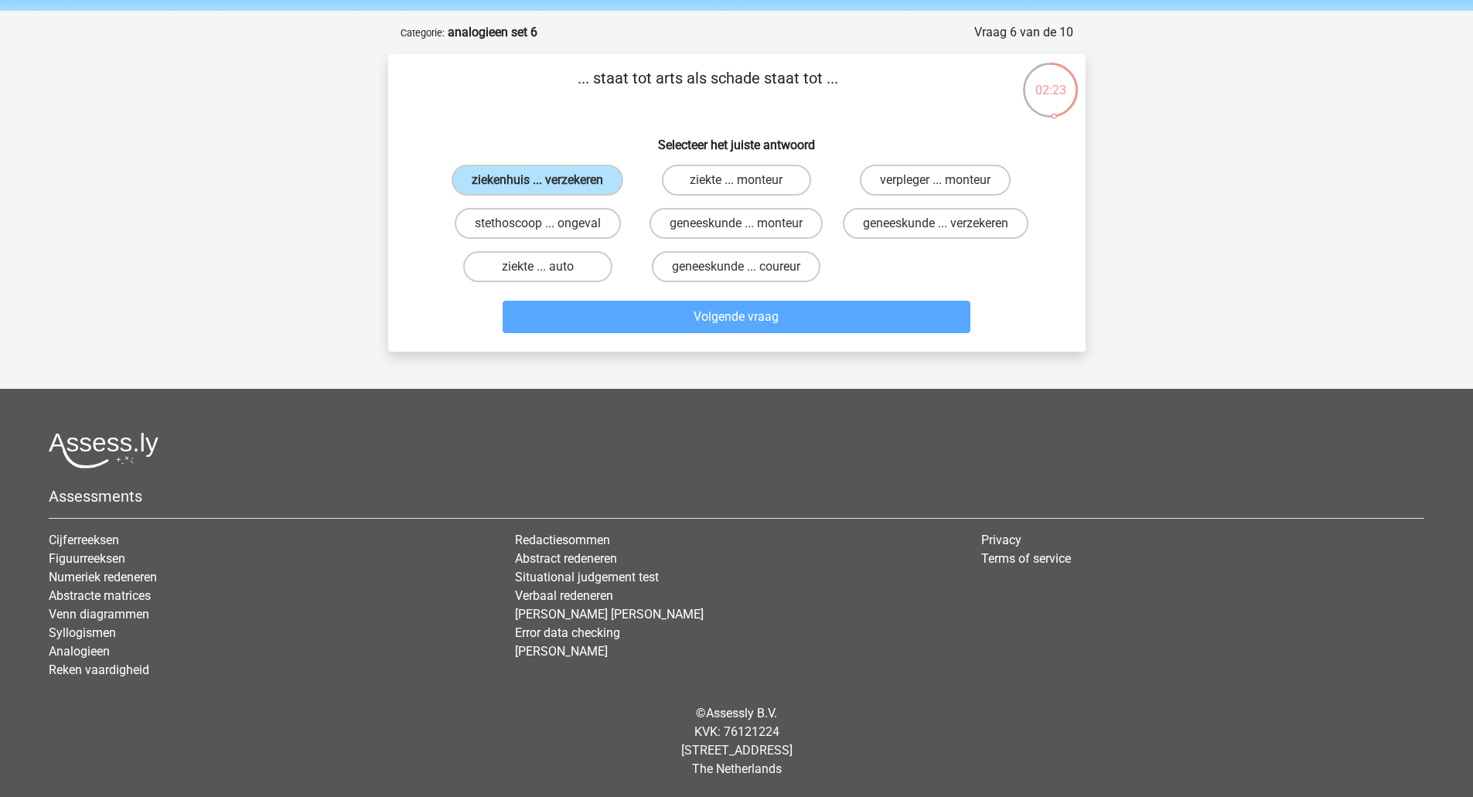
scroll to position [54, 0]
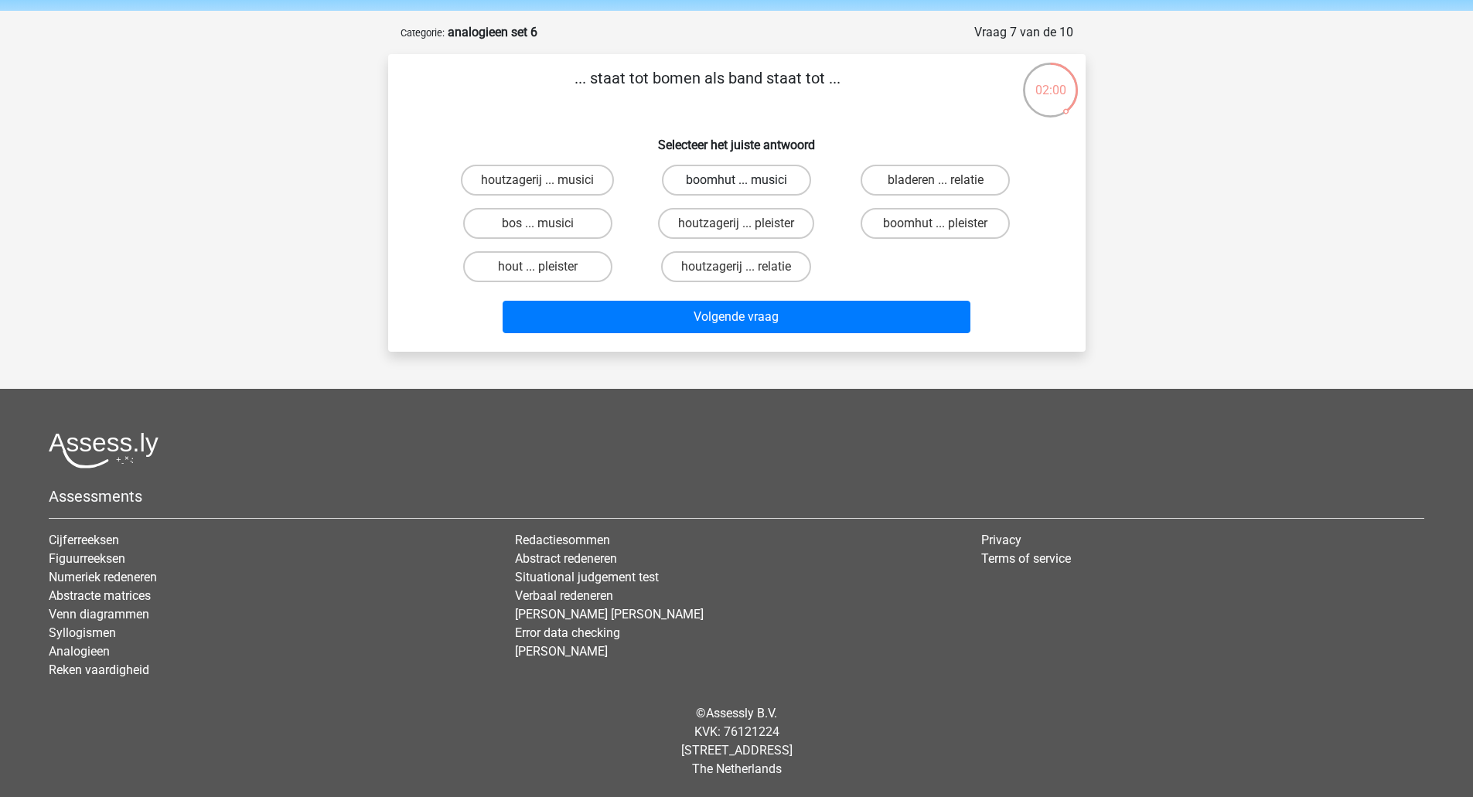
click at [688, 173] on label "boomhut ... musici" at bounding box center [736, 180] width 149 height 31
click at [736, 180] on input "boomhut ... musici" at bounding box center [741, 185] width 10 height 10
radio input "true"
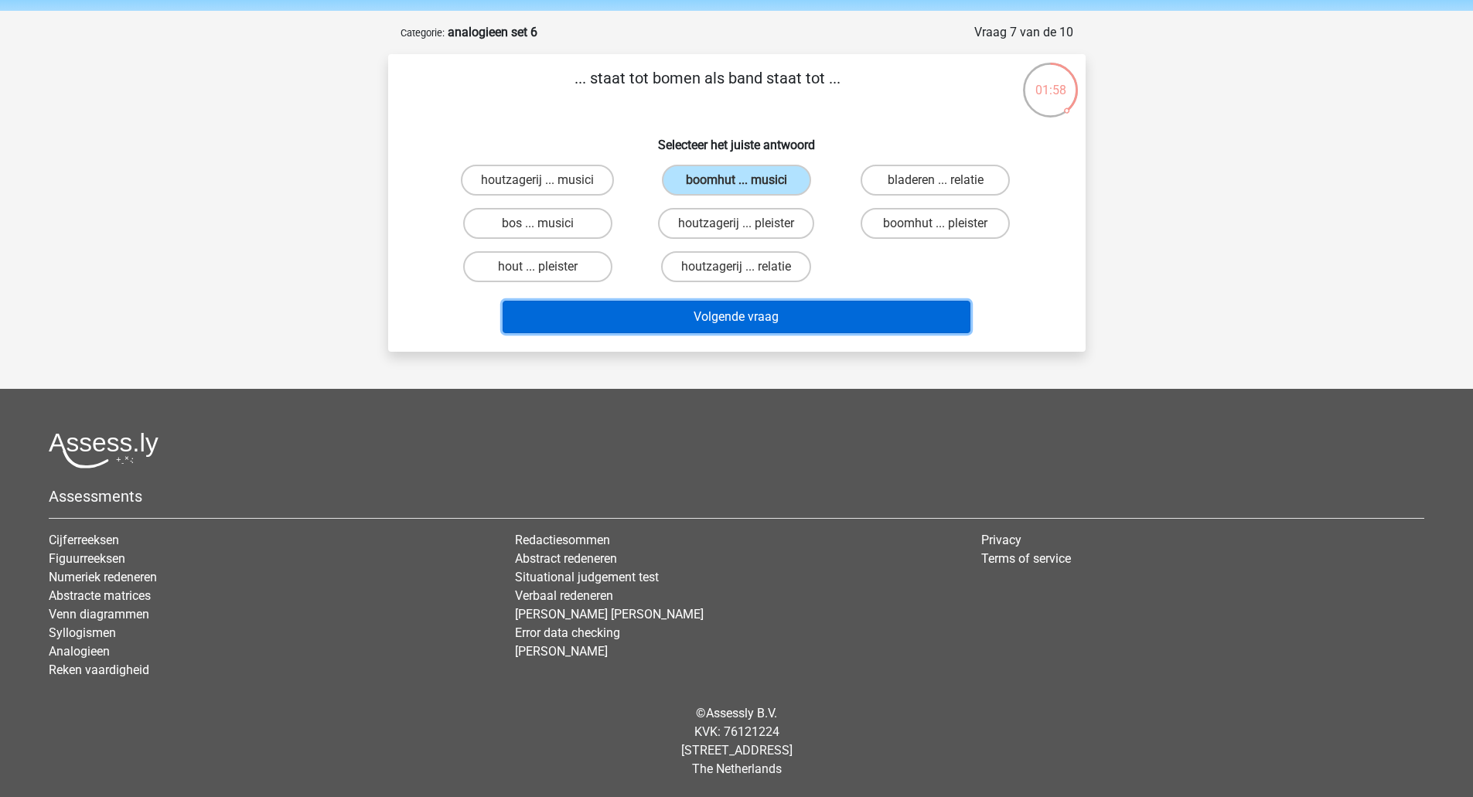
click at [620, 306] on button "Volgende vraag" at bounding box center [737, 317] width 468 height 32
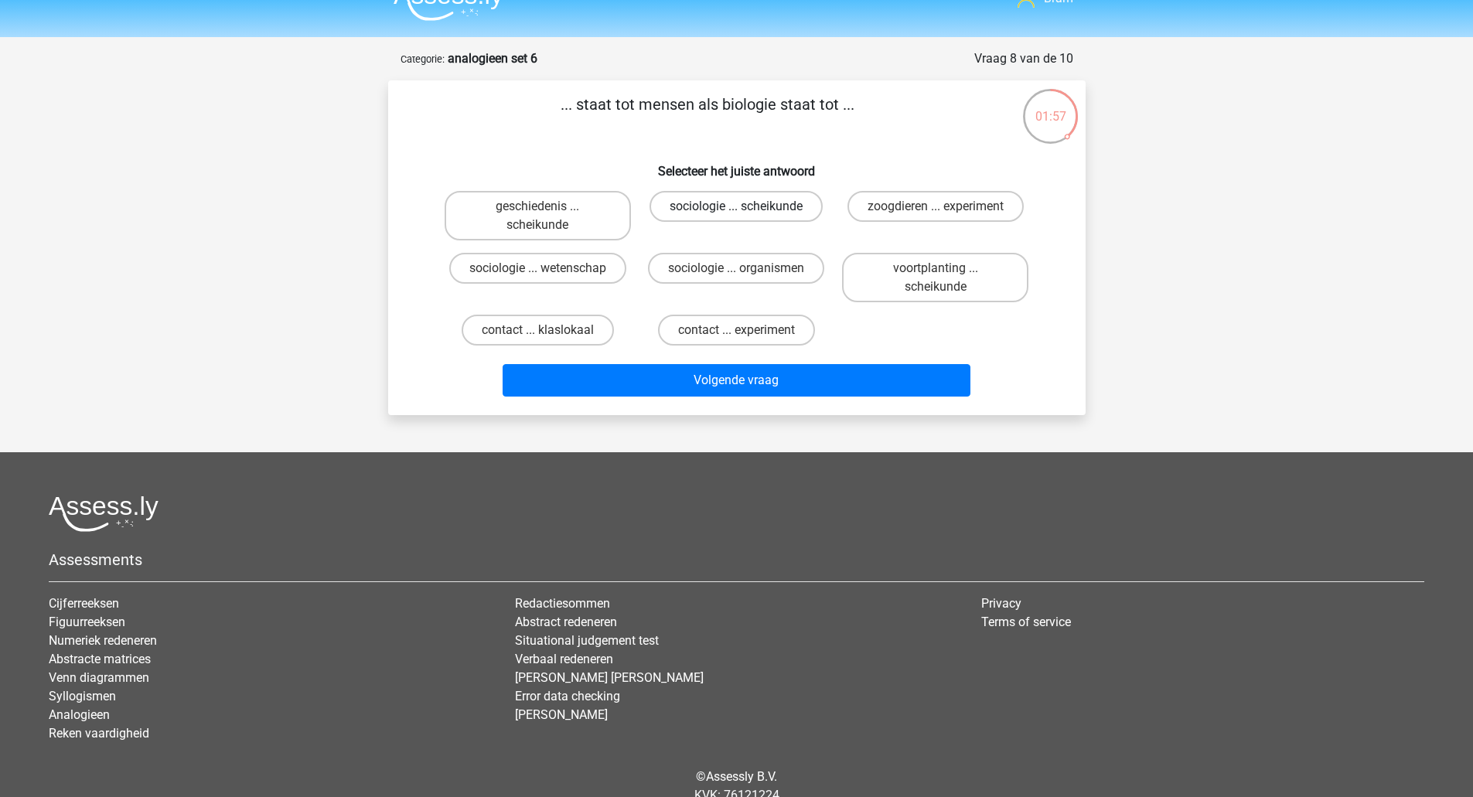
scroll to position [0, 0]
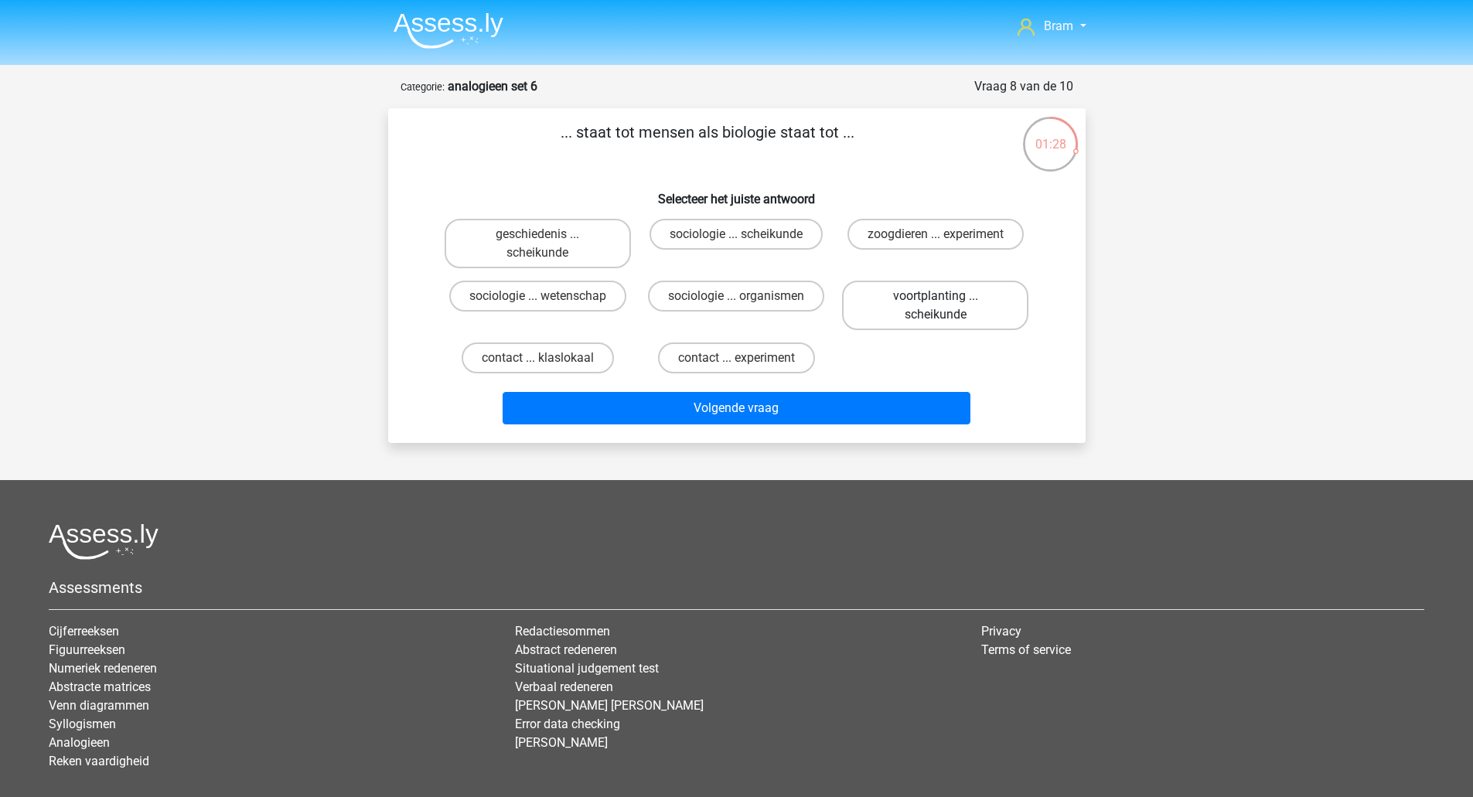
click at [901, 290] on label "voortplanting ... scheikunde" at bounding box center [935, 305] width 186 height 49
click at [936, 296] on input "voortplanting ... scheikunde" at bounding box center [941, 301] width 10 height 10
radio input "true"
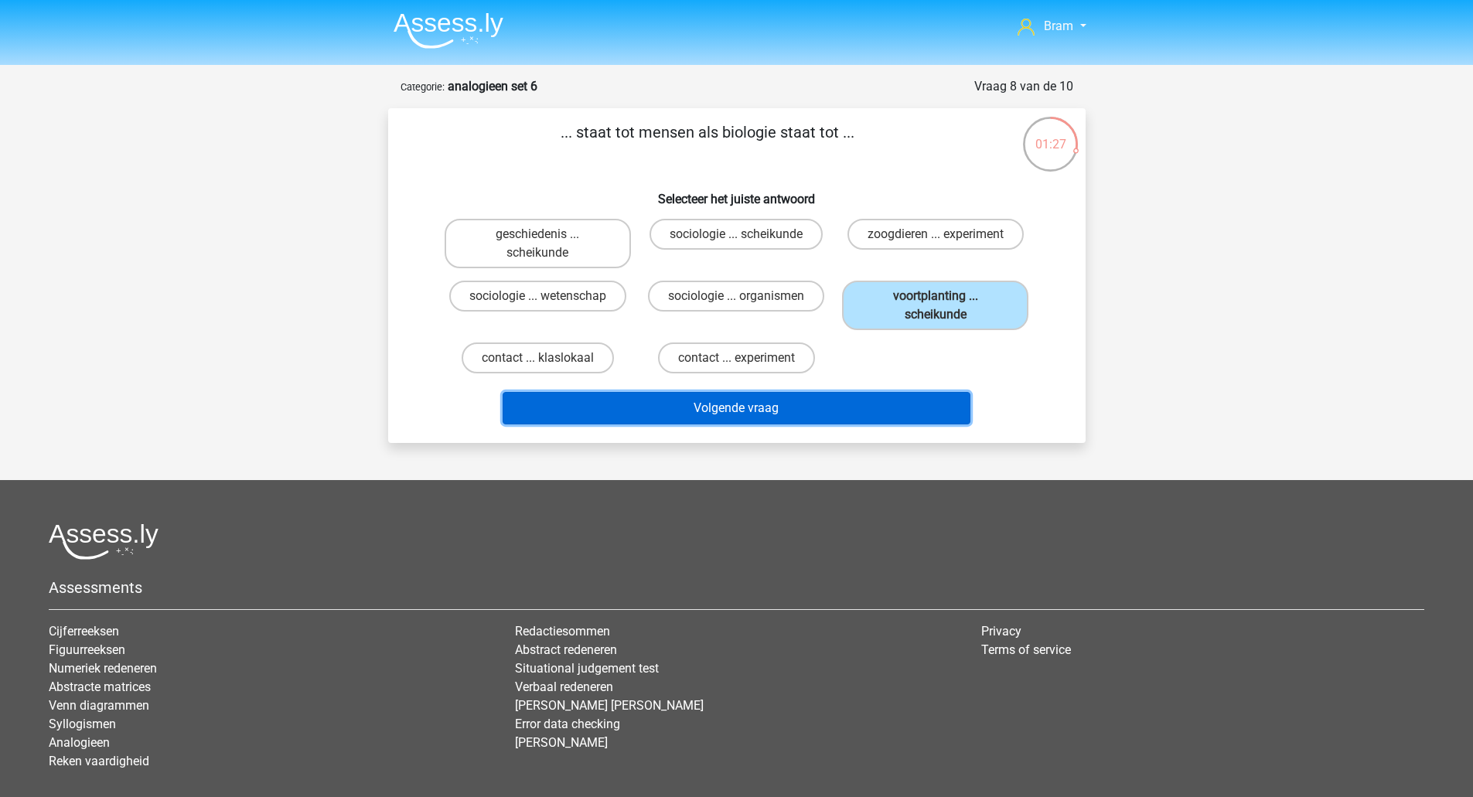
click at [850, 400] on button "Volgende vraag" at bounding box center [737, 408] width 468 height 32
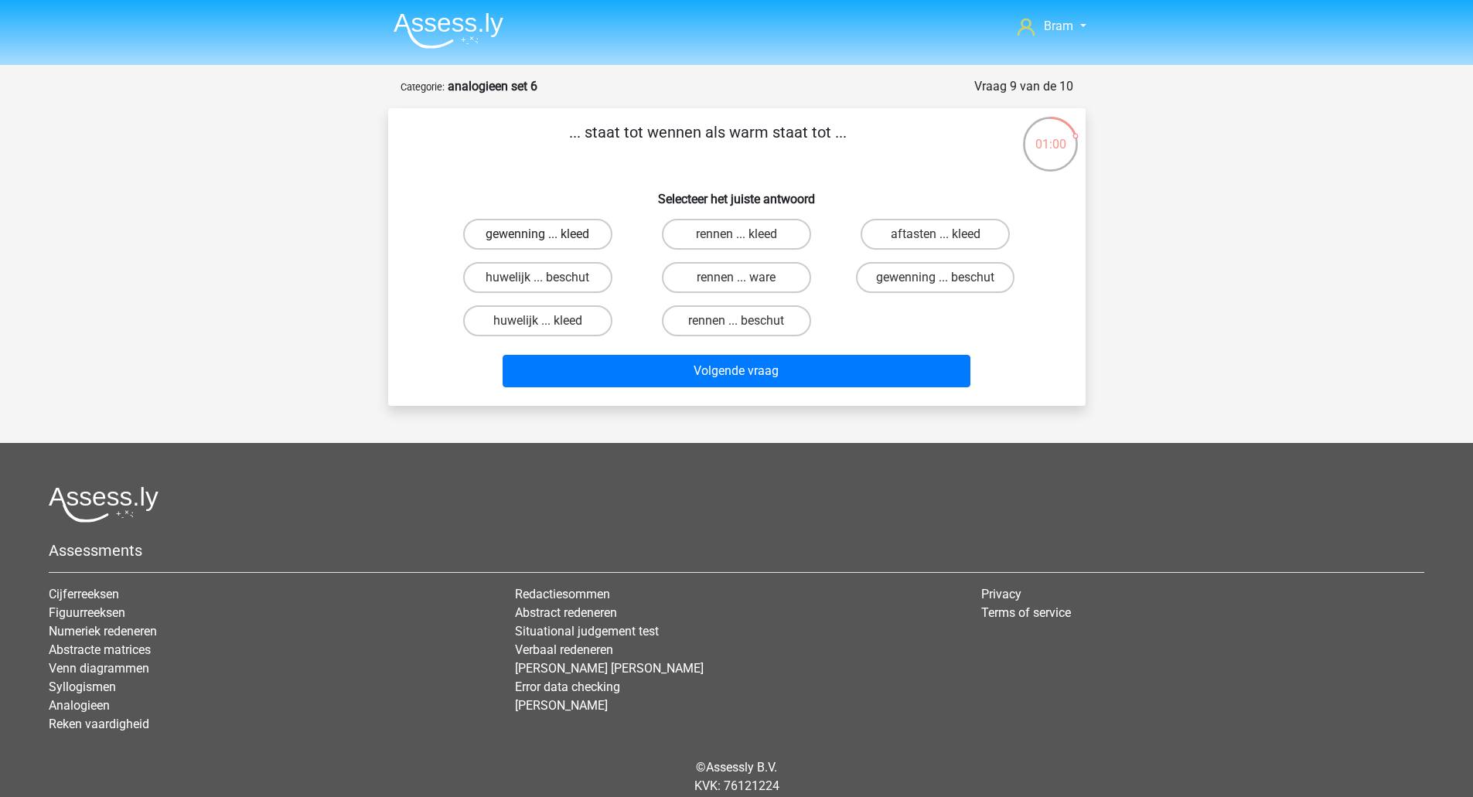
click at [568, 225] on label "gewenning ... kleed" at bounding box center [537, 234] width 149 height 31
click at [547, 234] on input "gewenning ... kleed" at bounding box center [542, 239] width 10 height 10
radio input "true"
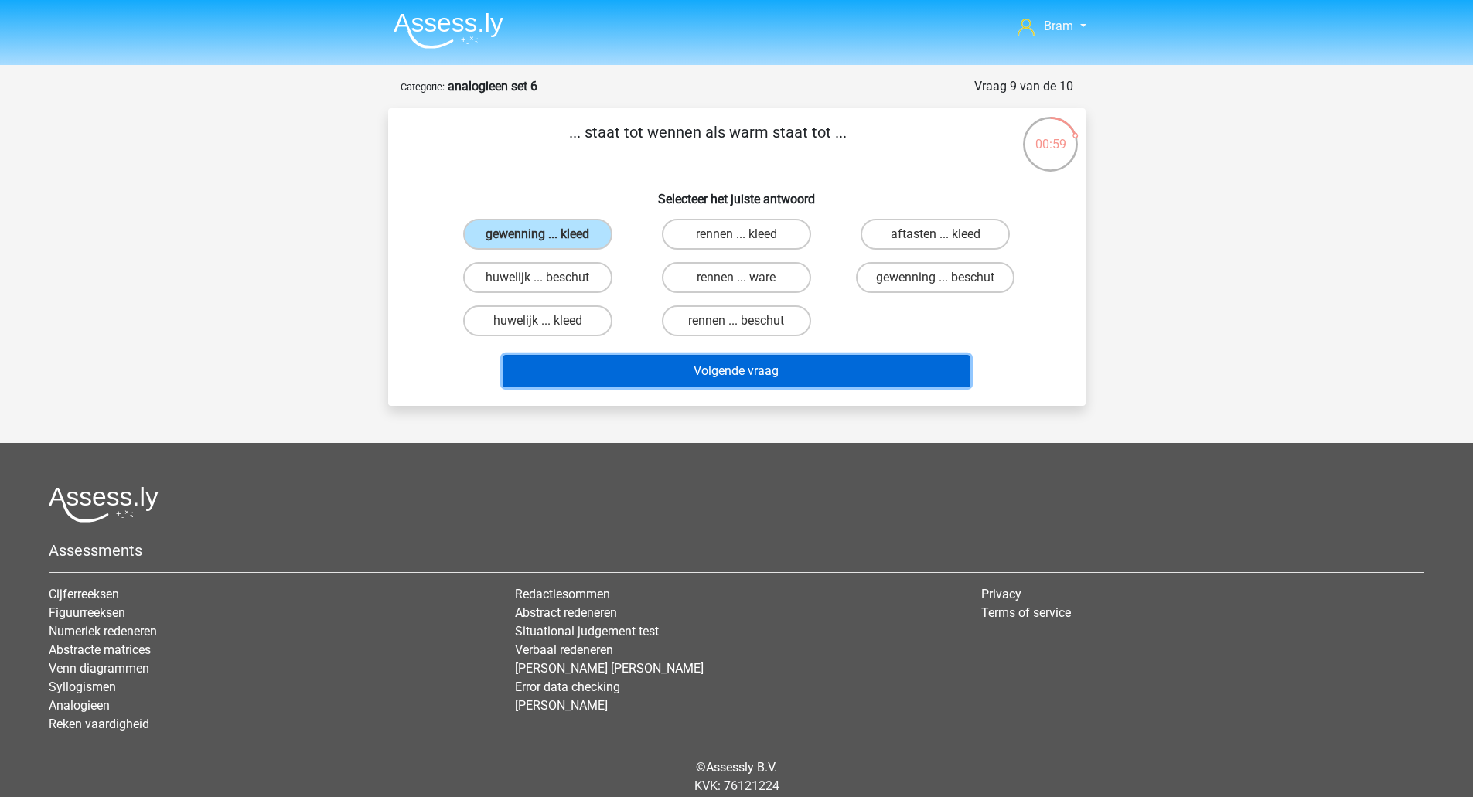
click at [622, 371] on button "Volgende vraag" at bounding box center [737, 371] width 468 height 32
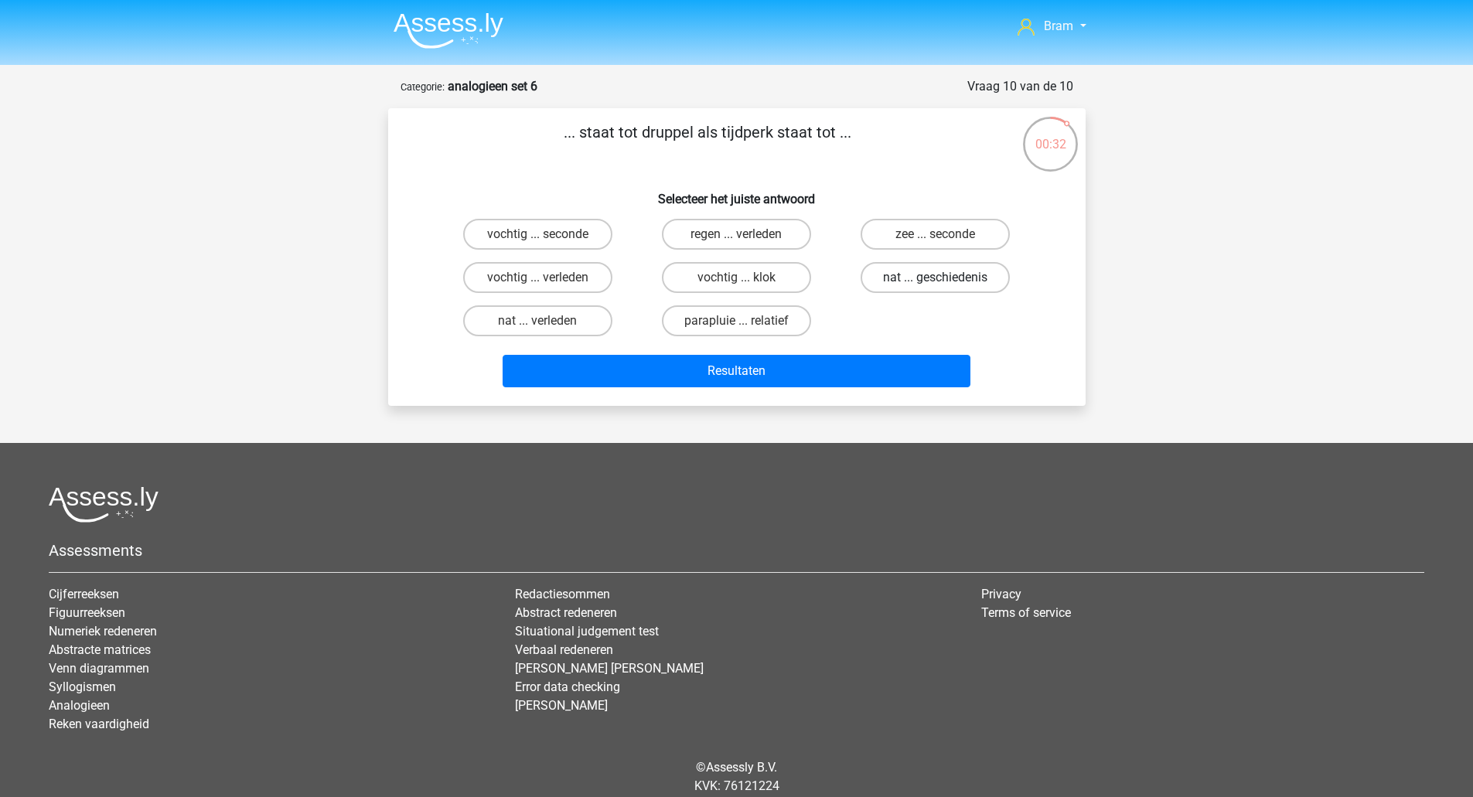
click at [954, 283] on label "nat ... geschiedenis" at bounding box center [935, 277] width 149 height 31
click at [946, 283] on input "nat ... geschiedenis" at bounding box center [941, 283] width 10 height 10
radio input "true"
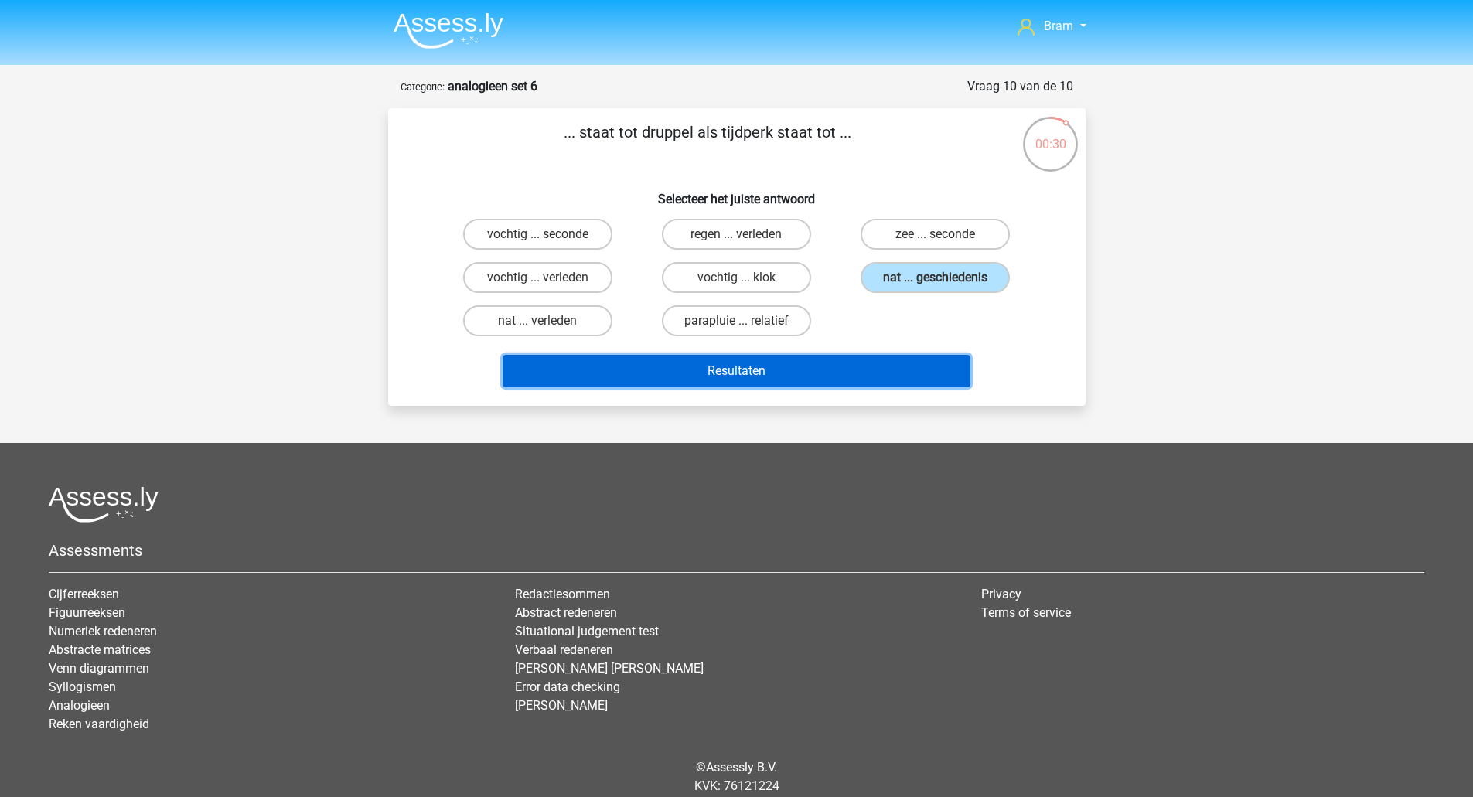
click at [866, 365] on button "Resultaten" at bounding box center [737, 371] width 468 height 32
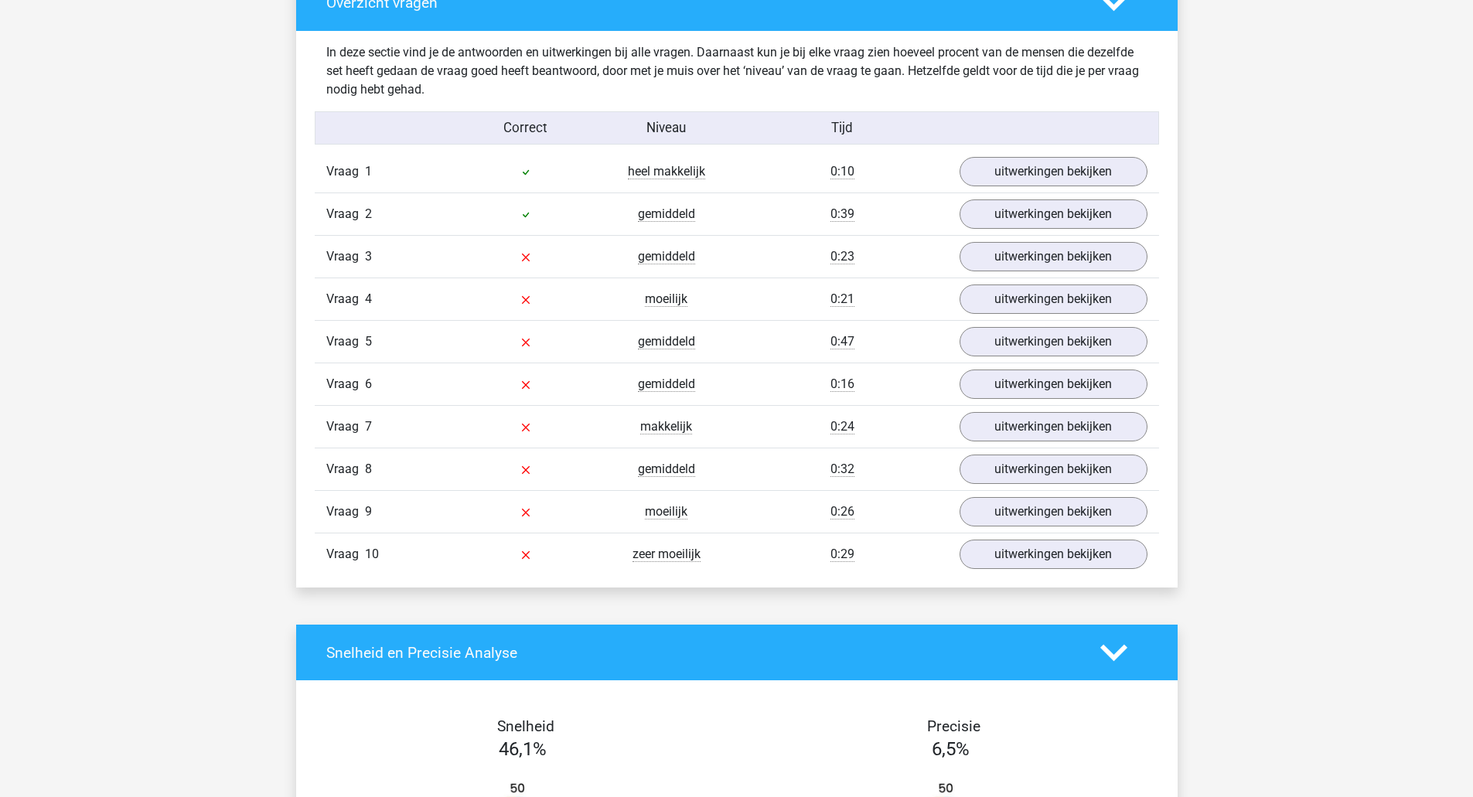
scroll to position [851, 0]
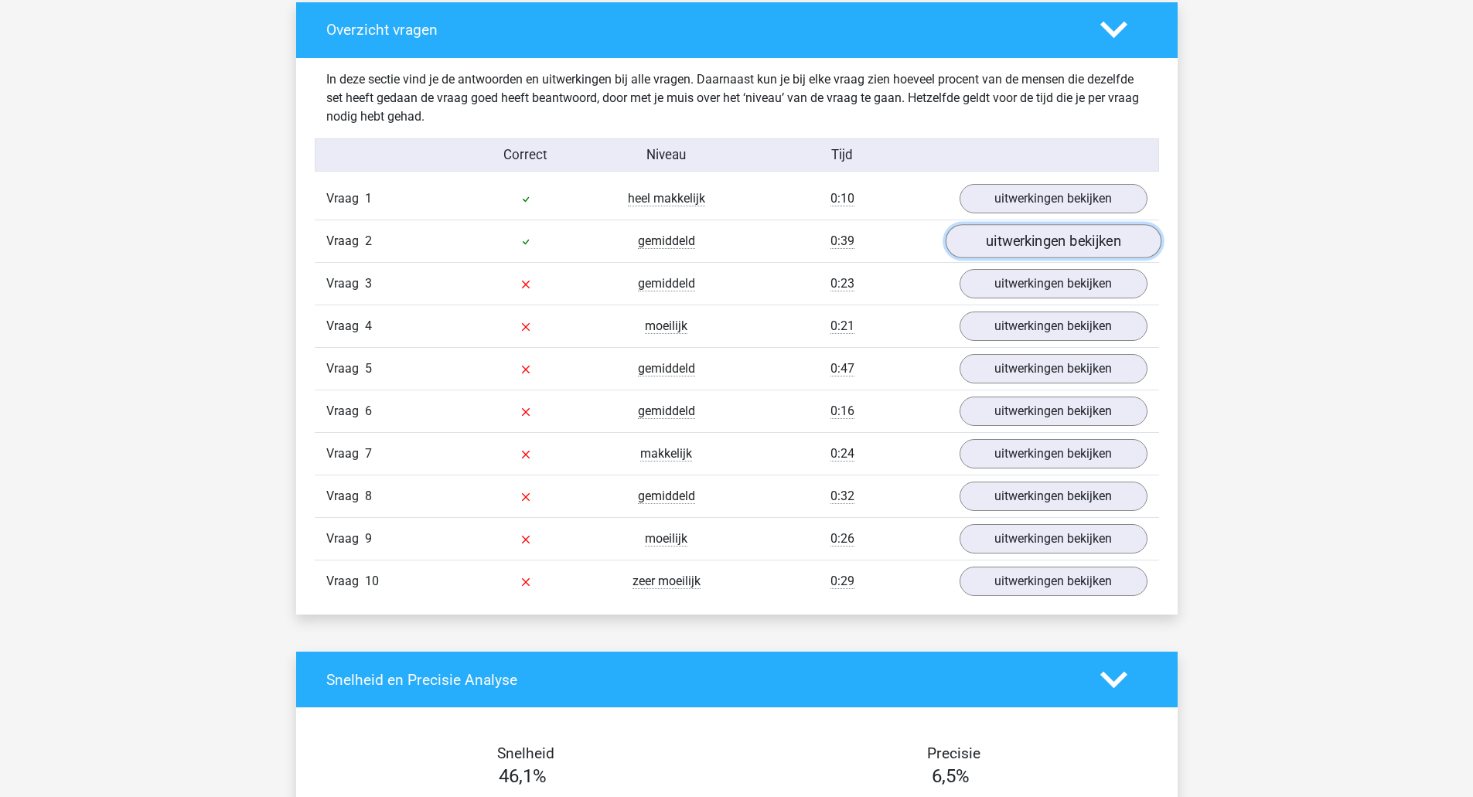
click at [1046, 233] on link "uitwerkingen bekijken" at bounding box center [1053, 241] width 216 height 34
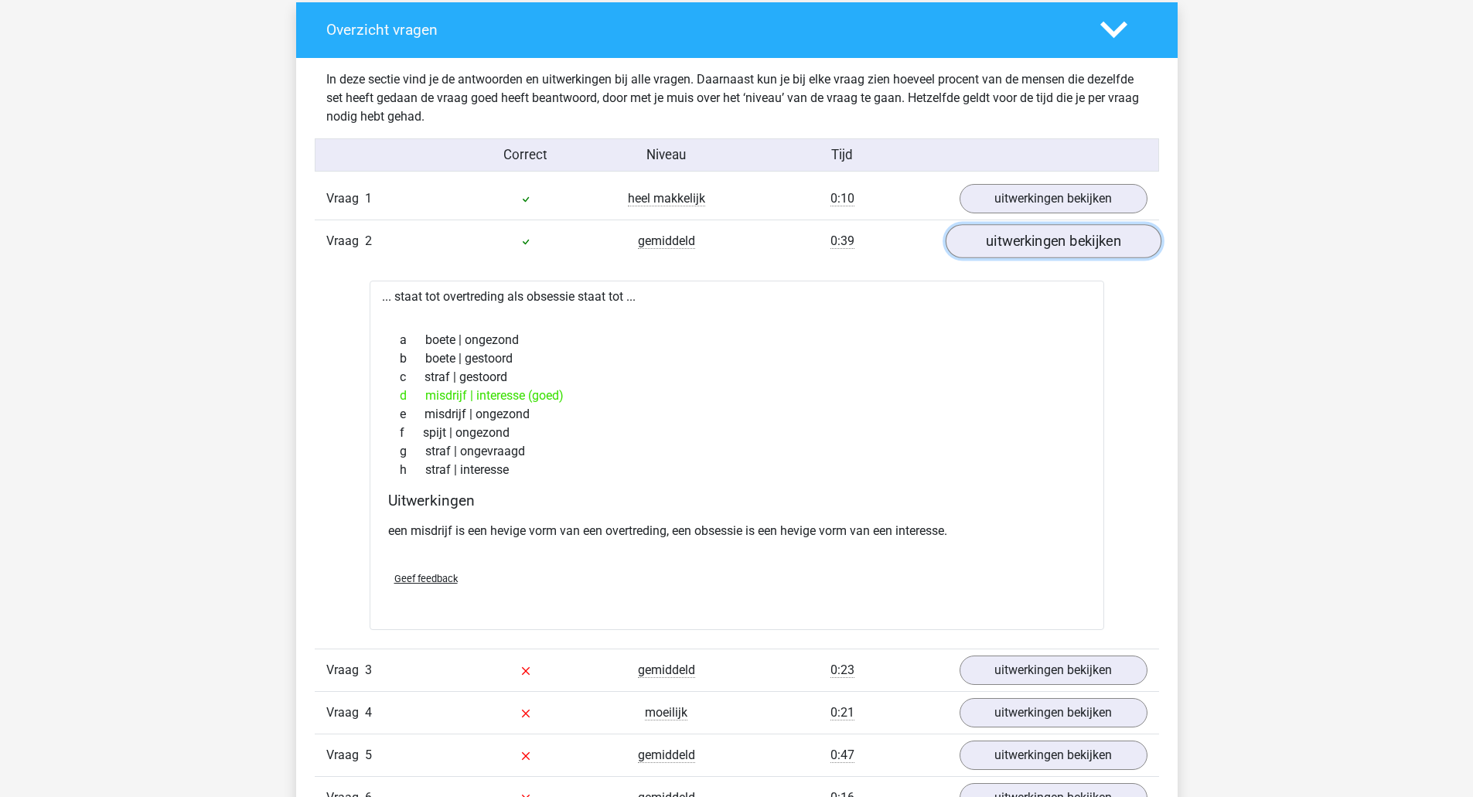
click at [1046, 233] on link "uitwerkingen bekijken" at bounding box center [1053, 241] width 216 height 34
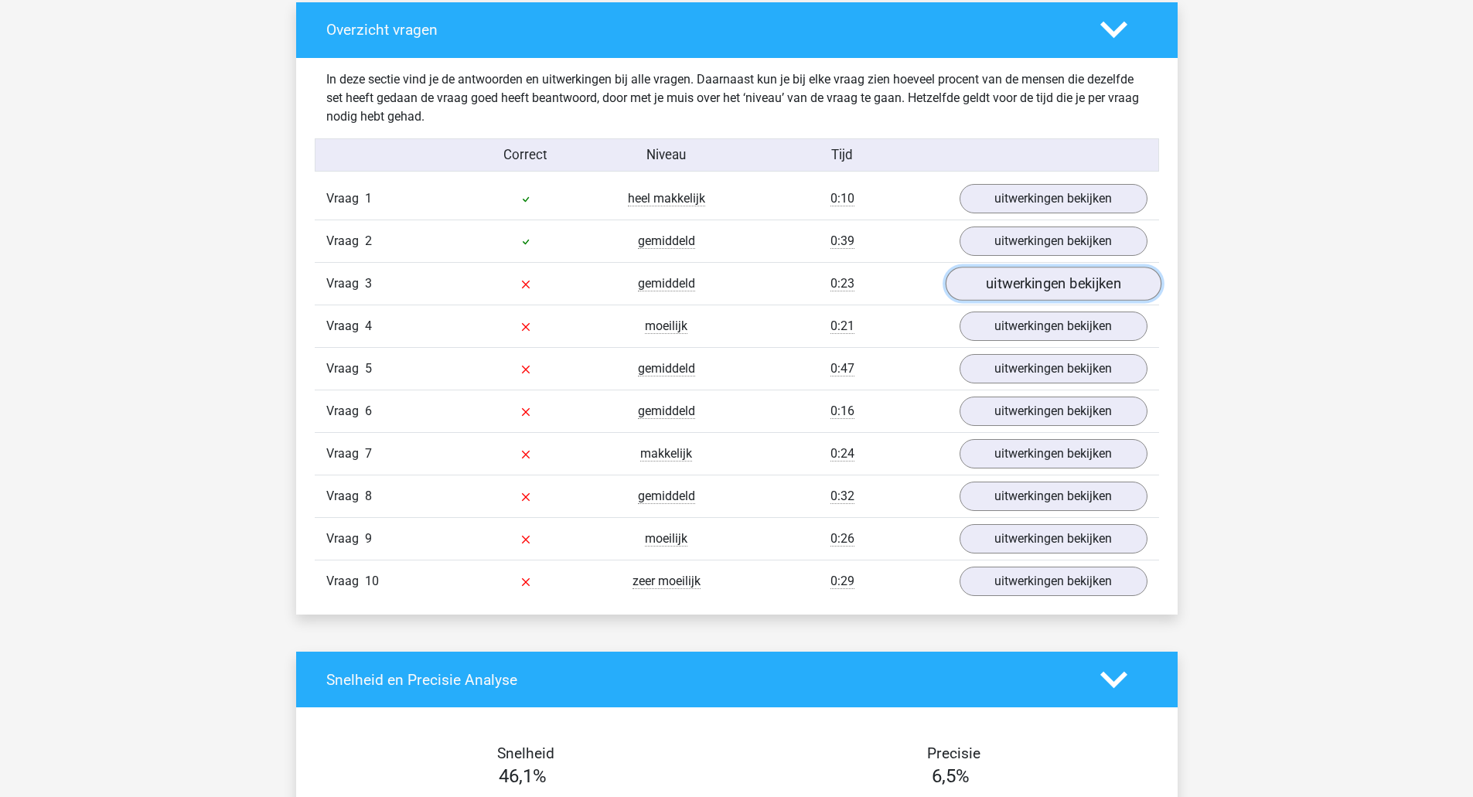
click at [1041, 281] on link "uitwerkingen bekijken" at bounding box center [1053, 284] width 216 height 34
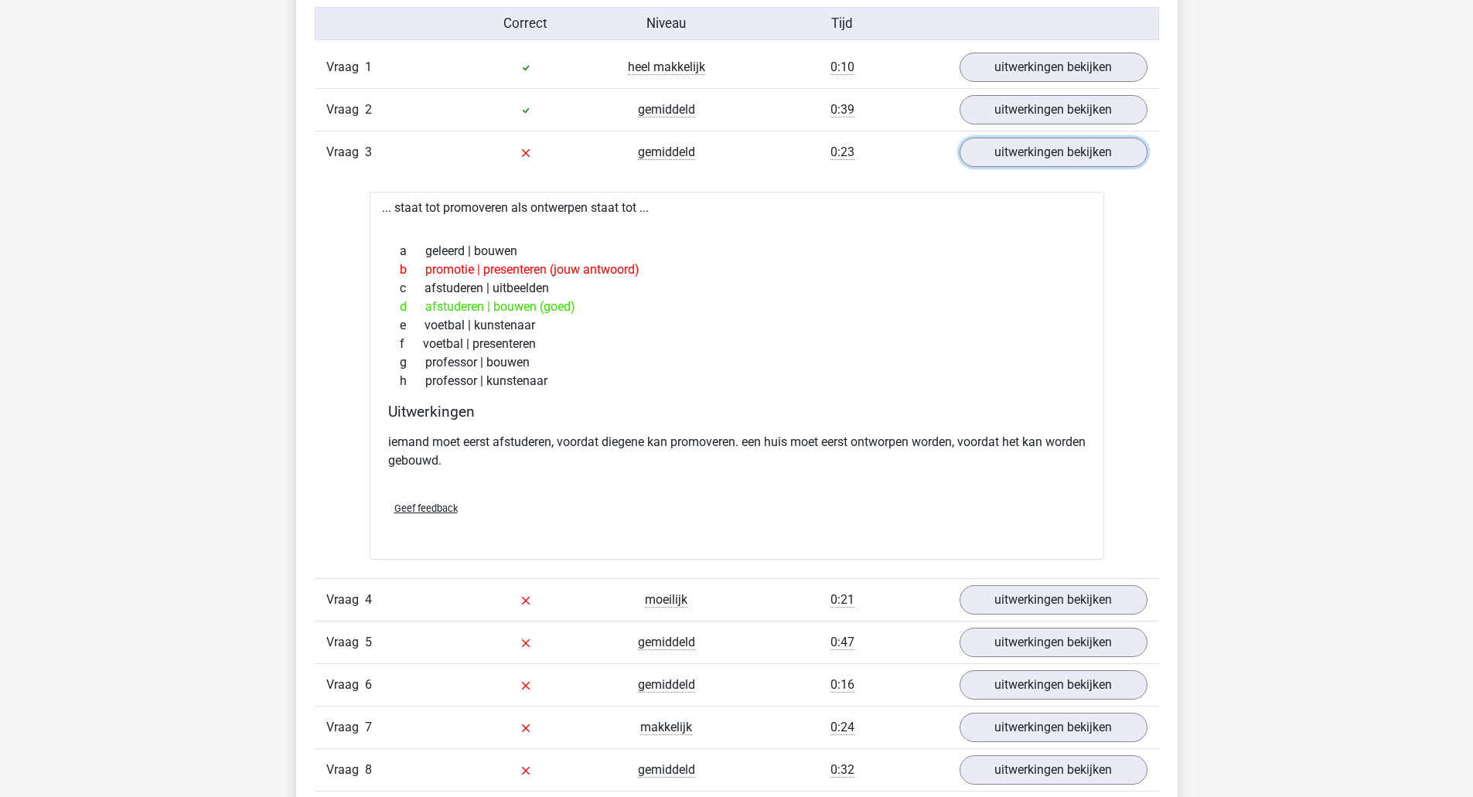
scroll to position [1005, 0]
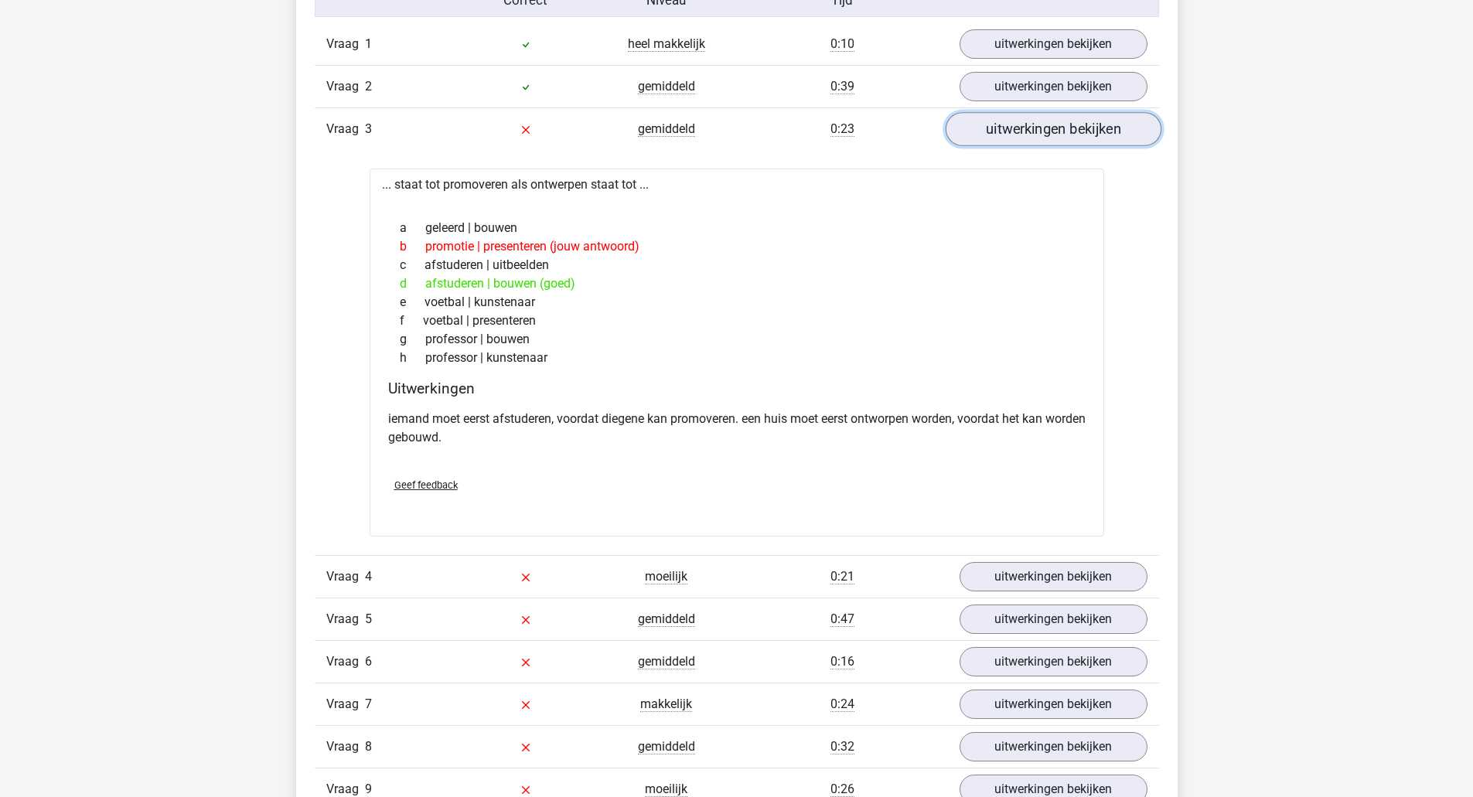
click at [973, 126] on link "uitwerkingen bekijken" at bounding box center [1053, 129] width 216 height 34
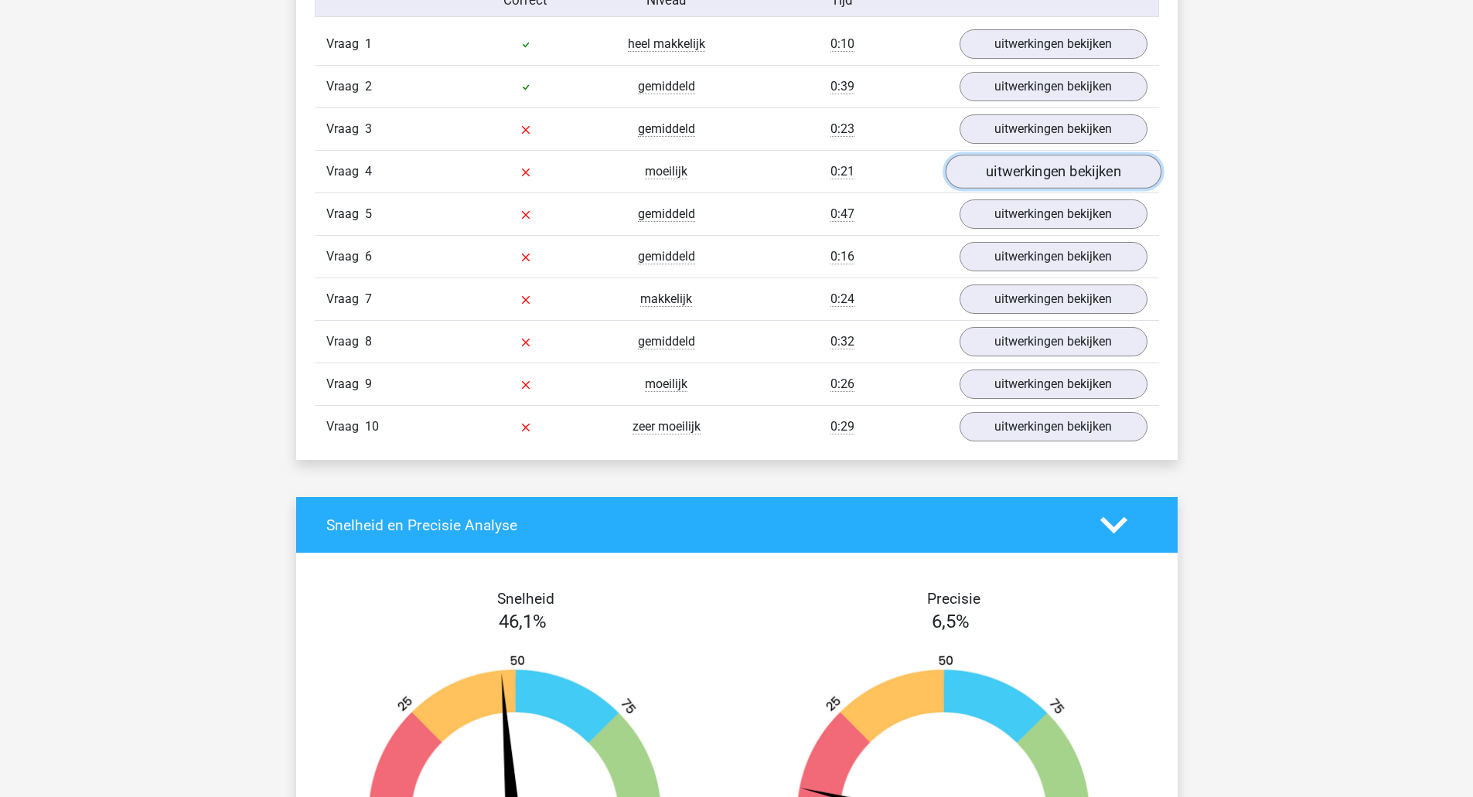
click at [1025, 162] on link "uitwerkingen bekijken" at bounding box center [1053, 172] width 216 height 34
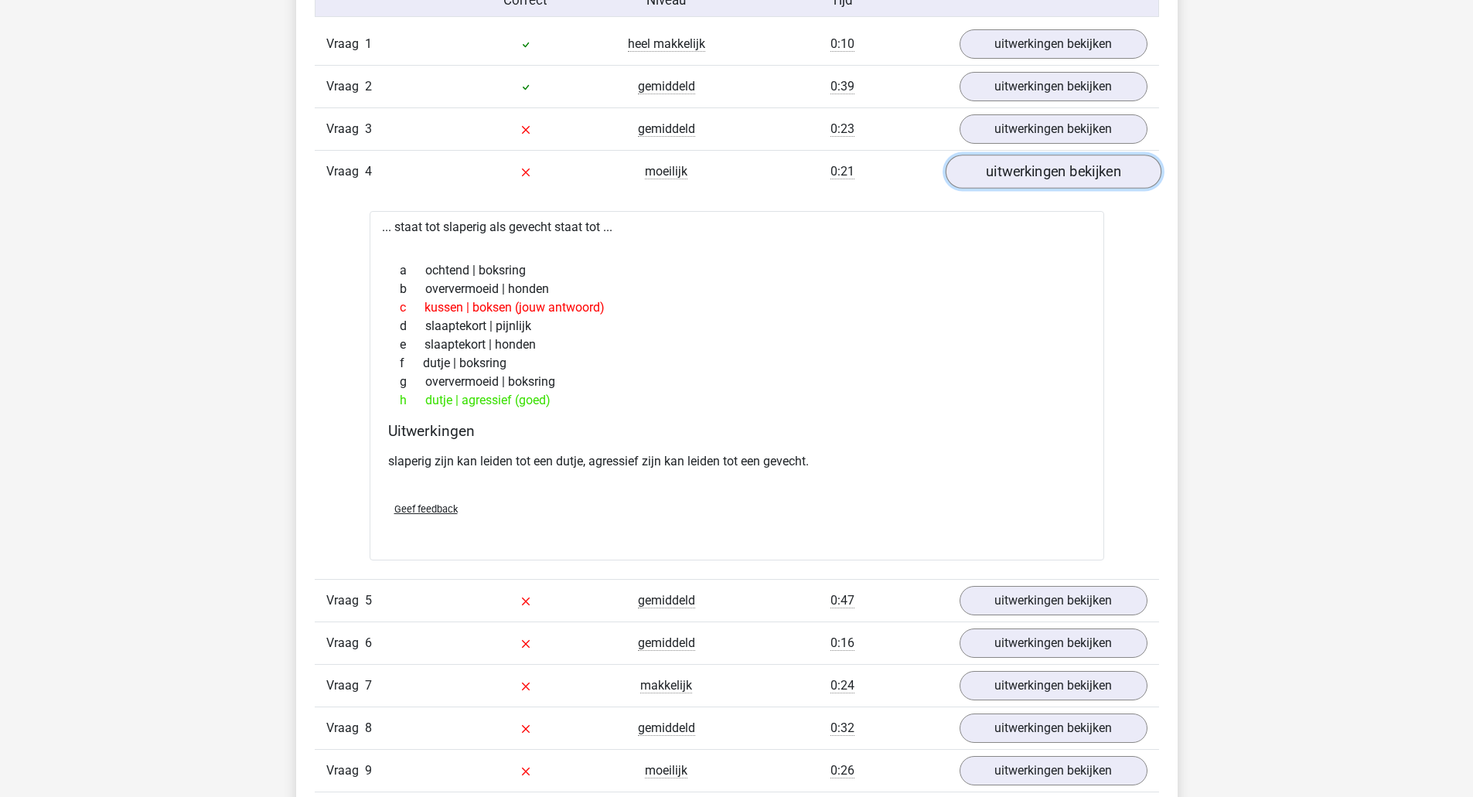
click at [995, 162] on link "uitwerkingen bekijken" at bounding box center [1053, 172] width 216 height 34
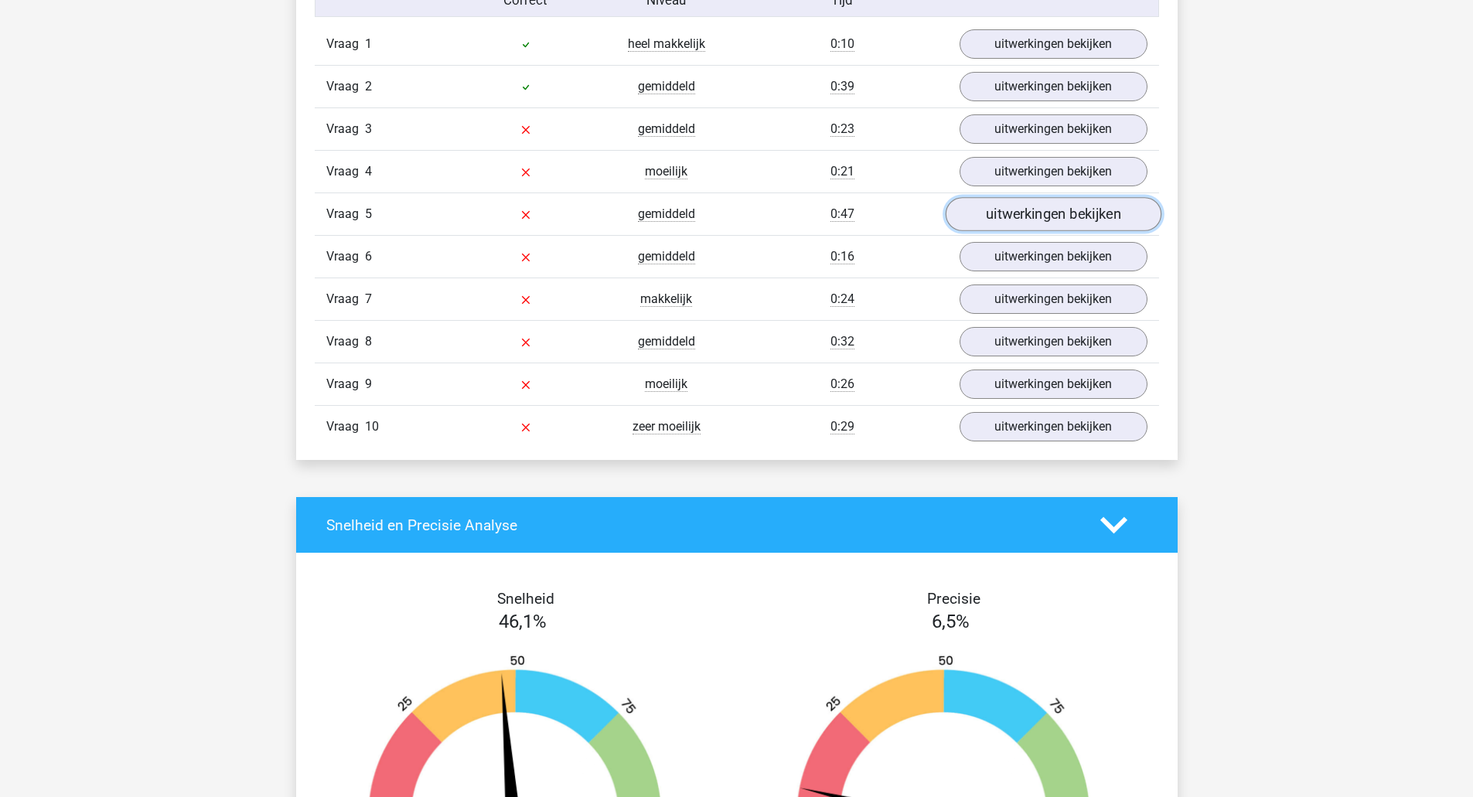
click at [995, 212] on link "uitwerkingen bekijken" at bounding box center [1053, 214] width 216 height 34
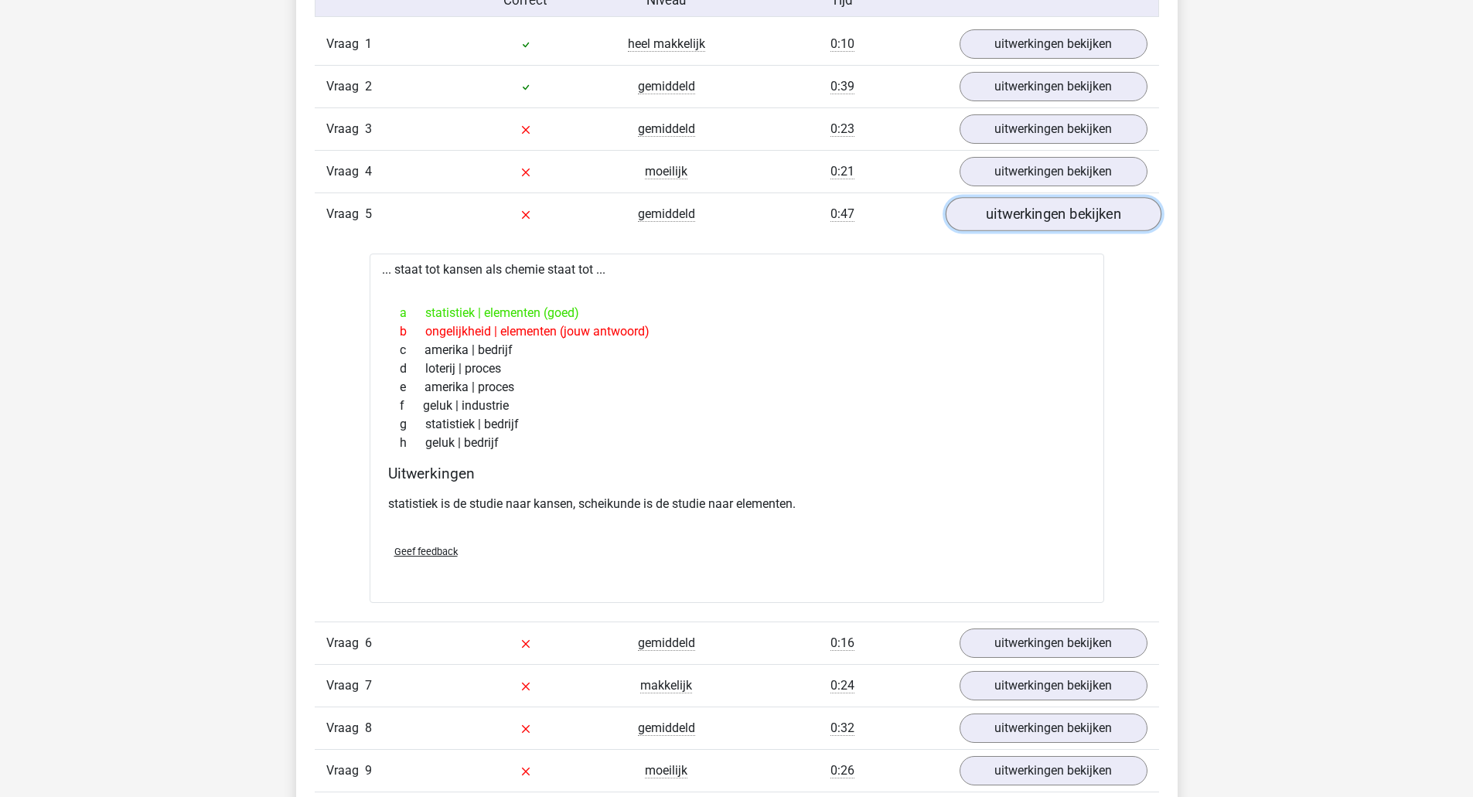
click at [1015, 206] on link "uitwerkingen bekijken" at bounding box center [1053, 214] width 216 height 34
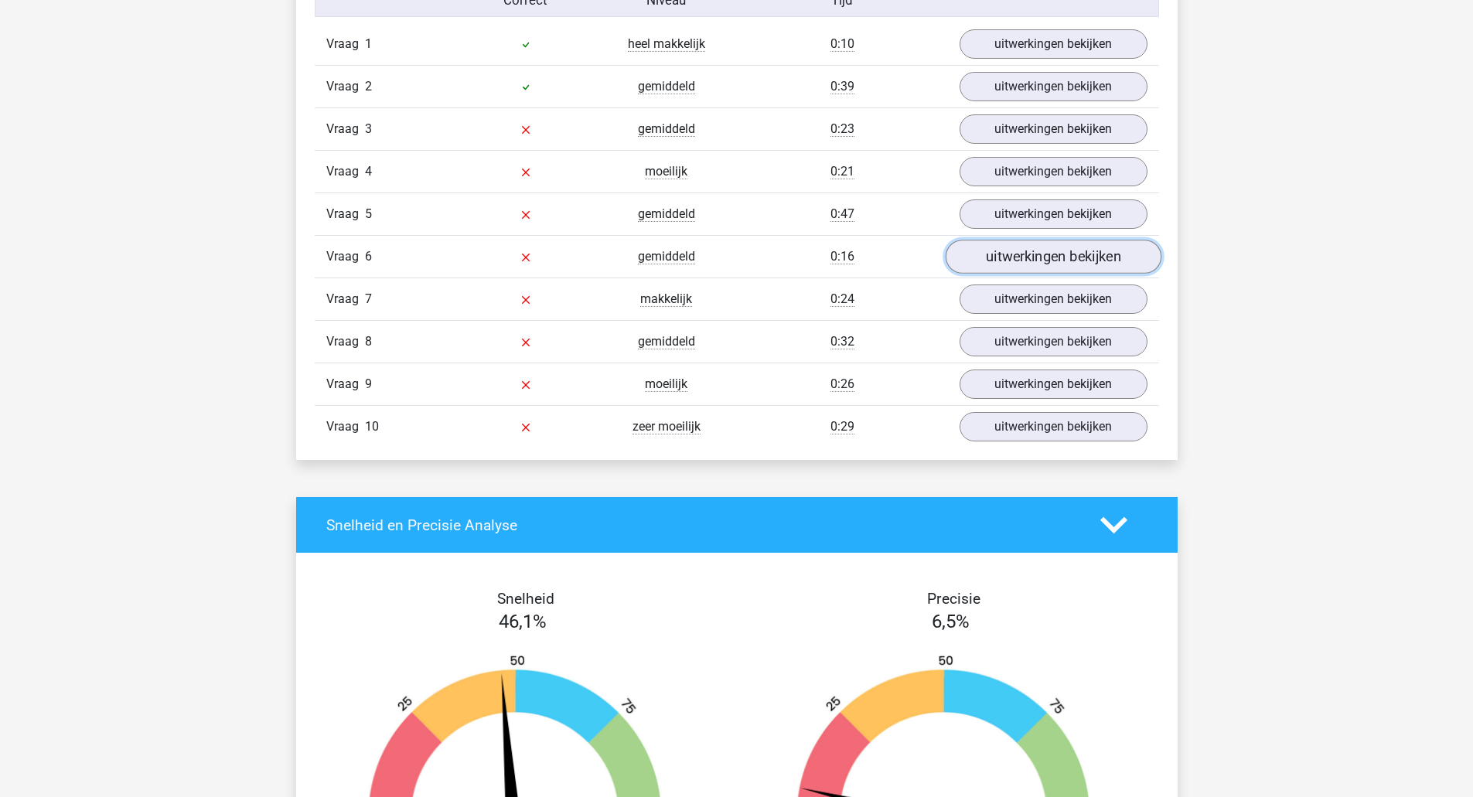
click at [1011, 245] on link "uitwerkingen bekijken" at bounding box center [1053, 257] width 216 height 34
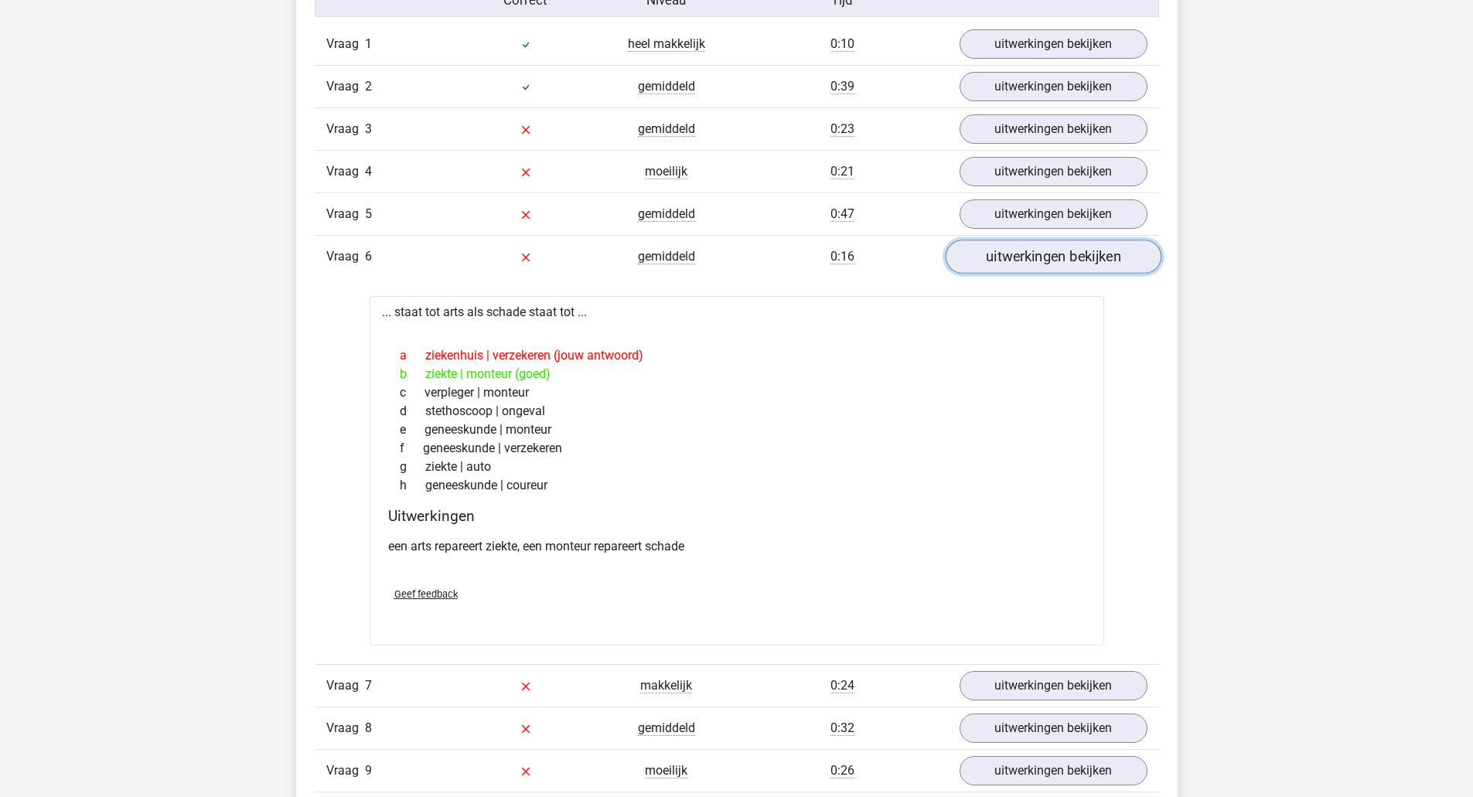
click at [987, 270] on link "uitwerkingen bekijken" at bounding box center [1053, 257] width 216 height 34
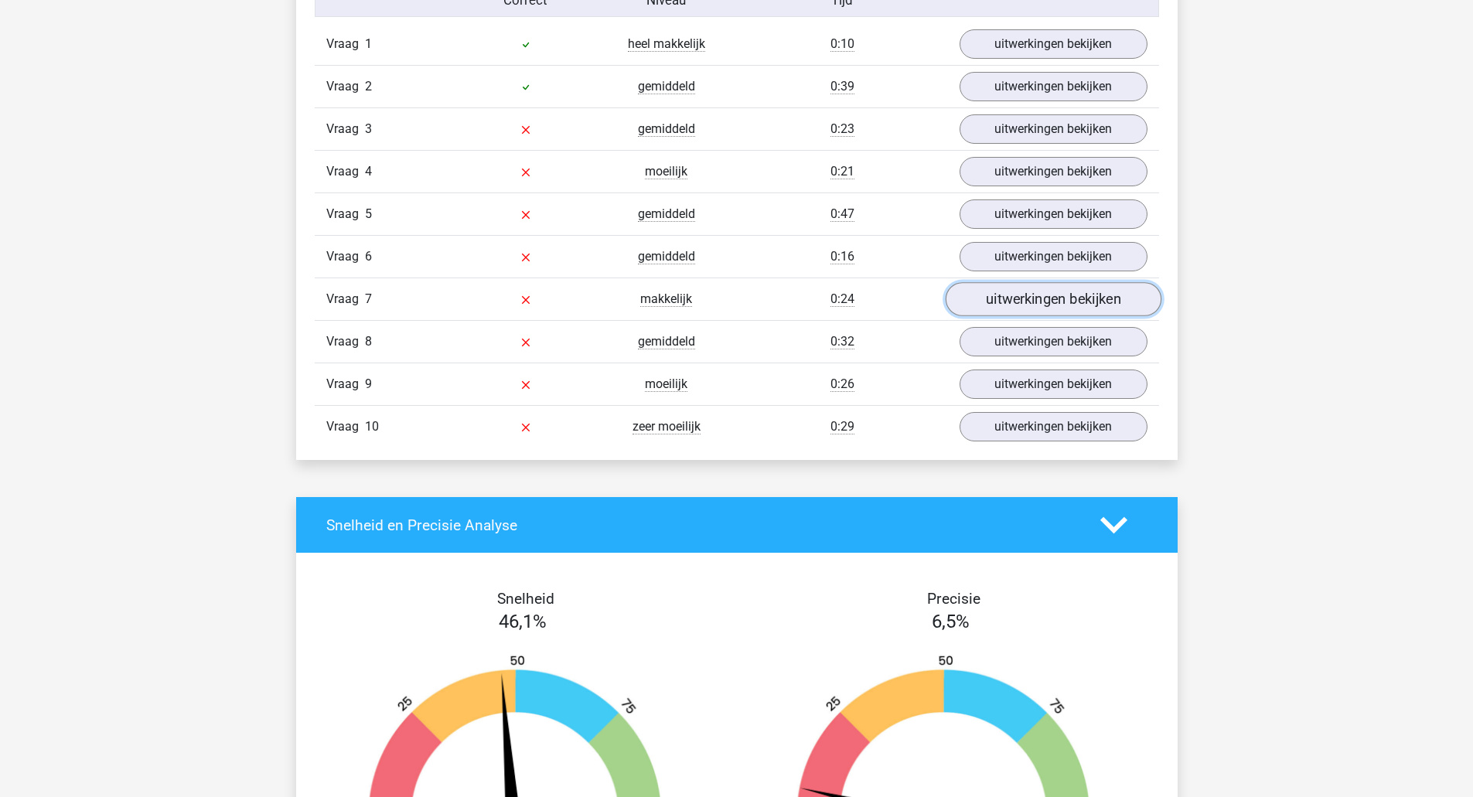
click at [1003, 293] on link "uitwerkingen bekijken" at bounding box center [1053, 299] width 216 height 34
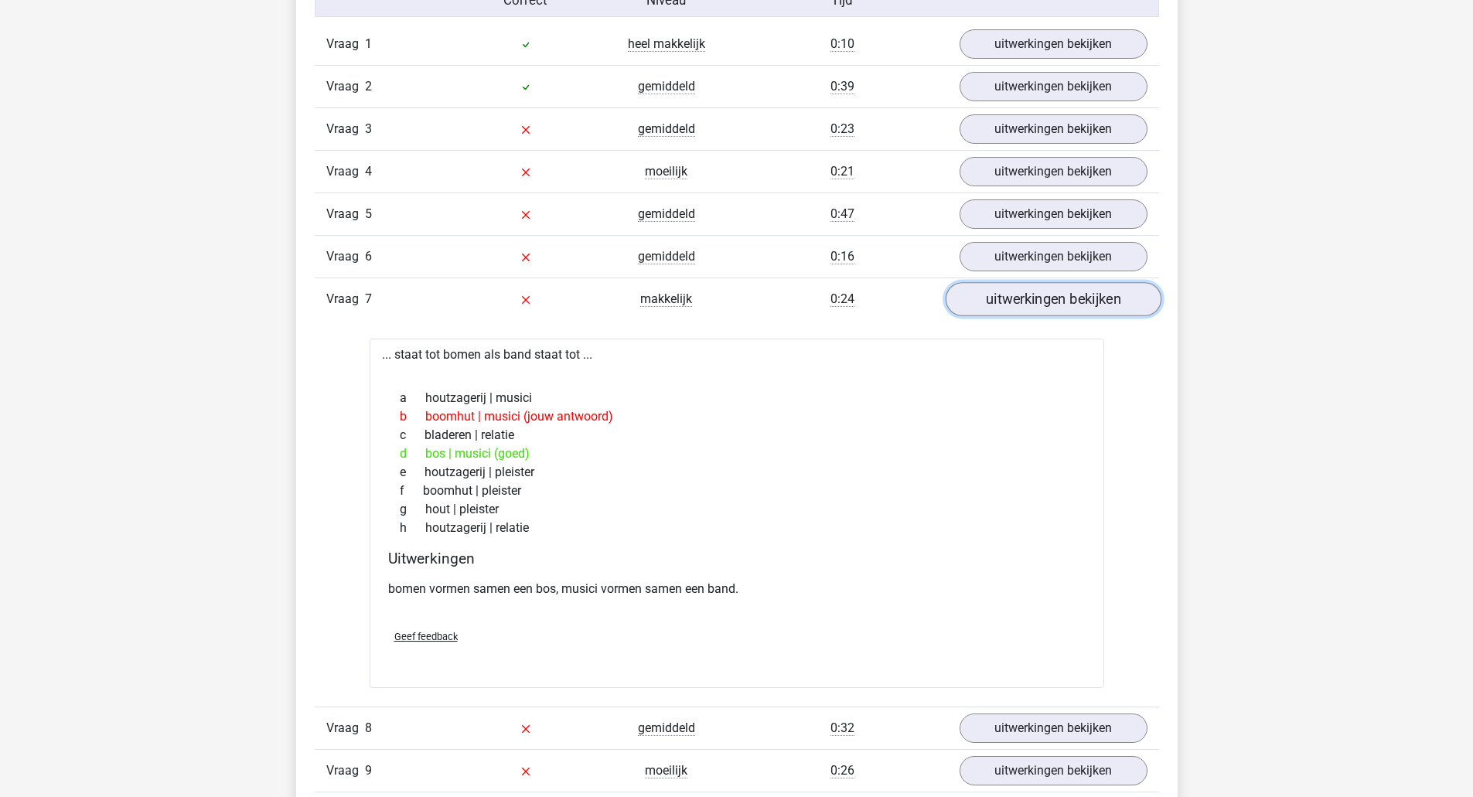
click at [1002, 290] on link "uitwerkingen bekijken" at bounding box center [1053, 299] width 216 height 34
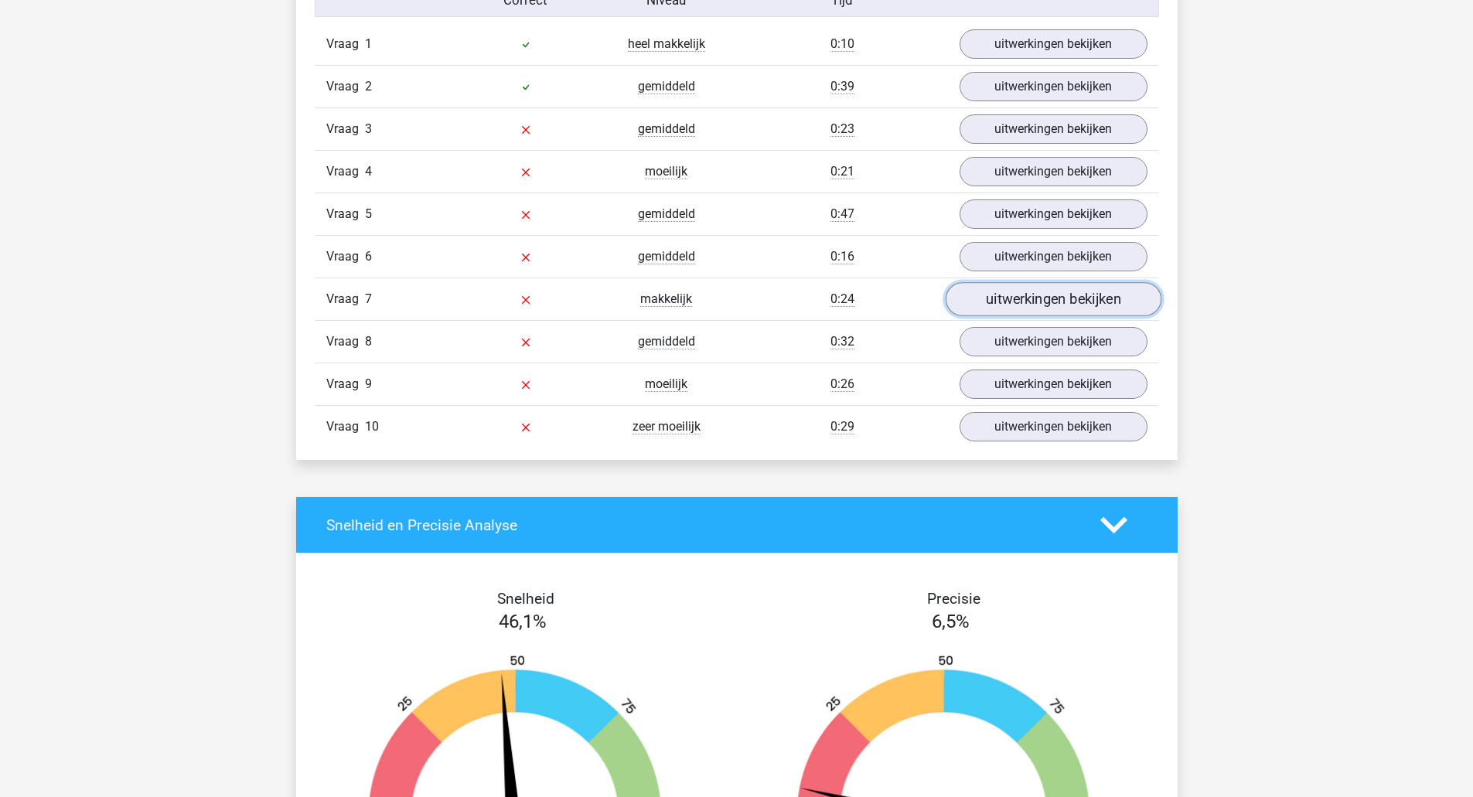
click at [1002, 290] on link "uitwerkingen bekijken" at bounding box center [1053, 299] width 216 height 34
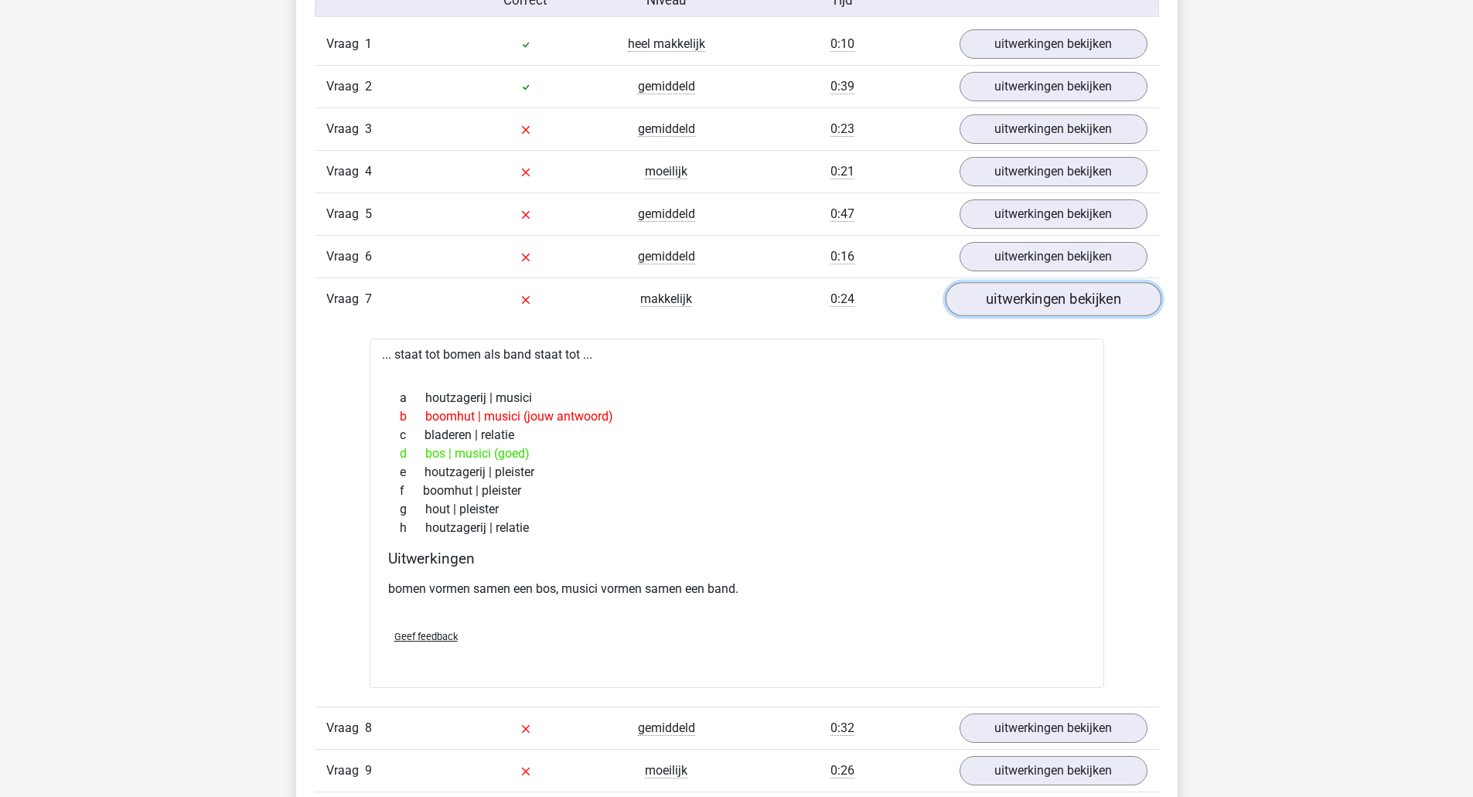
click at [1013, 297] on link "uitwerkingen bekijken" at bounding box center [1053, 299] width 216 height 34
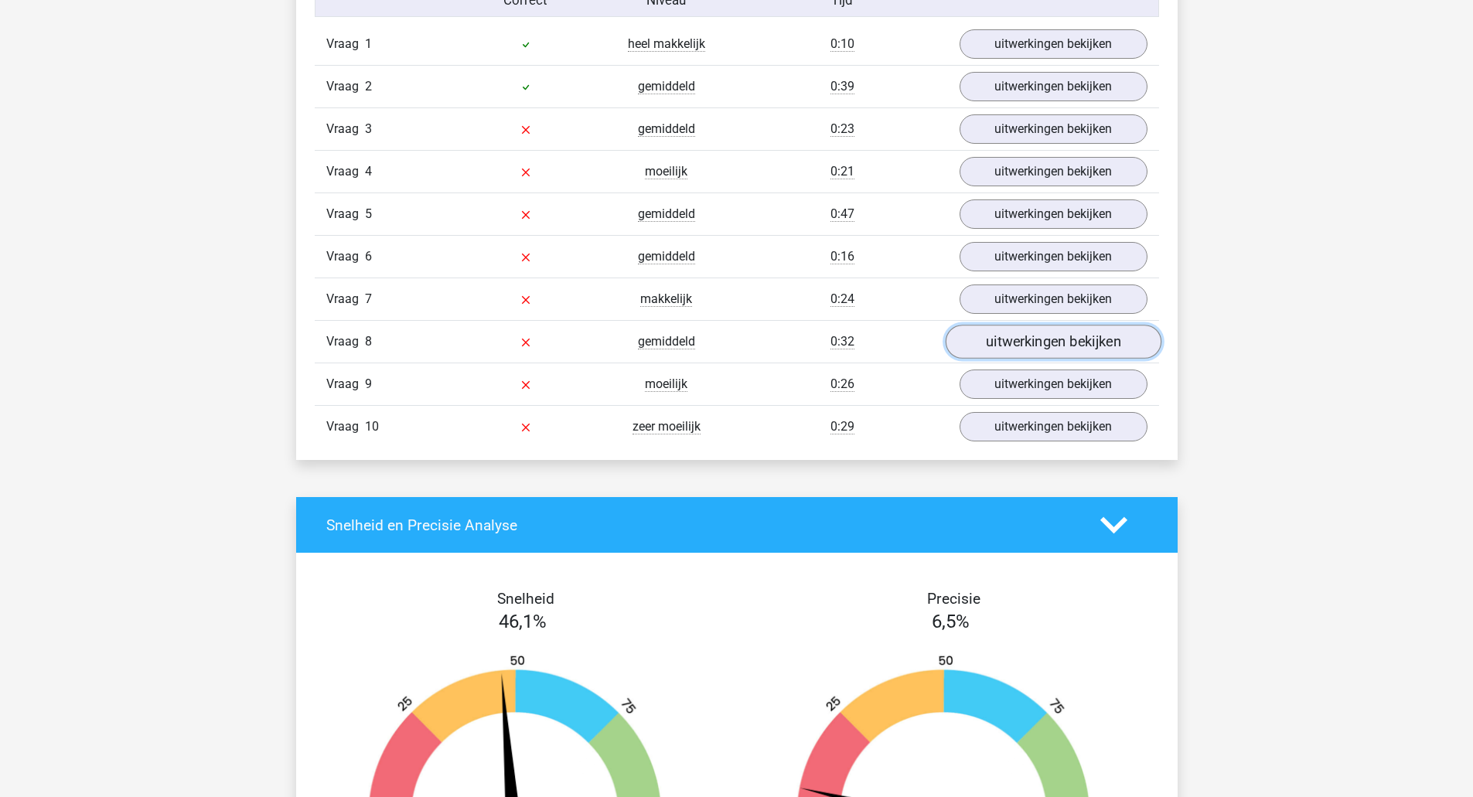
click at [977, 335] on link "uitwerkingen bekijken" at bounding box center [1053, 342] width 216 height 34
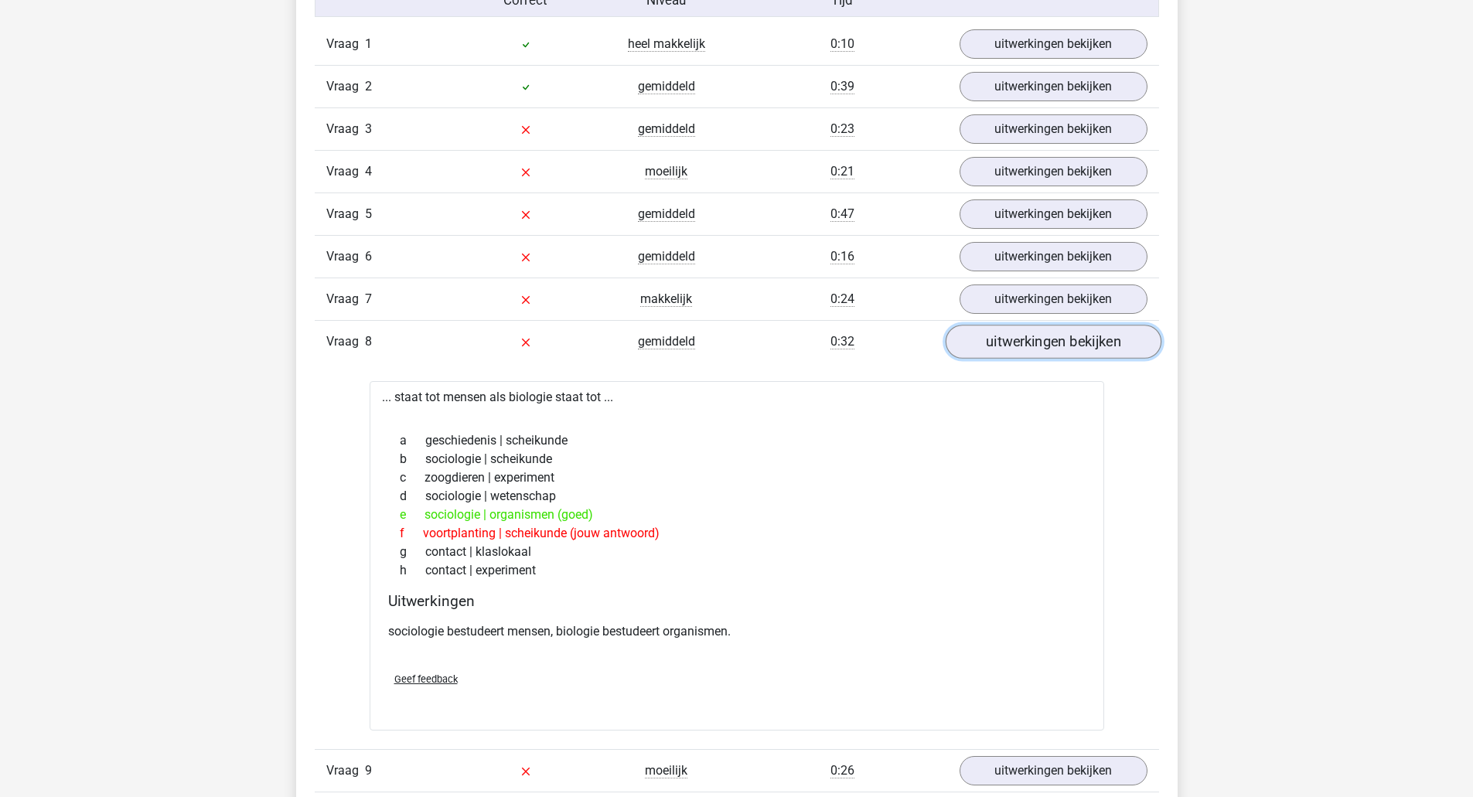
click at [972, 340] on link "uitwerkingen bekijken" at bounding box center [1053, 342] width 216 height 34
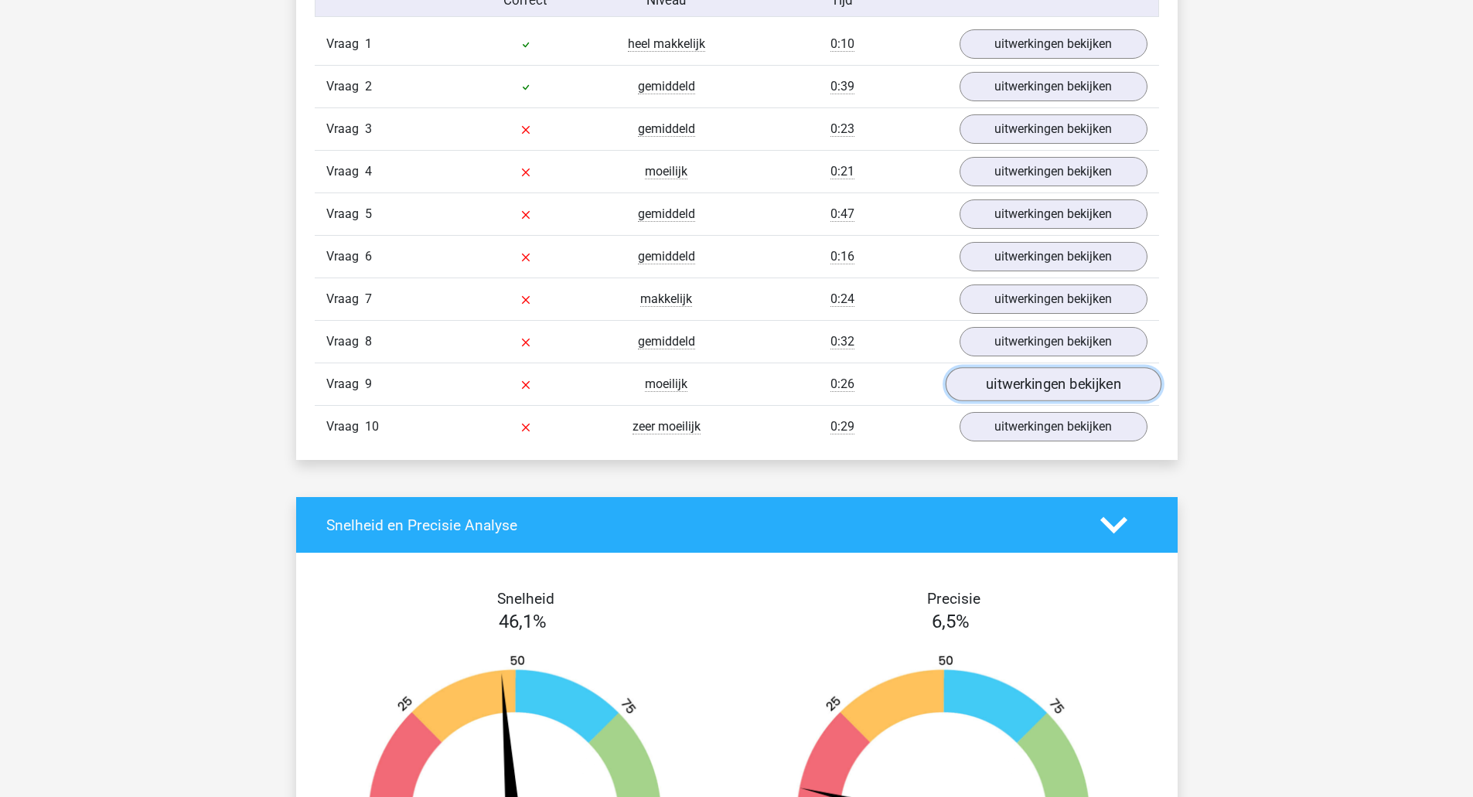
click at [1002, 383] on link "uitwerkingen bekijken" at bounding box center [1053, 384] width 216 height 34
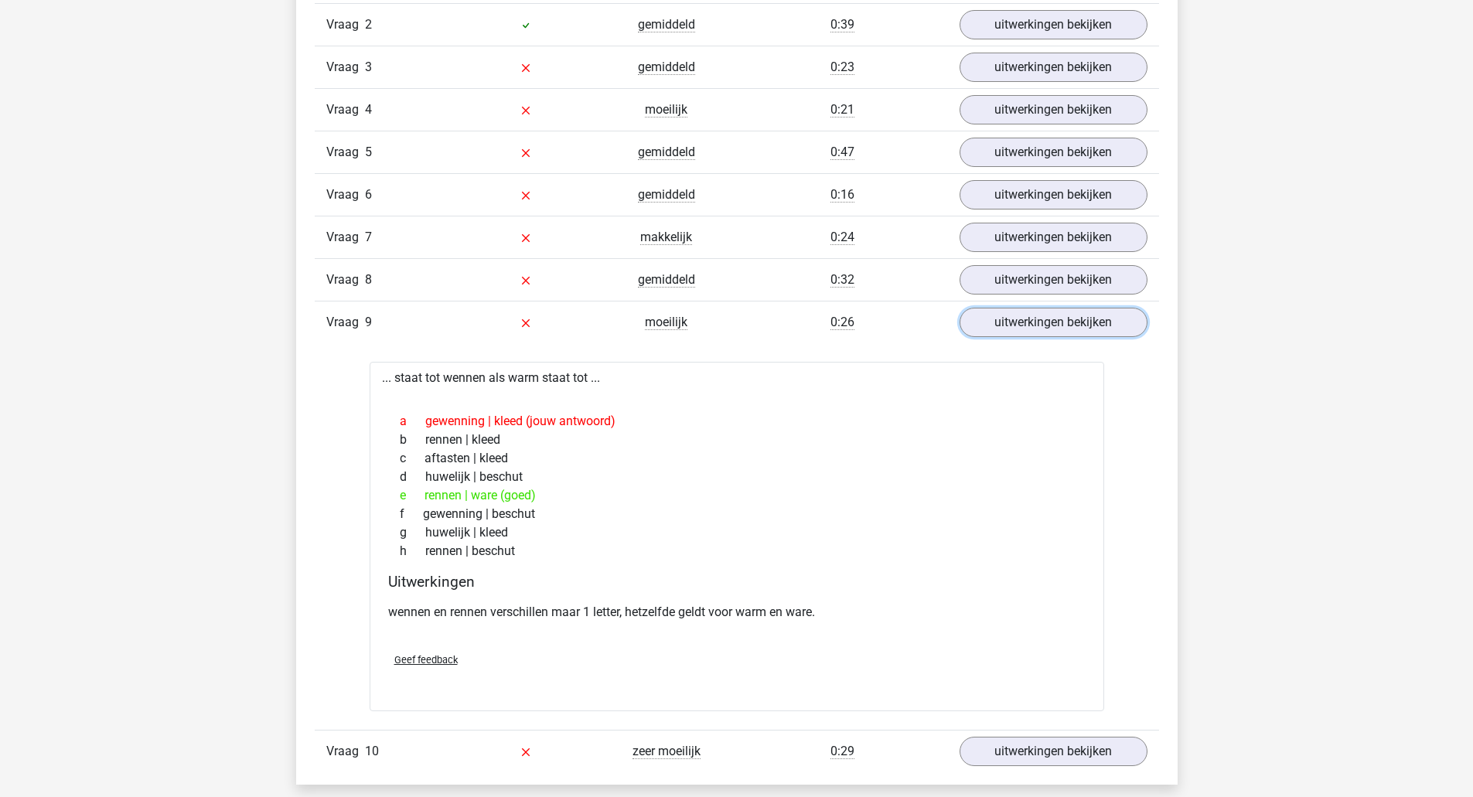
scroll to position [1160, 0]
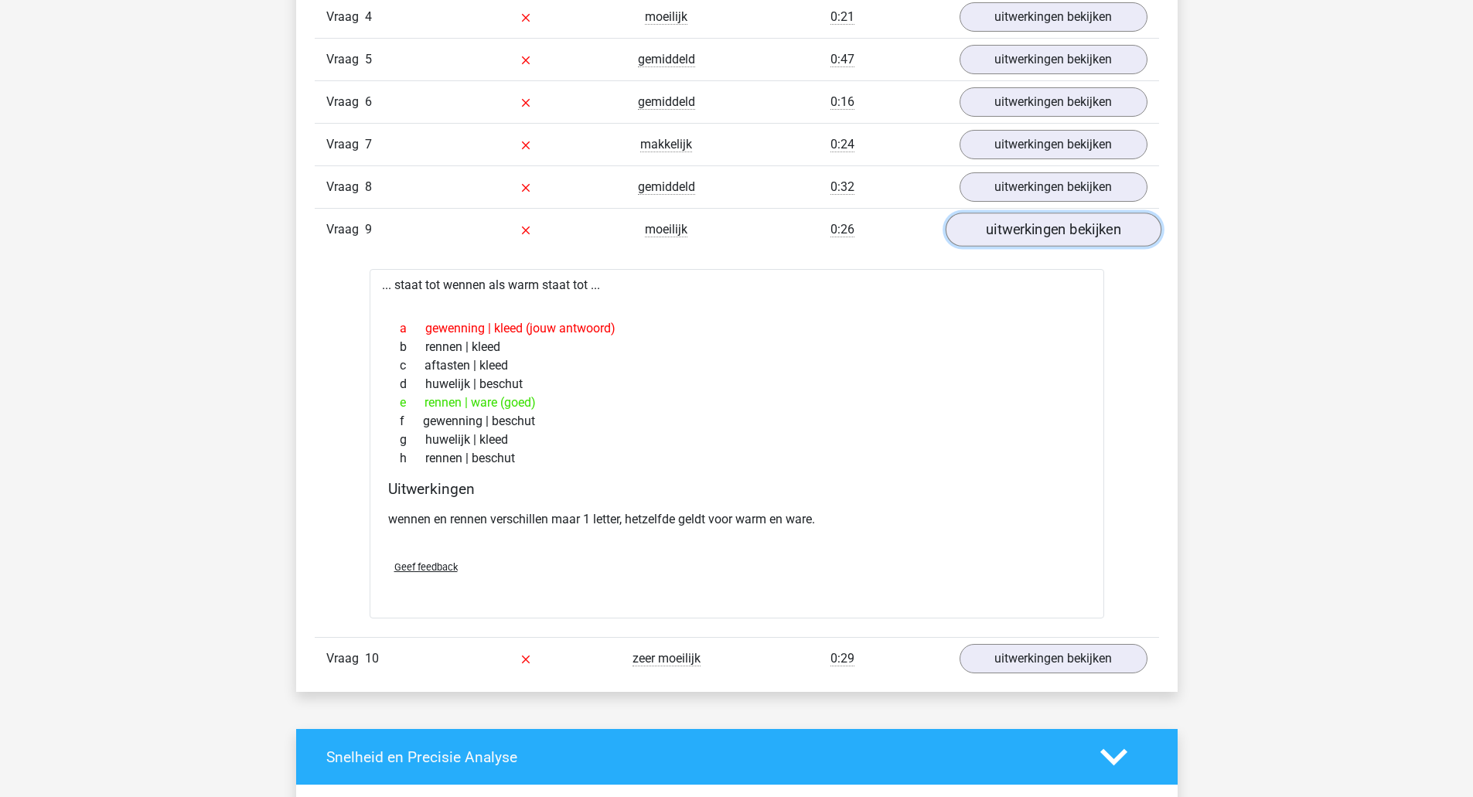
click at [974, 236] on link "uitwerkingen bekijken" at bounding box center [1053, 230] width 216 height 34
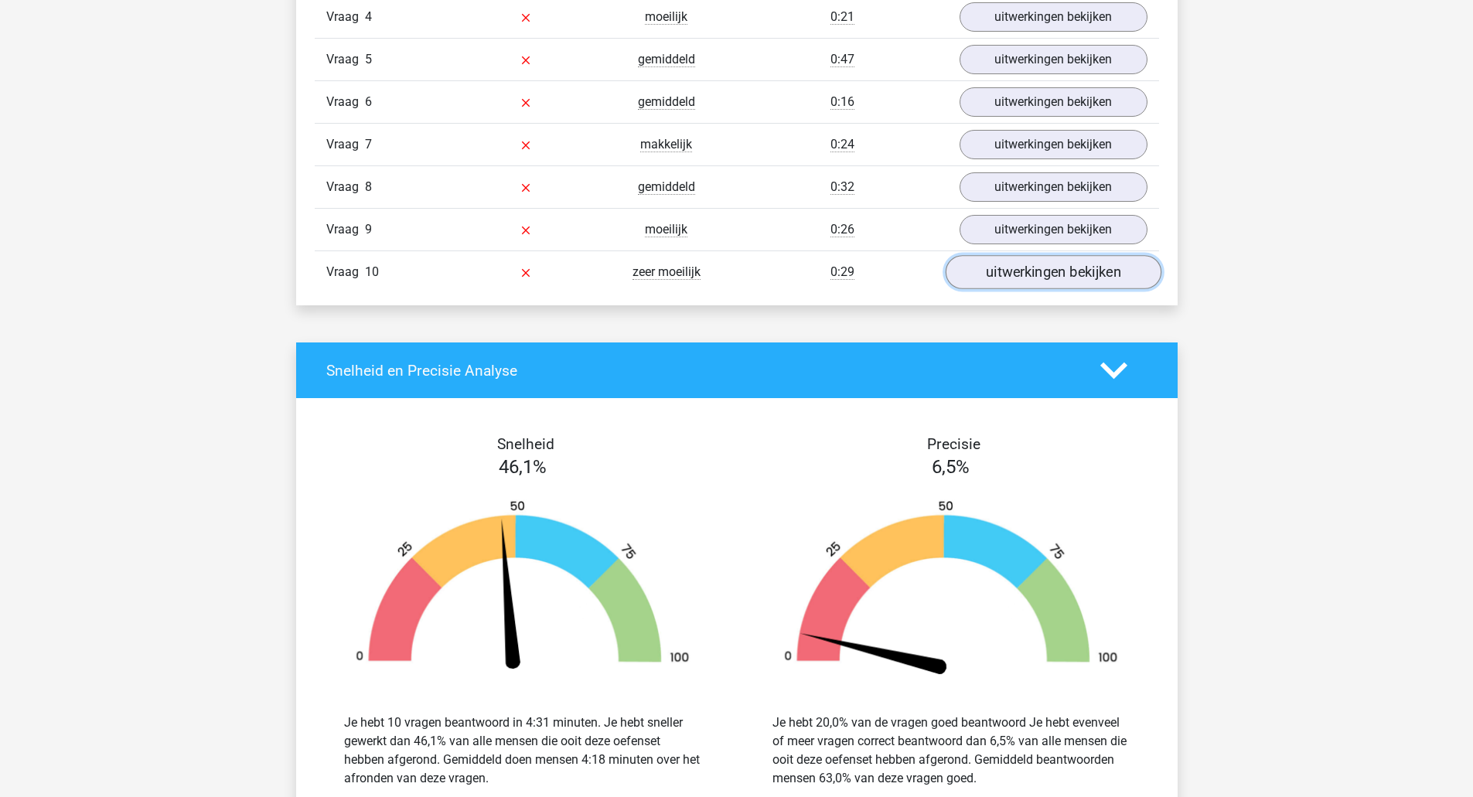
click at [969, 273] on link "uitwerkingen bekijken" at bounding box center [1053, 272] width 216 height 34
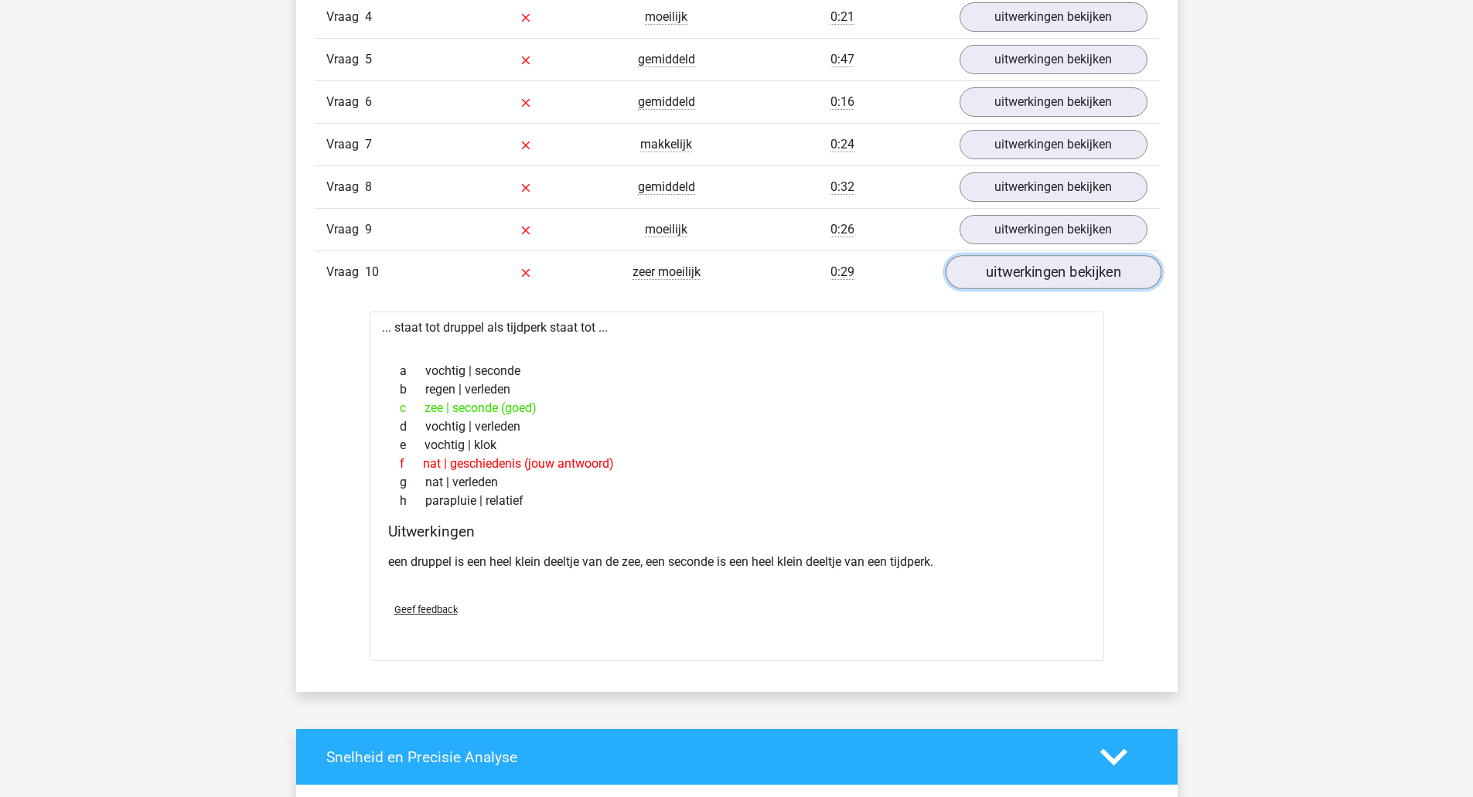
click at [1010, 278] on link "uitwerkingen bekijken" at bounding box center [1053, 272] width 216 height 34
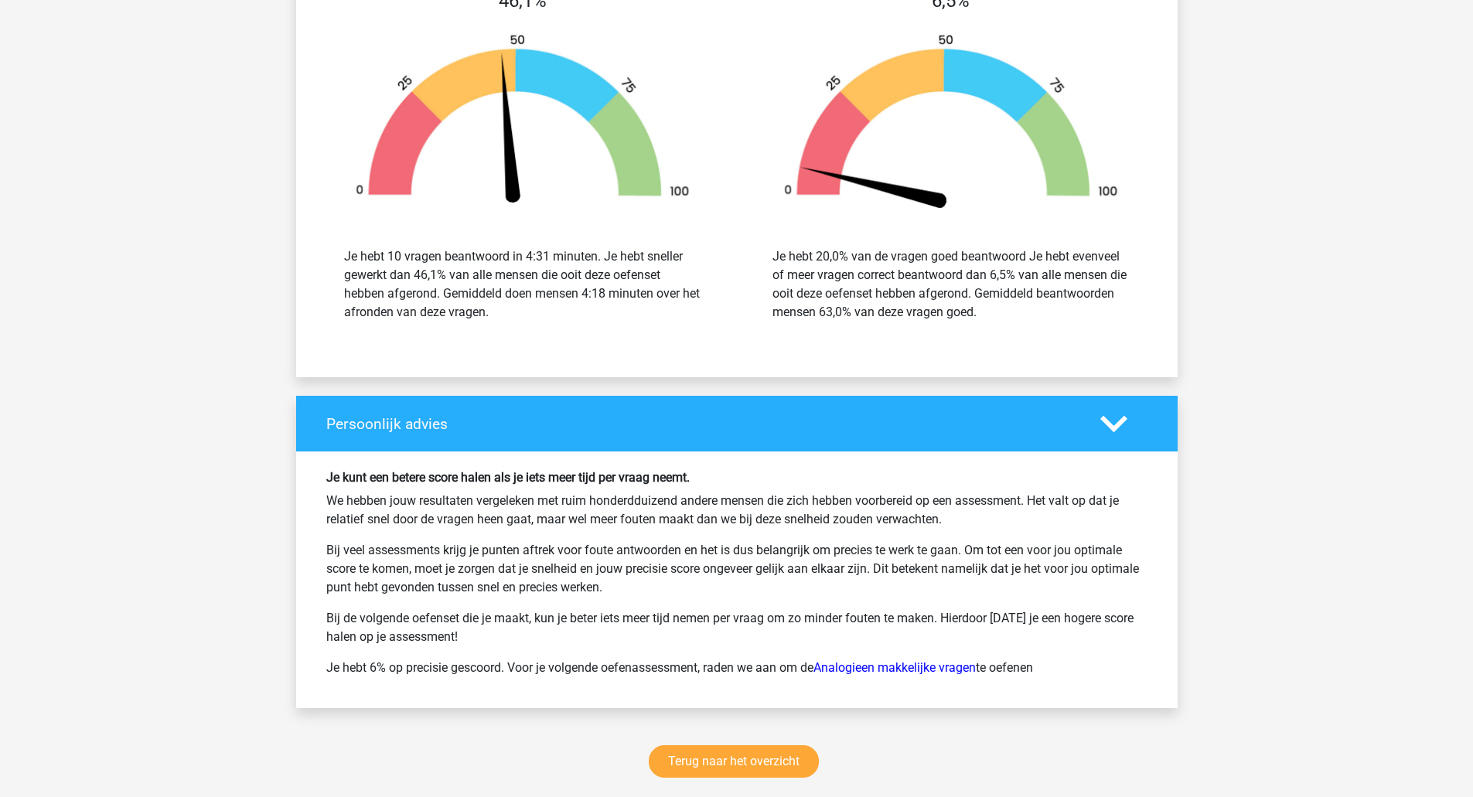
scroll to position [1856, 0]
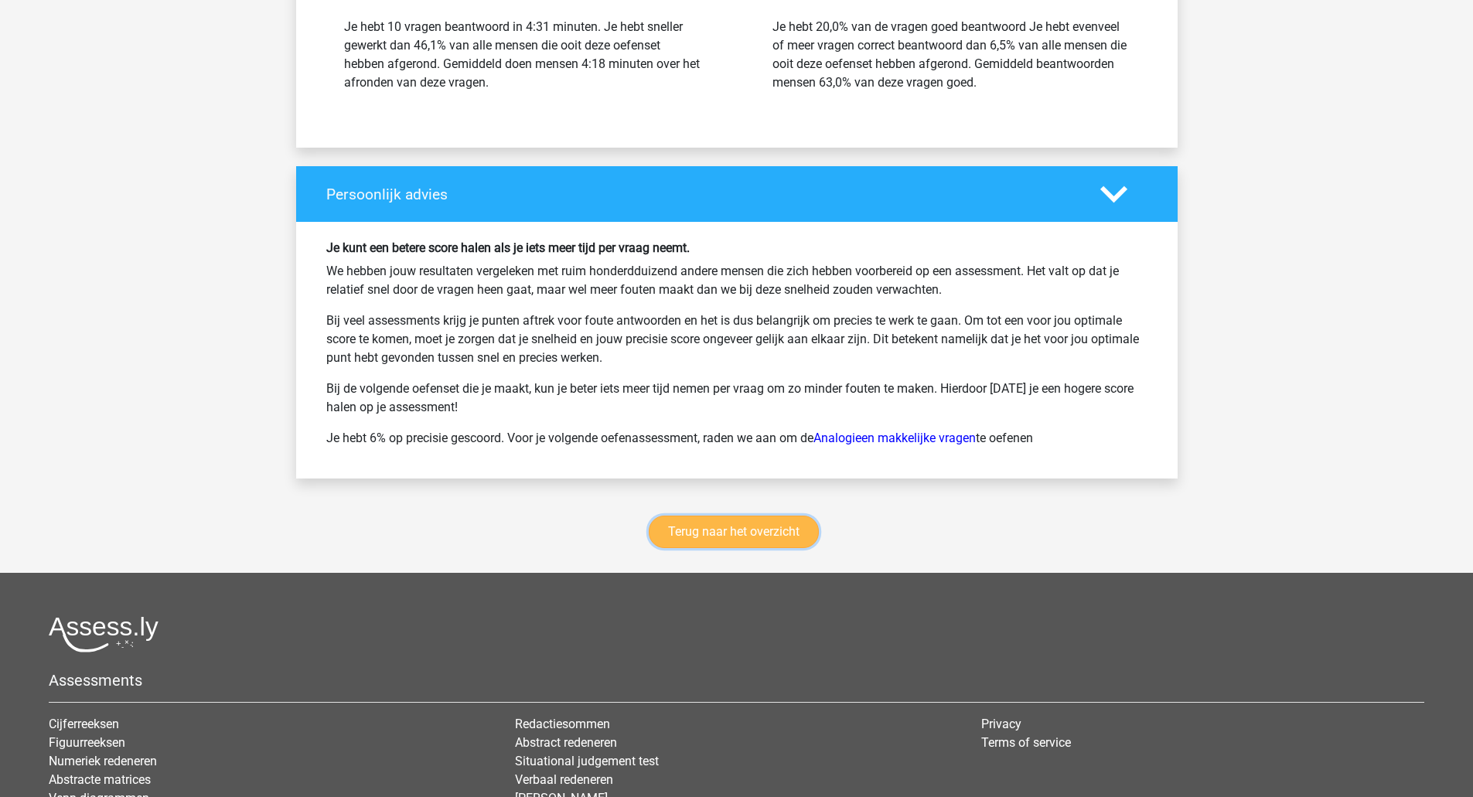
click at [796, 527] on link "Terug naar het overzicht" at bounding box center [734, 532] width 170 height 32
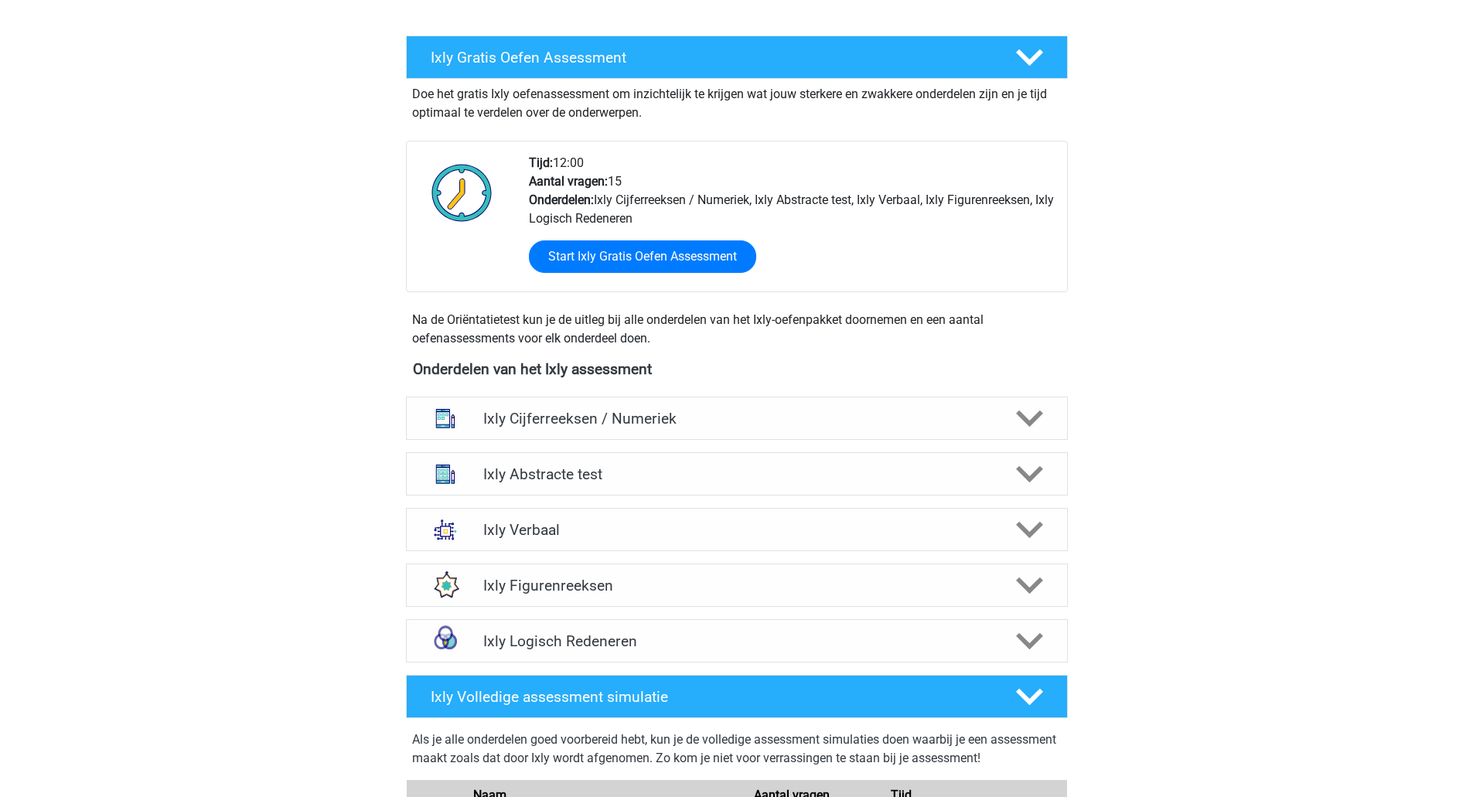
scroll to position [387, 0]
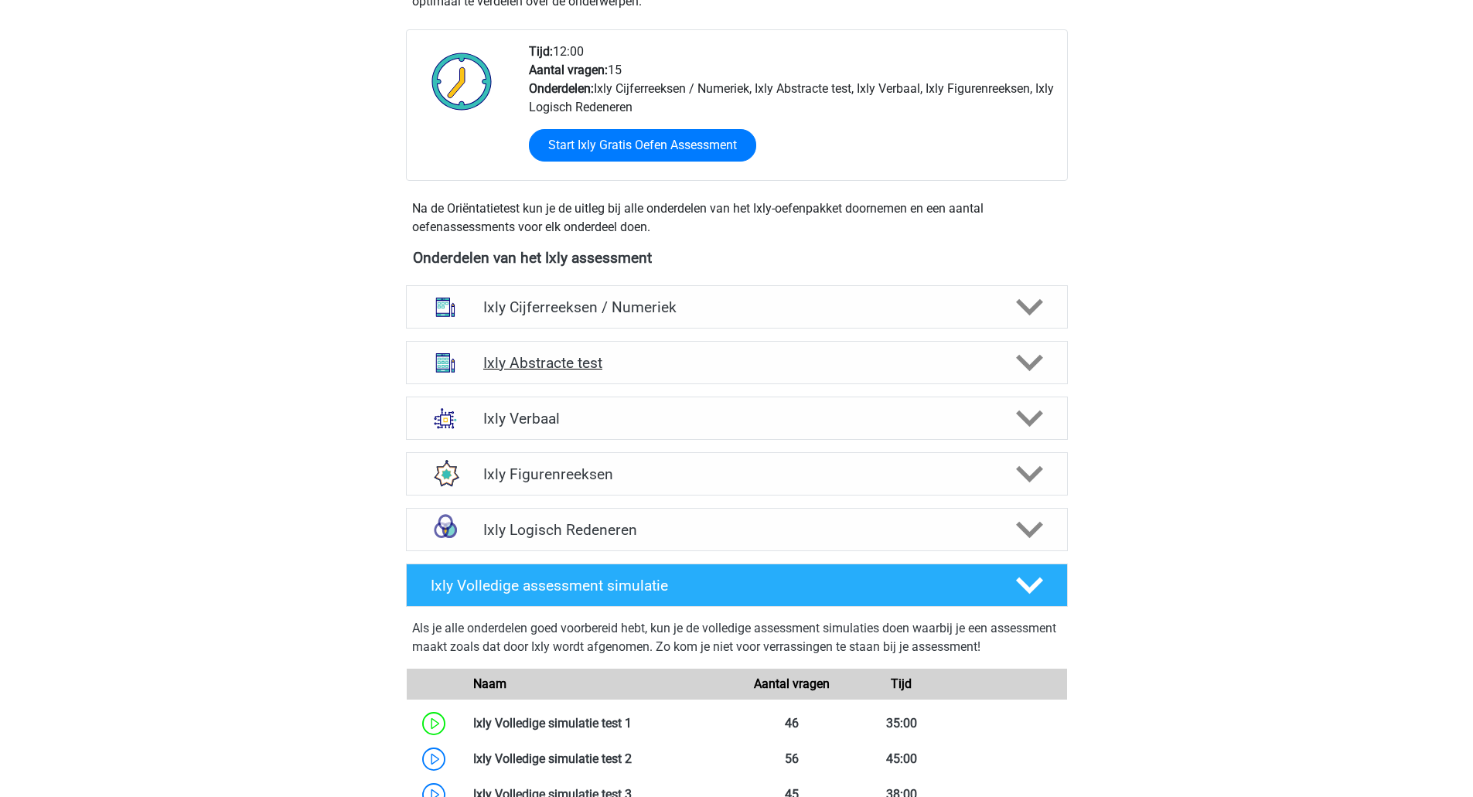
click at [684, 363] on h4 "Ixly Abstracte test" at bounding box center [736, 363] width 506 height 18
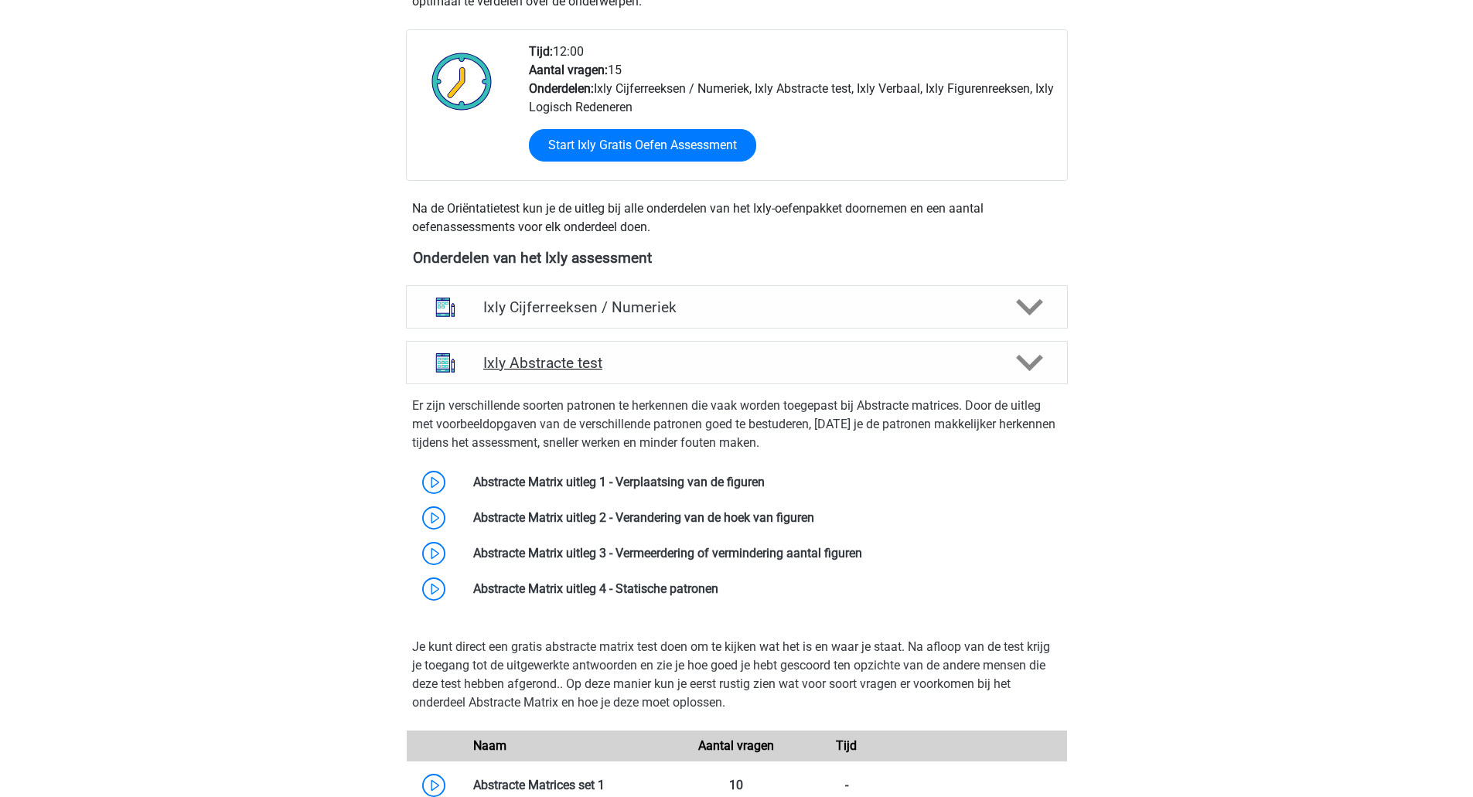
click at [649, 351] on div "Ixly Abstracte test" at bounding box center [737, 362] width 662 height 43
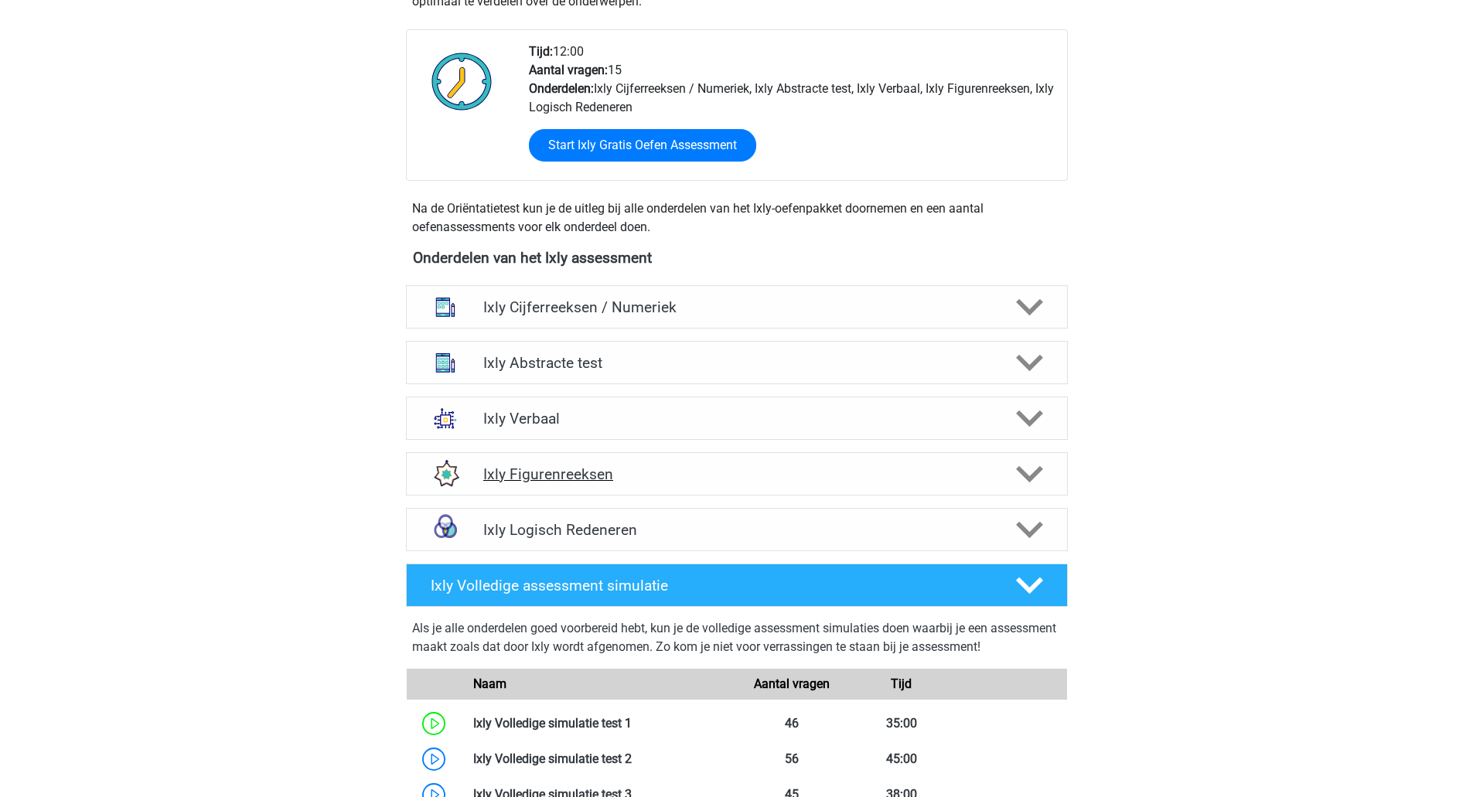
click at [582, 469] on h4 "Ixly Figurenreeksen" at bounding box center [736, 475] width 506 height 18
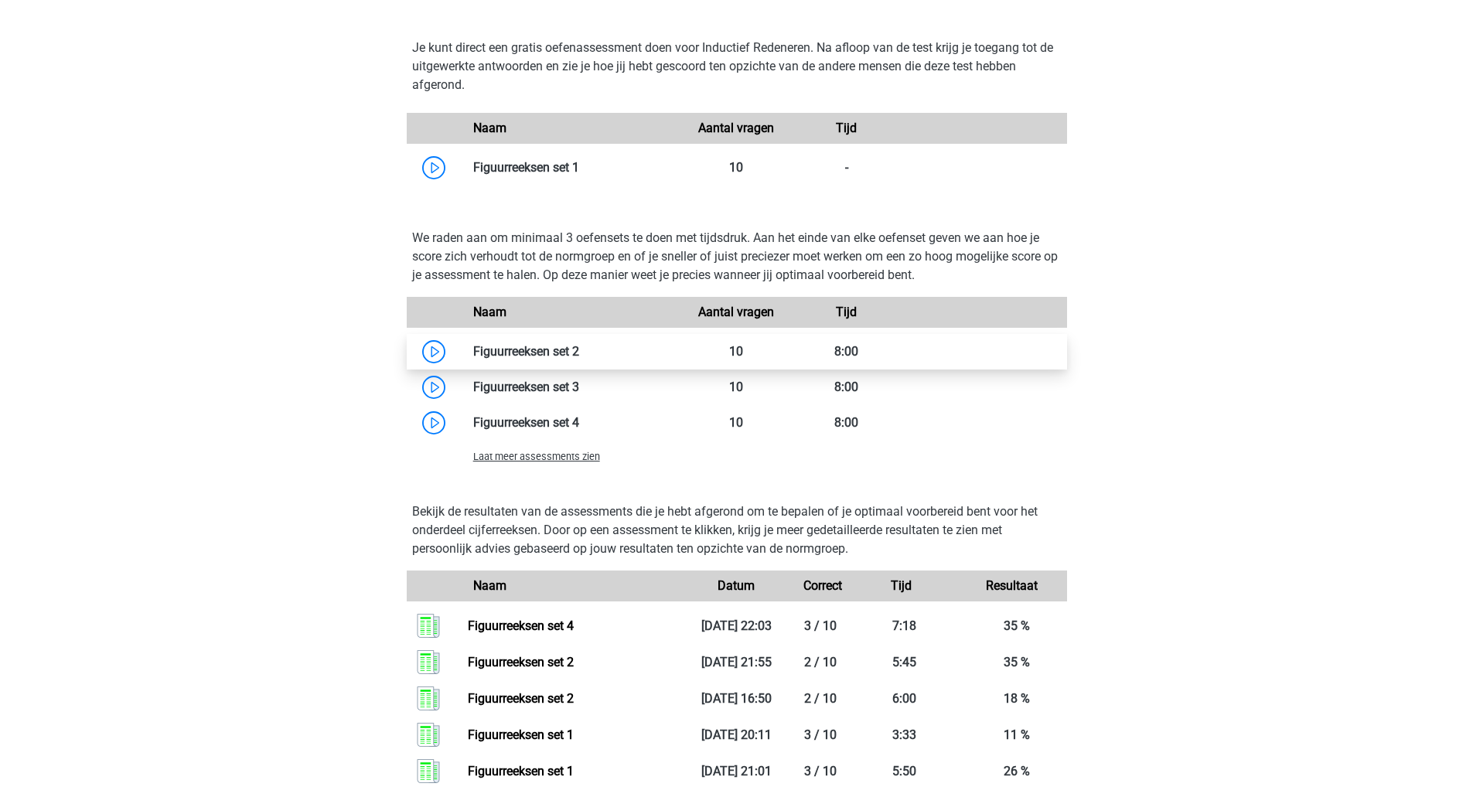
scroll to position [928, 0]
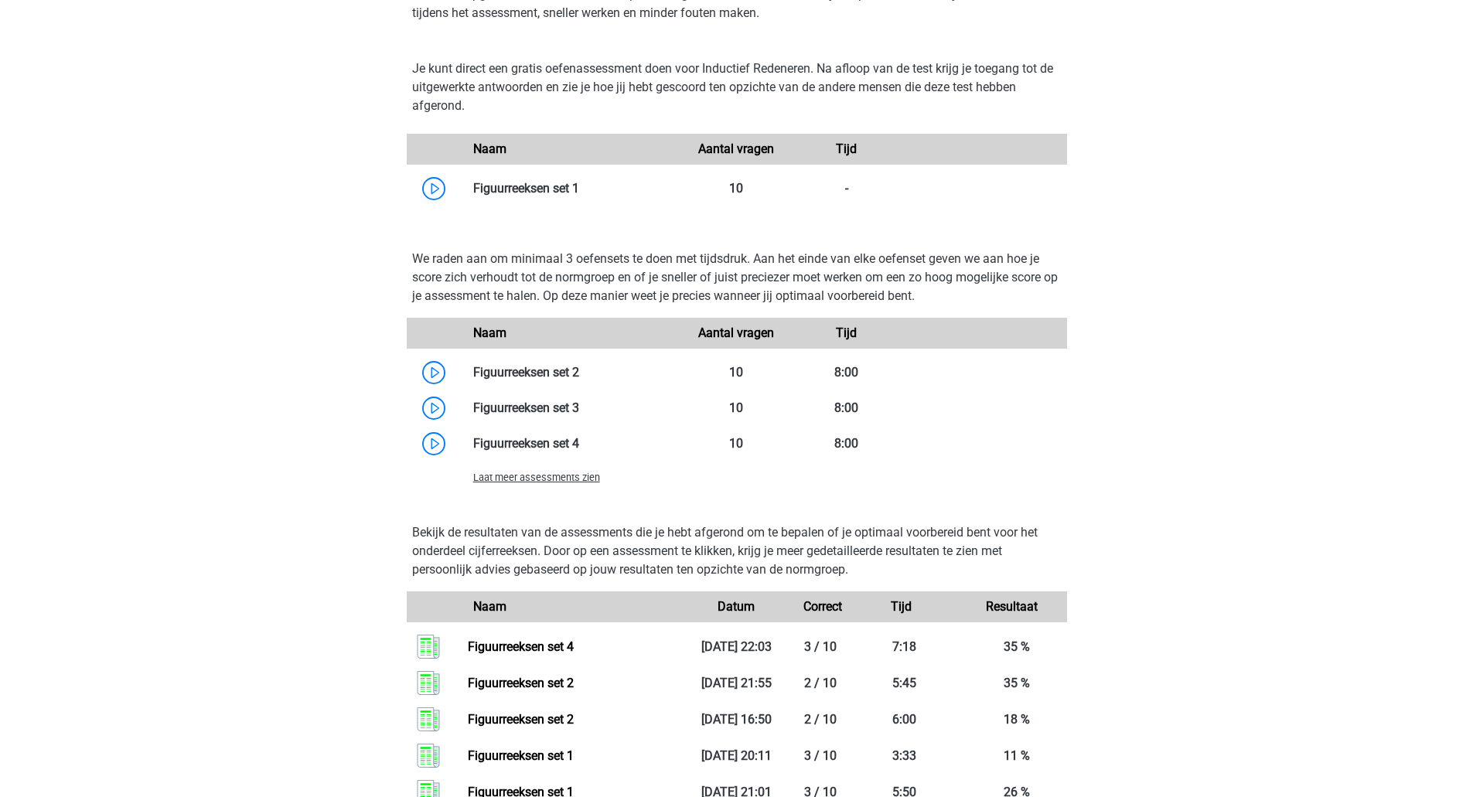
click at [508, 479] on span "Laat meer assessments zien" at bounding box center [536, 478] width 127 height 12
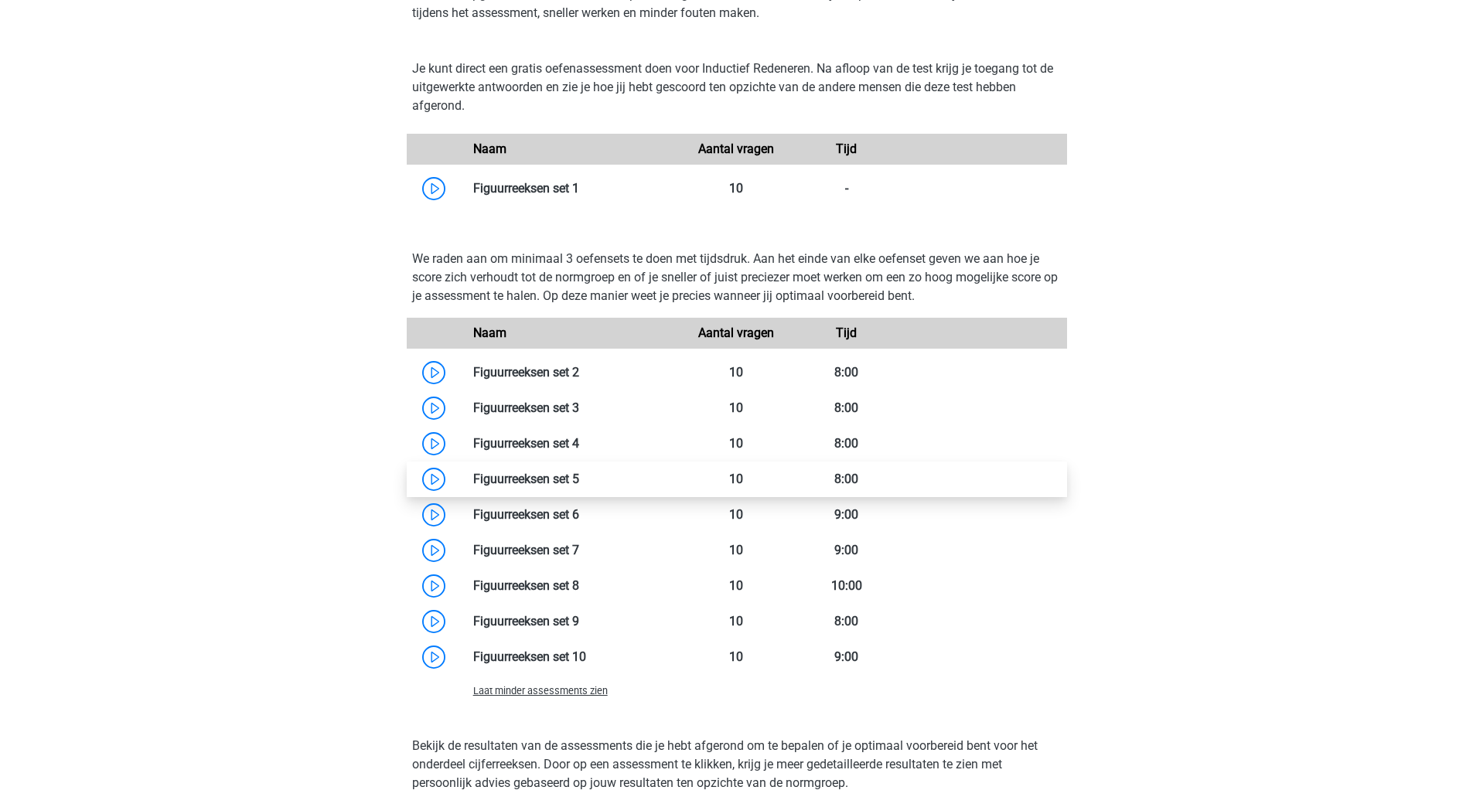
click at [579, 479] on link at bounding box center [579, 479] width 0 height 15
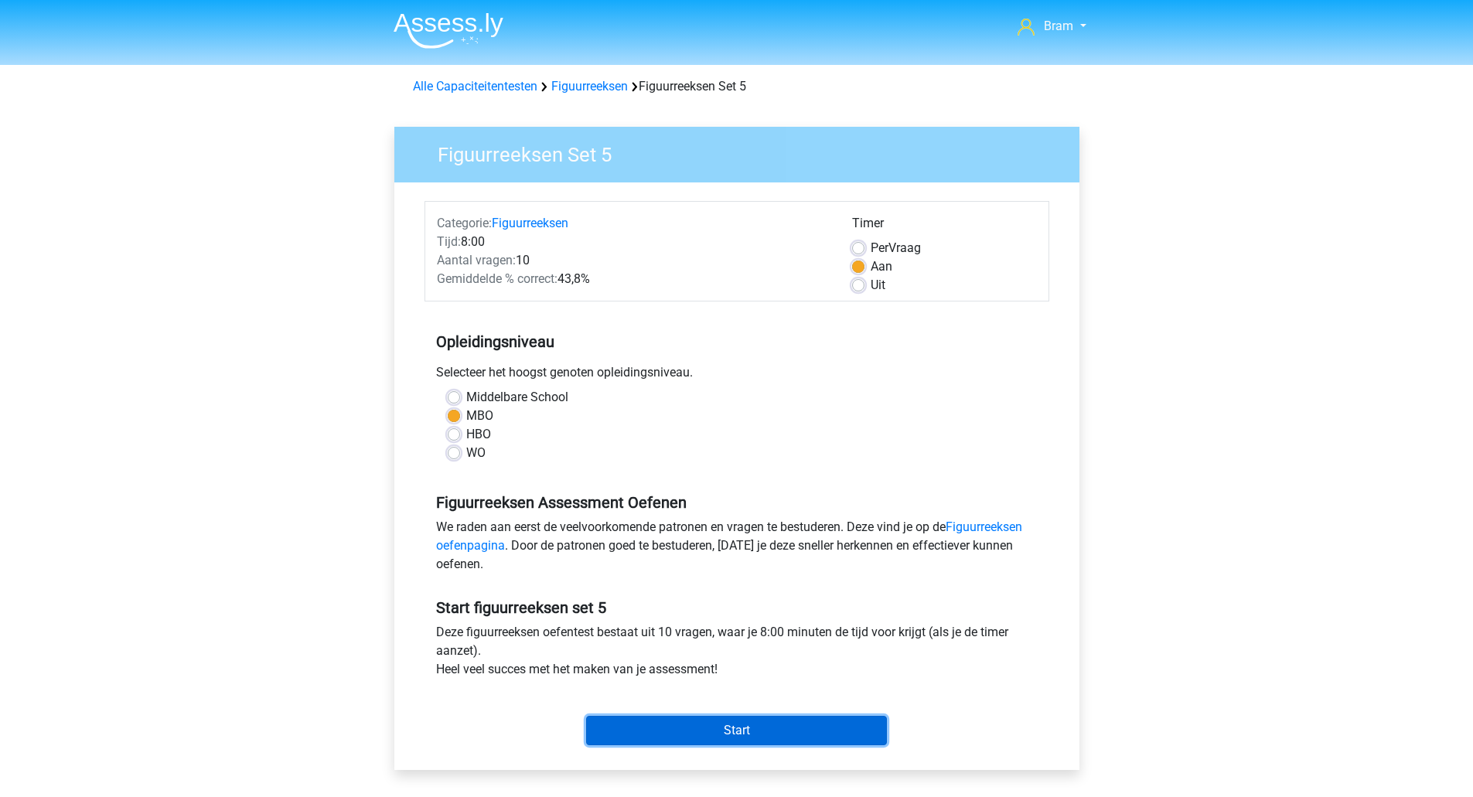
click at [609, 718] on input "Start" at bounding box center [736, 730] width 301 height 29
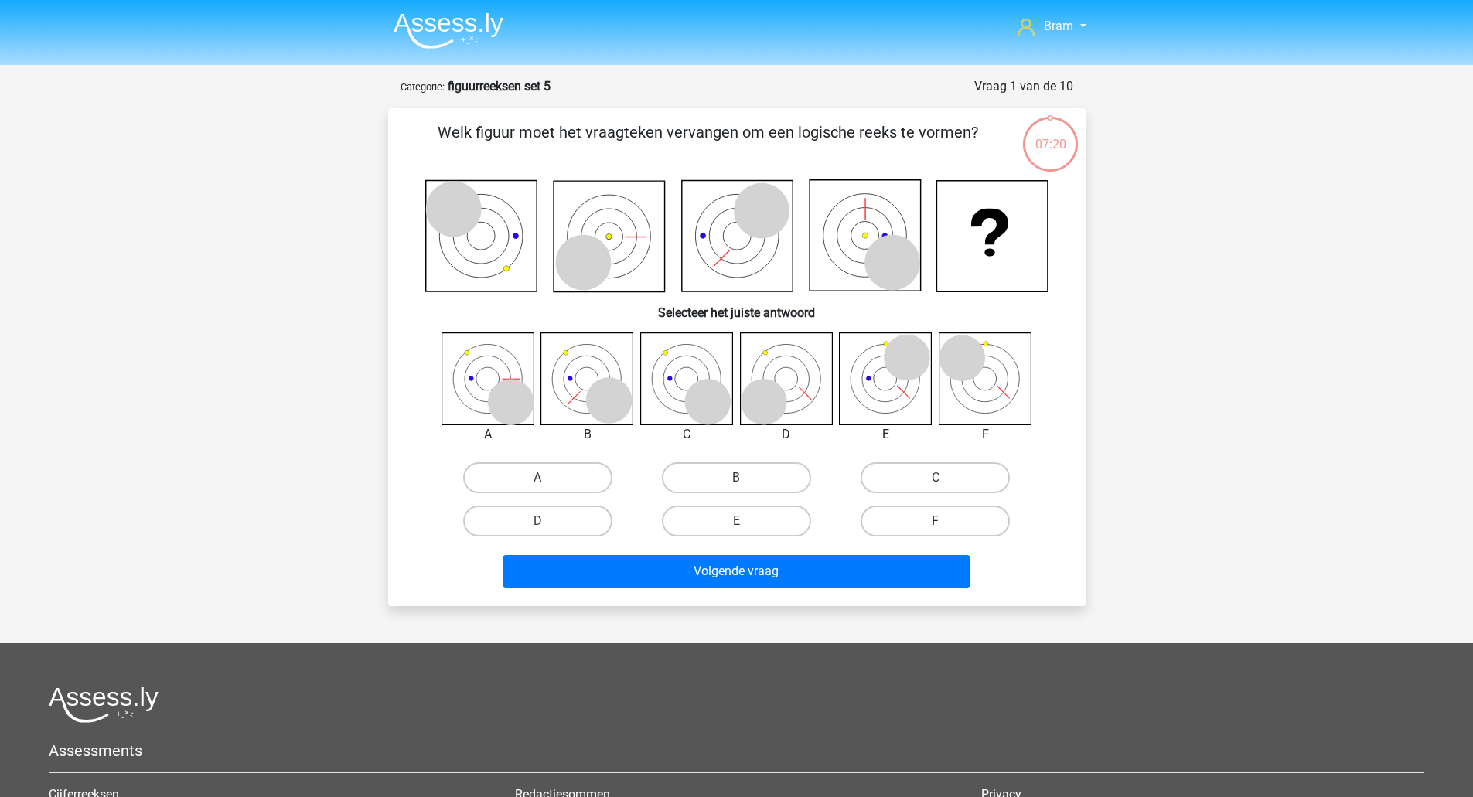
click at [979, 520] on label "F" at bounding box center [935, 521] width 149 height 31
click at [946, 521] on input "F" at bounding box center [941, 526] width 10 height 10
radio input "true"
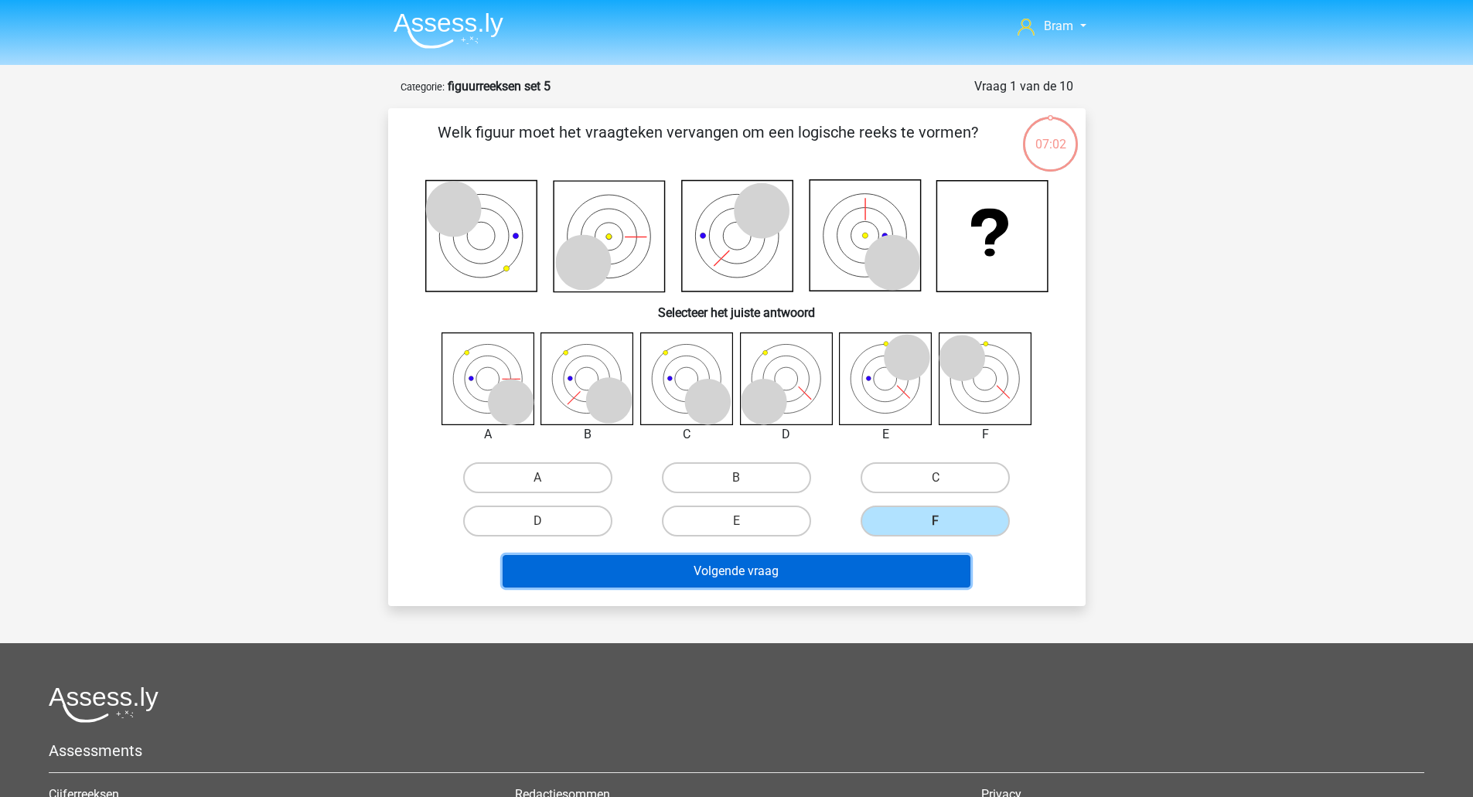
click at [783, 573] on button "Volgende vraag" at bounding box center [737, 571] width 468 height 32
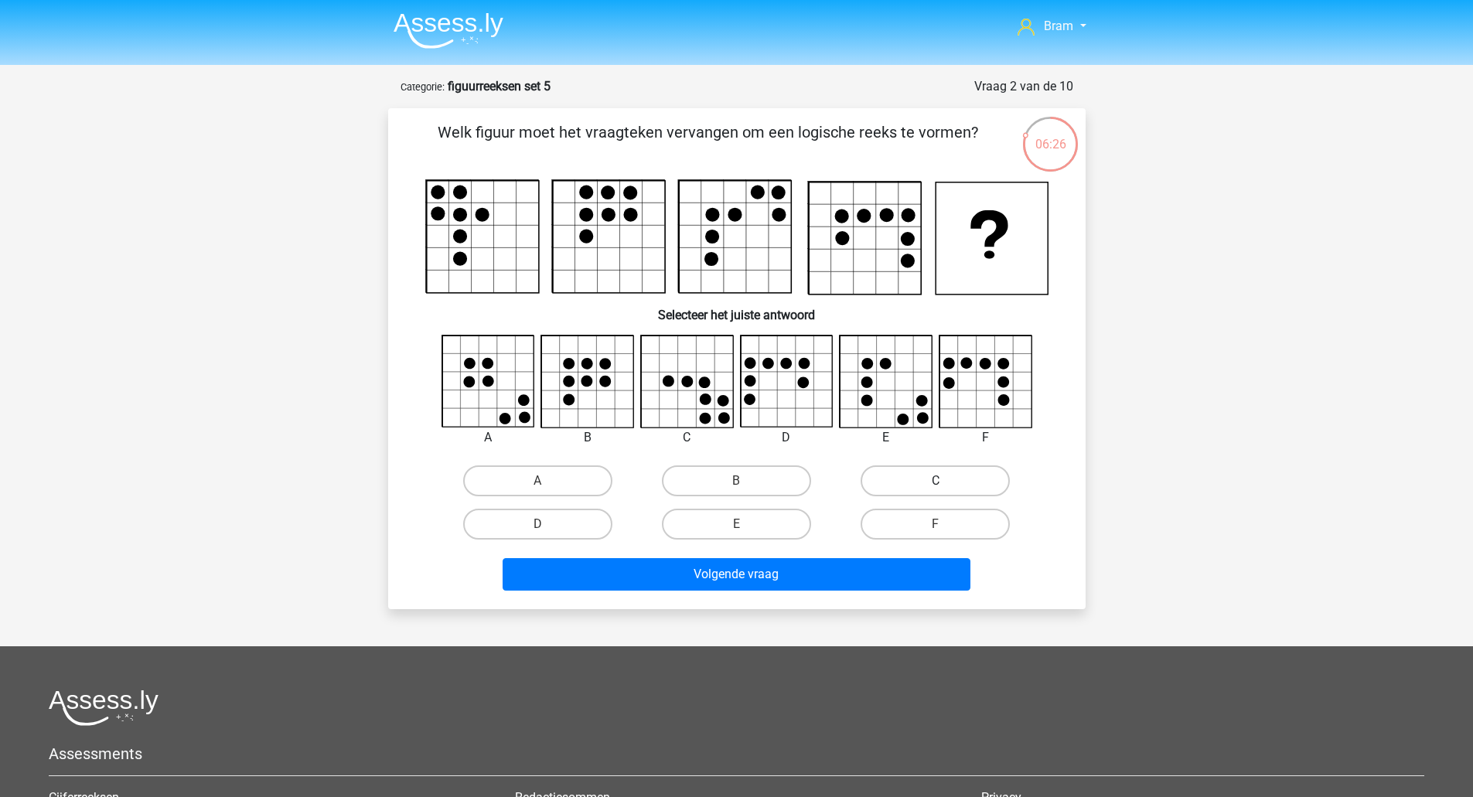
click at [913, 484] on label "C" at bounding box center [935, 481] width 149 height 31
click at [936, 484] on input "C" at bounding box center [941, 486] width 10 height 10
radio input "true"
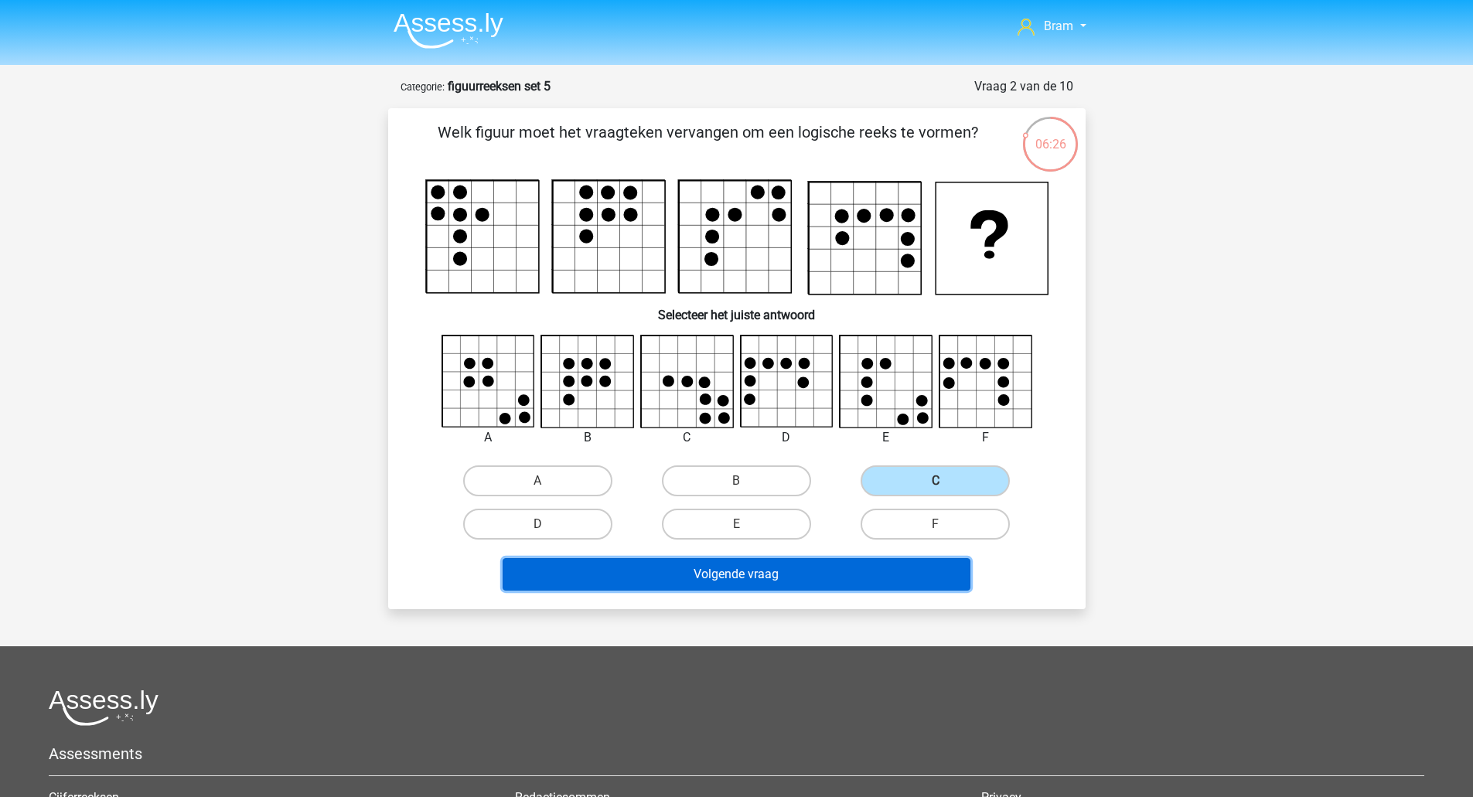
click at [842, 576] on button "Volgende vraag" at bounding box center [737, 574] width 468 height 32
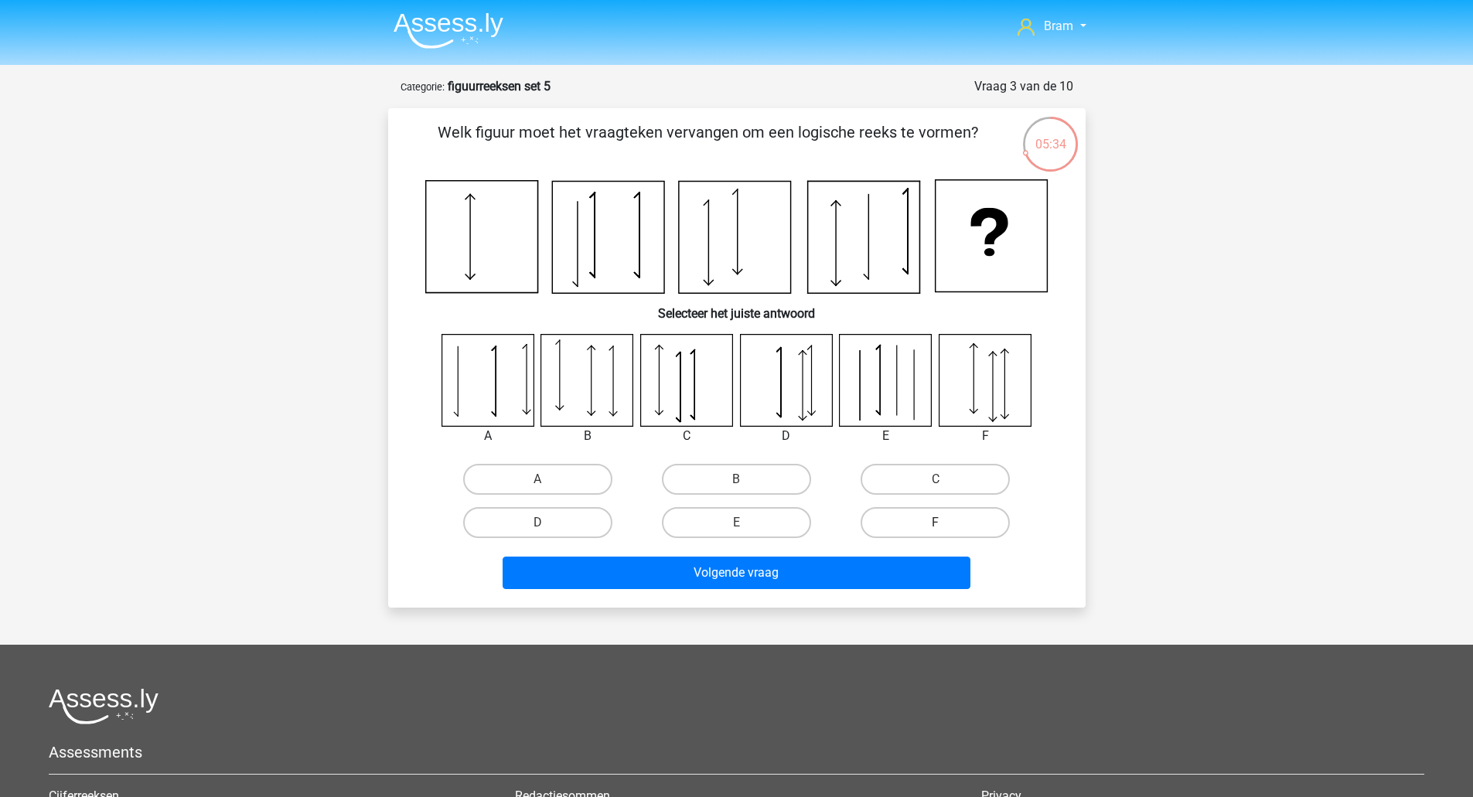
click at [987, 535] on label "F" at bounding box center [935, 522] width 149 height 31
click at [946, 533] on input "F" at bounding box center [941, 528] width 10 height 10
radio input "true"
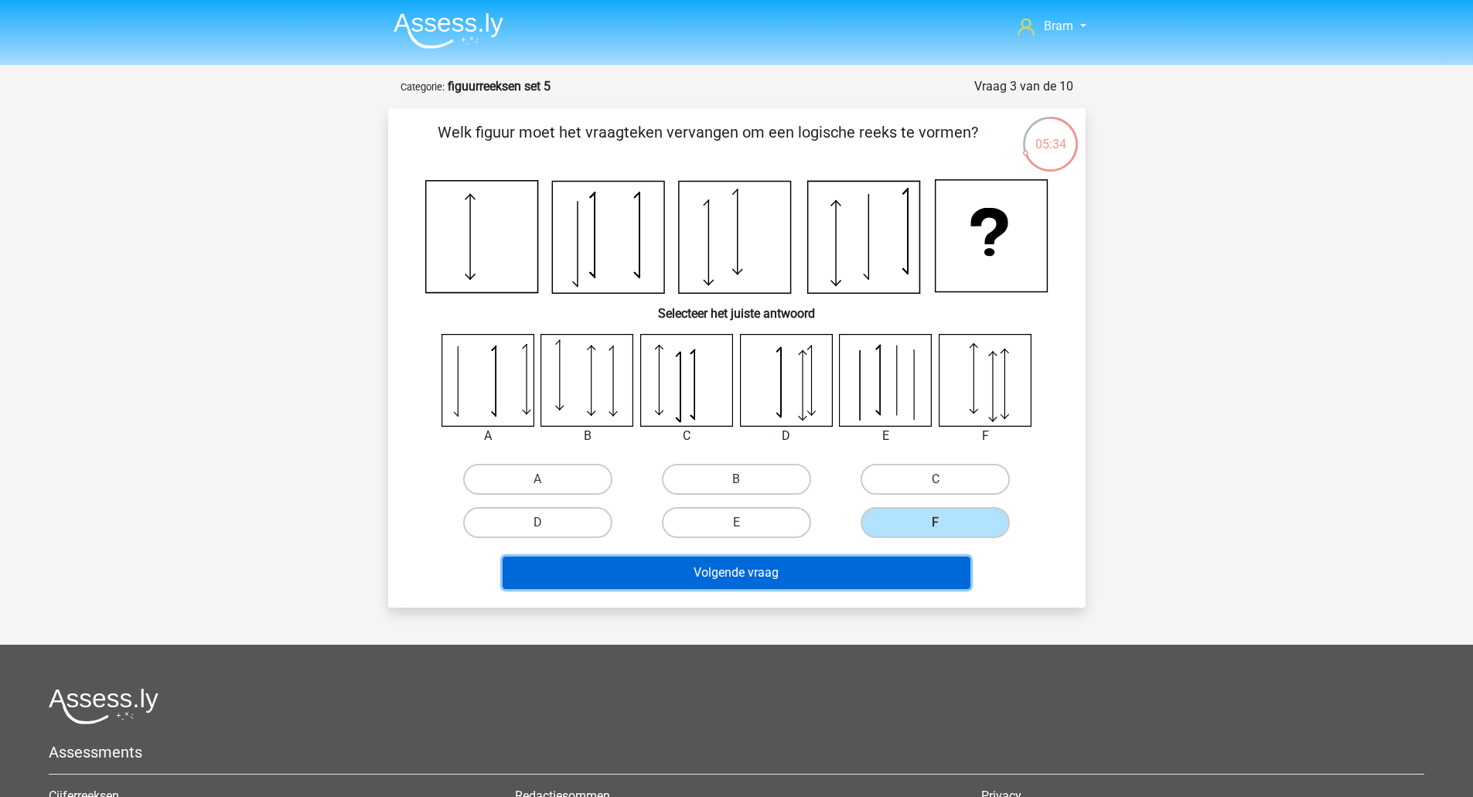
click at [943, 574] on button "Volgende vraag" at bounding box center [737, 573] width 468 height 32
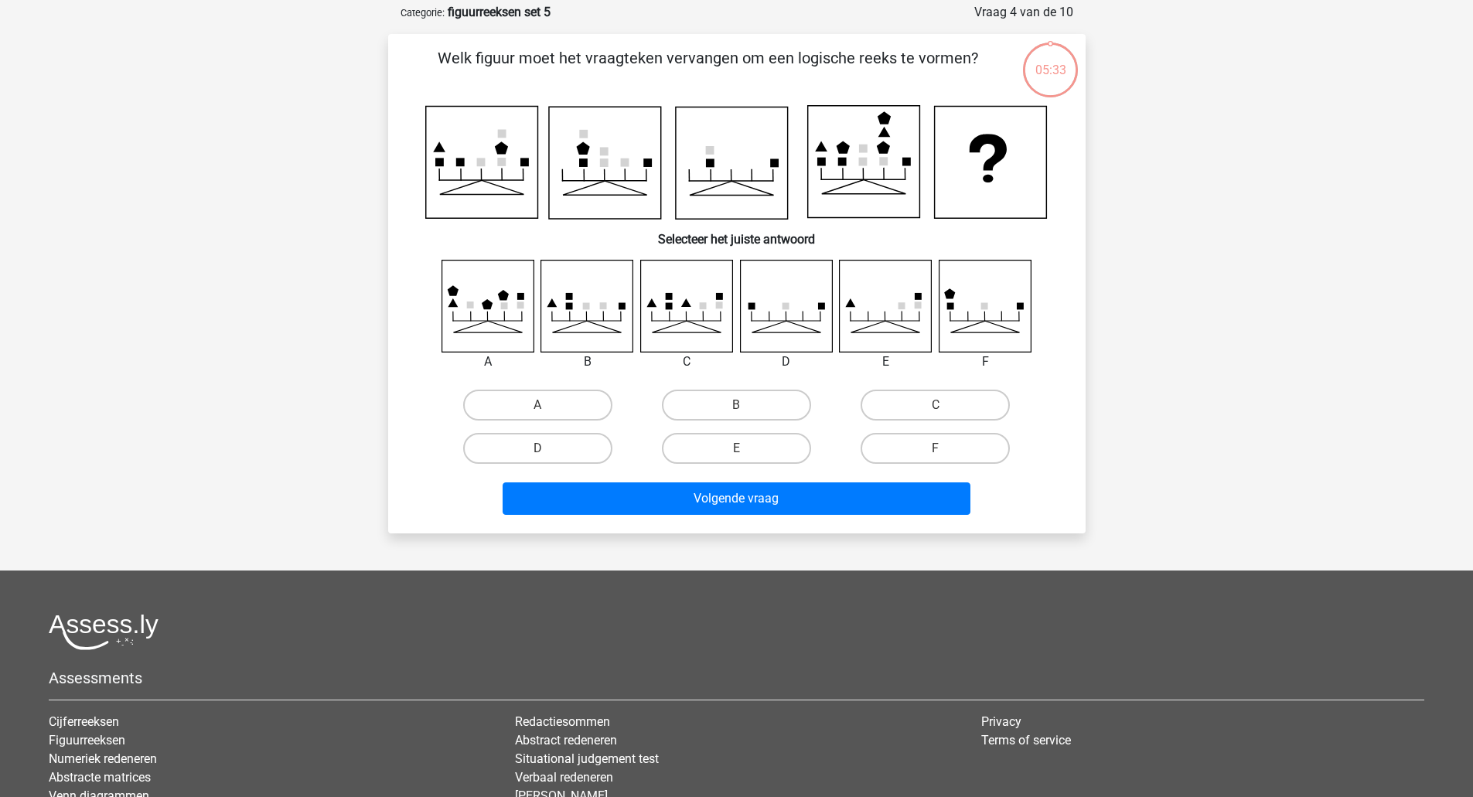
scroll to position [77, 0]
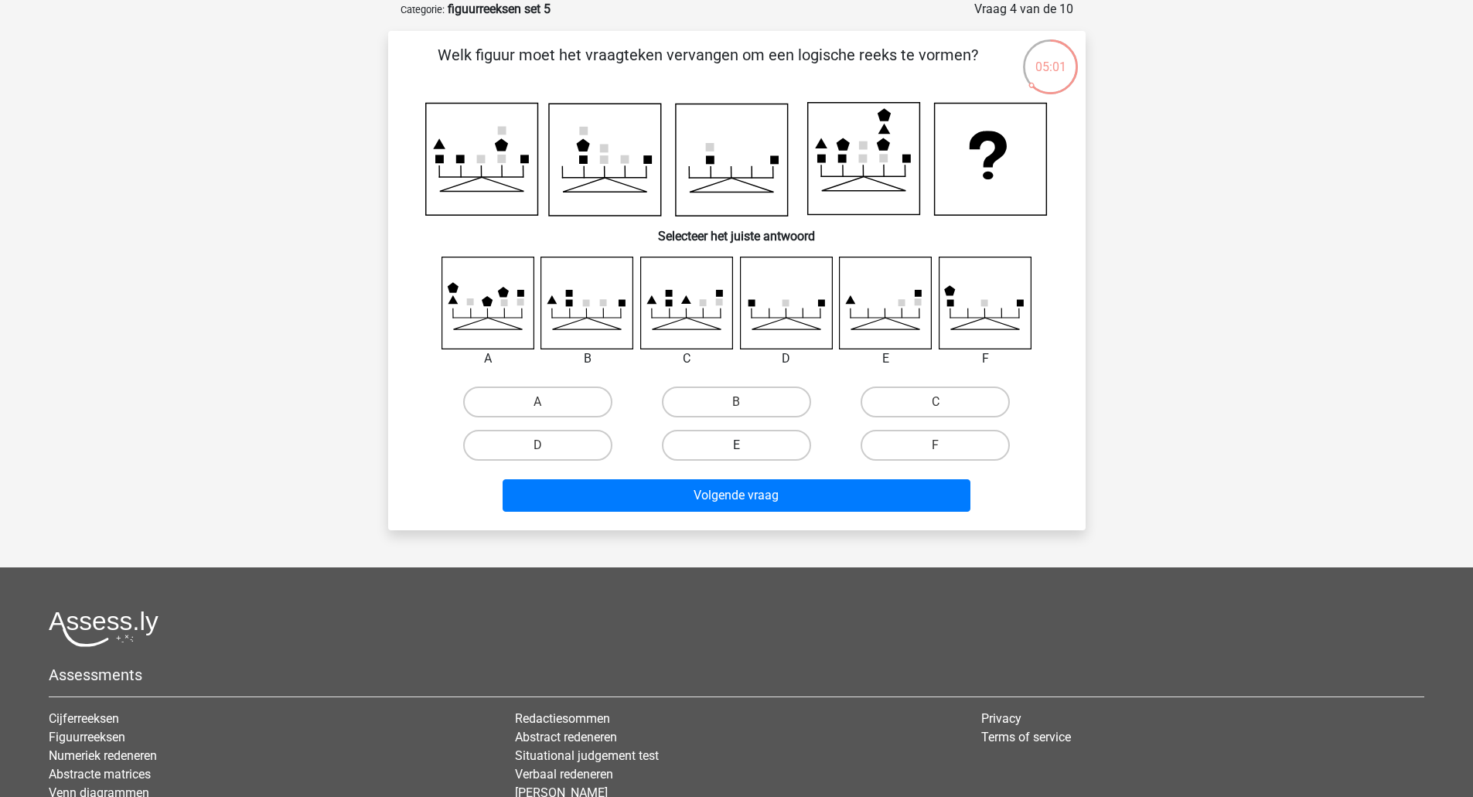
click at [723, 450] on label "E" at bounding box center [736, 445] width 149 height 31
click at [736, 450] on input "E" at bounding box center [741, 450] width 10 height 10
radio input "true"
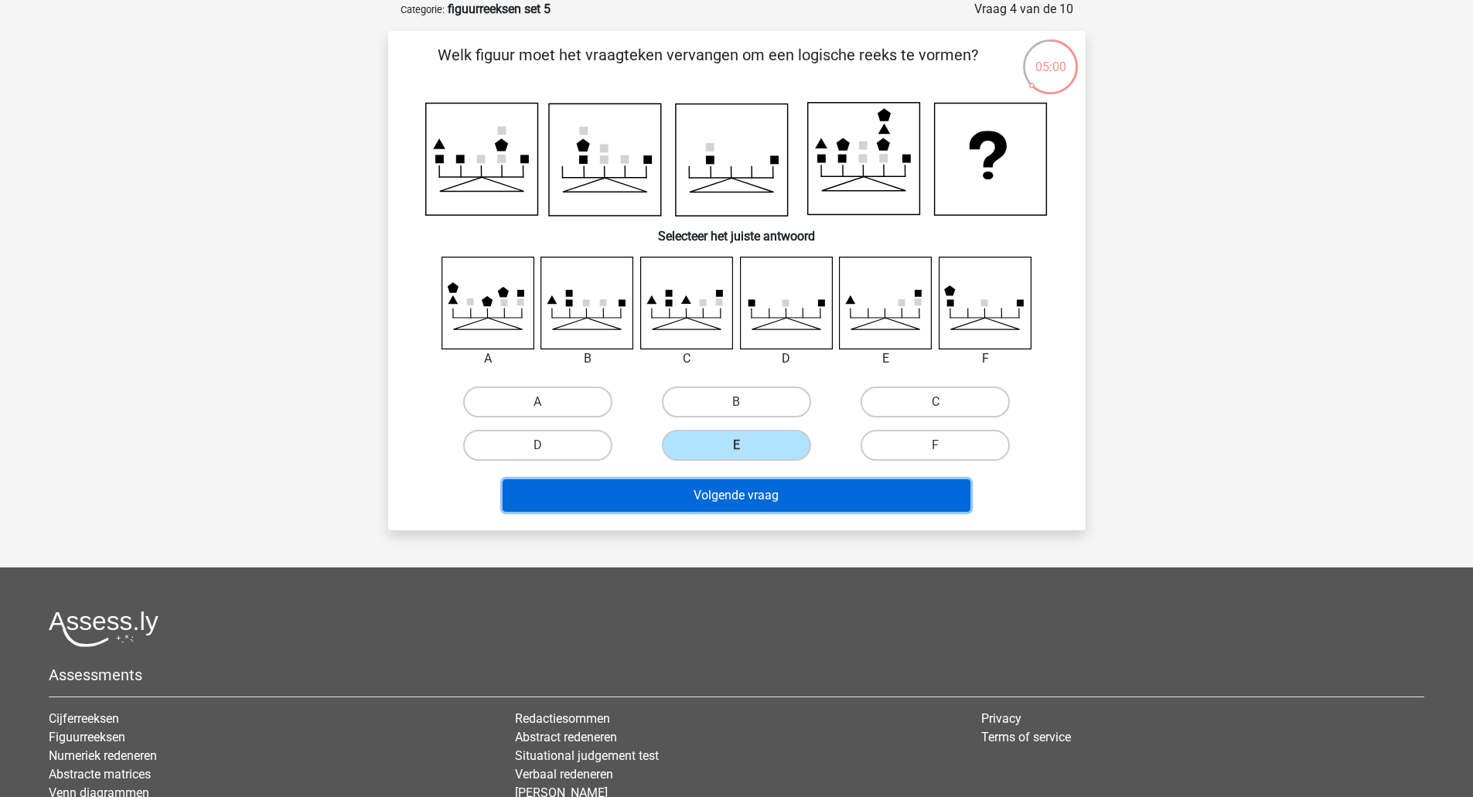
click at [735, 485] on button "Volgende vraag" at bounding box center [737, 495] width 468 height 32
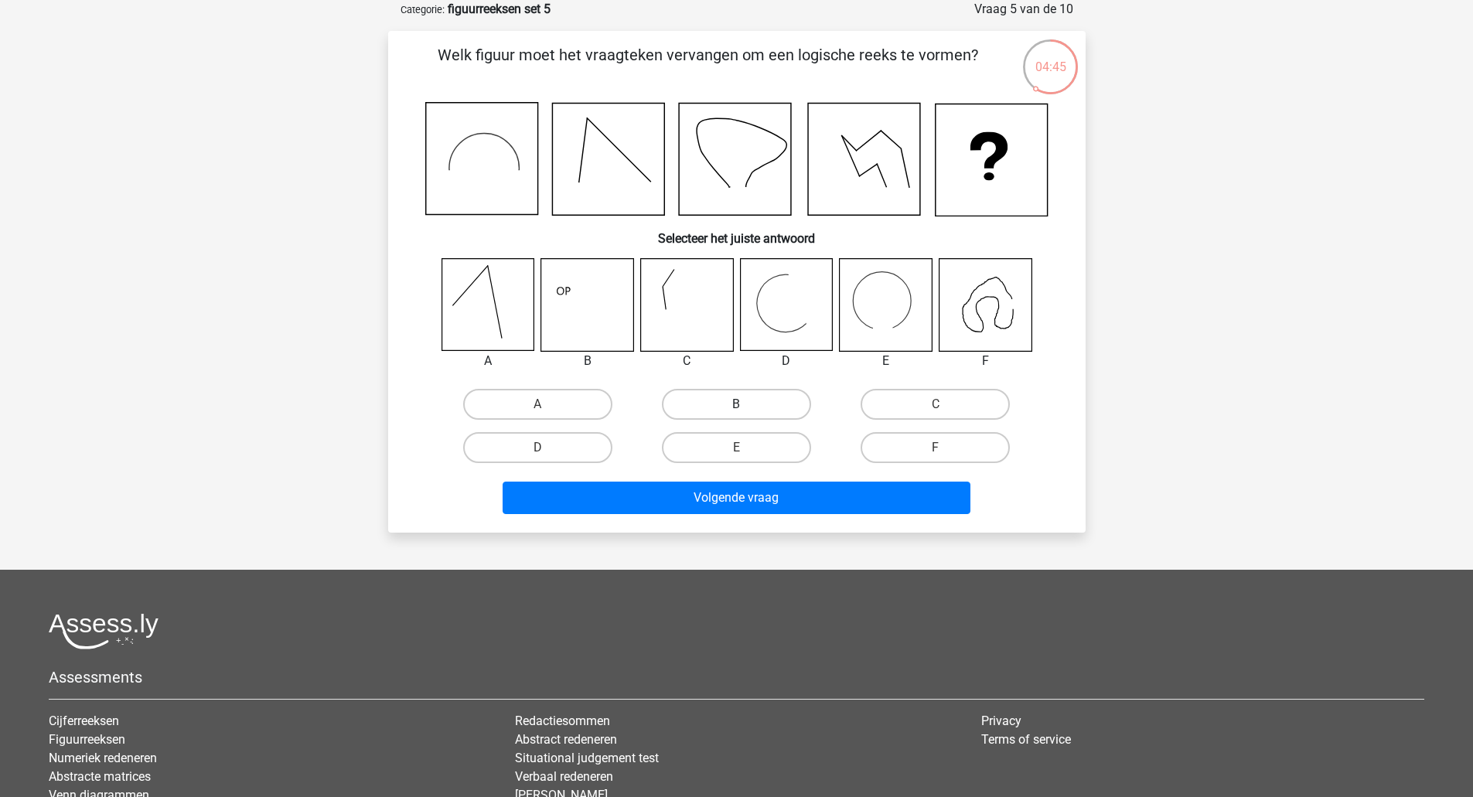
click at [732, 397] on label "B" at bounding box center [736, 404] width 149 height 31
click at [736, 404] on input "B" at bounding box center [741, 409] width 10 height 10
radio input "true"
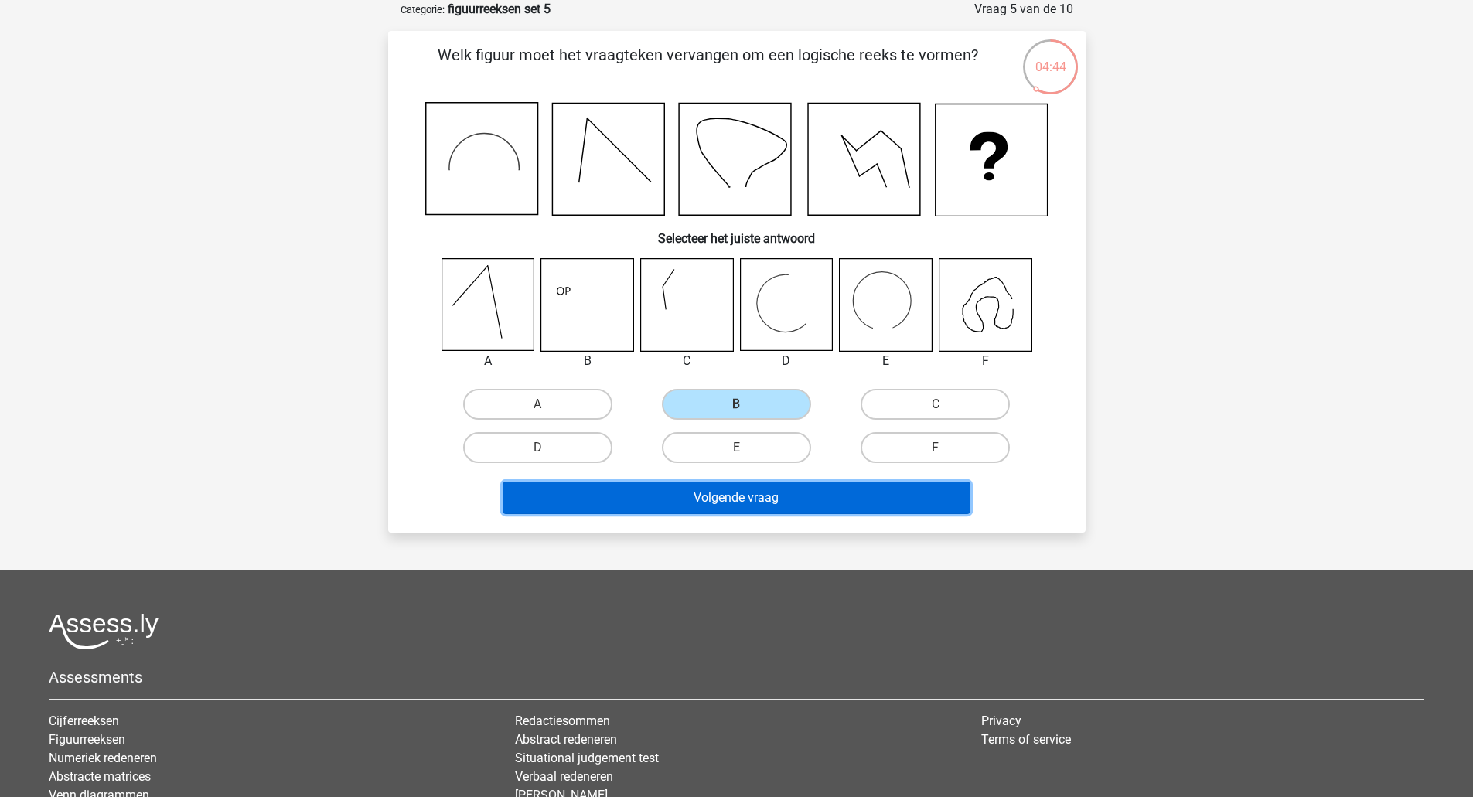
click at [723, 493] on button "Volgende vraag" at bounding box center [737, 498] width 468 height 32
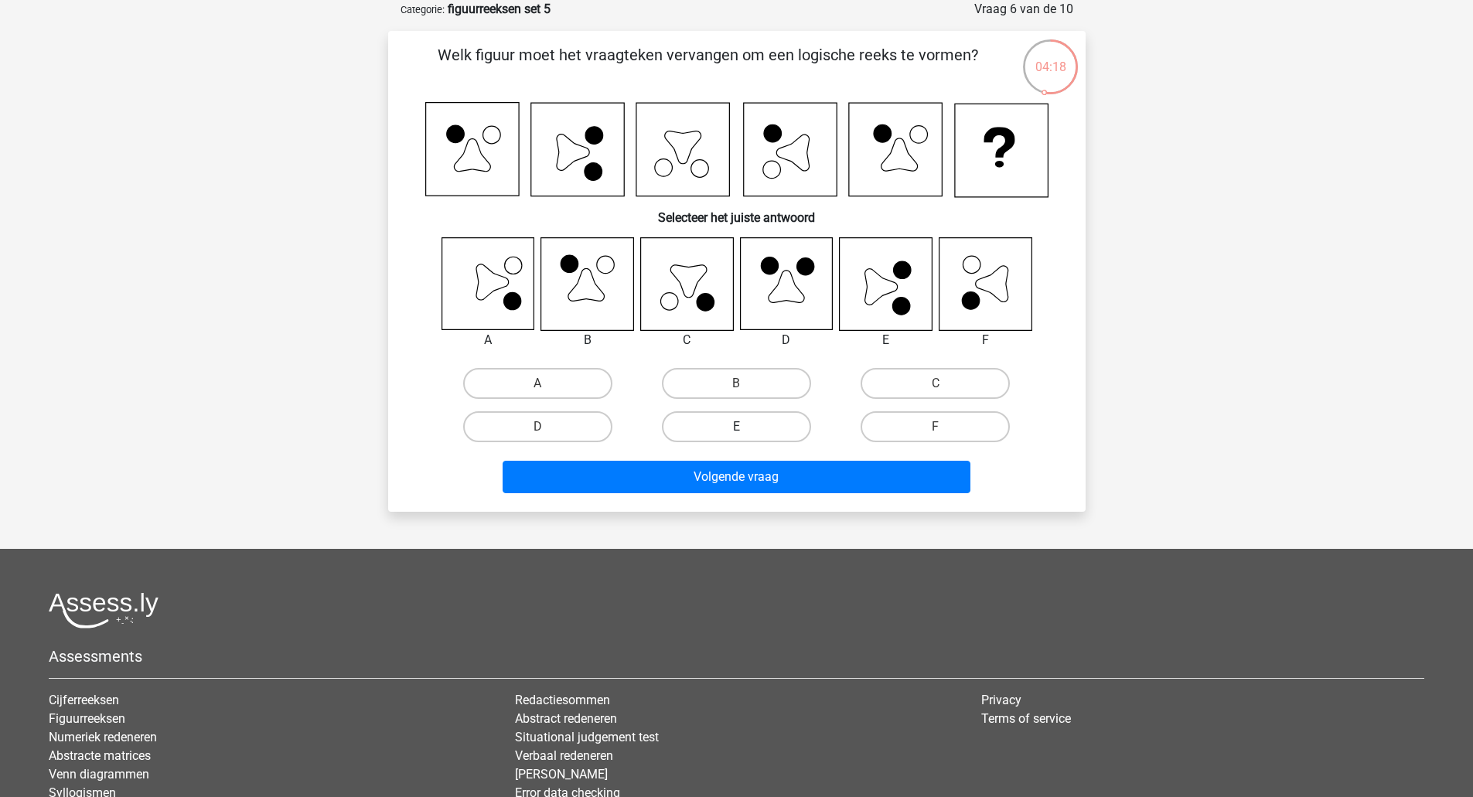
click at [782, 425] on label "E" at bounding box center [736, 426] width 149 height 31
click at [746, 427] on input "E" at bounding box center [741, 432] width 10 height 10
radio input "true"
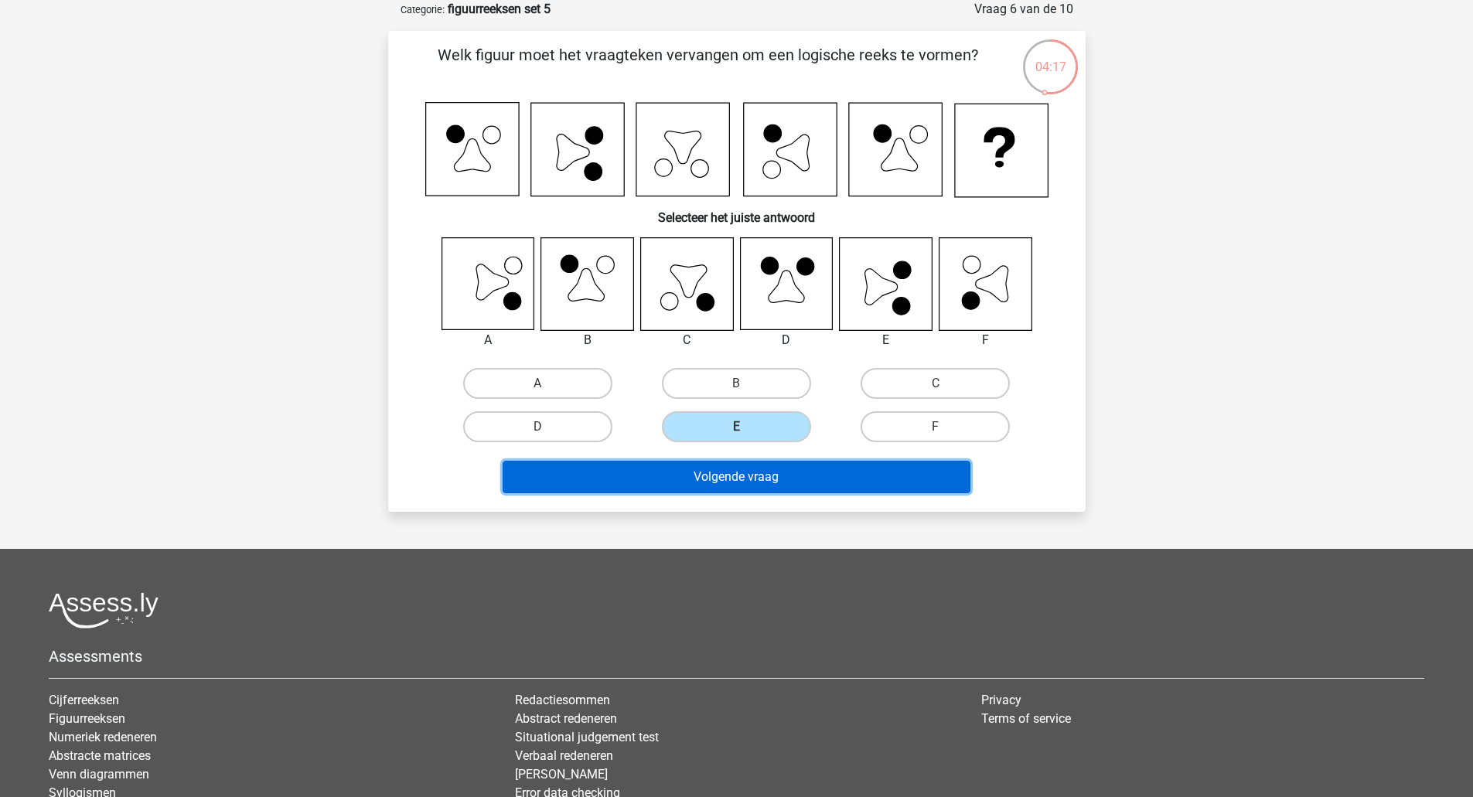
click at [782, 473] on button "Volgende vraag" at bounding box center [737, 477] width 468 height 32
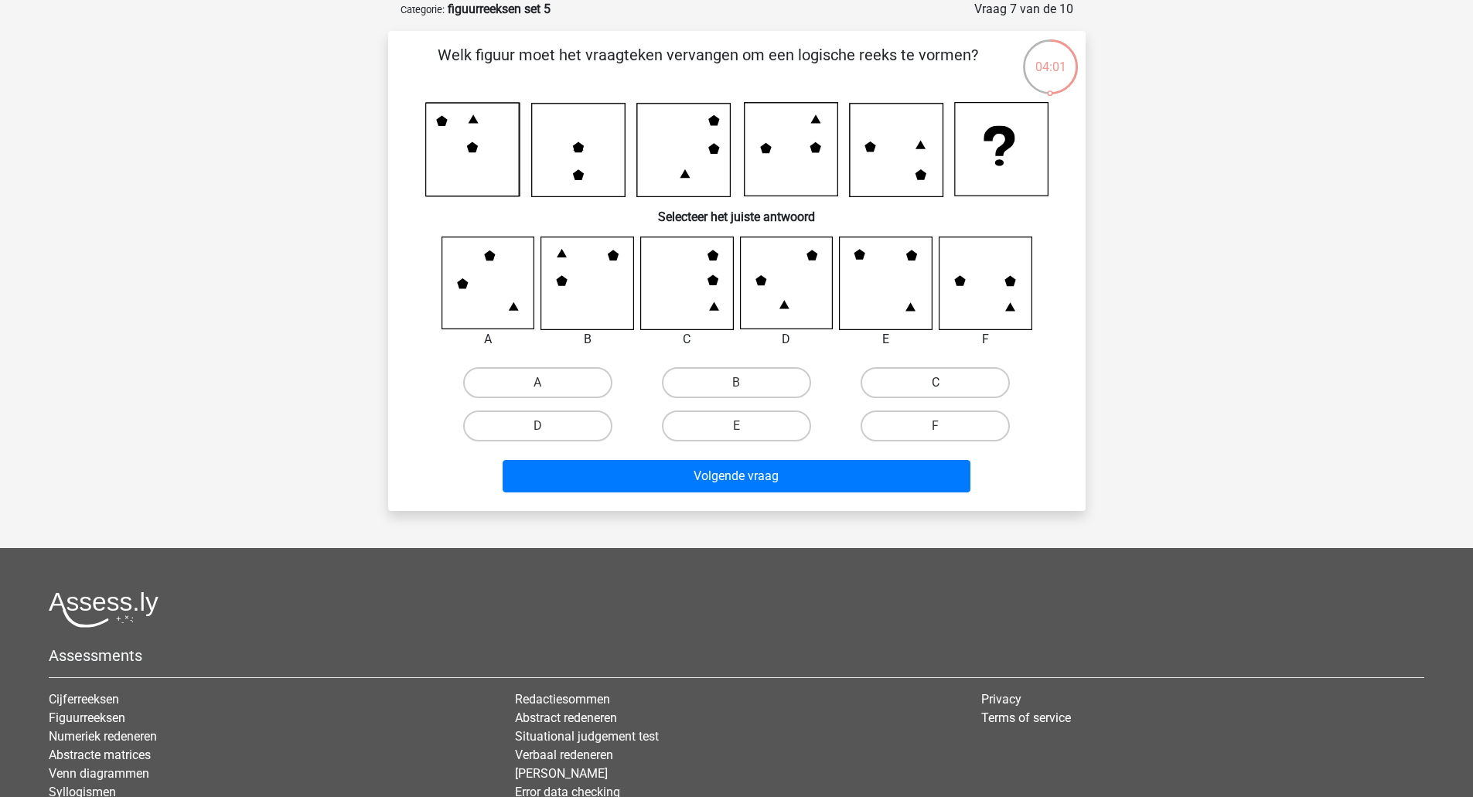
click at [899, 380] on label "C" at bounding box center [935, 382] width 149 height 31
click at [936, 383] on input "C" at bounding box center [941, 388] width 10 height 10
radio input "true"
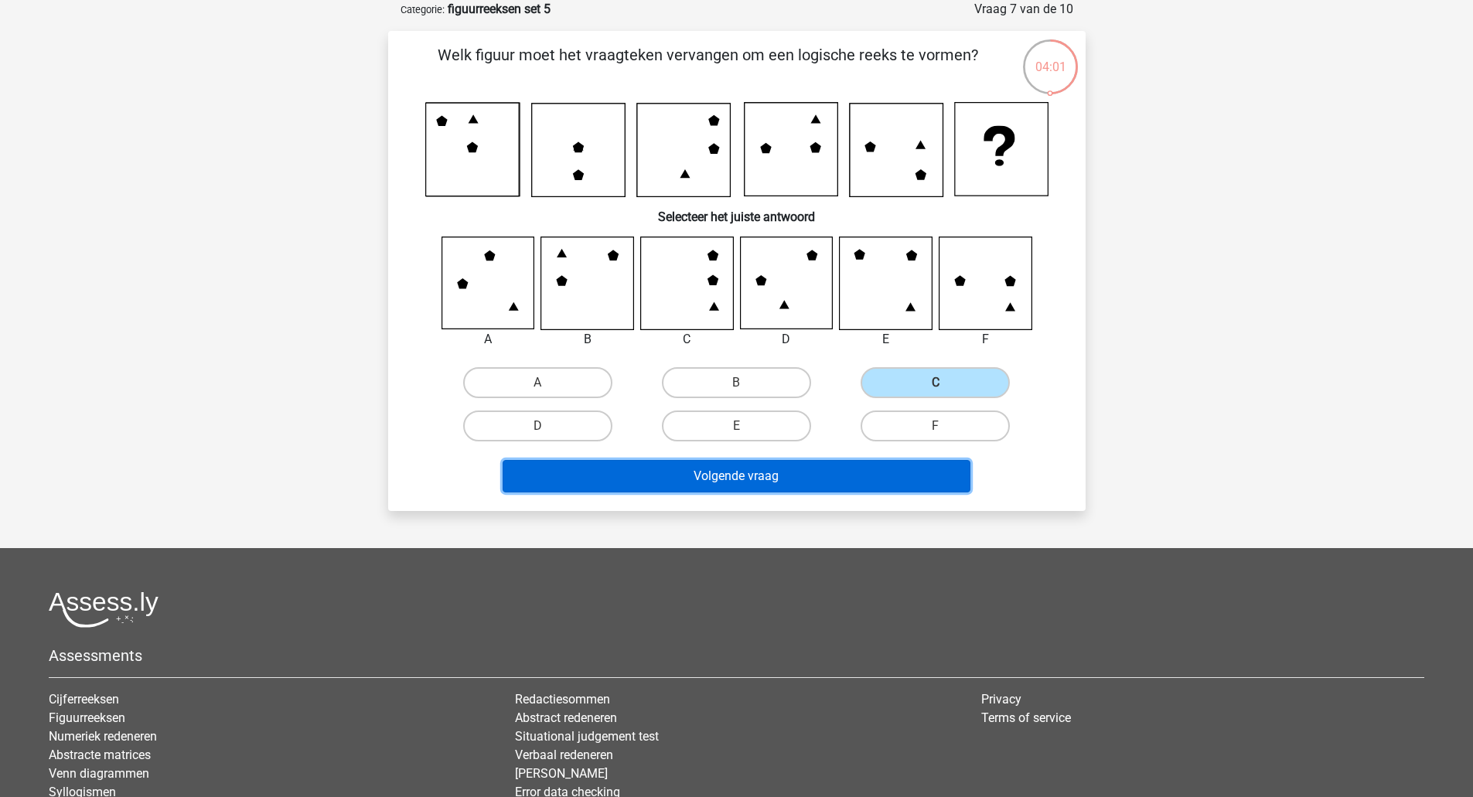
click at [855, 462] on button "Volgende vraag" at bounding box center [737, 476] width 468 height 32
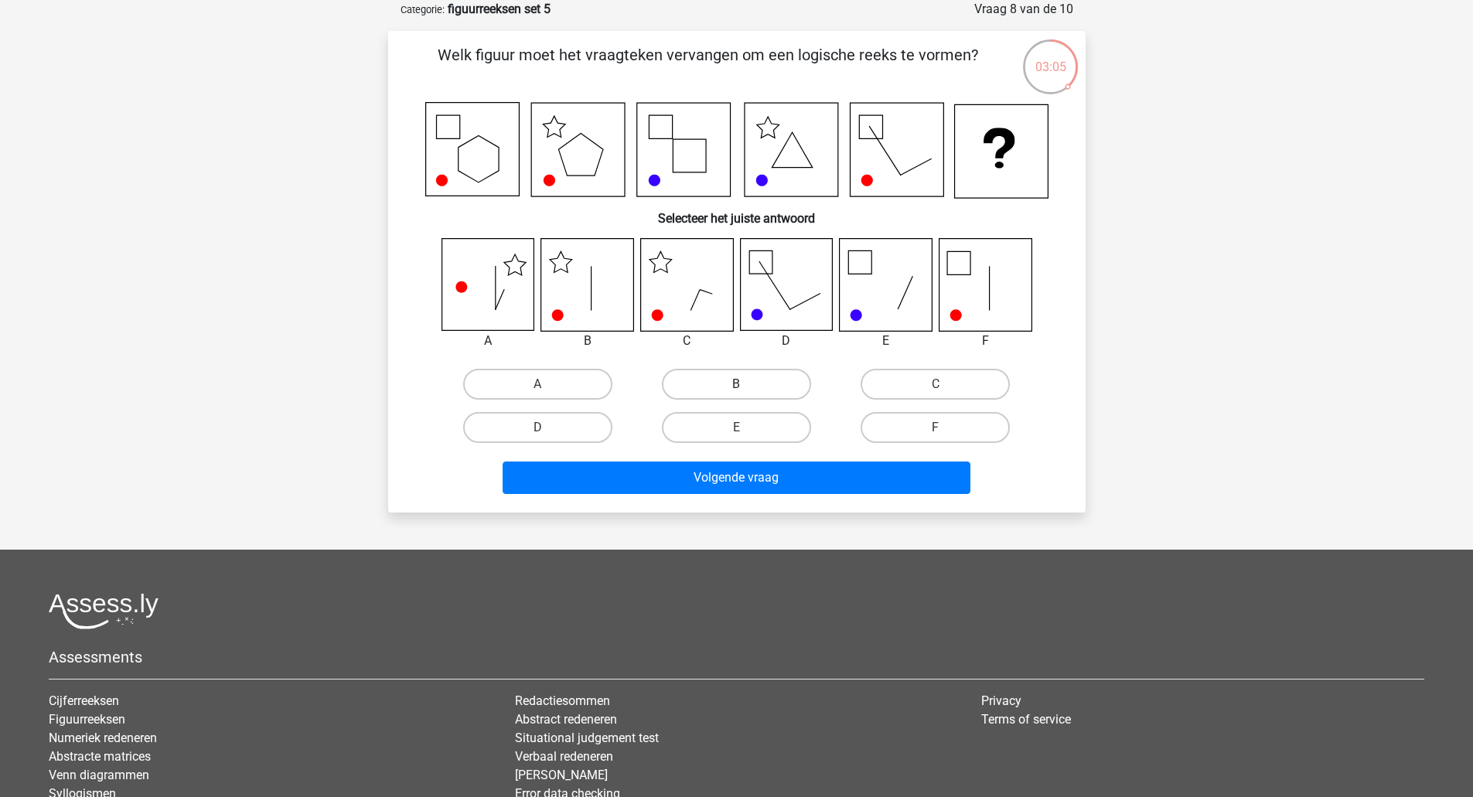
click at [701, 386] on label "B" at bounding box center [736, 384] width 149 height 31
click at [736, 386] on input "B" at bounding box center [741, 389] width 10 height 10
radio input "true"
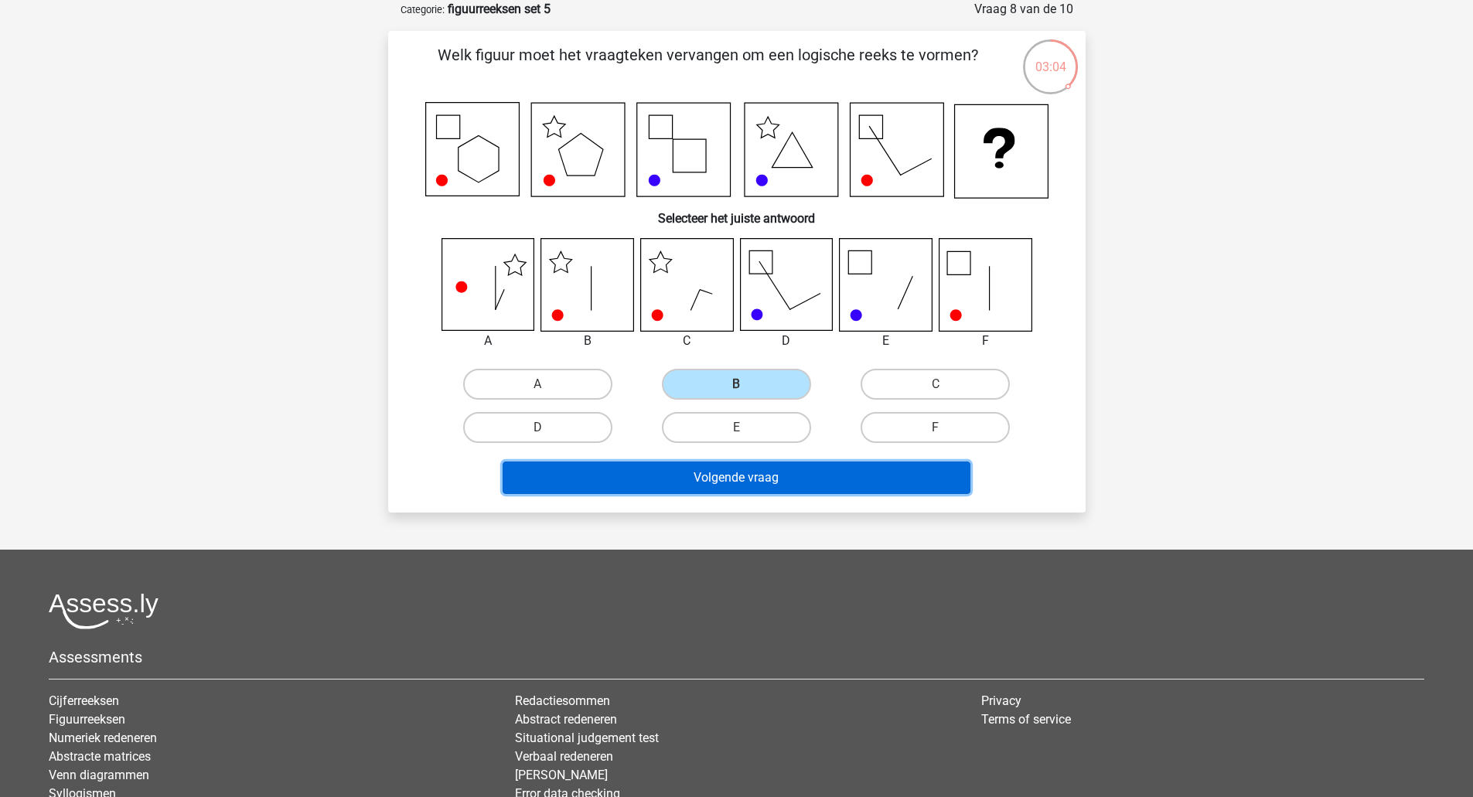
click at [653, 482] on button "Volgende vraag" at bounding box center [737, 478] width 468 height 32
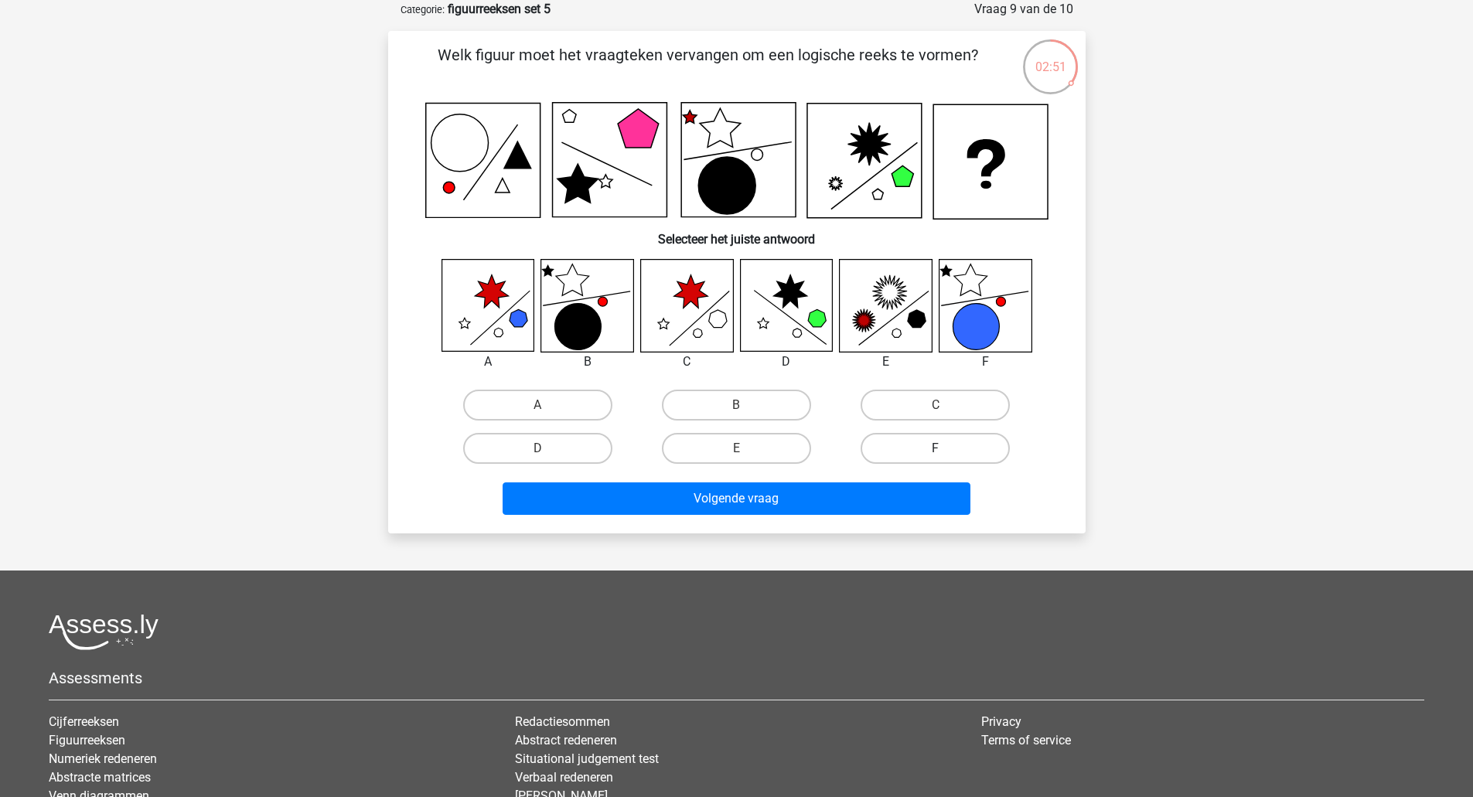
click at [874, 445] on label "F" at bounding box center [935, 448] width 149 height 31
click at [936, 448] on input "F" at bounding box center [941, 453] width 10 height 10
radio input "true"
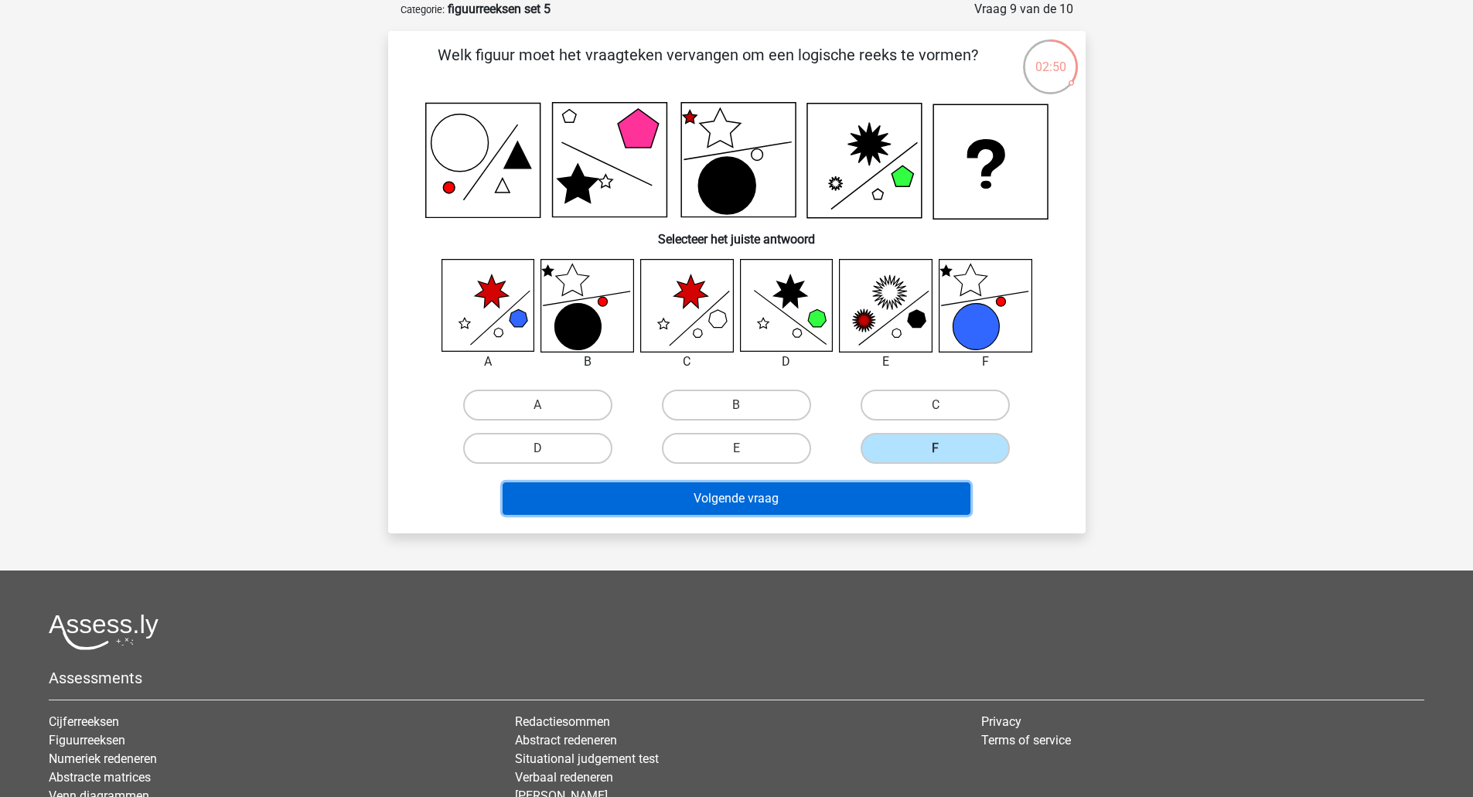
click at [866, 494] on button "Volgende vraag" at bounding box center [737, 499] width 468 height 32
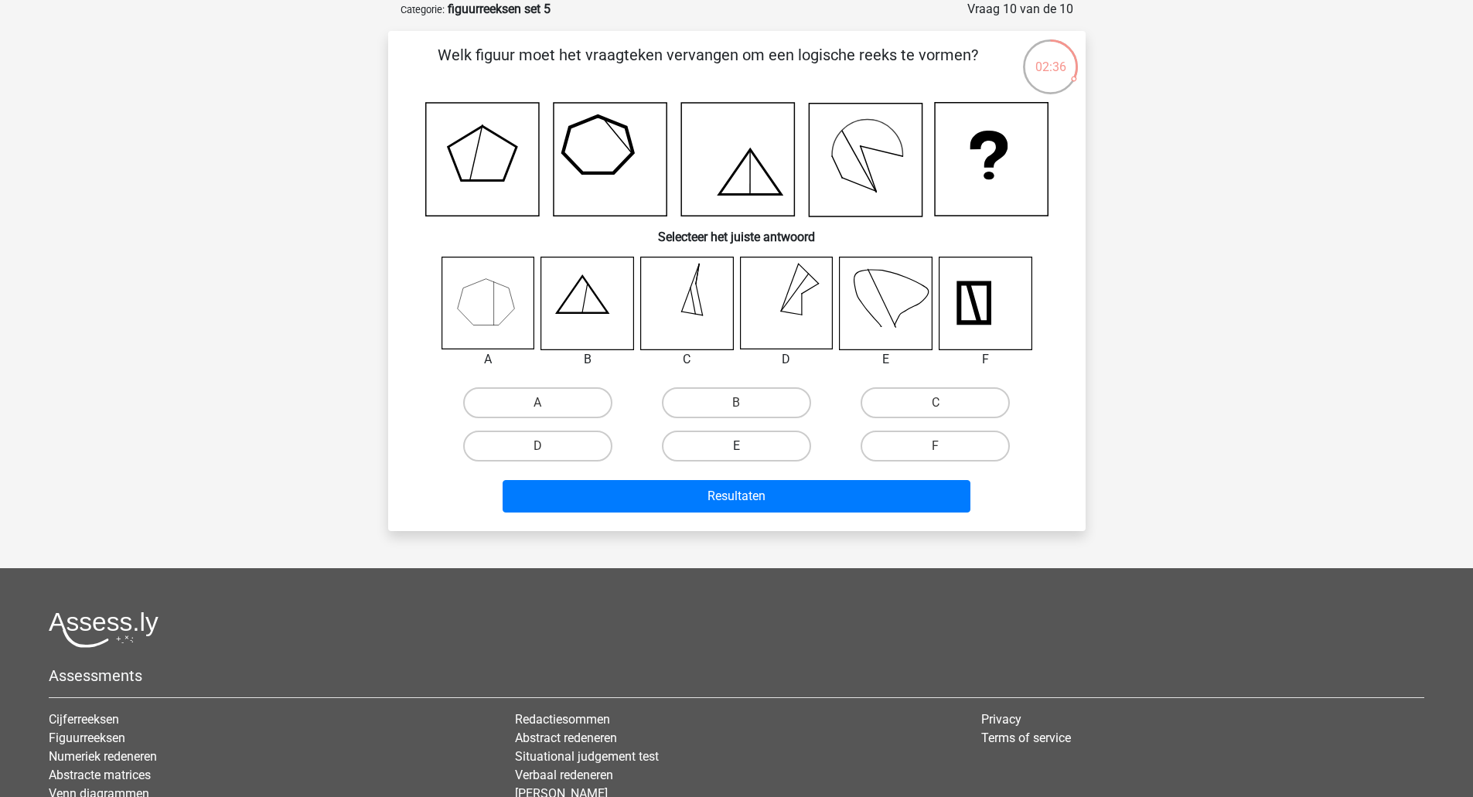
click at [761, 447] on label "E" at bounding box center [736, 446] width 149 height 31
click at [746, 447] on input "E" at bounding box center [741, 451] width 10 height 10
radio input "true"
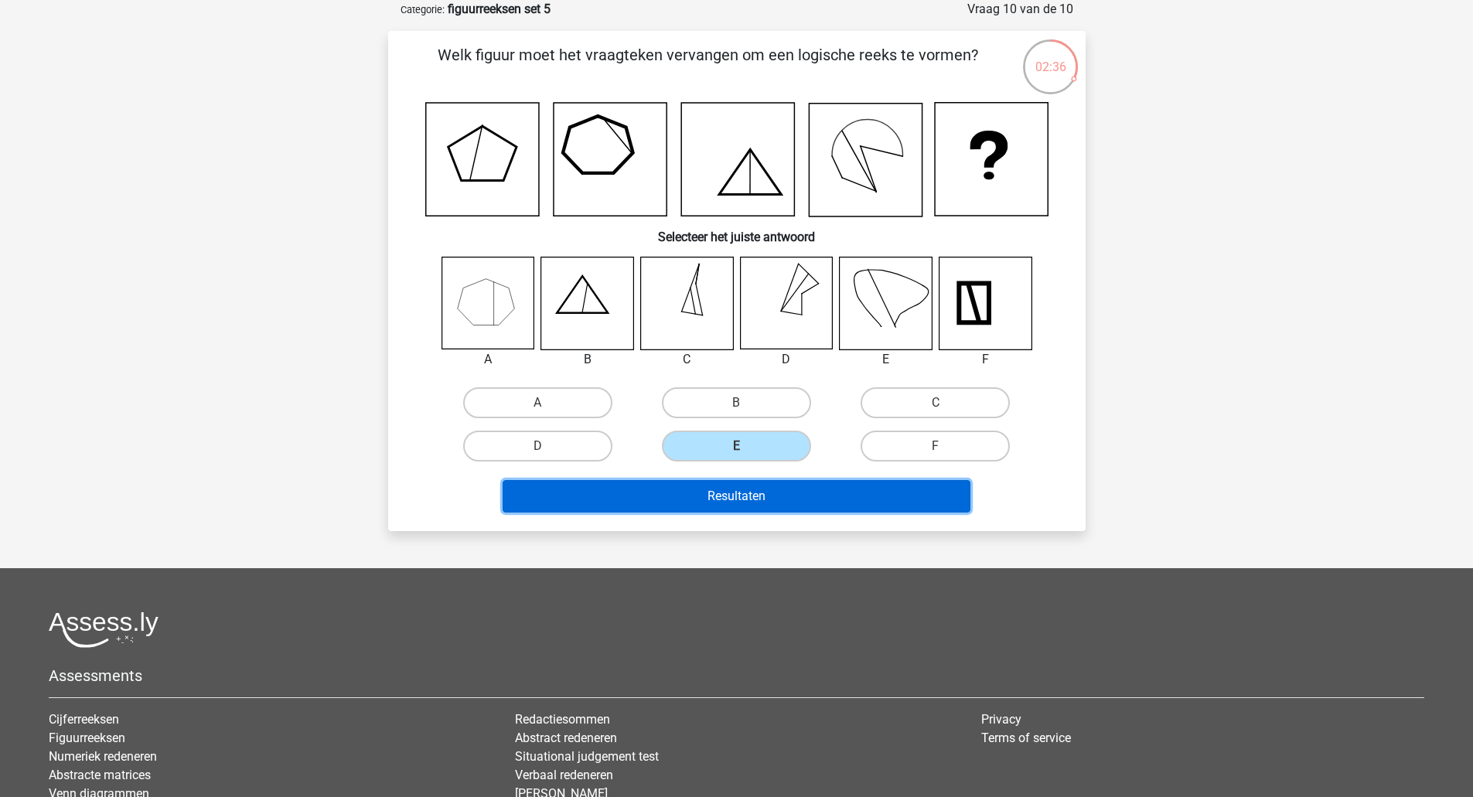
click at [772, 493] on button "Resultaten" at bounding box center [737, 496] width 468 height 32
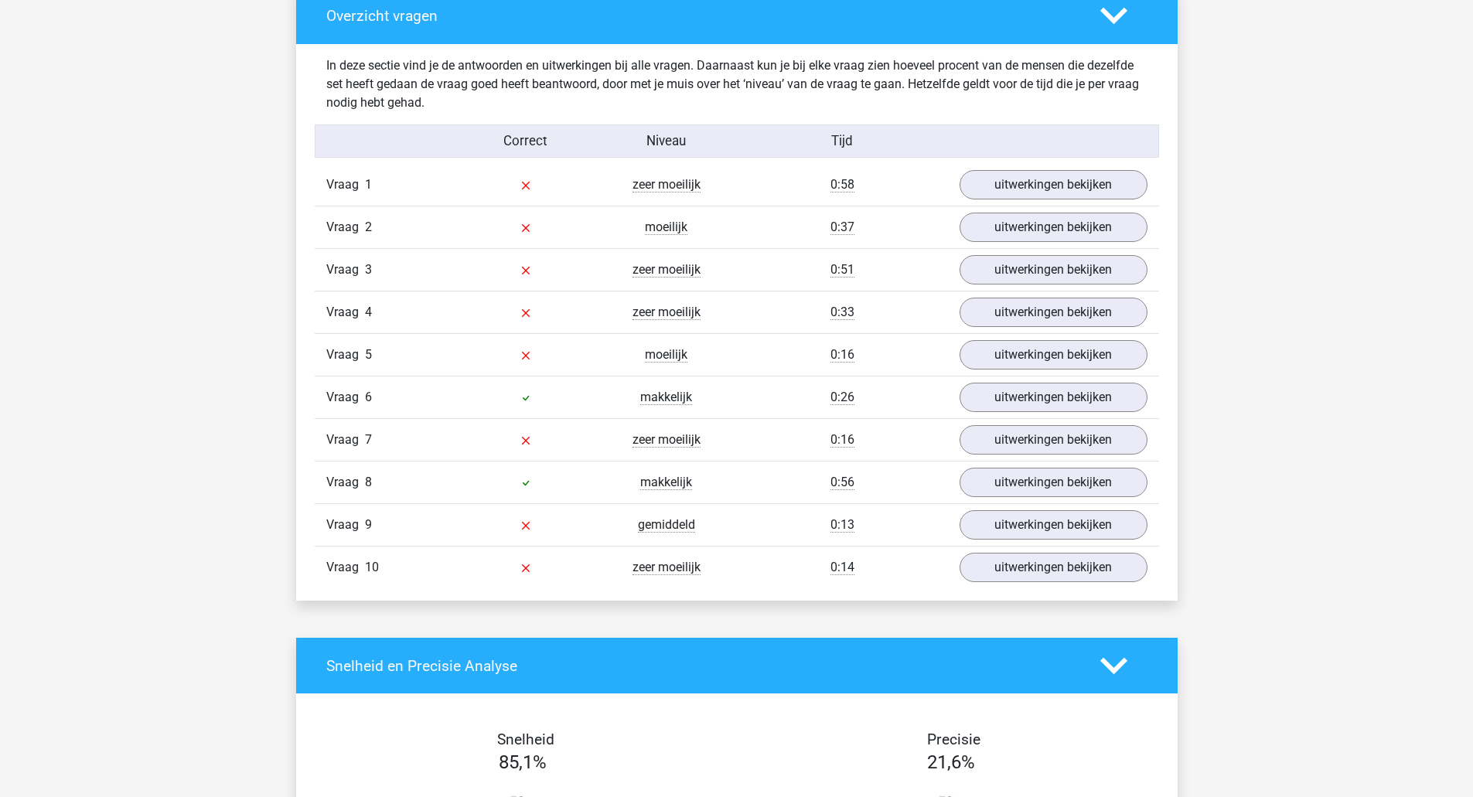
scroll to position [851, 0]
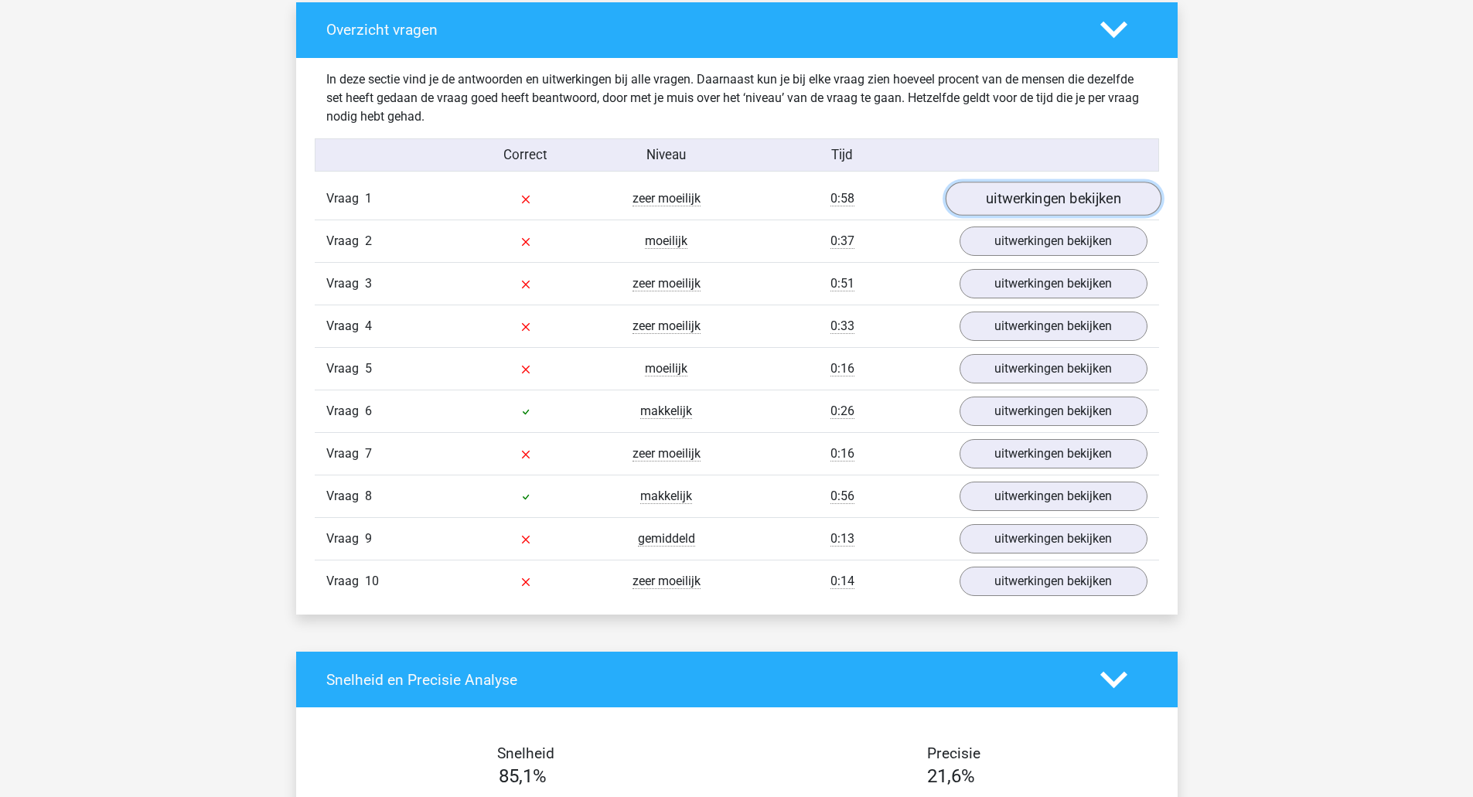
click at [1003, 198] on link "uitwerkingen bekijken" at bounding box center [1053, 199] width 216 height 34
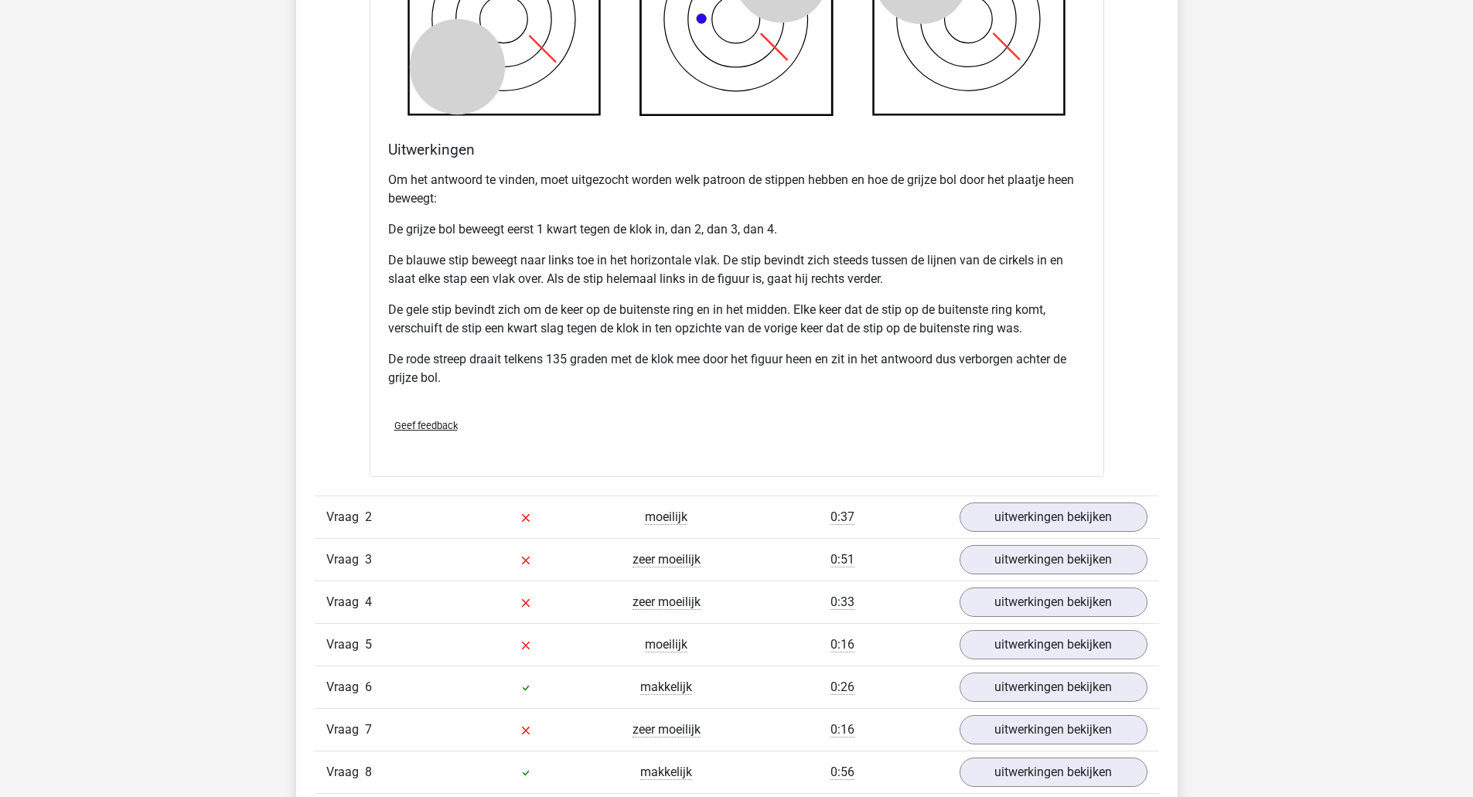
scroll to position [1547, 0]
